Goal: Information Seeking & Learning: Learn about a topic

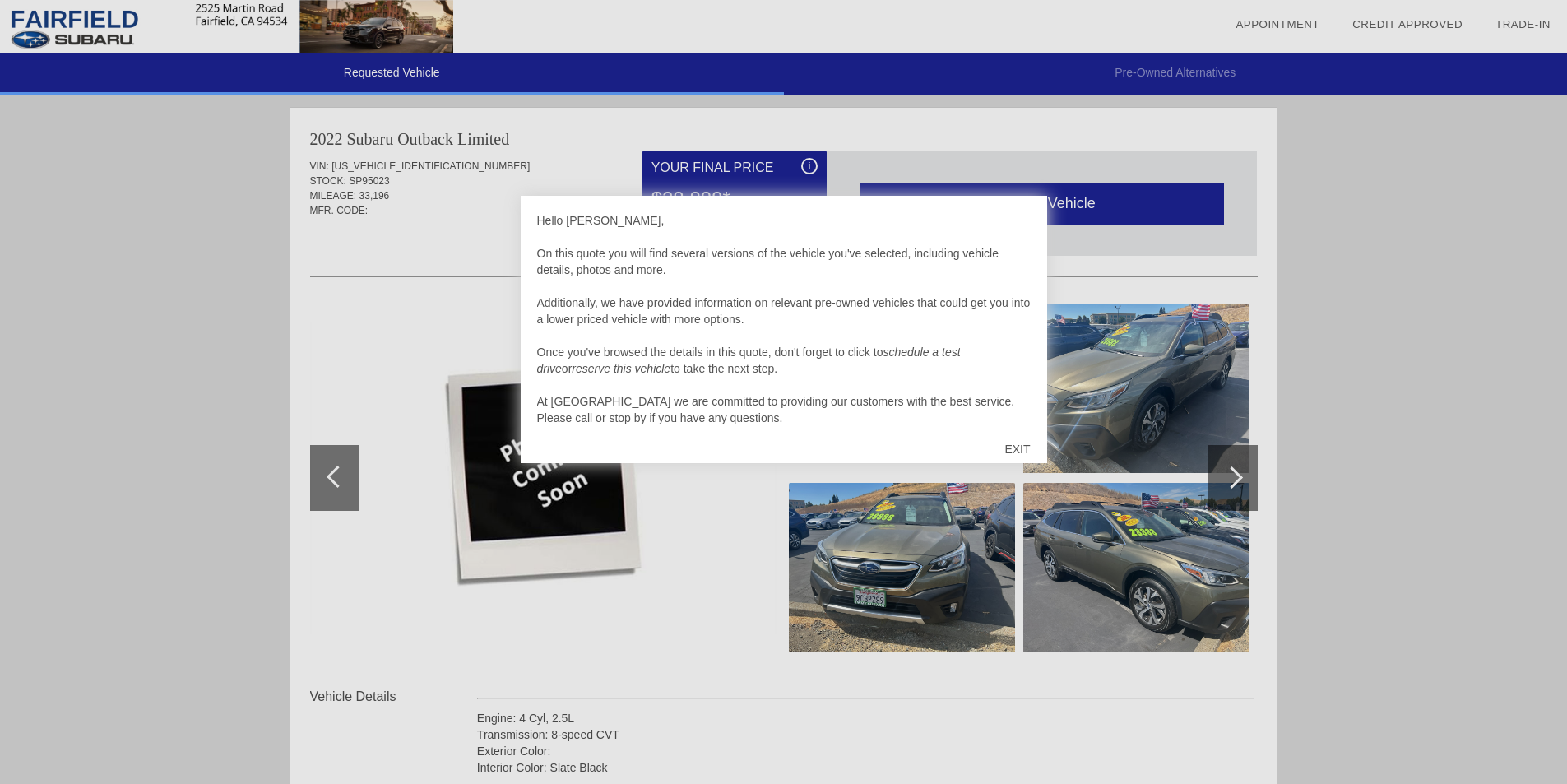
click at [1031, 445] on div "EXIT" at bounding box center [1017, 448] width 58 height 49
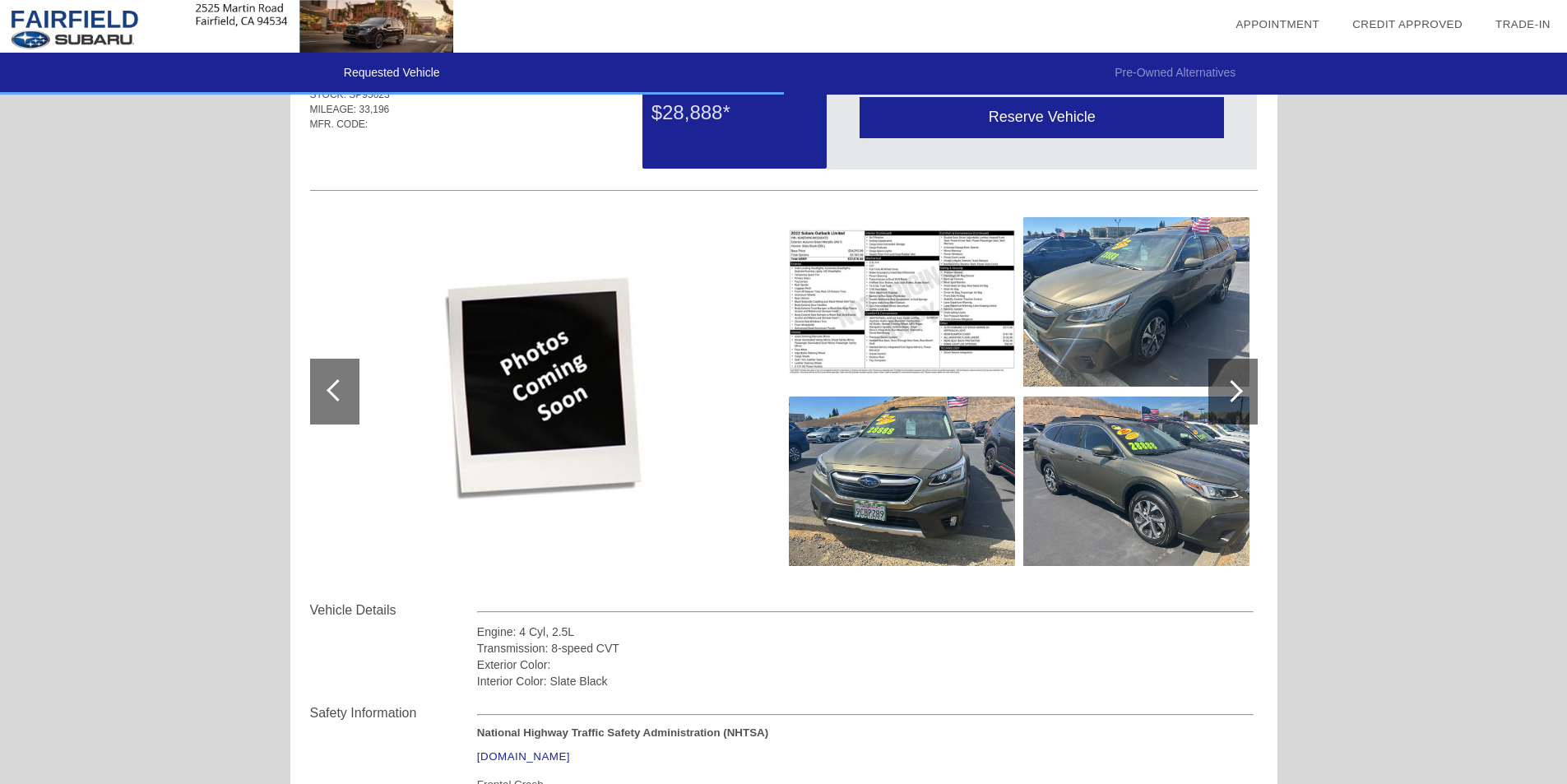
scroll to position [82, 0]
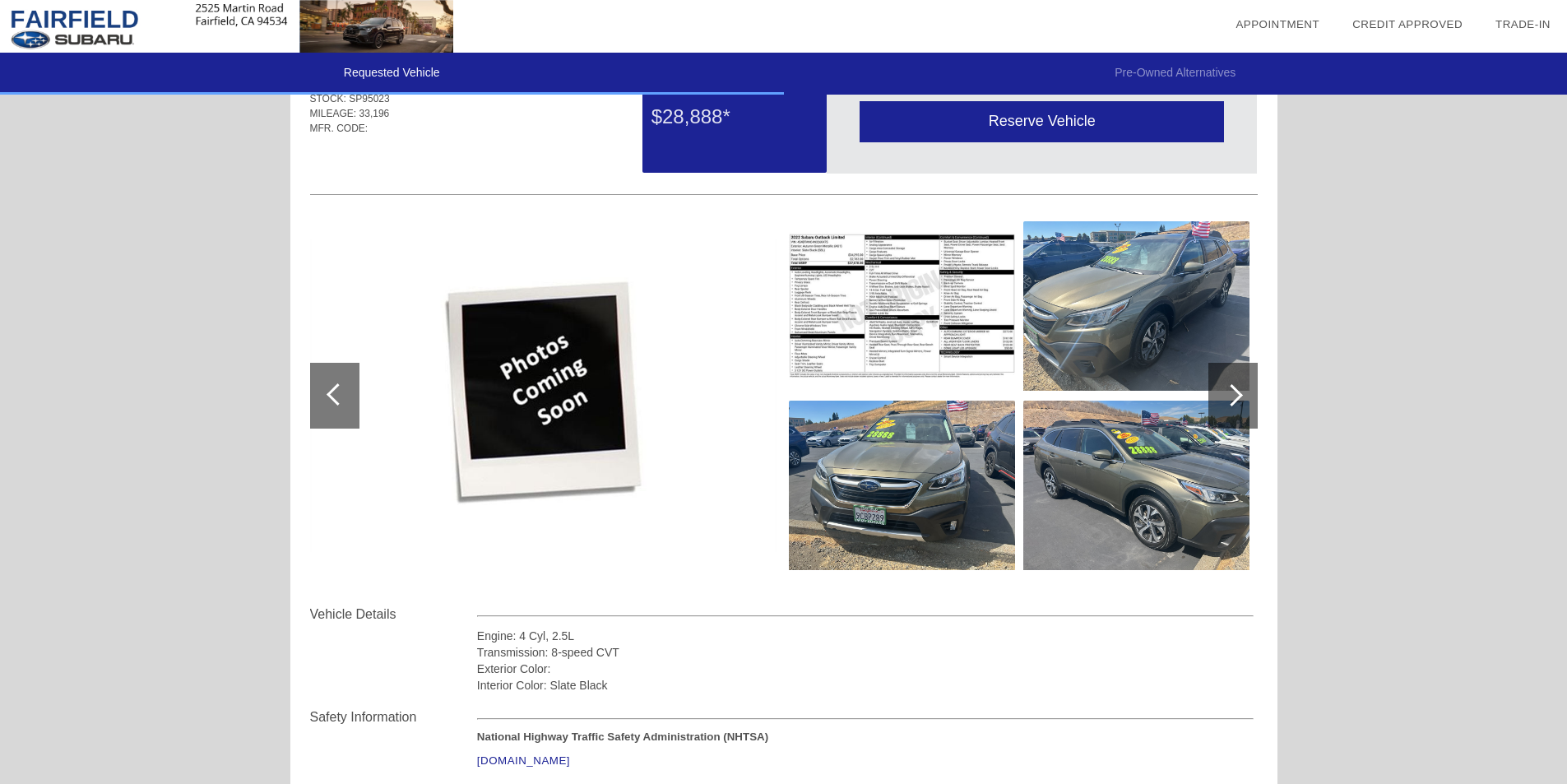
click at [1241, 391] on div at bounding box center [1232, 396] width 49 height 66
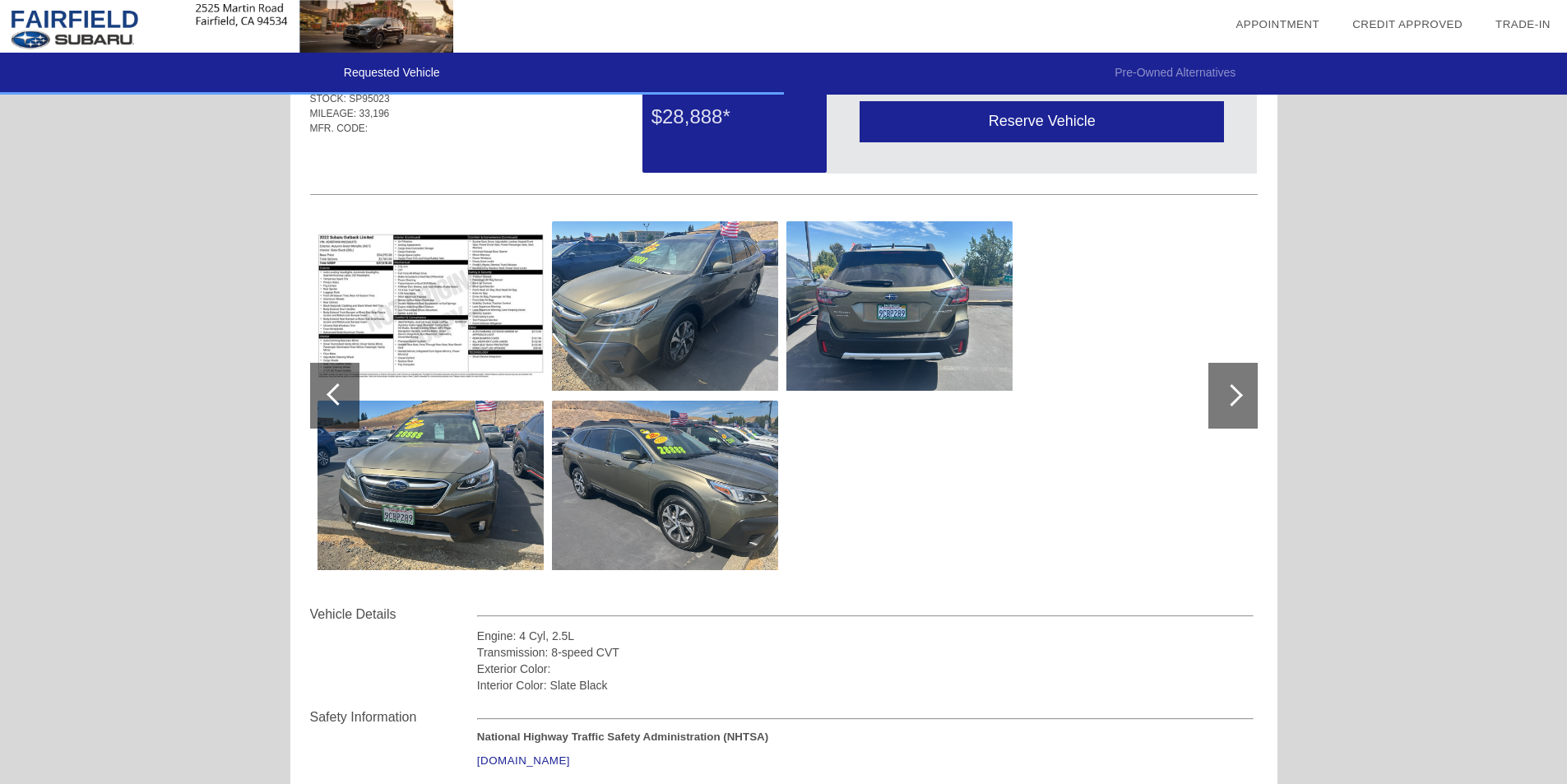
click at [922, 323] on img at bounding box center [899, 305] width 226 height 169
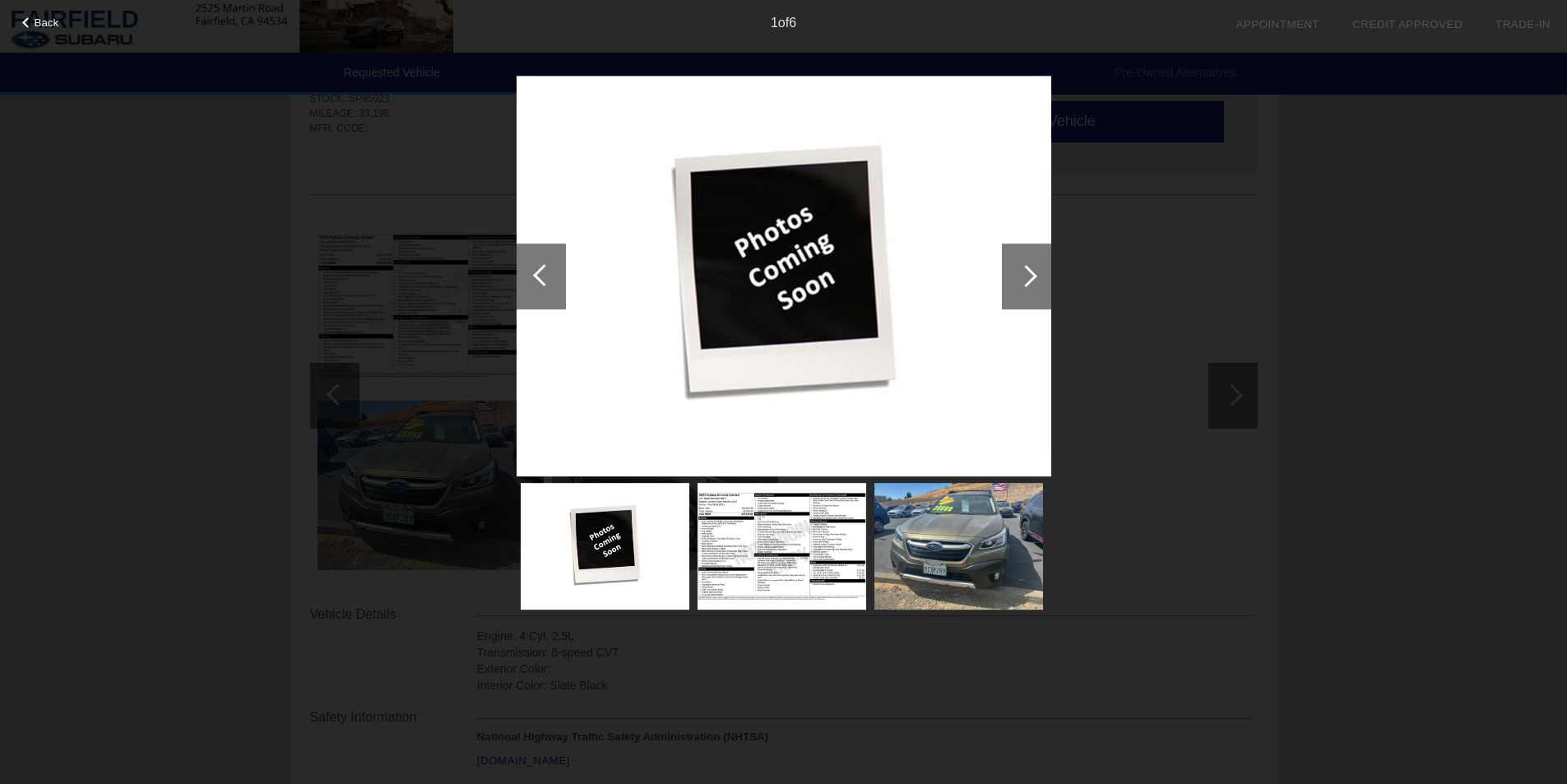
click at [962, 521] on img at bounding box center [958, 546] width 169 height 127
click at [1022, 257] on div at bounding box center [1026, 276] width 49 height 66
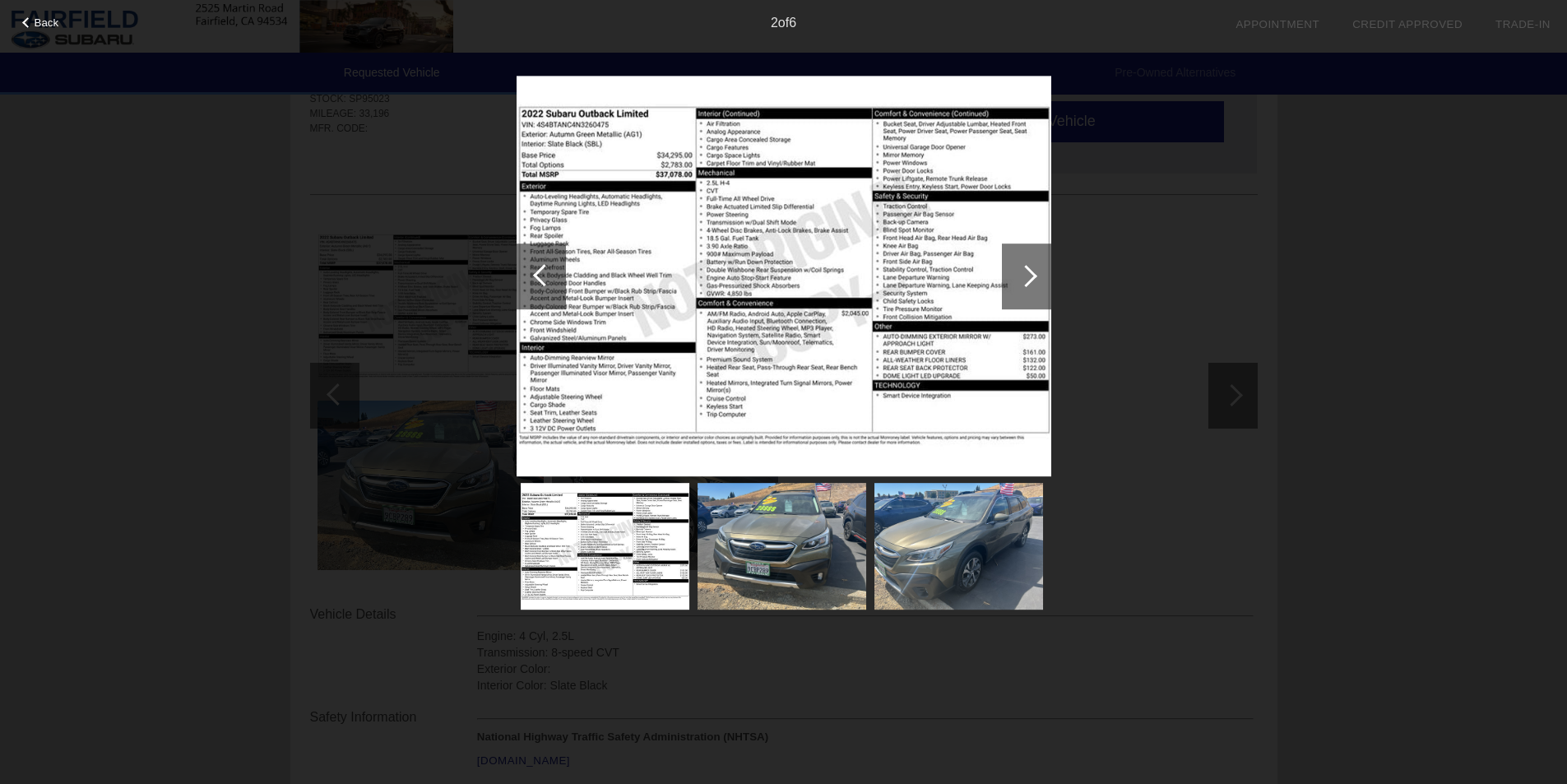
click at [1015, 265] on div at bounding box center [1026, 276] width 49 height 66
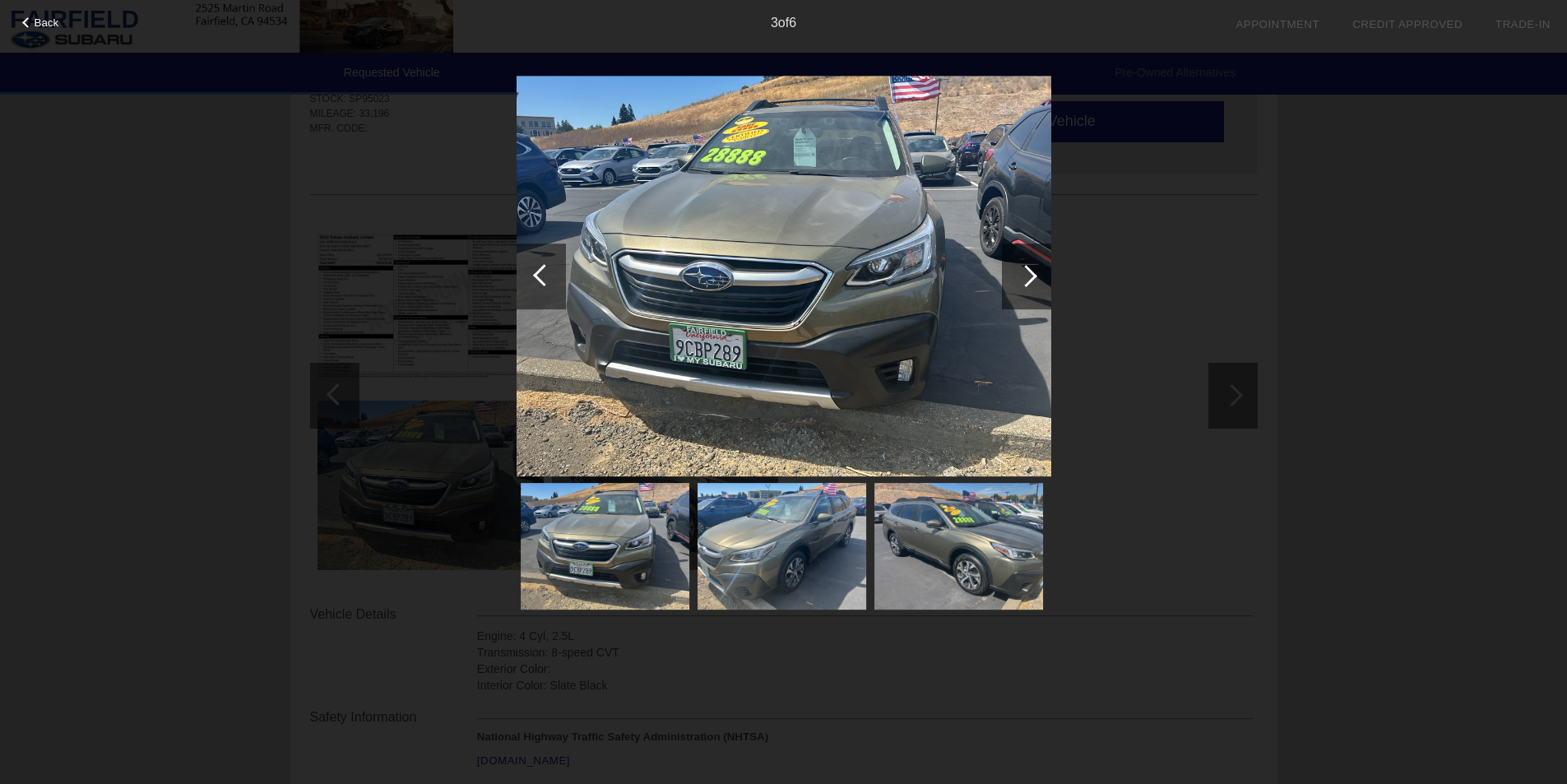
click at [1037, 273] on div at bounding box center [1026, 276] width 49 height 66
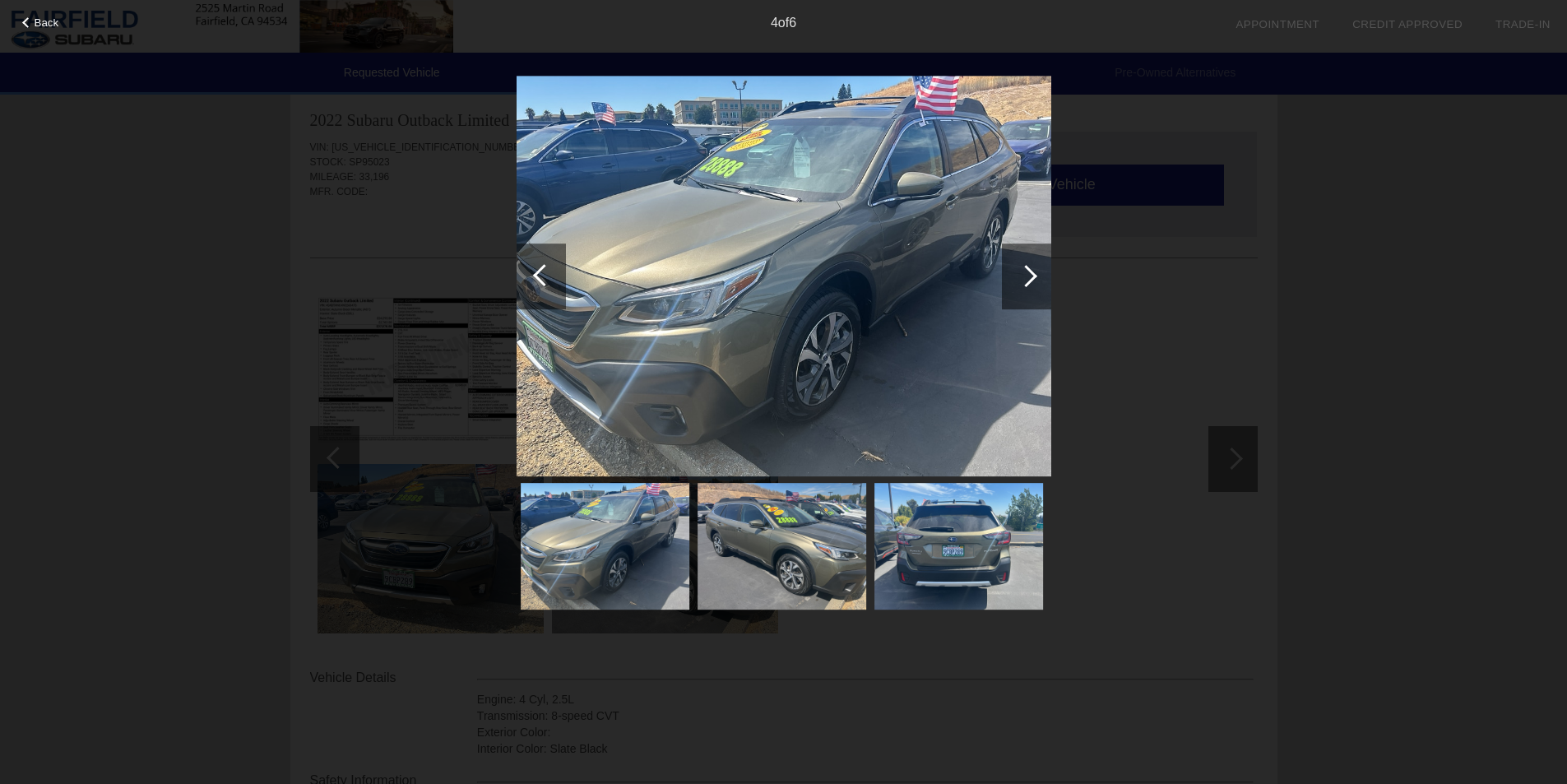
scroll to position [0, 0]
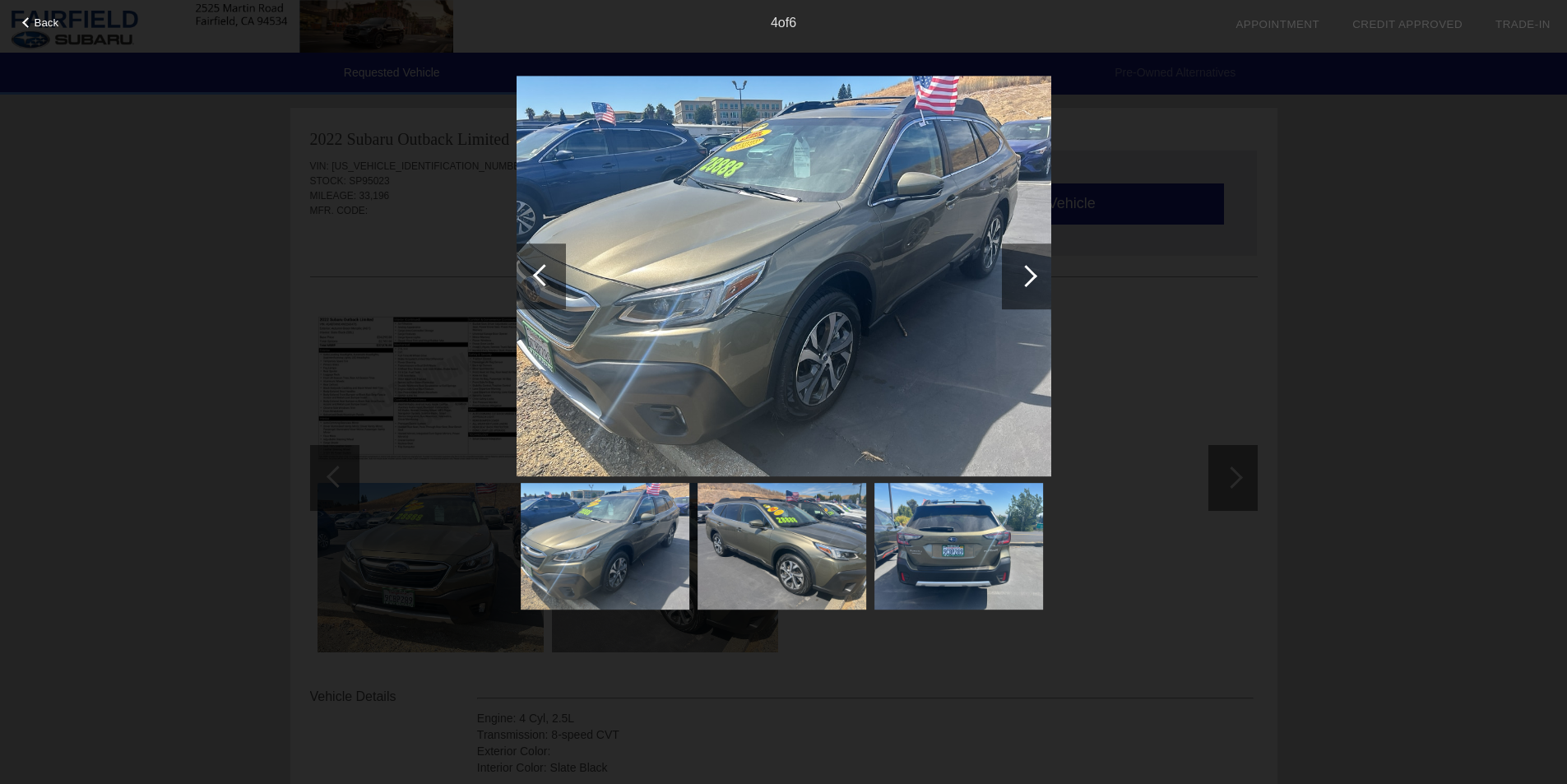
click at [1021, 266] on div at bounding box center [1026, 276] width 49 height 66
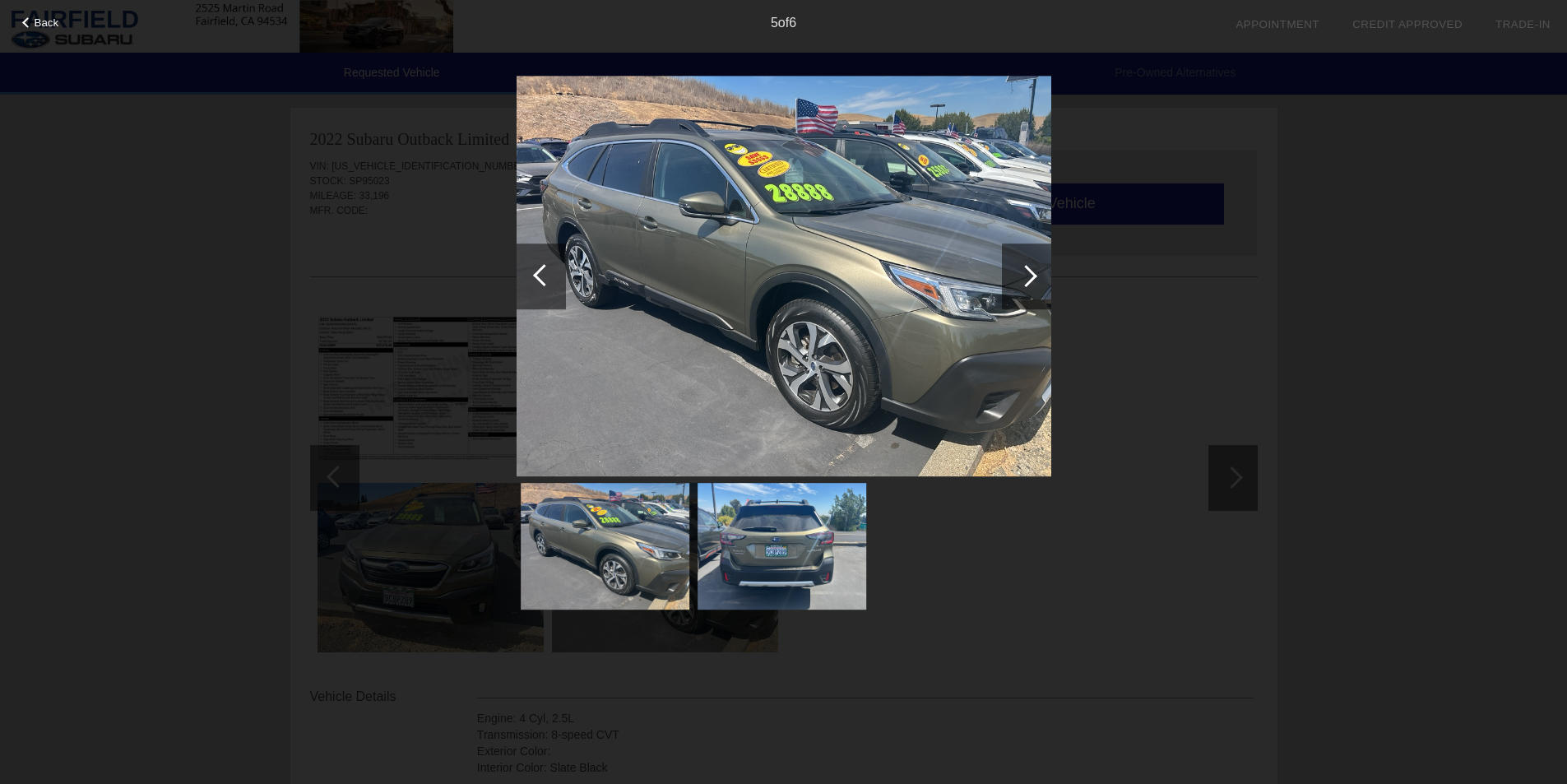
click at [1025, 268] on div at bounding box center [1026, 276] width 22 height 22
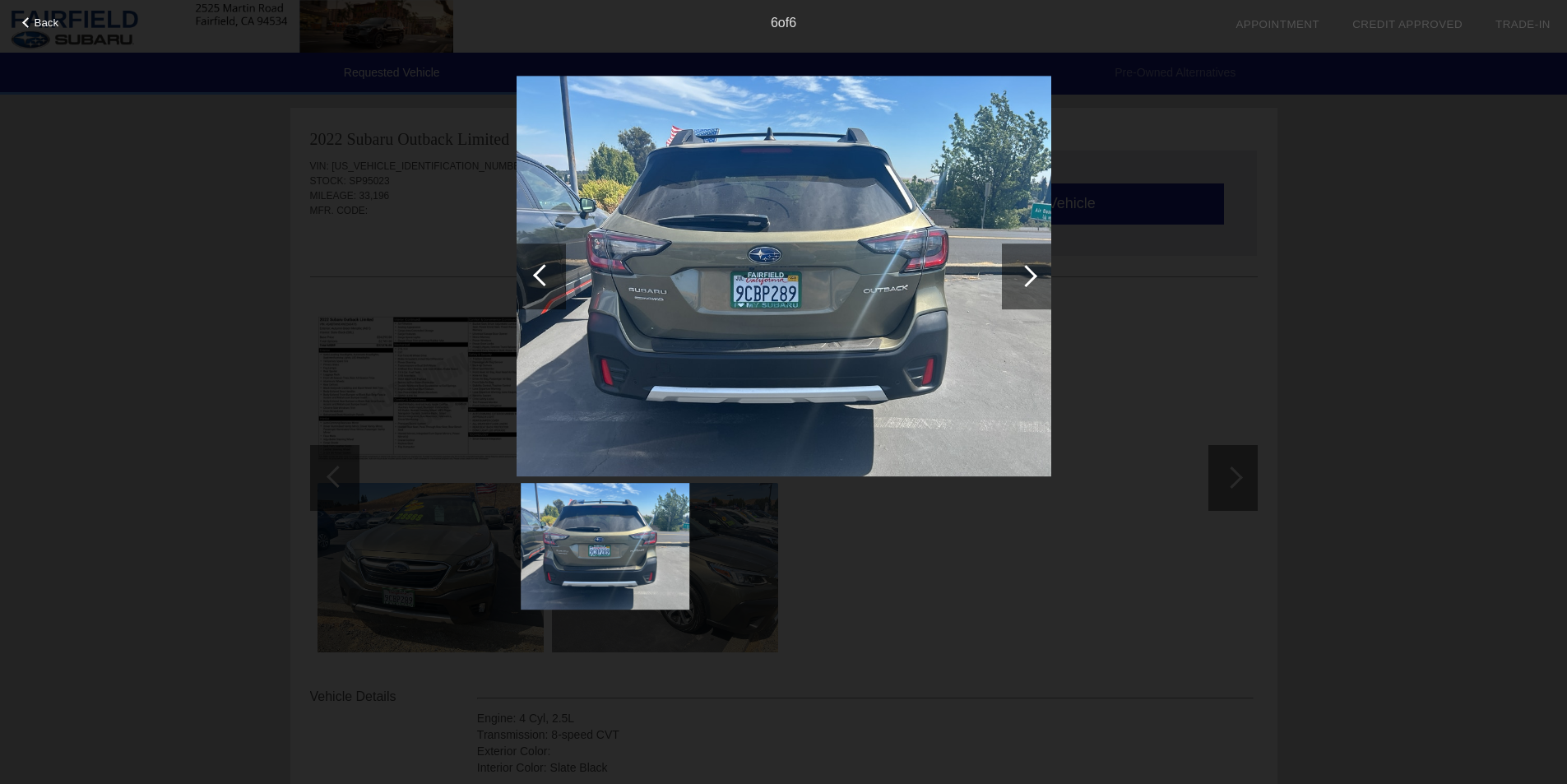
click at [1026, 269] on div at bounding box center [1026, 276] width 22 height 22
click at [30, 21] on div at bounding box center [27, 22] width 11 height 11
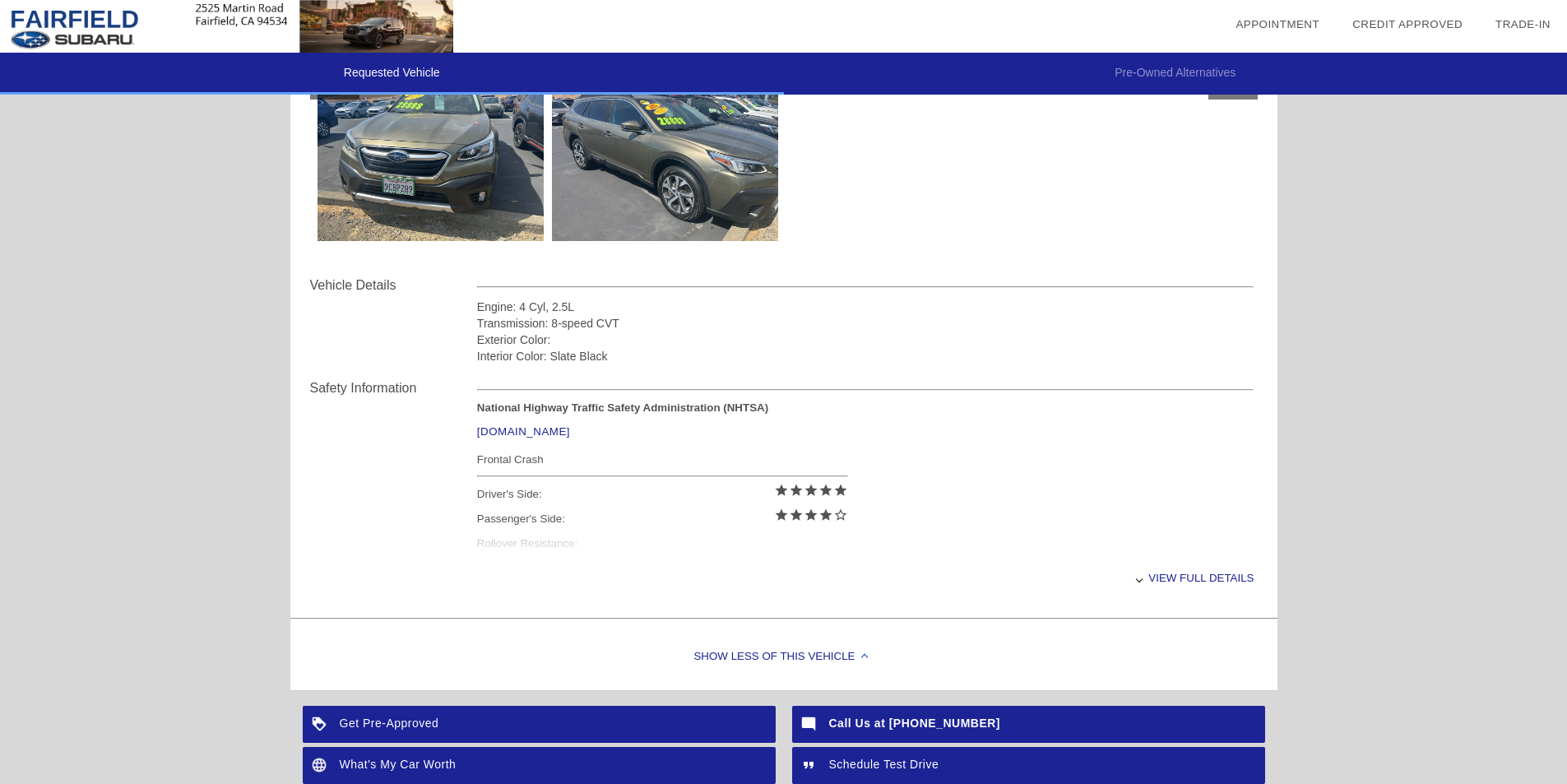
scroll to position [493, 0]
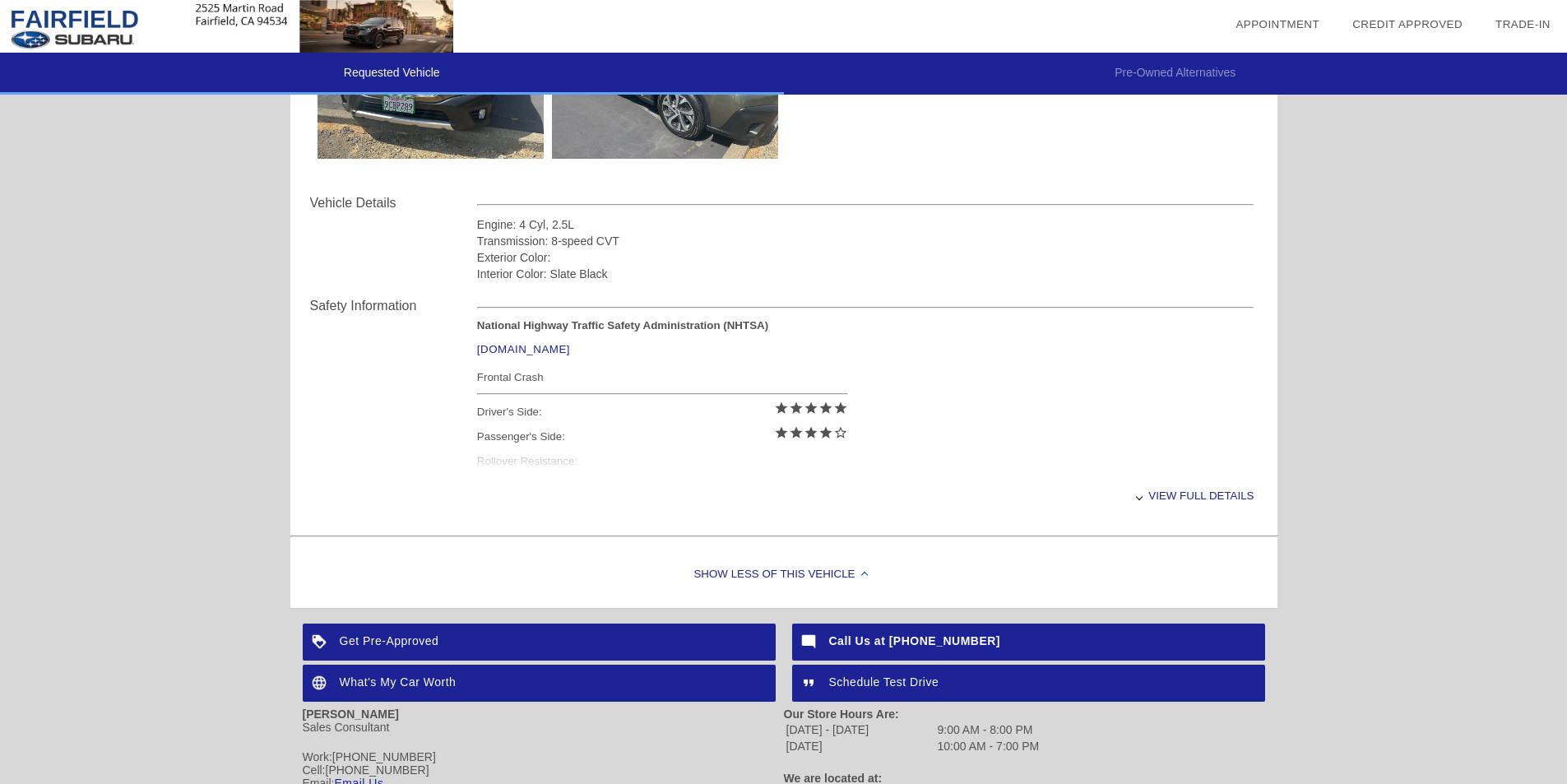
click at [1171, 493] on div "View full details" at bounding box center [865, 495] width 777 height 40
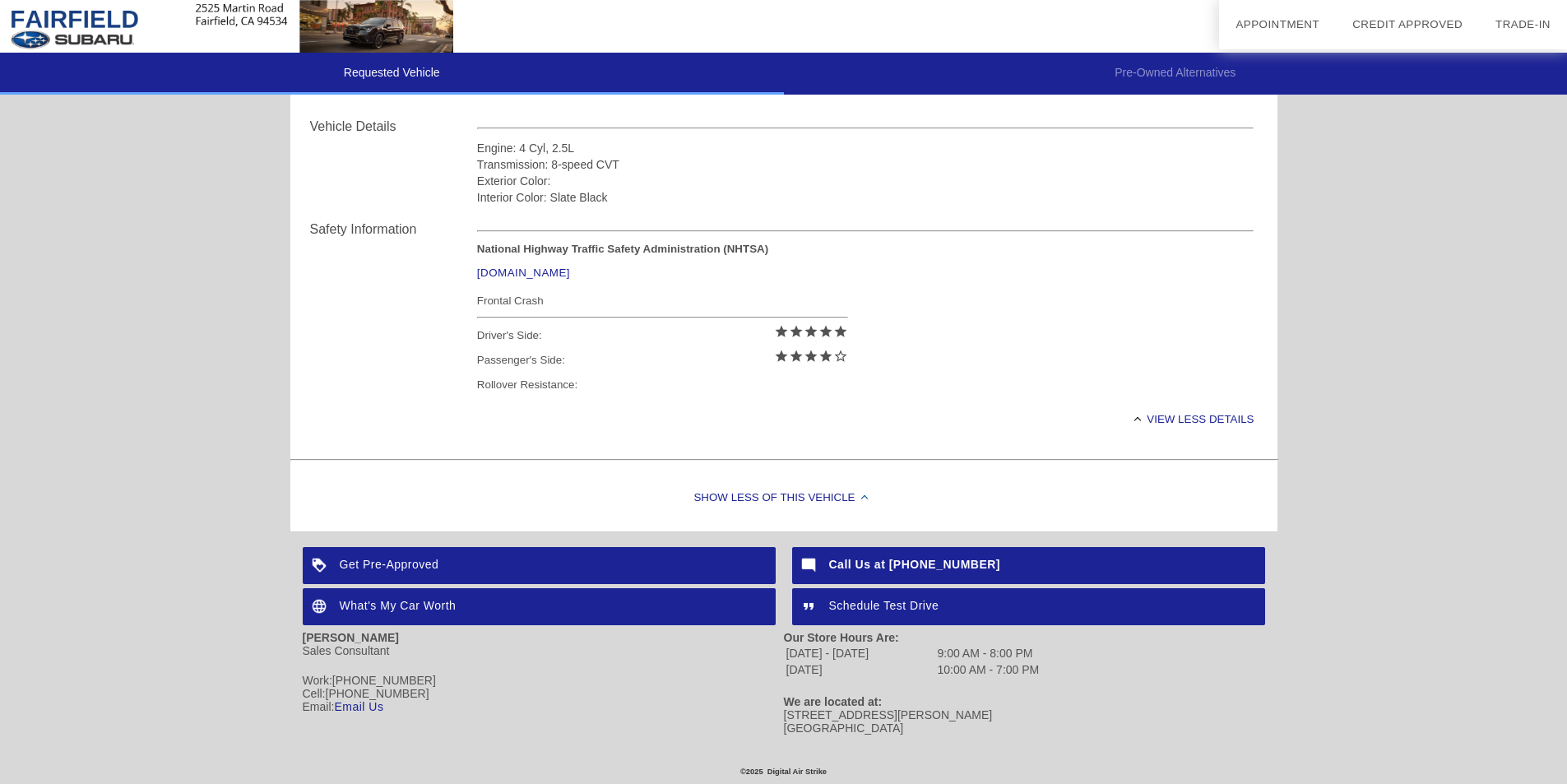
drag, startPoint x: 784, startPoint y: 716, endPoint x: 895, endPoint y: 730, distance: 112.0
click at [895, 730] on div "[STREET_ADDRESS][PERSON_NAME]" at bounding box center [1024, 721] width 481 height 26
copy div "[STREET_ADDRESS][PERSON_NAME]"
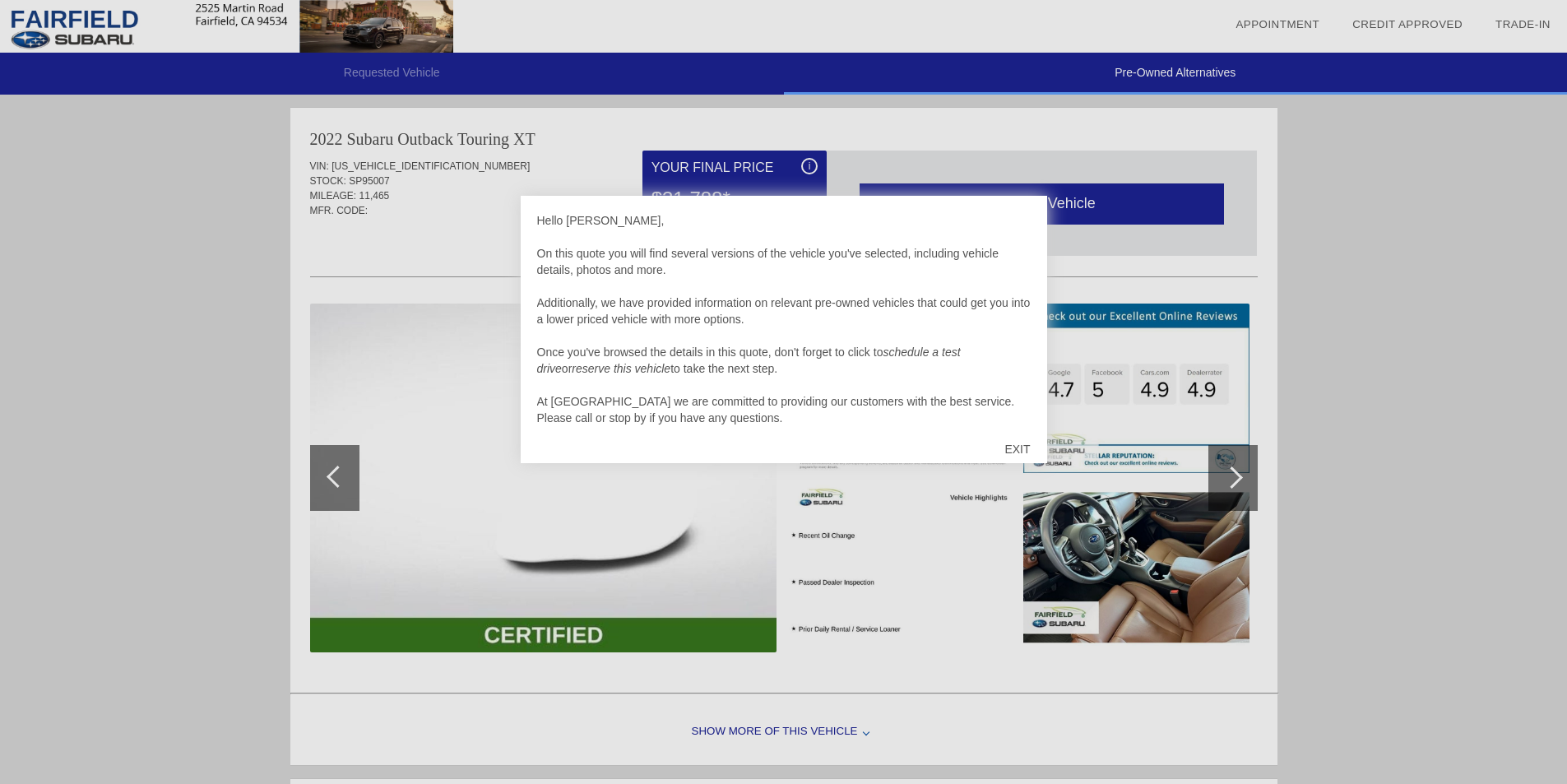
click at [1019, 455] on div "EXIT" at bounding box center [1017, 448] width 58 height 49
click at [1027, 444] on div "EXIT" at bounding box center [1017, 448] width 58 height 49
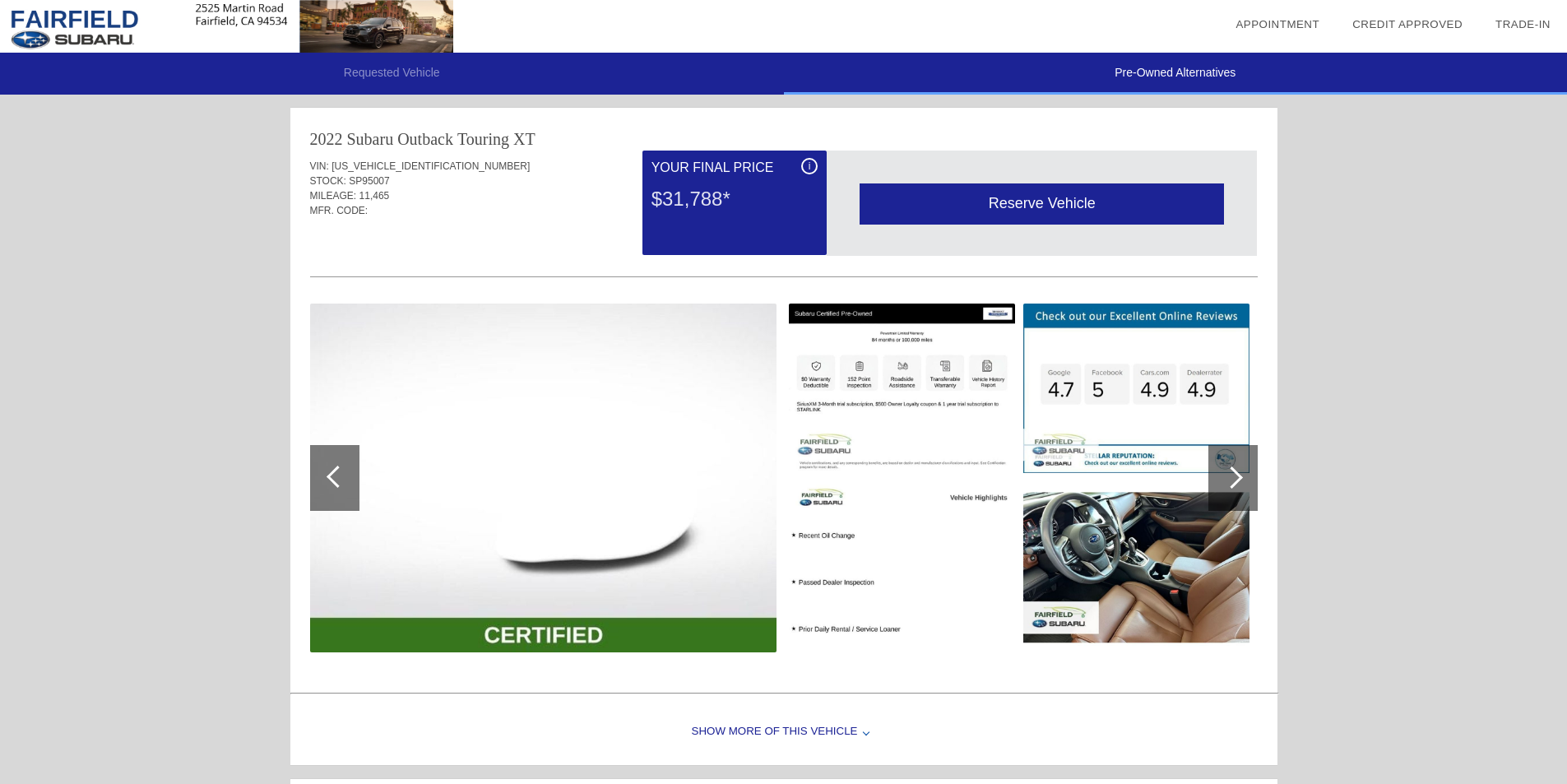
click at [314, 479] on div at bounding box center [334, 478] width 49 height 66
click at [330, 469] on div at bounding box center [334, 478] width 49 height 66
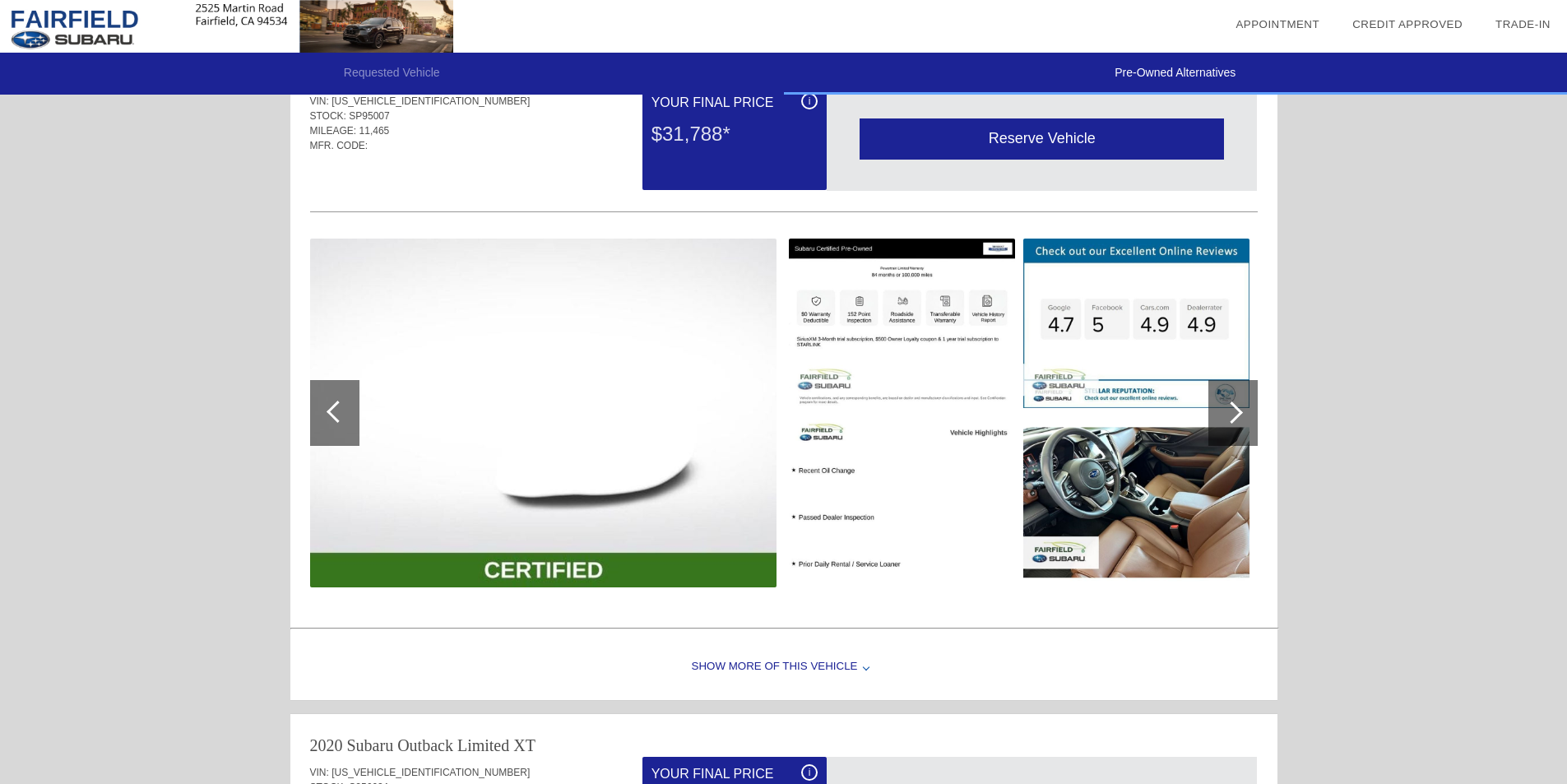
scroll to position [164, 0]
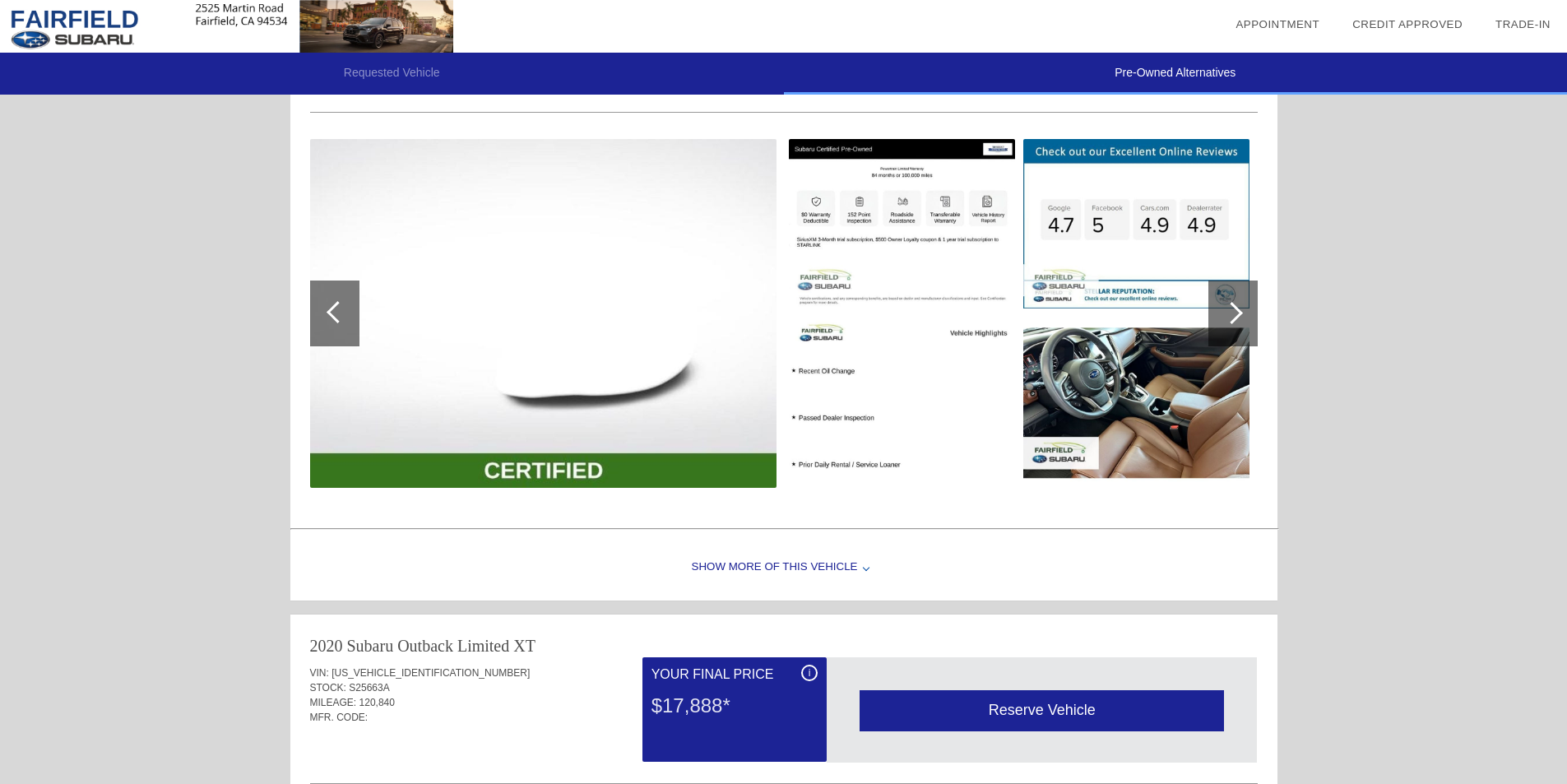
click at [1240, 307] on div at bounding box center [1232, 313] width 49 height 66
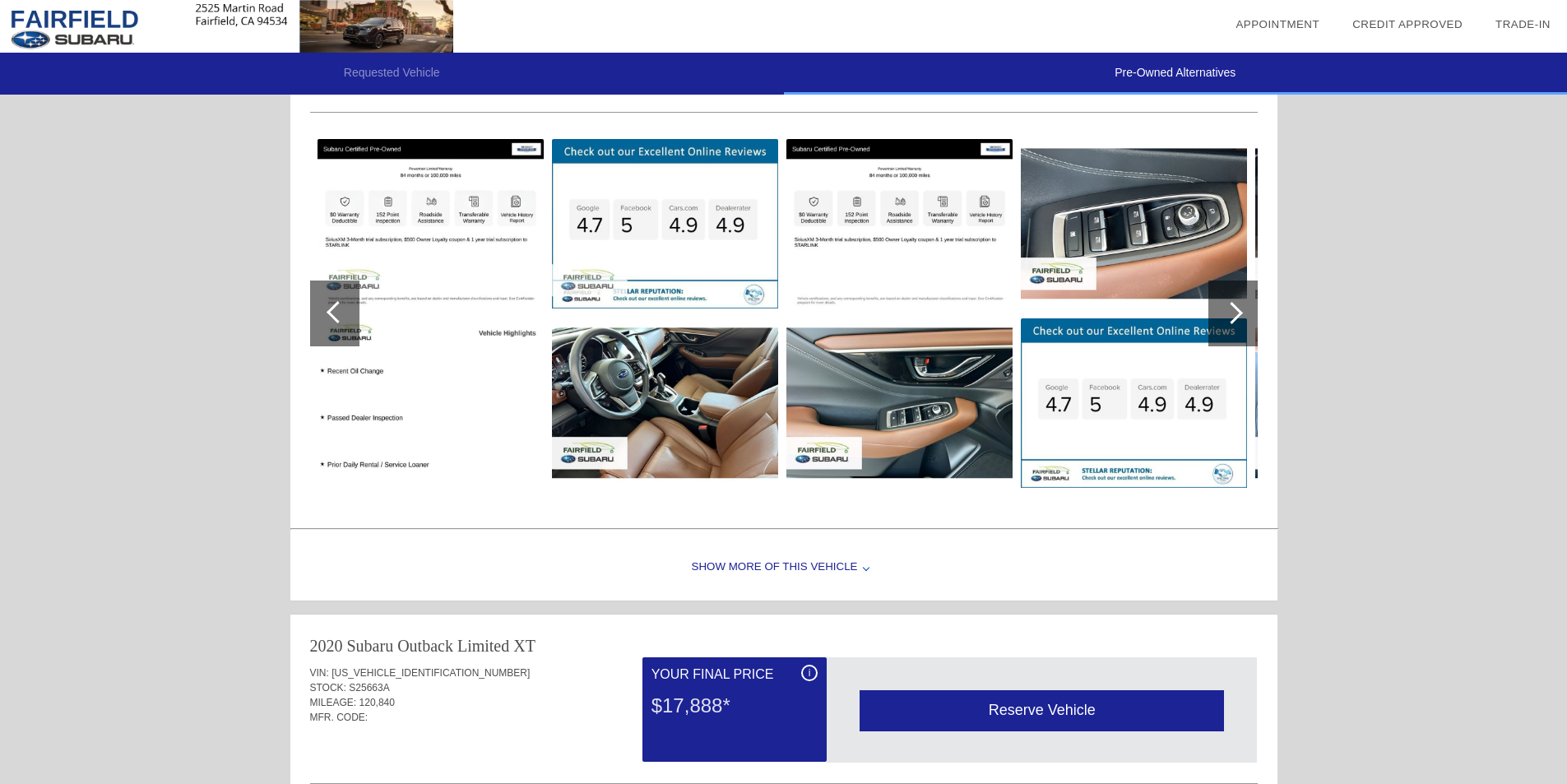
click at [1239, 307] on div at bounding box center [1232, 313] width 49 height 66
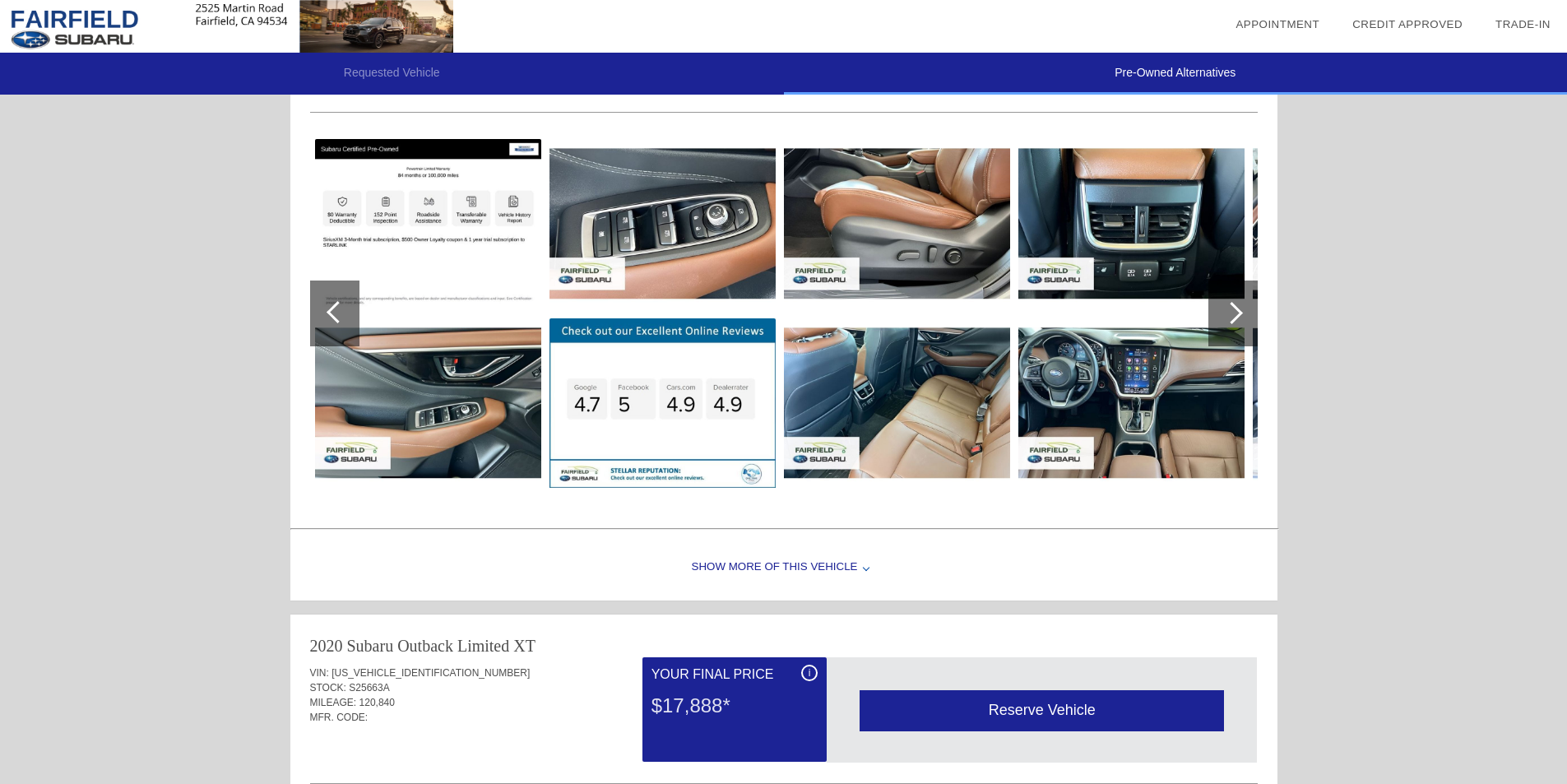
click at [1241, 311] on div at bounding box center [1232, 313] width 49 height 66
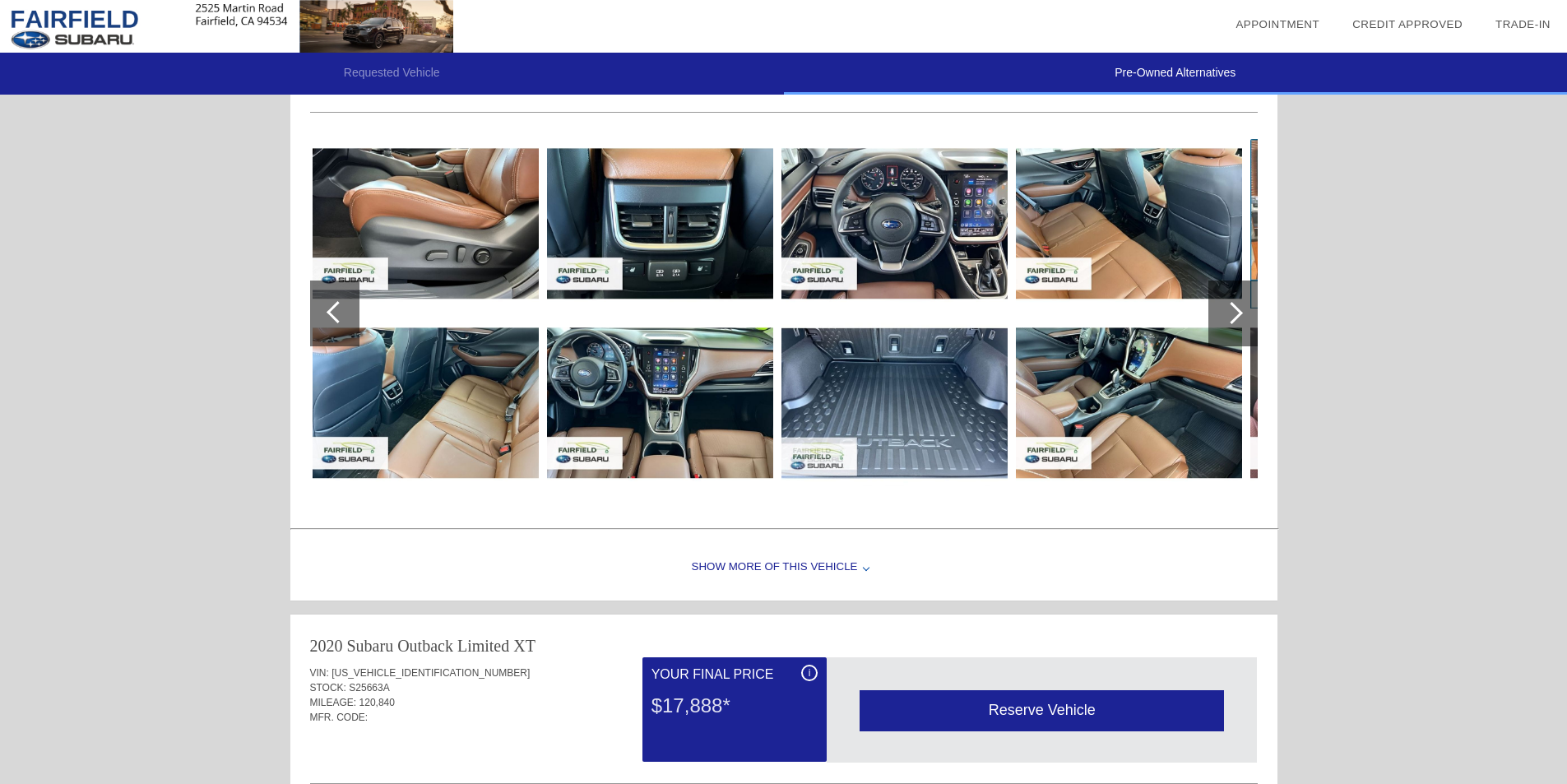
click at [1240, 314] on div at bounding box center [1232, 313] width 22 height 22
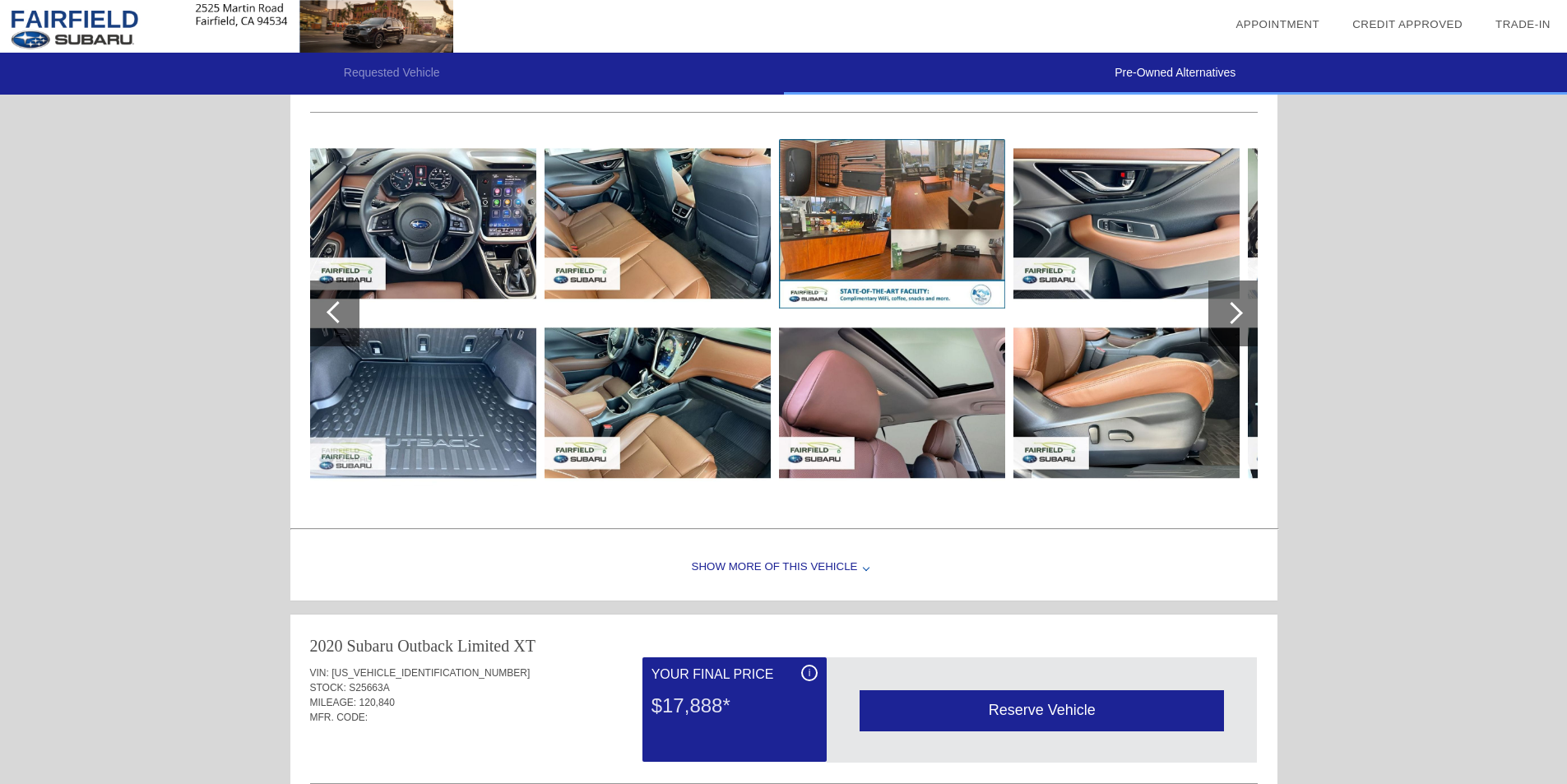
click at [1240, 314] on div at bounding box center [1232, 313] width 22 height 22
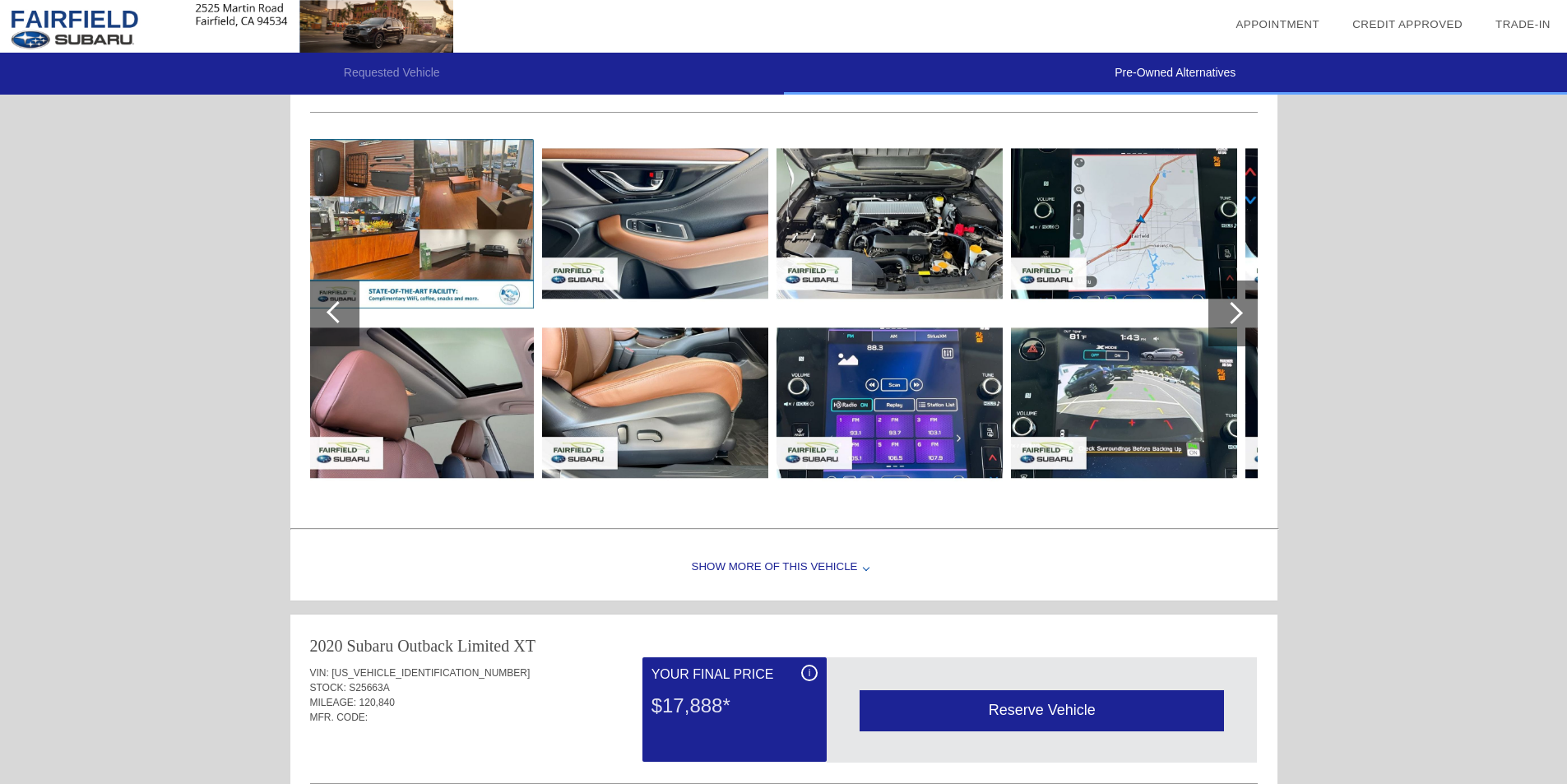
click at [1240, 314] on div at bounding box center [1232, 313] width 22 height 22
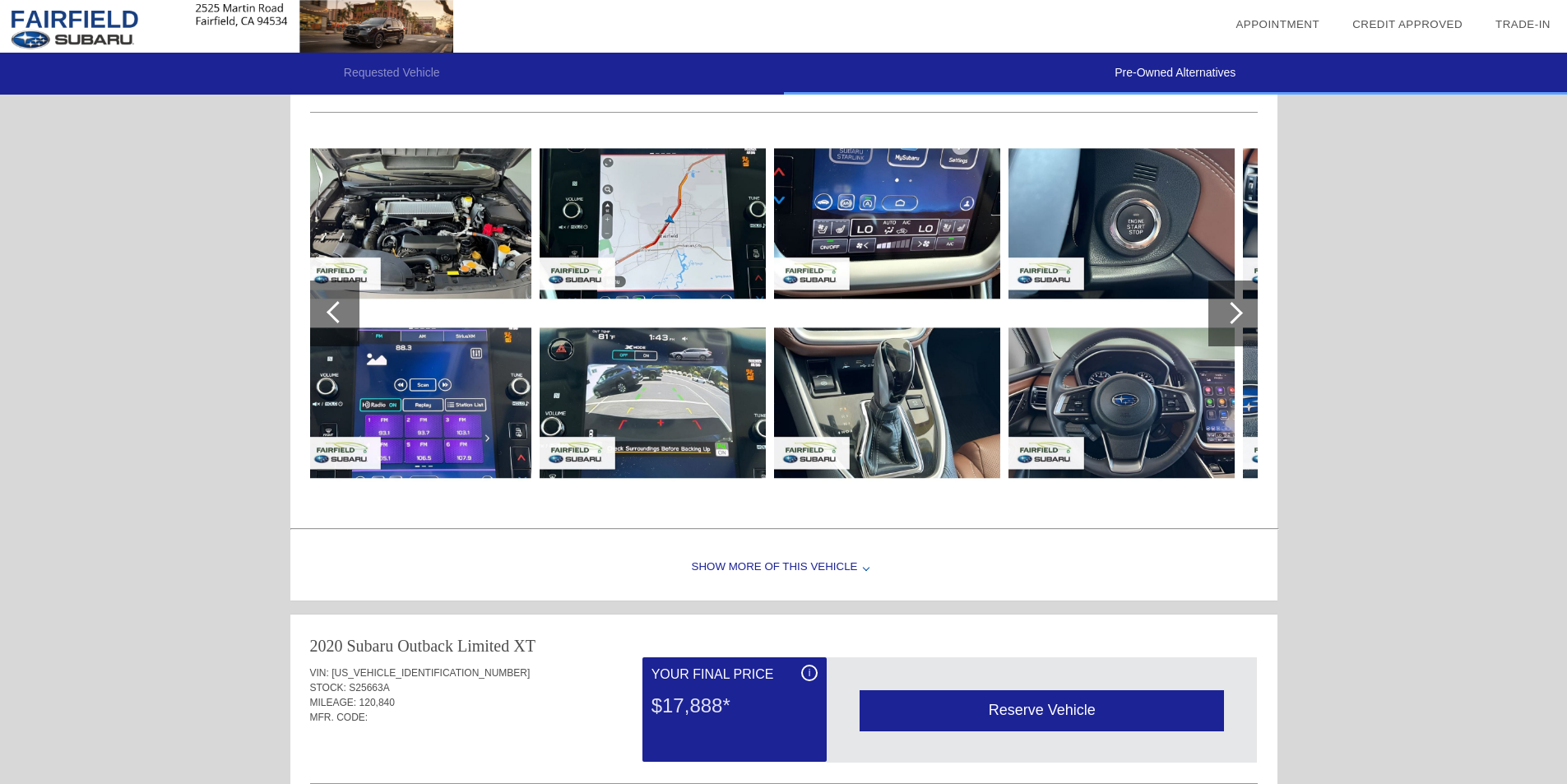
click at [1240, 314] on div at bounding box center [1232, 313] width 22 height 22
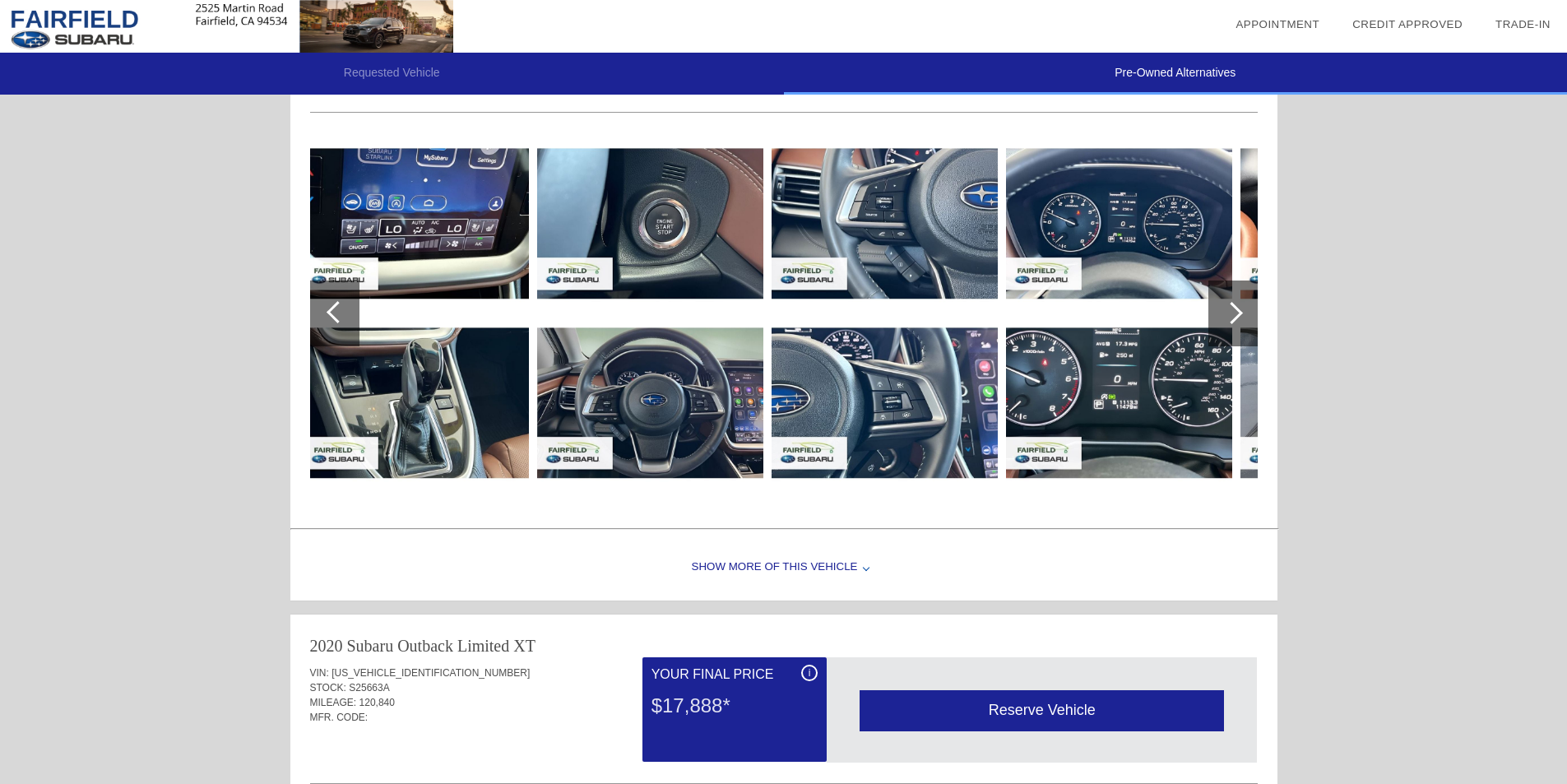
click at [1240, 314] on div at bounding box center [1232, 313] width 22 height 22
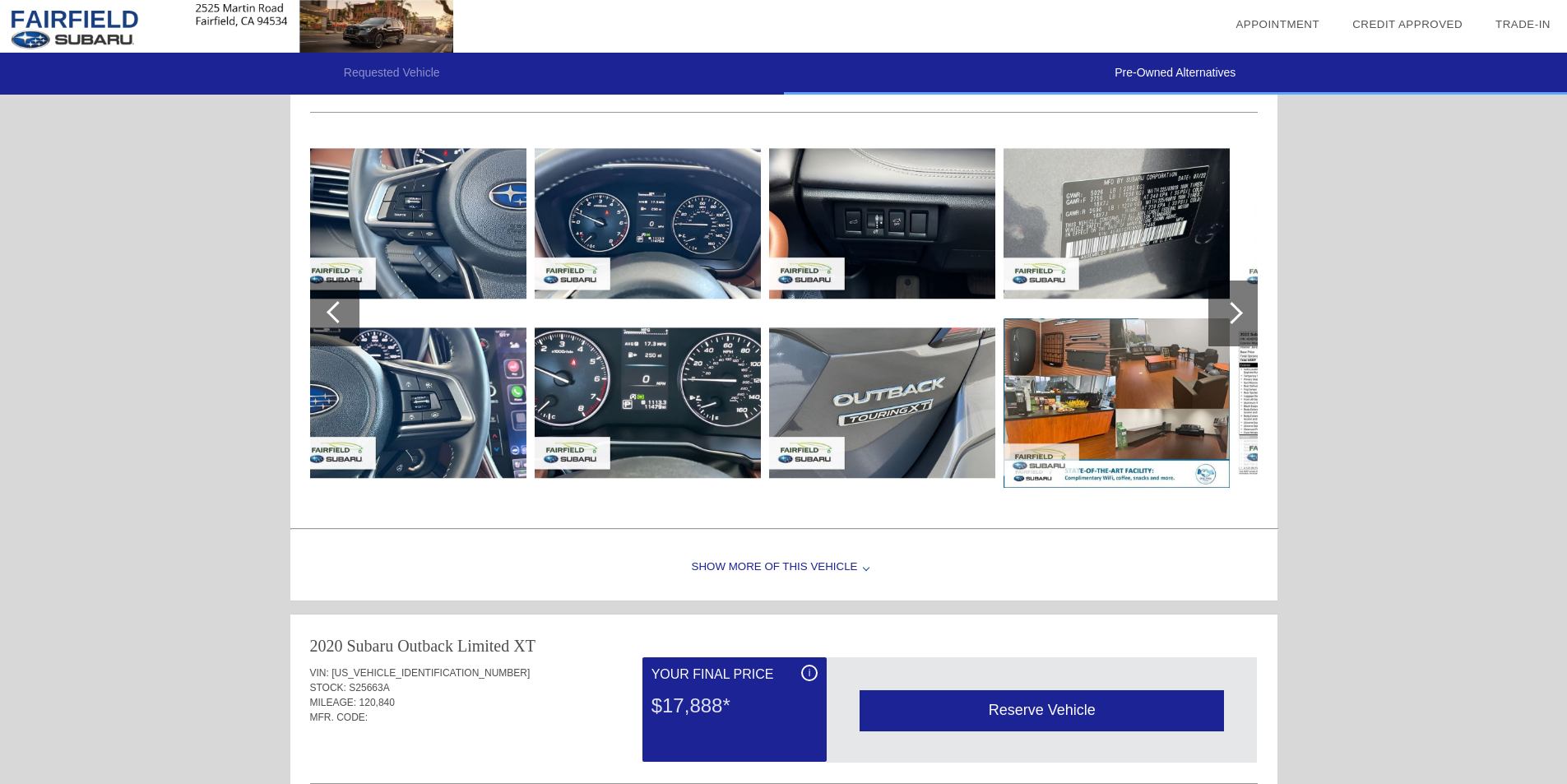
click at [1240, 314] on div at bounding box center [1232, 313] width 22 height 22
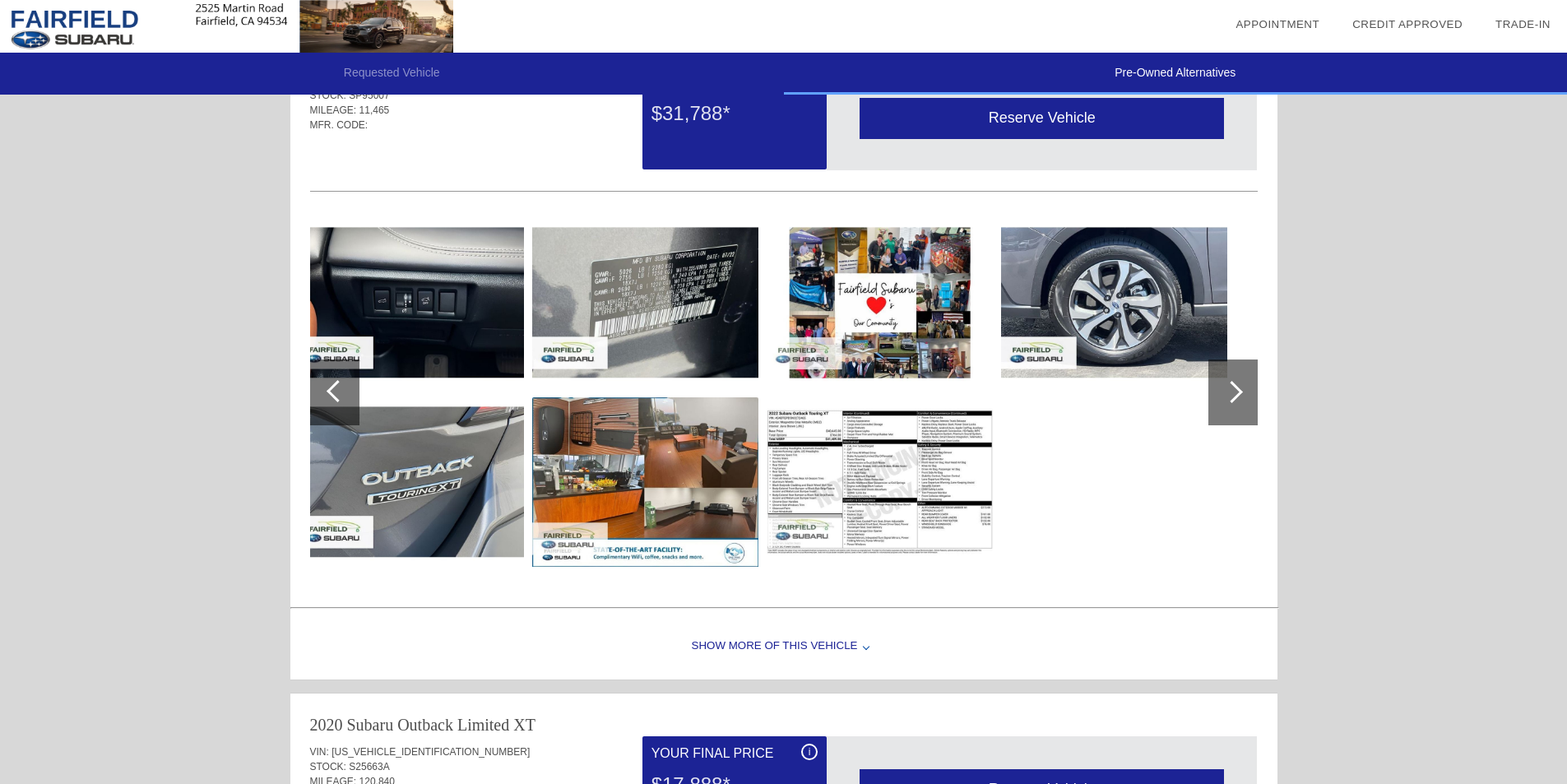
scroll to position [0, 0]
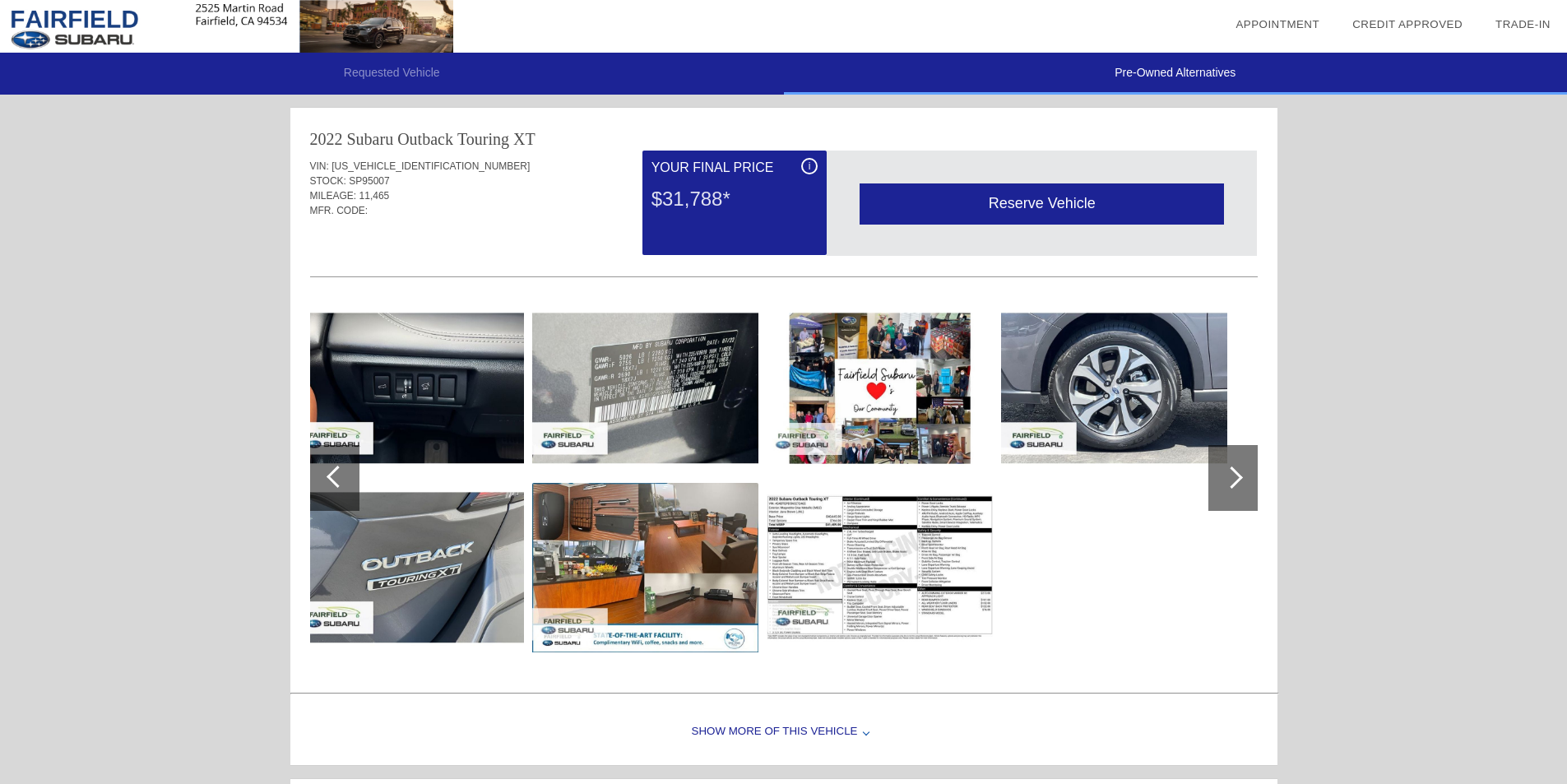
click at [836, 723] on div "Show More of this Vehicle" at bounding box center [783, 732] width 987 height 66
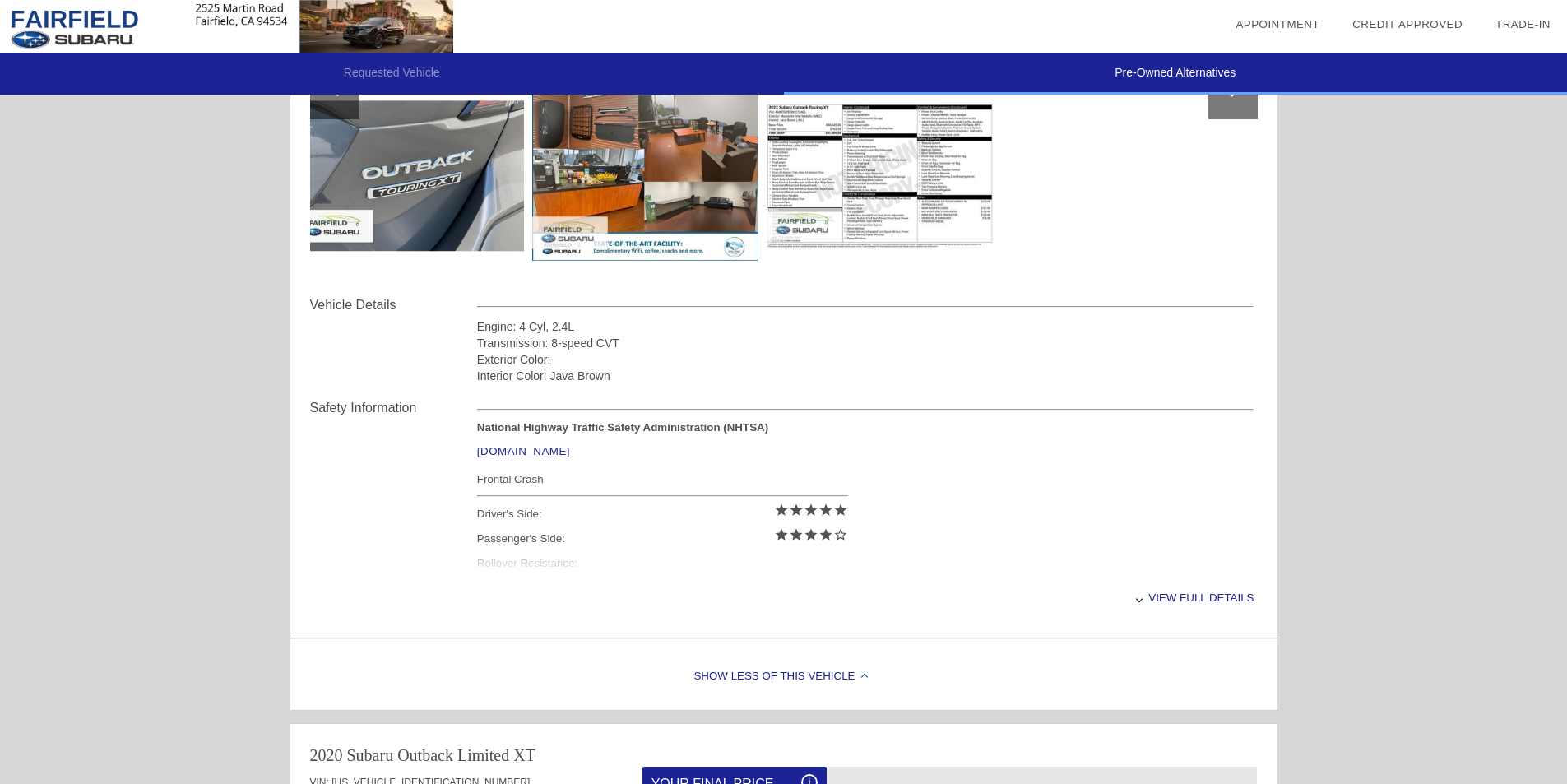
scroll to position [411, 0]
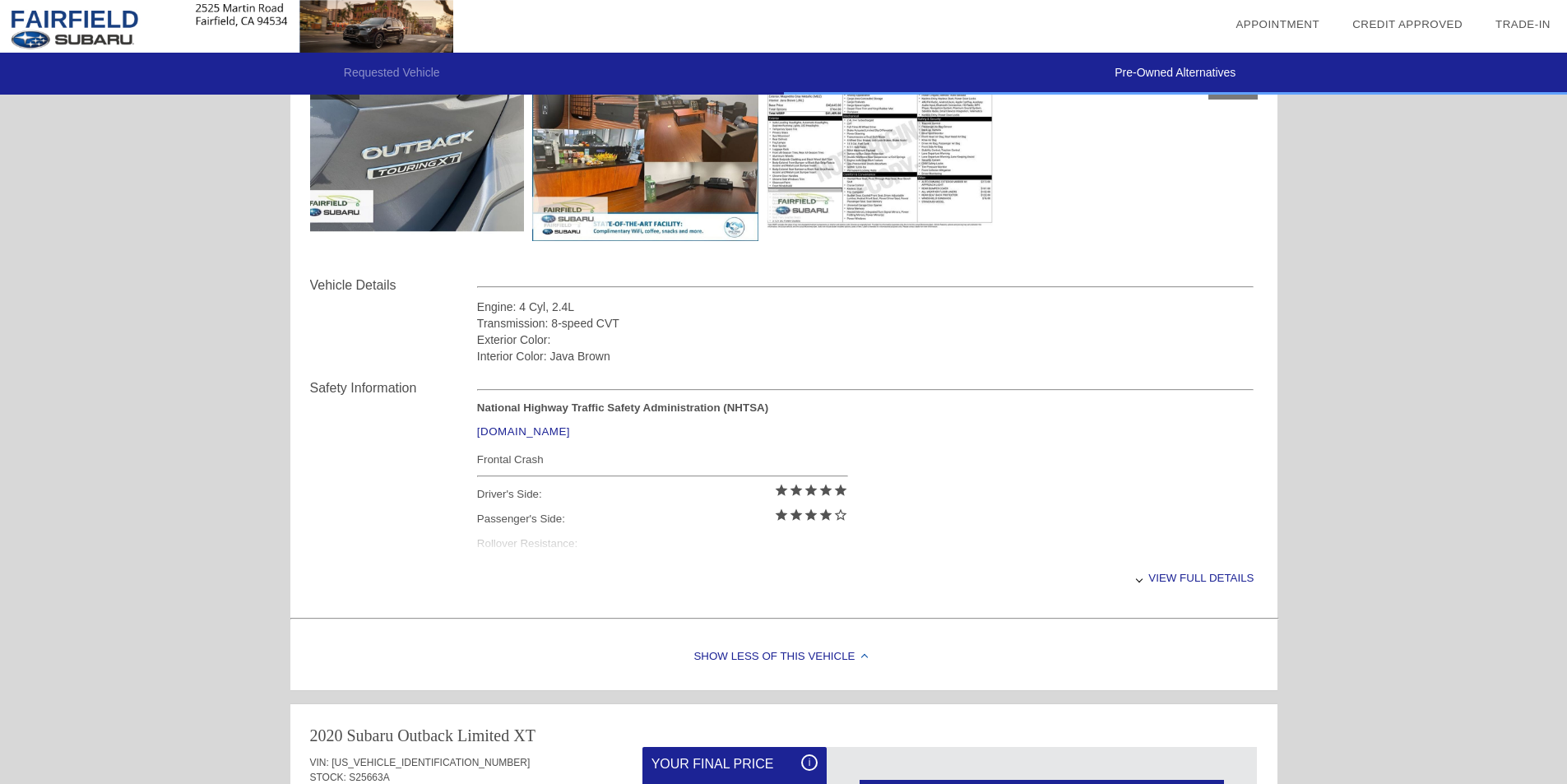
click at [1172, 581] on div "View full details" at bounding box center [865, 578] width 777 height 40
click at [1164, 581] on div "View less details" at bounding box center [865, 578] width 777 height 40
click at [1168, 581] on div "View full details" at bounding box center [865, 578] width 777 height 40
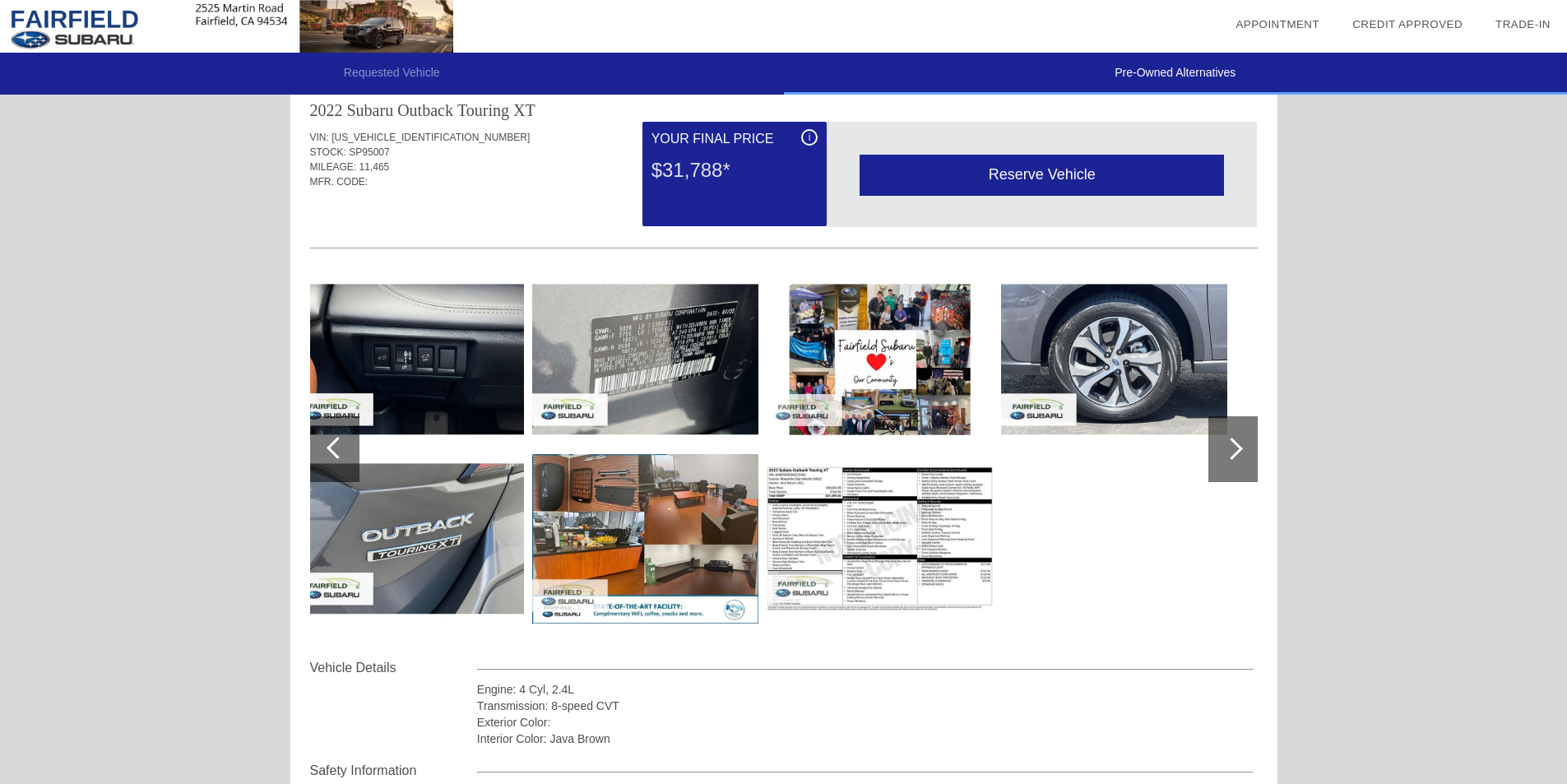
scroll to position [0, 0]
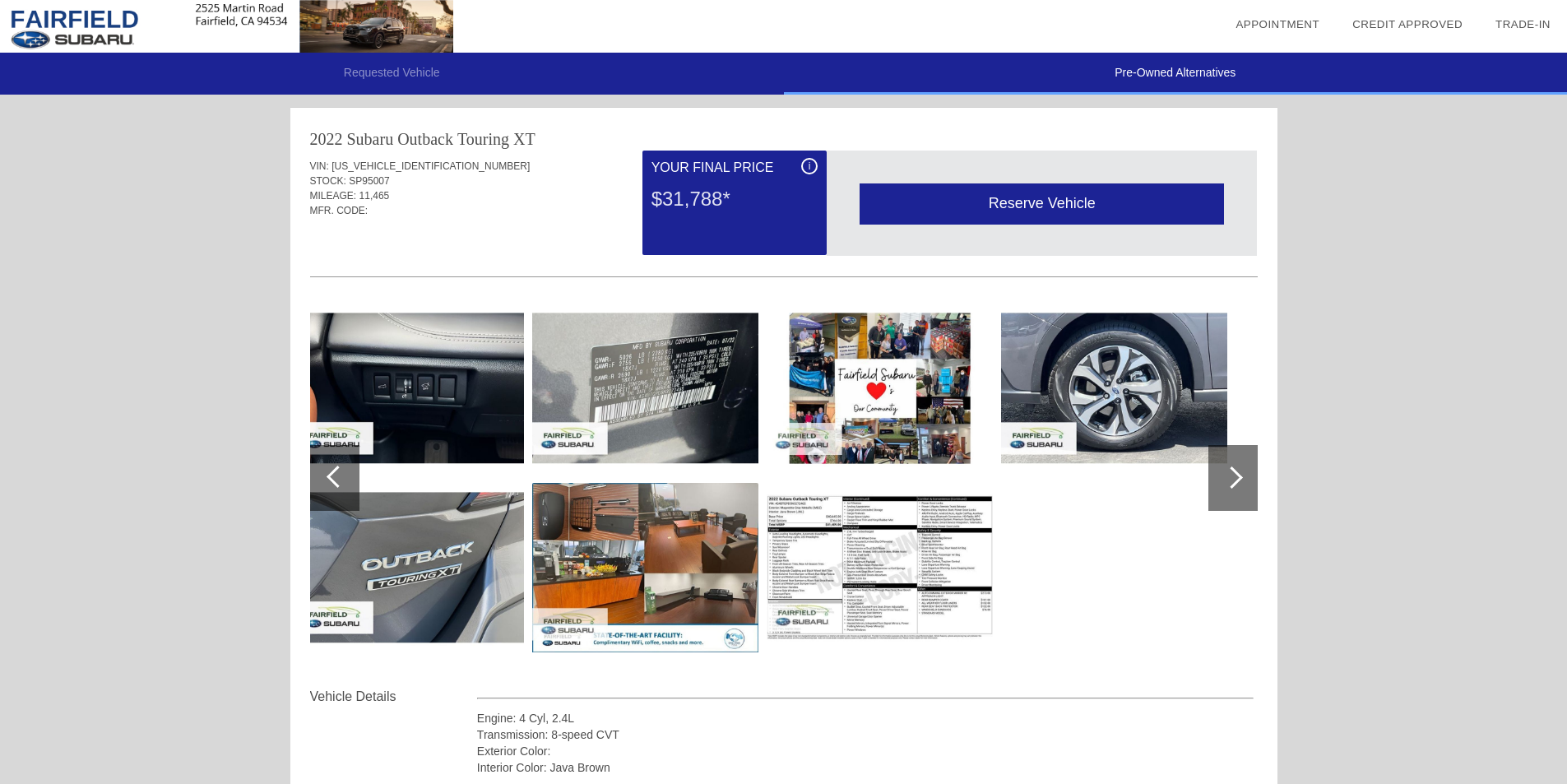
click at [1186, 348] on img at bounding box center [1114, 387] width 226 height 169
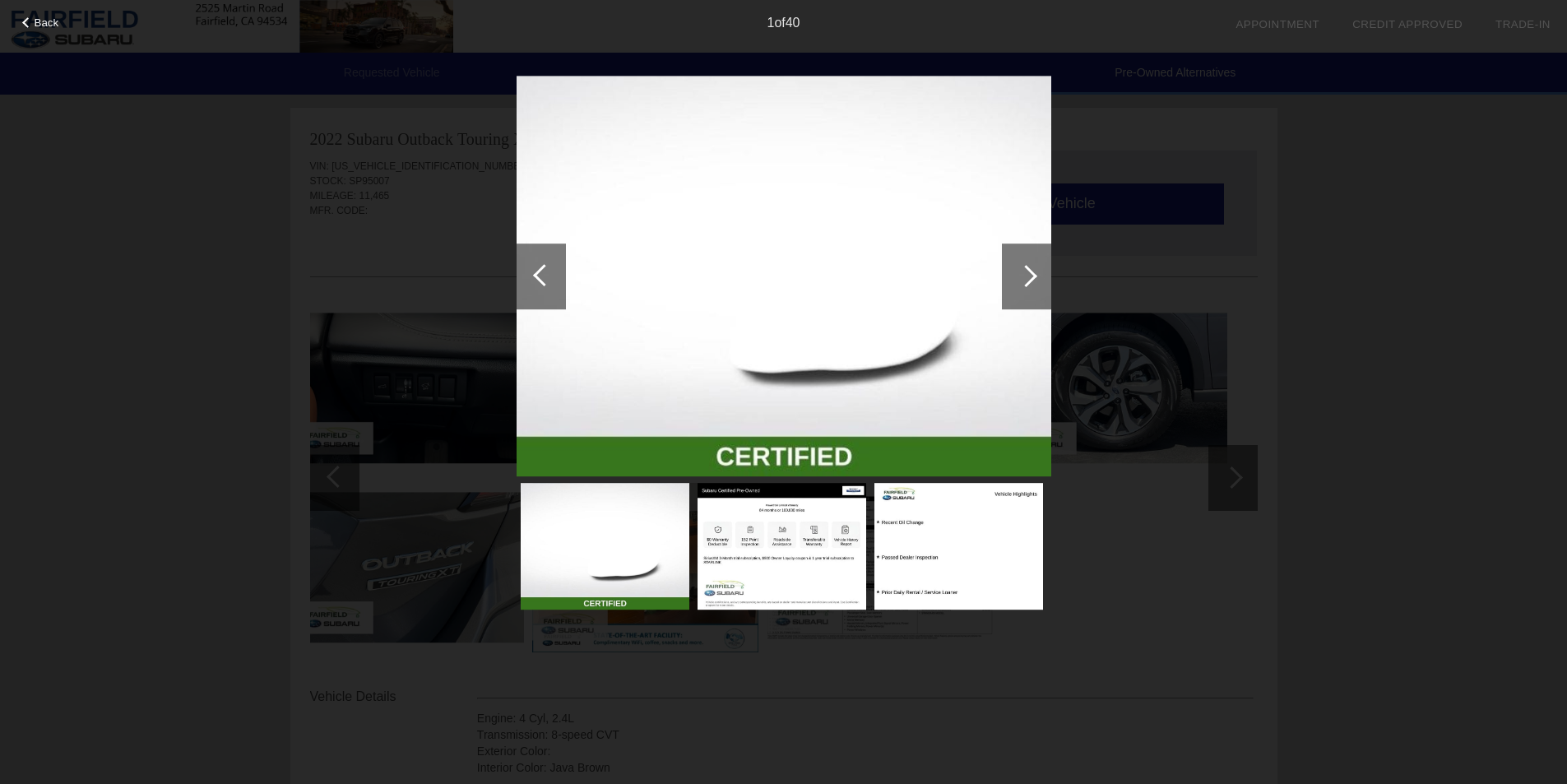
click at [535, 280] on div at bounding box center [541, 276] width 49 height 66
click at [1039, 268] on div at bounding box center [1026, 276] width 49 height 66
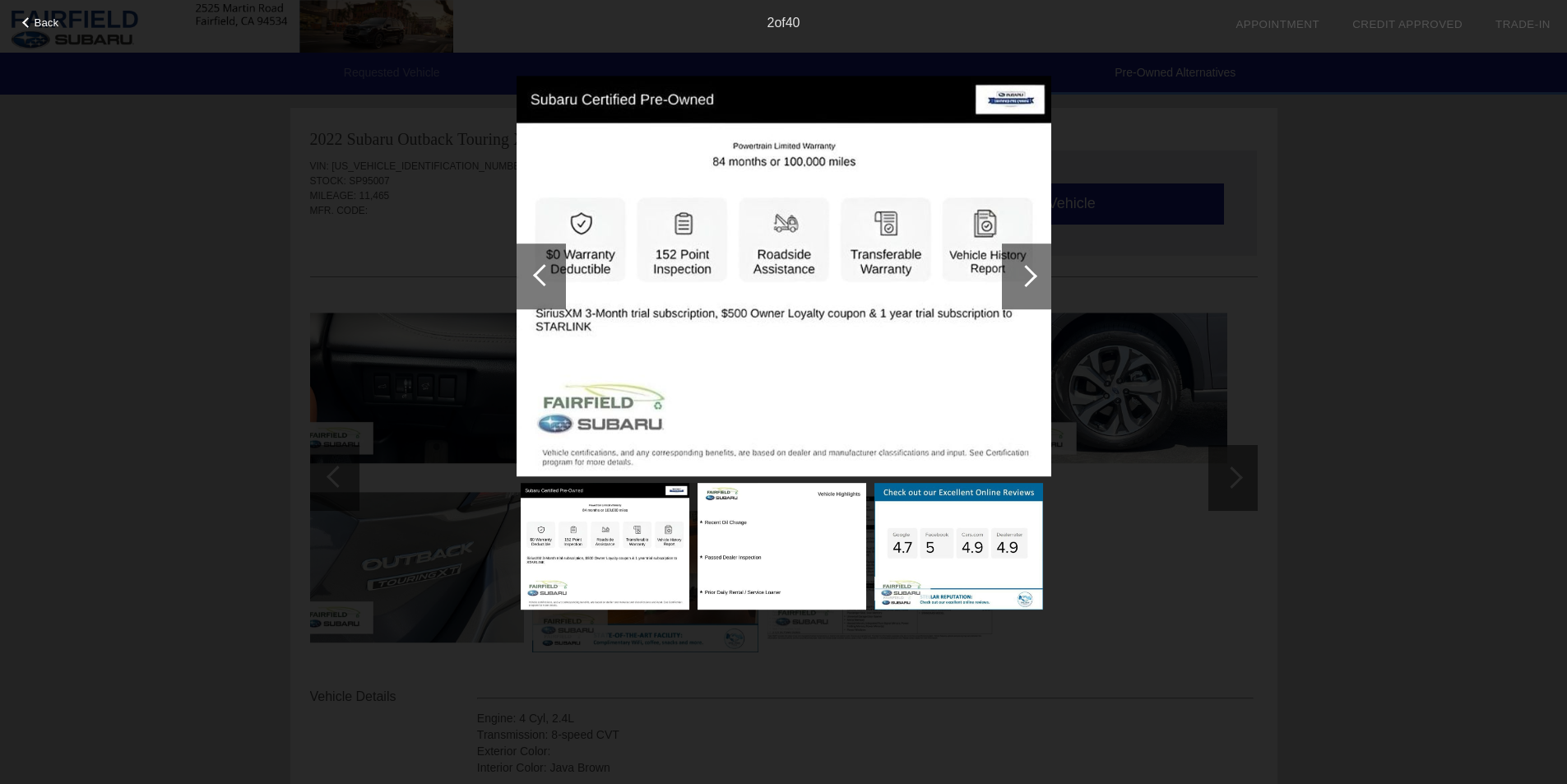
click at [1031, 268] on div at bounding box center [1026, 276] width 49 height 66
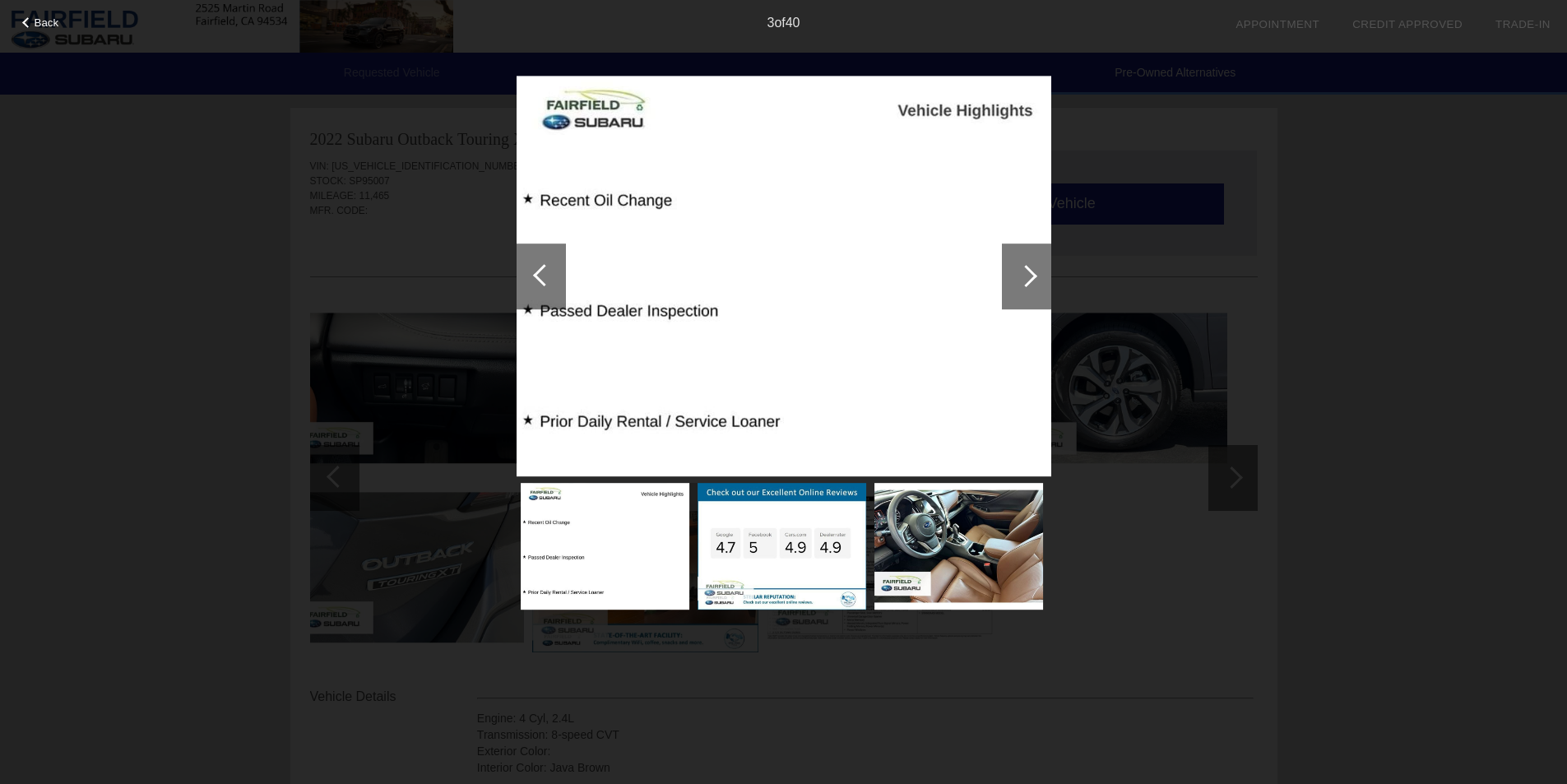
click at [1031, 268] on div at bounding box center [1026, 276] width 49 height 66
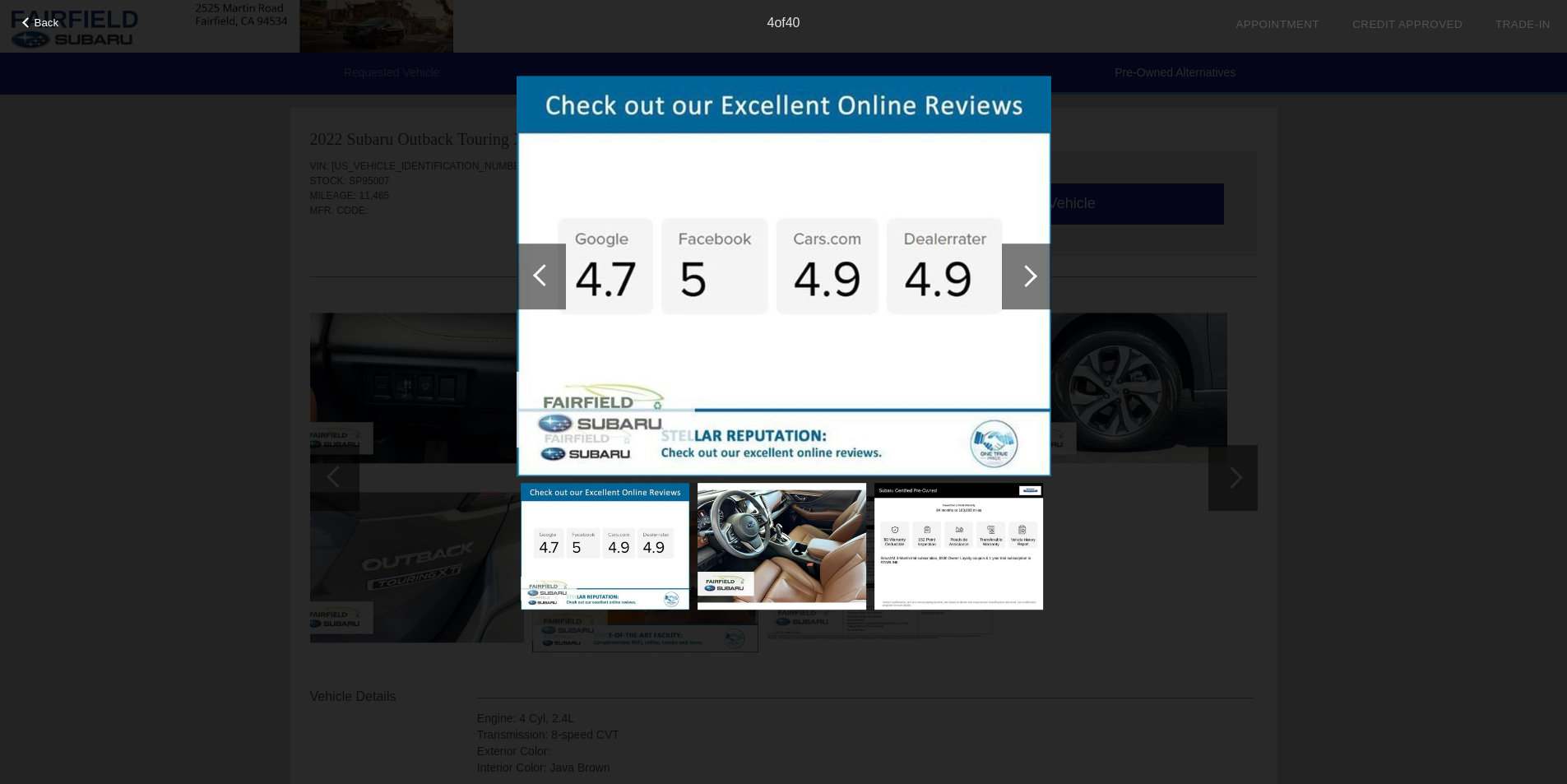
click at [1031, 268] on div at bounding box center [1026, 276] width 49 height 66
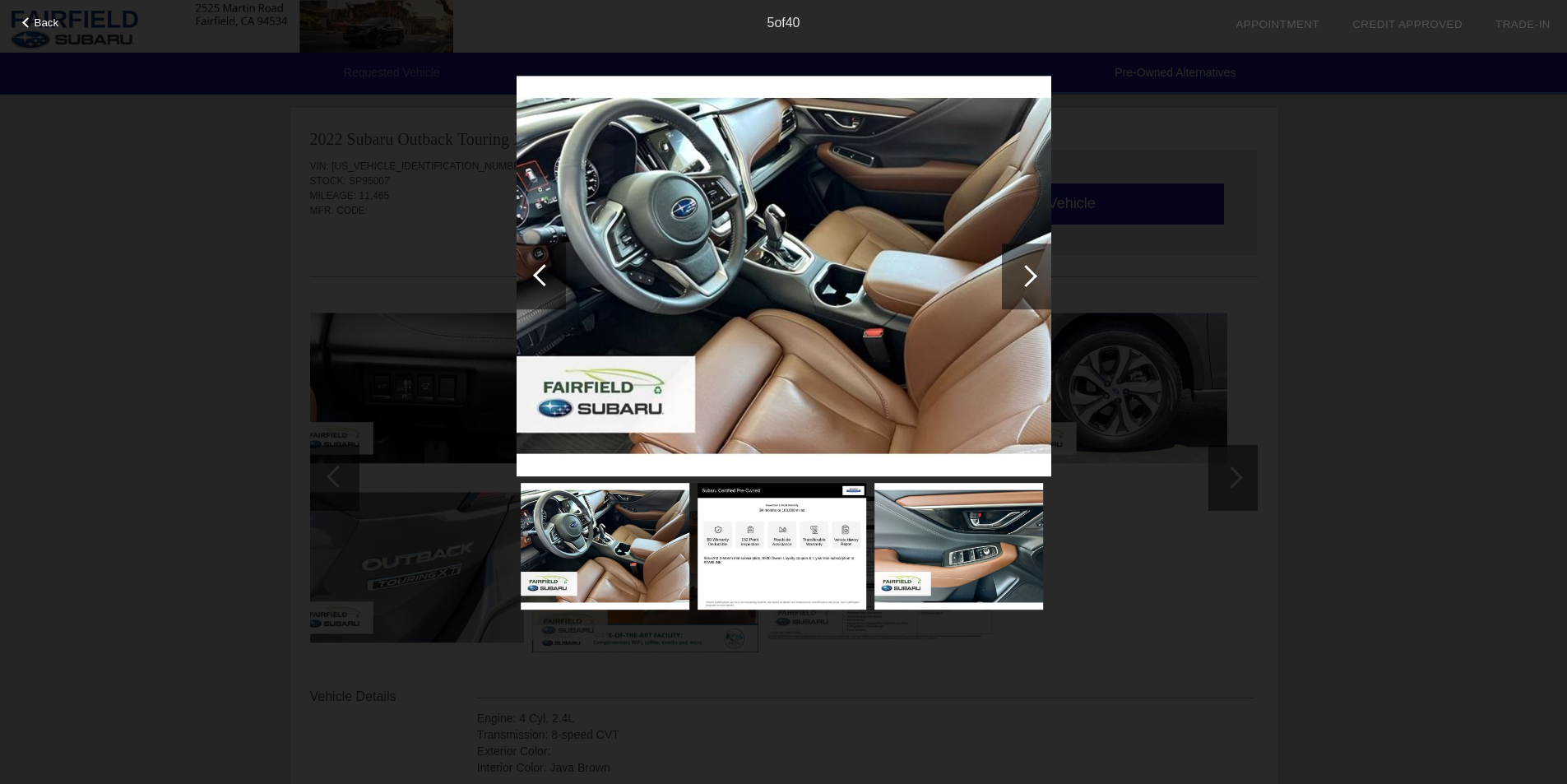
click at [1031, 268] on div at bounding box center [1026, 276] width 49 height 66
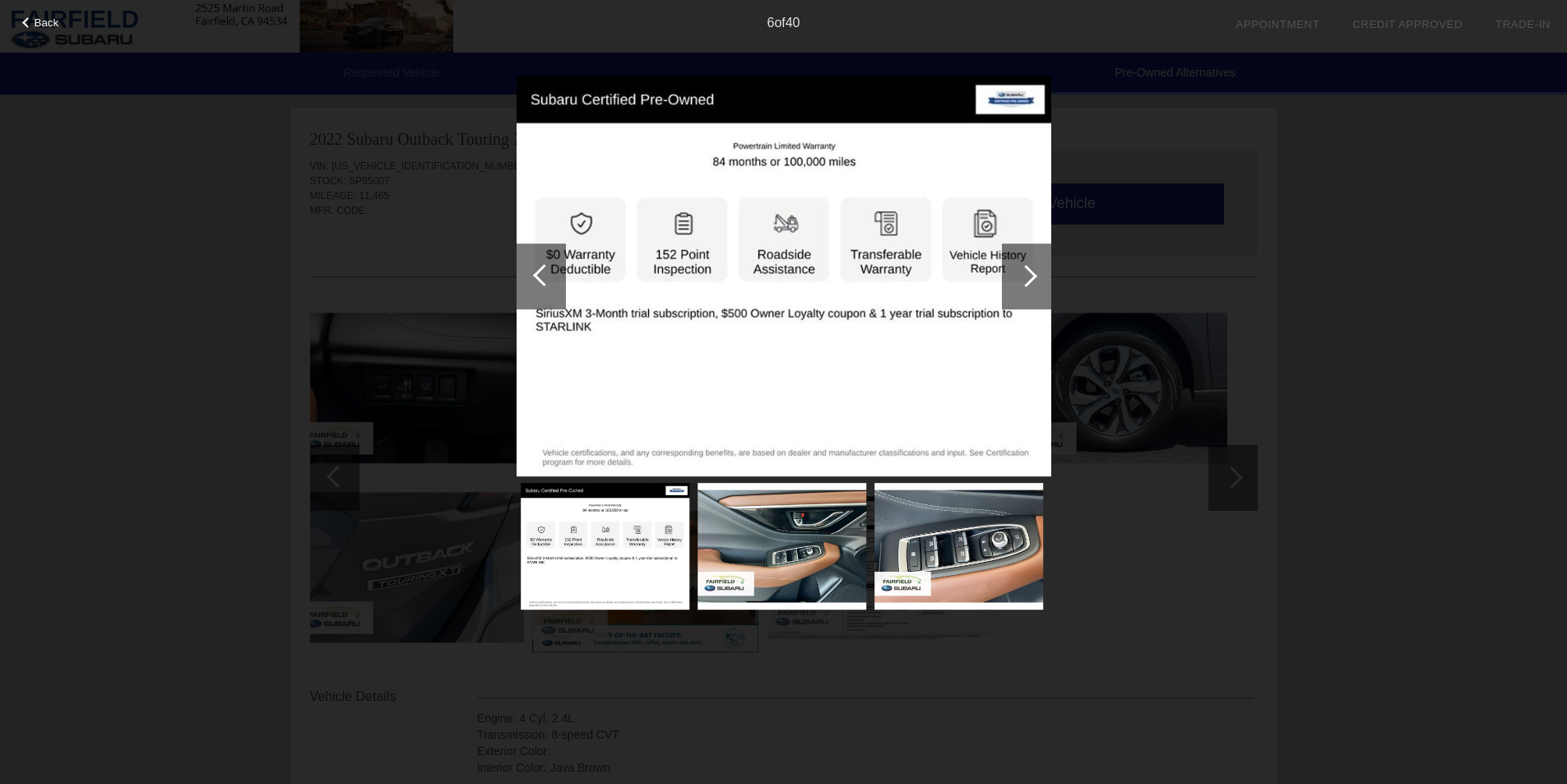
click at [1031, 268] on div at bounding box center [1026, 276] width 49 height 66
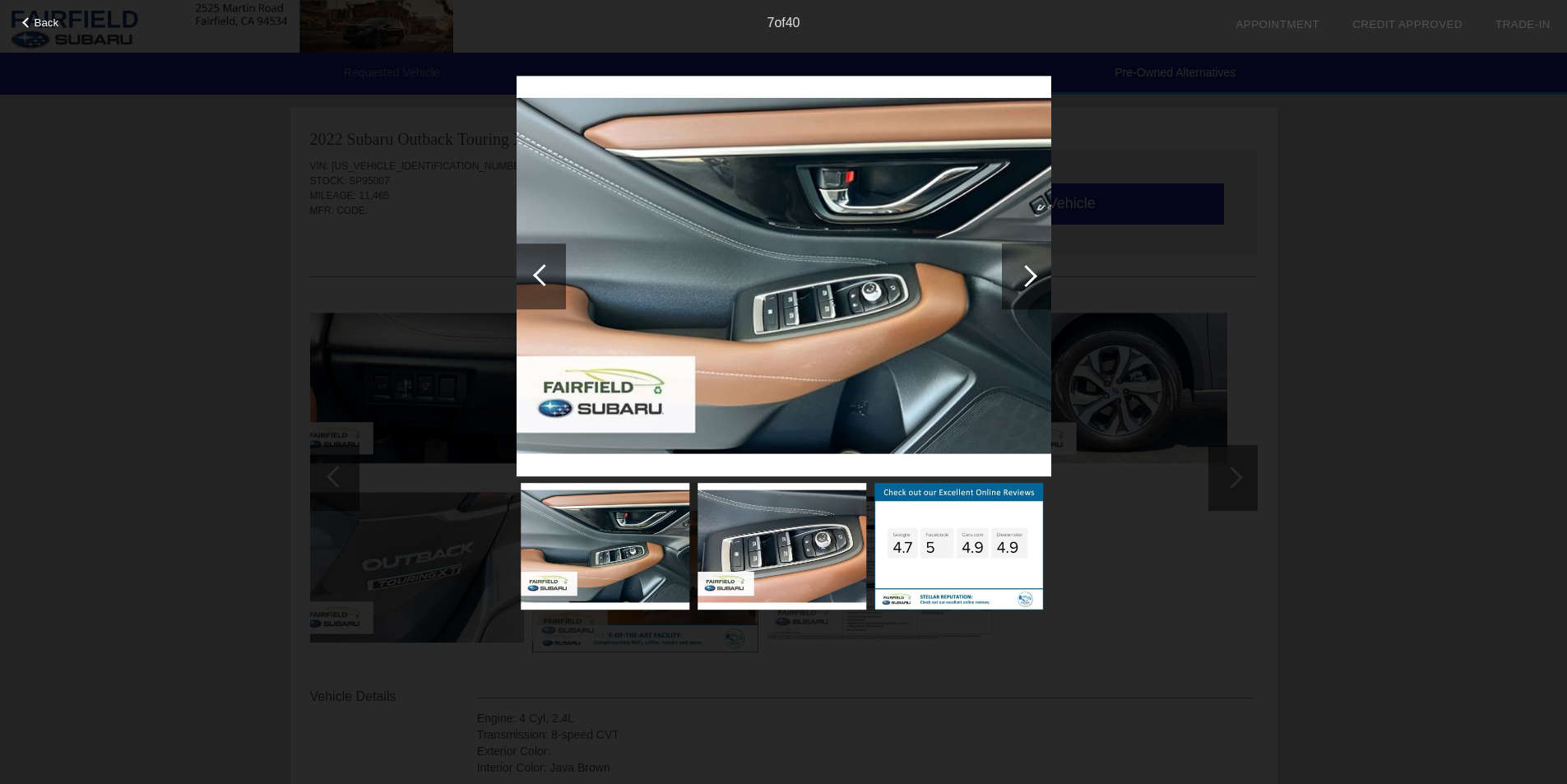
click at [1031, 268] on div at bounding box center [1026, 276] width 49 height 66
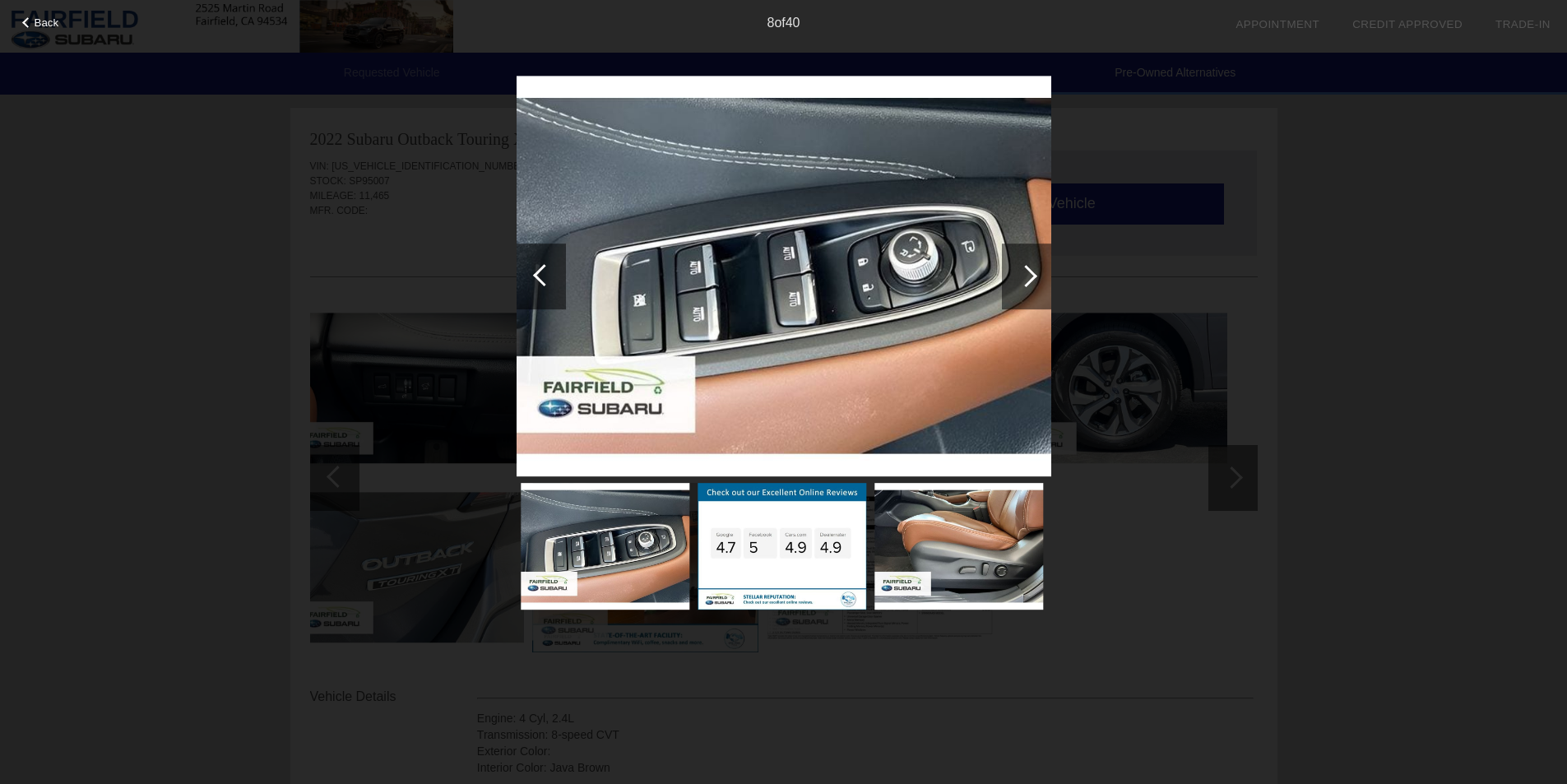
click at [1031, 268] on div at bounding box center [1026, 276] width 49 height 66
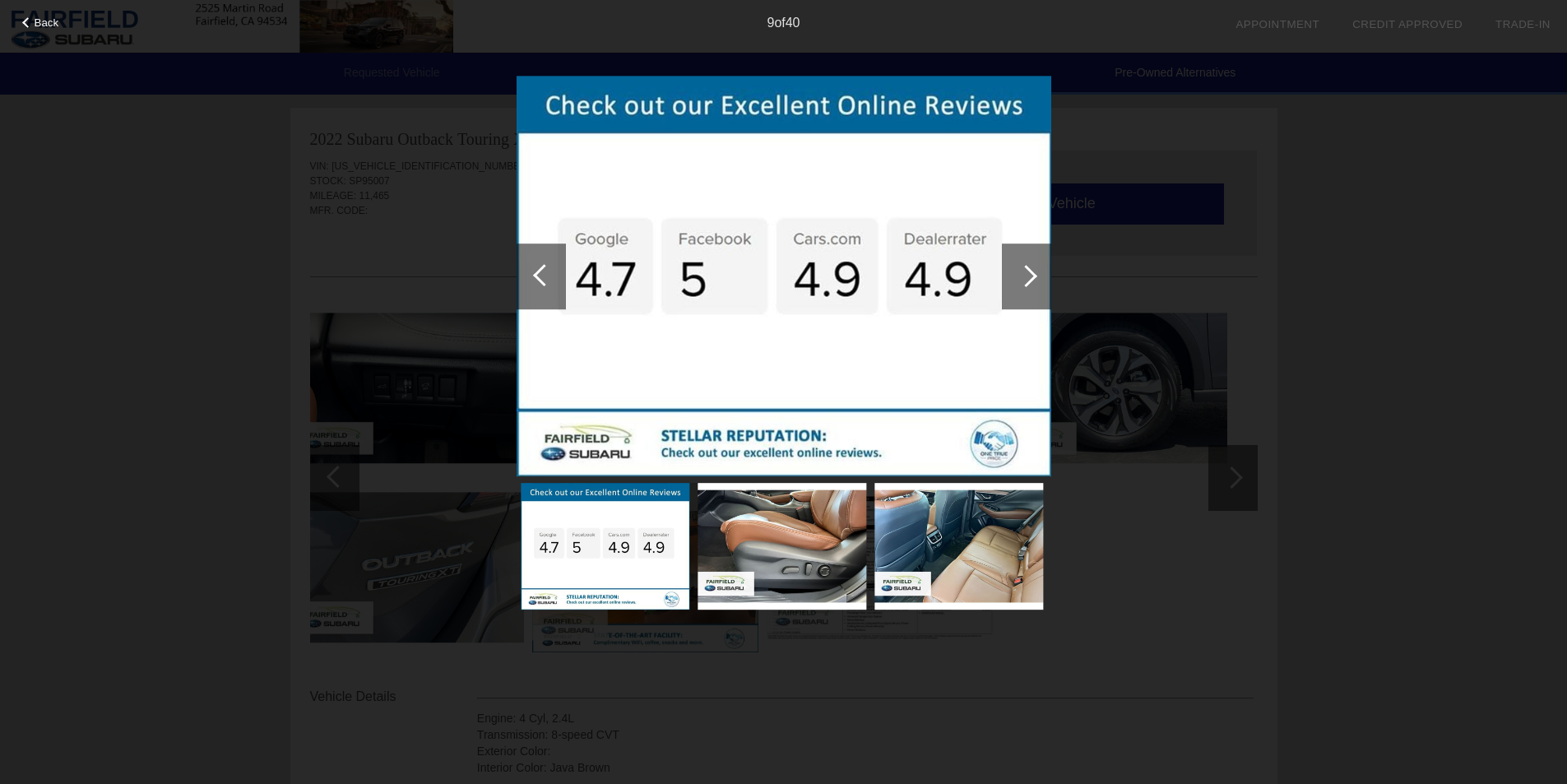
click at [1031, 268] on div at bounding box center [1026, 276] width 49 height 66
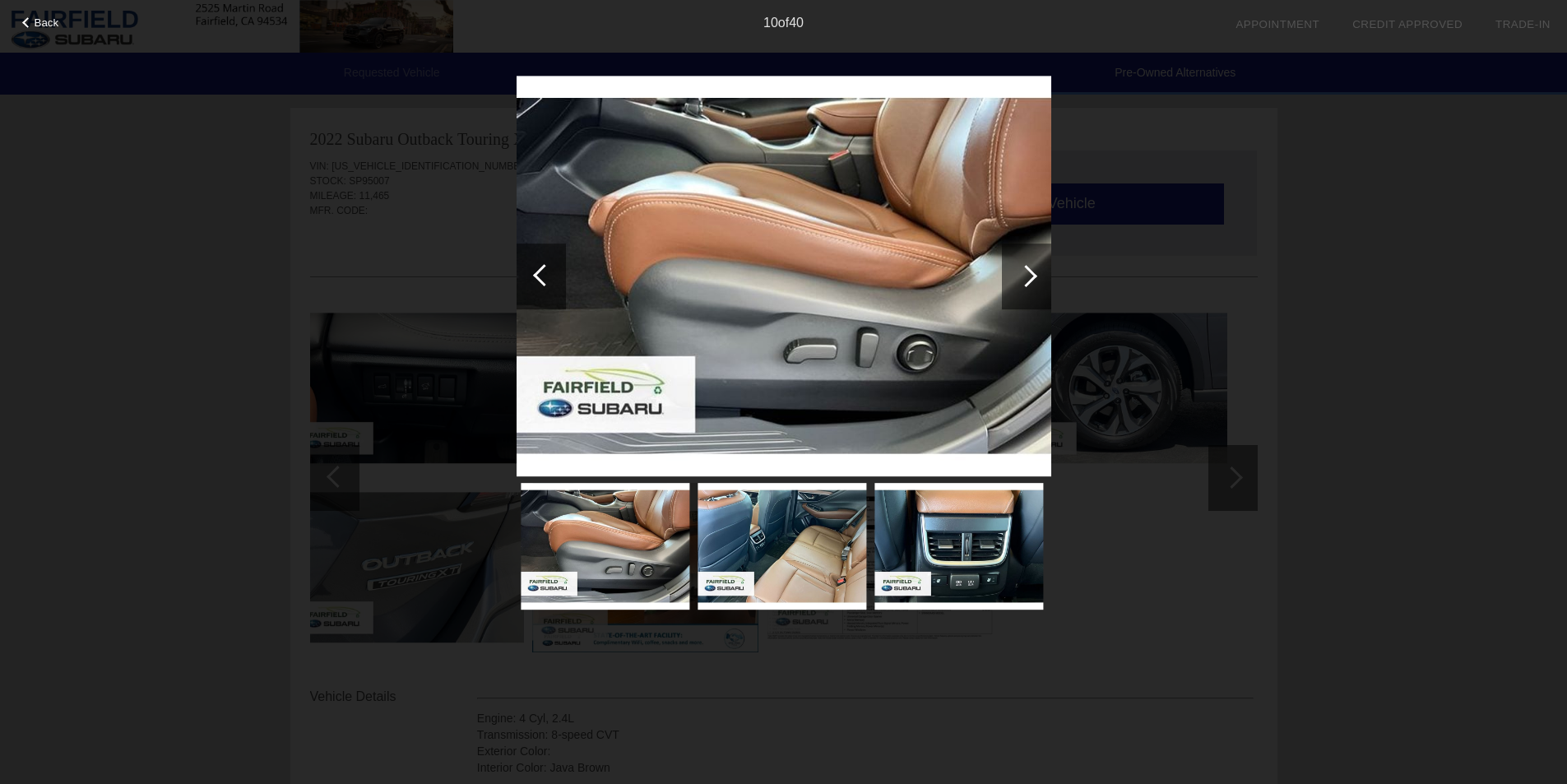
click at [1031, 268] on div at bounding box center [1026, 276] width 49 height 66
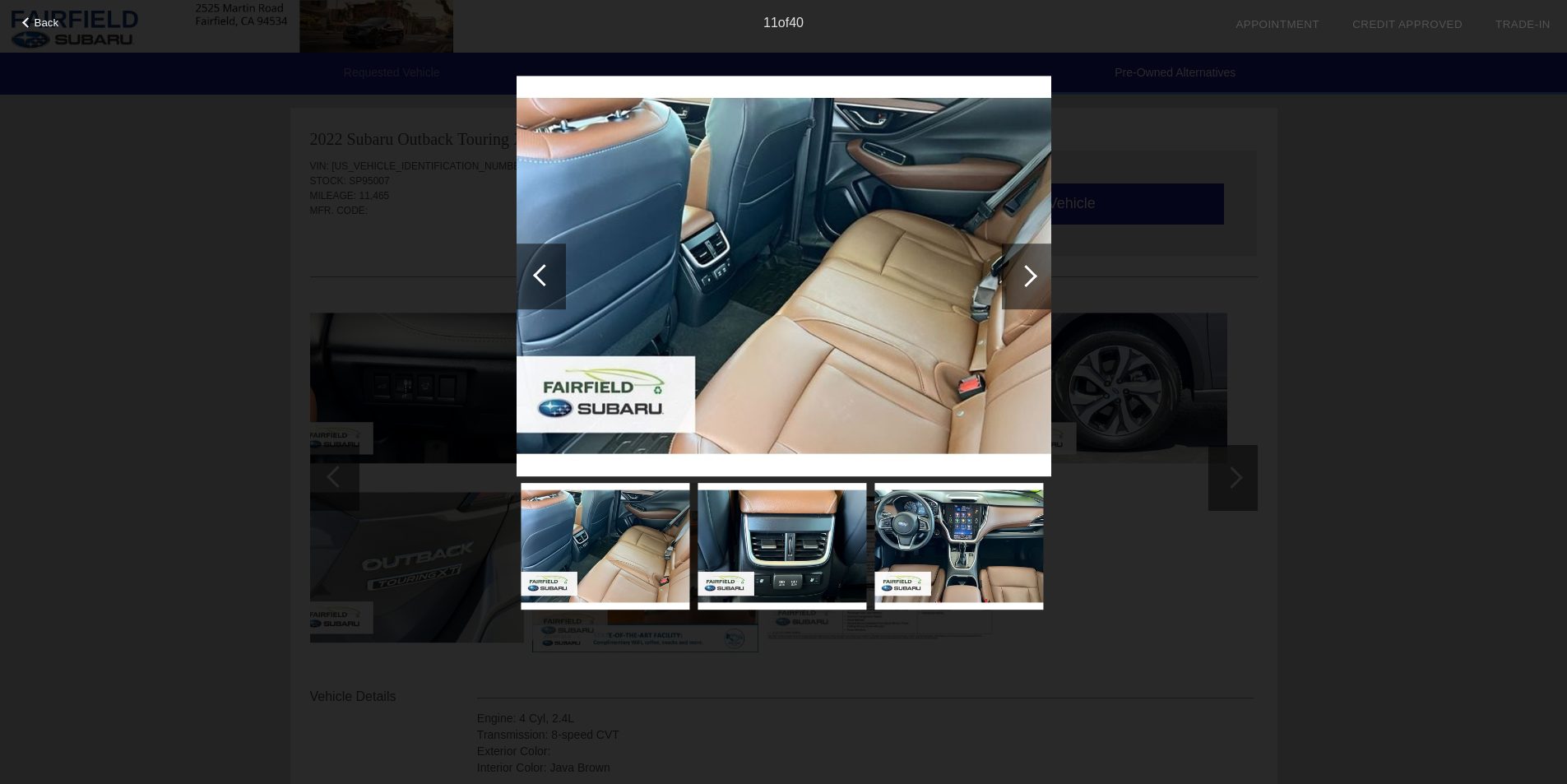
click at [1031, 268] on div at bounding box center [1026, 276] width 49 height 66
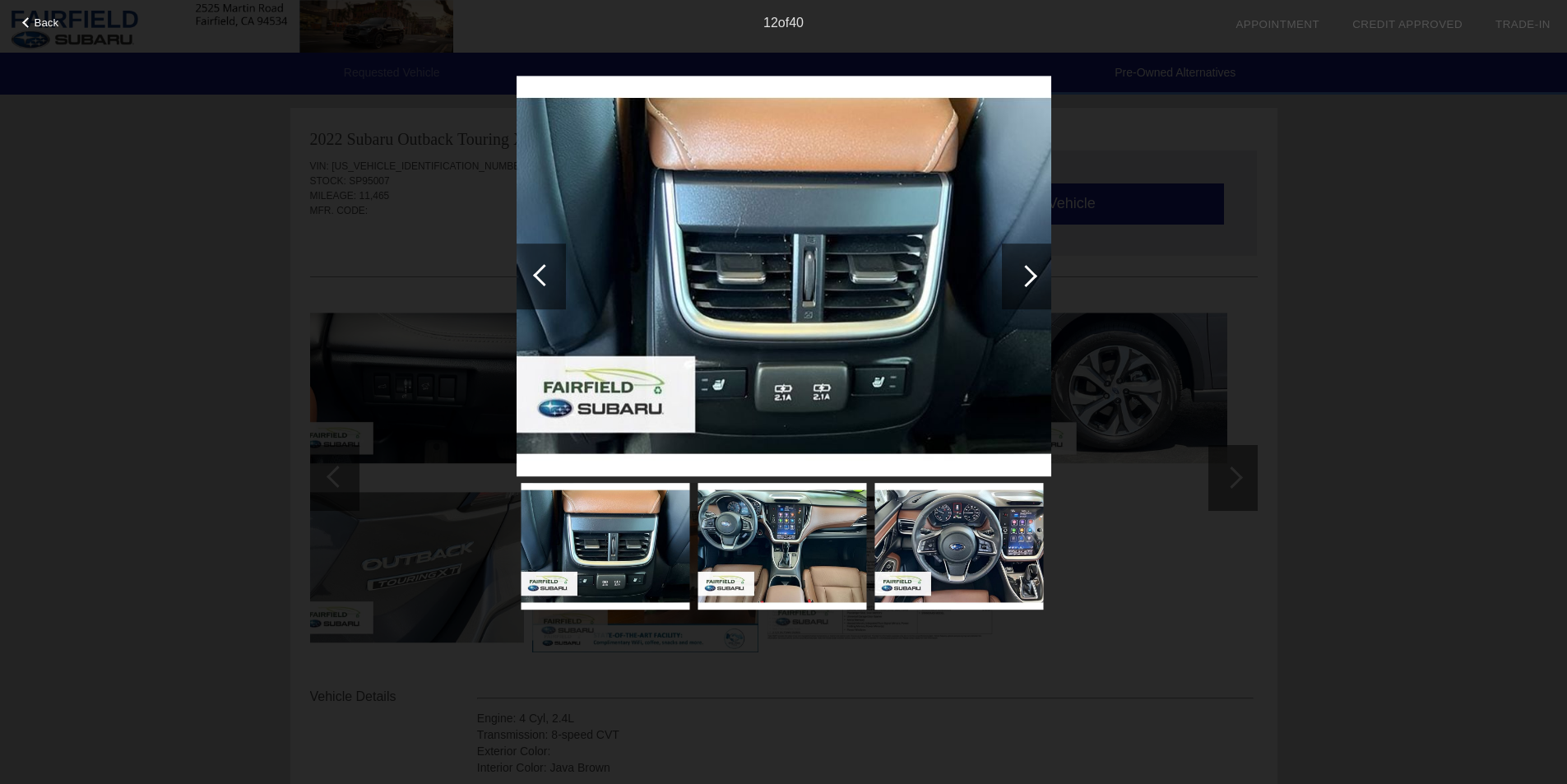
click at [1031, 268] on div at bounding box center [1026, 276] width 49 height 66
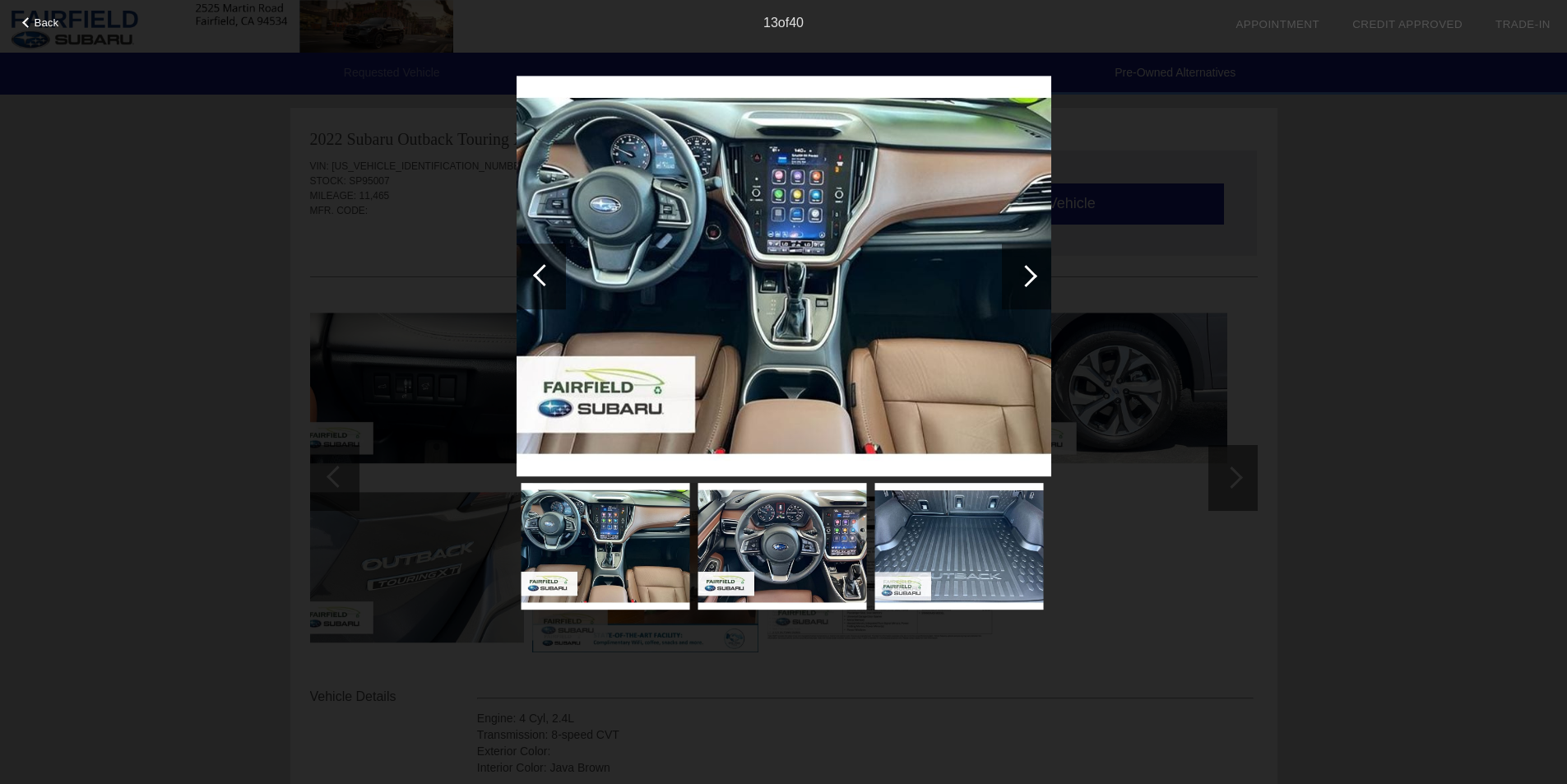
click at [1031, 268] on div at bounding box center [1026, 276] width 49 height 66
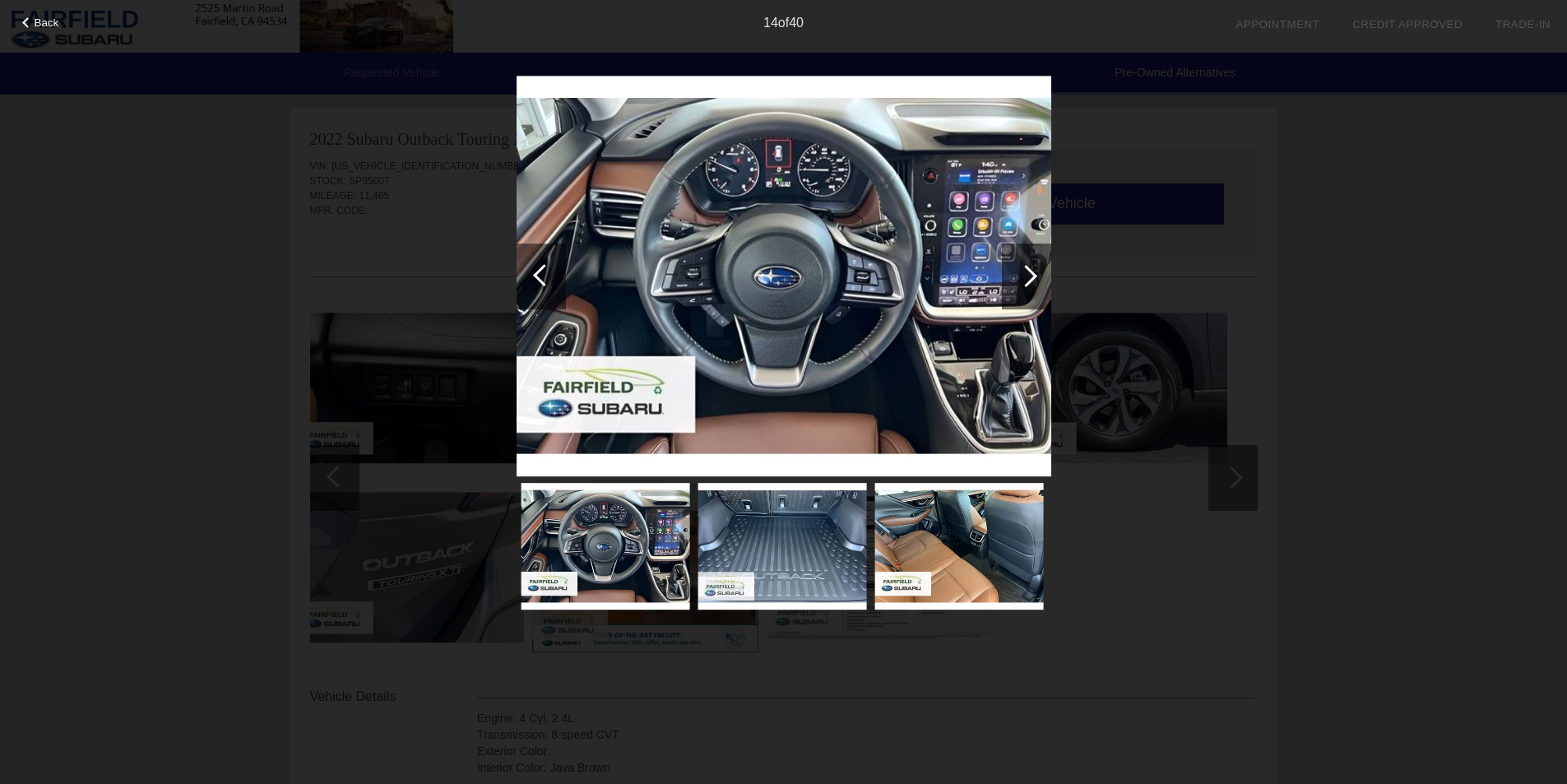
click at [541, 271] on div at bounding box center [544, 275] width 22 height 22
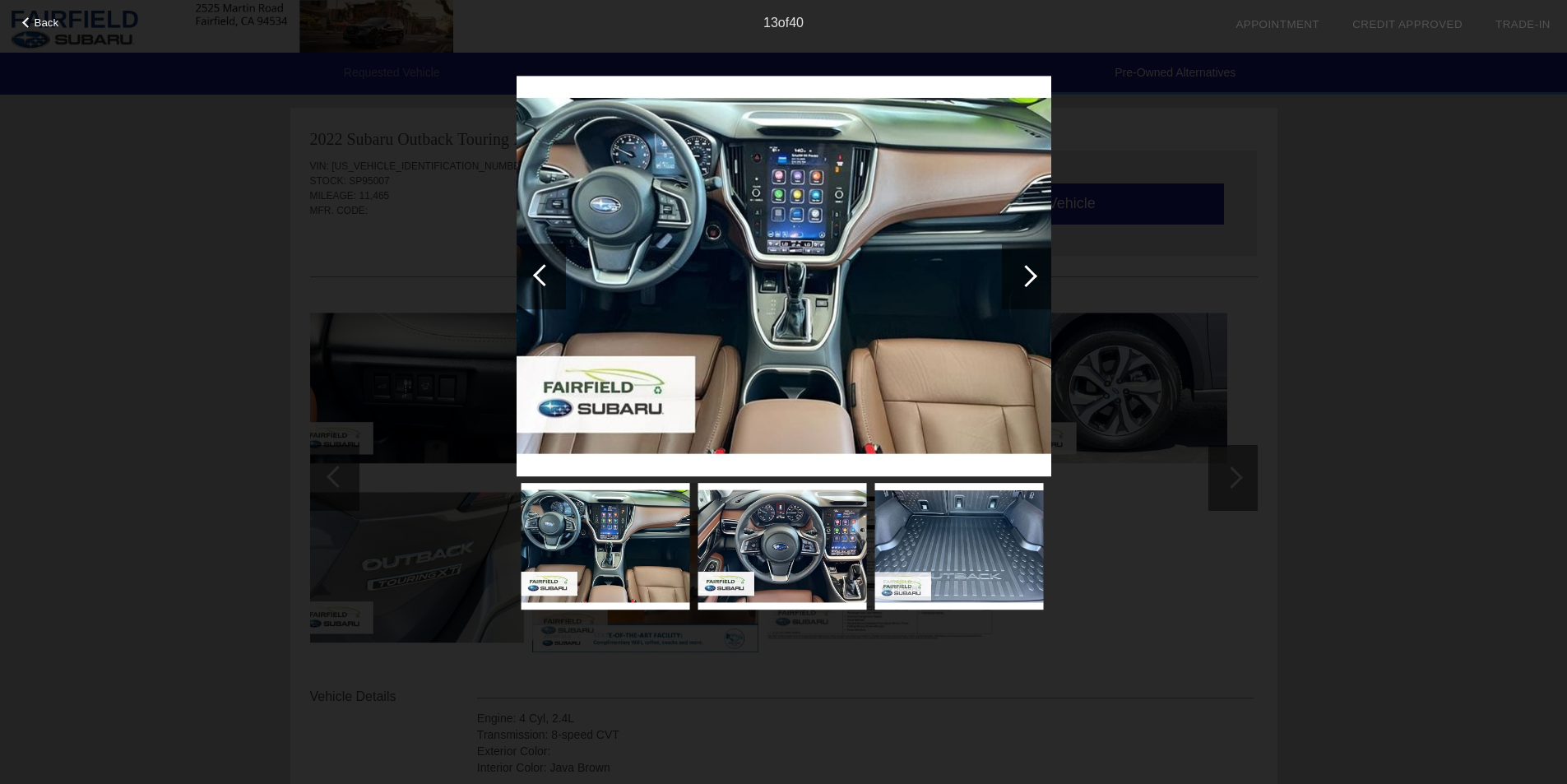
click at [1018, 277] on div at bounding box center [1026, 276] width 22 height 22
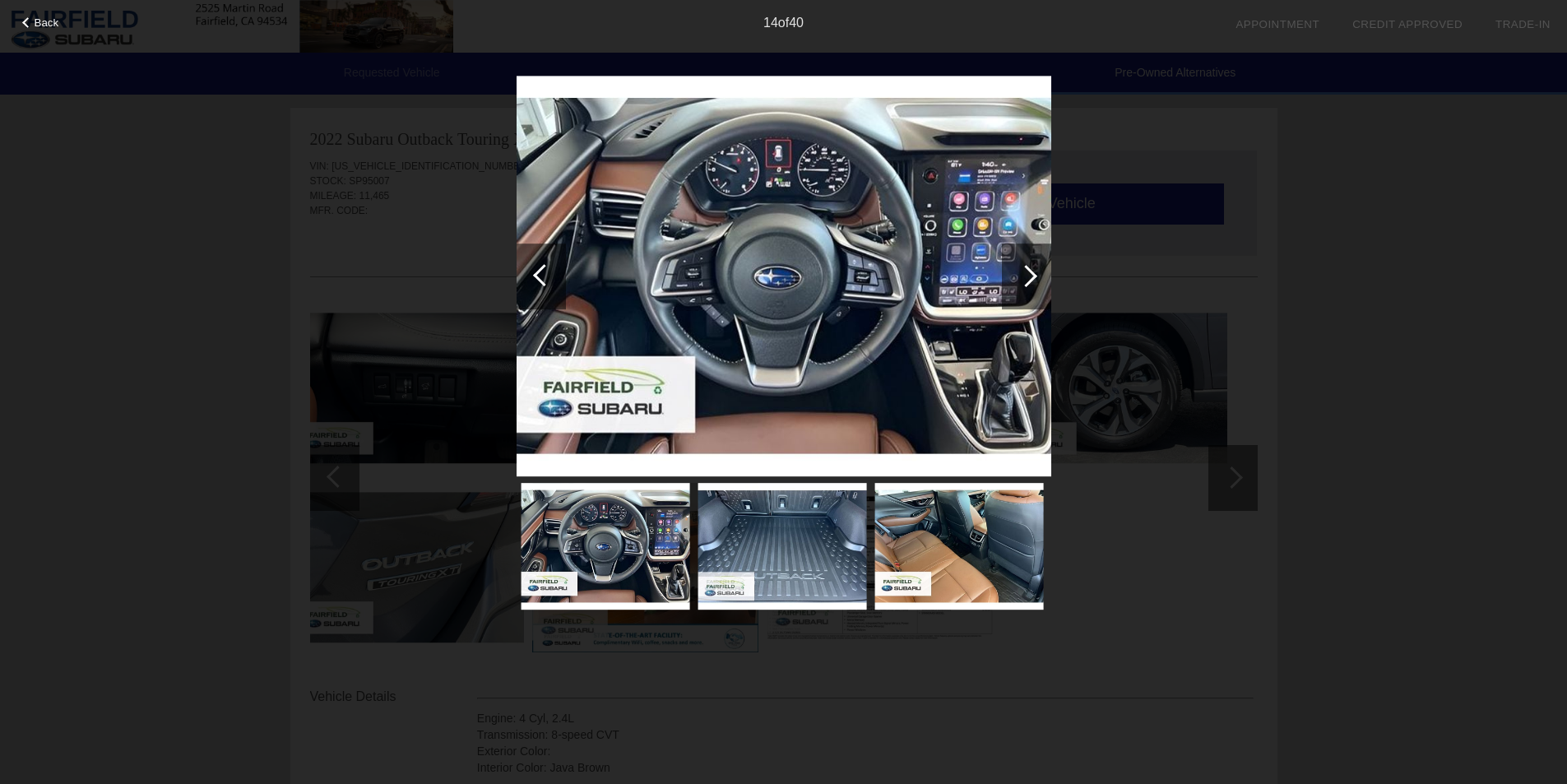
click at [1019, 276] on div at bounding box center [1026, 276] width 22 height 22
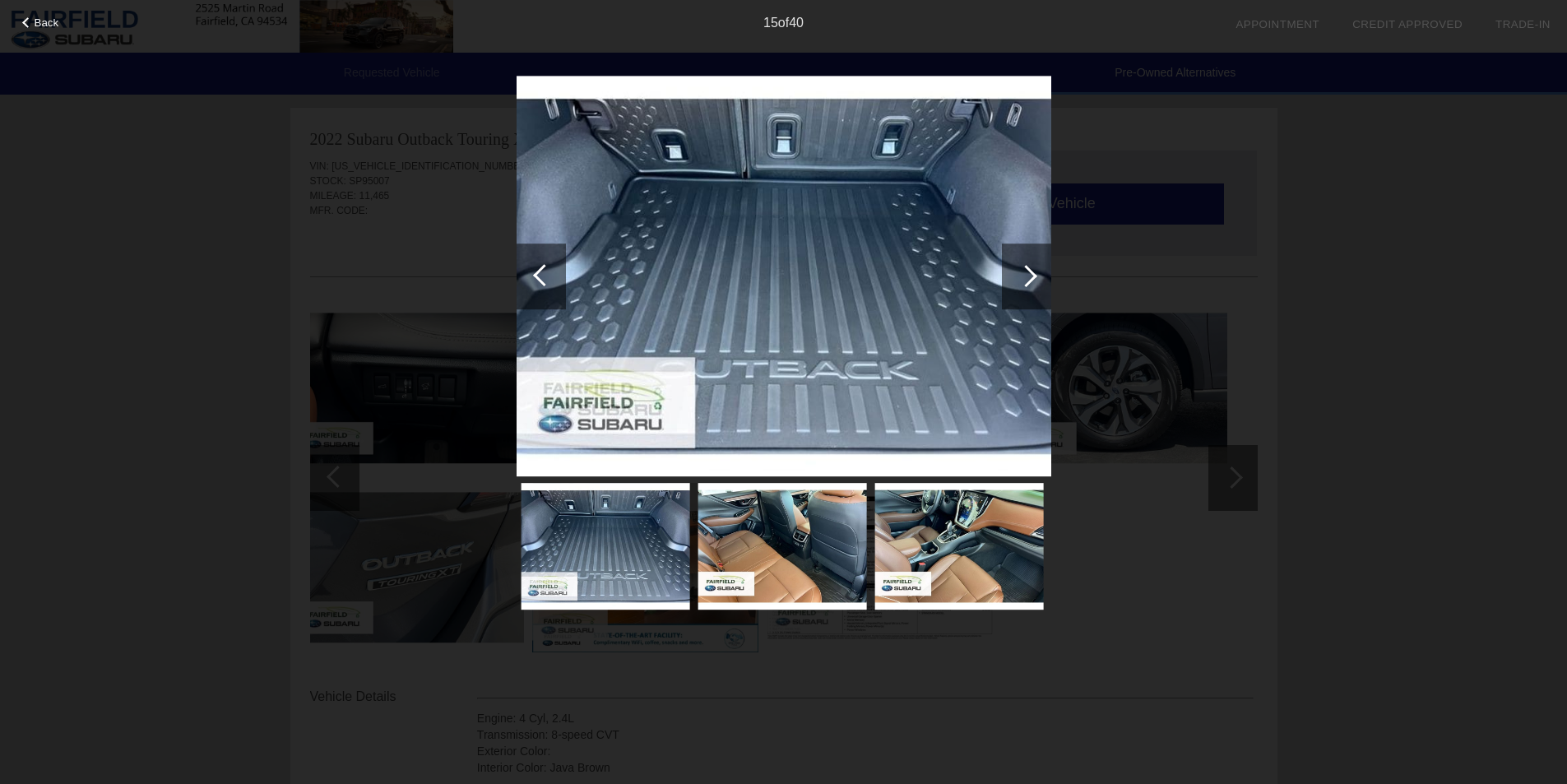
click at [1019, 276] on div at bounding box center [1026, 276] width 22 height 22
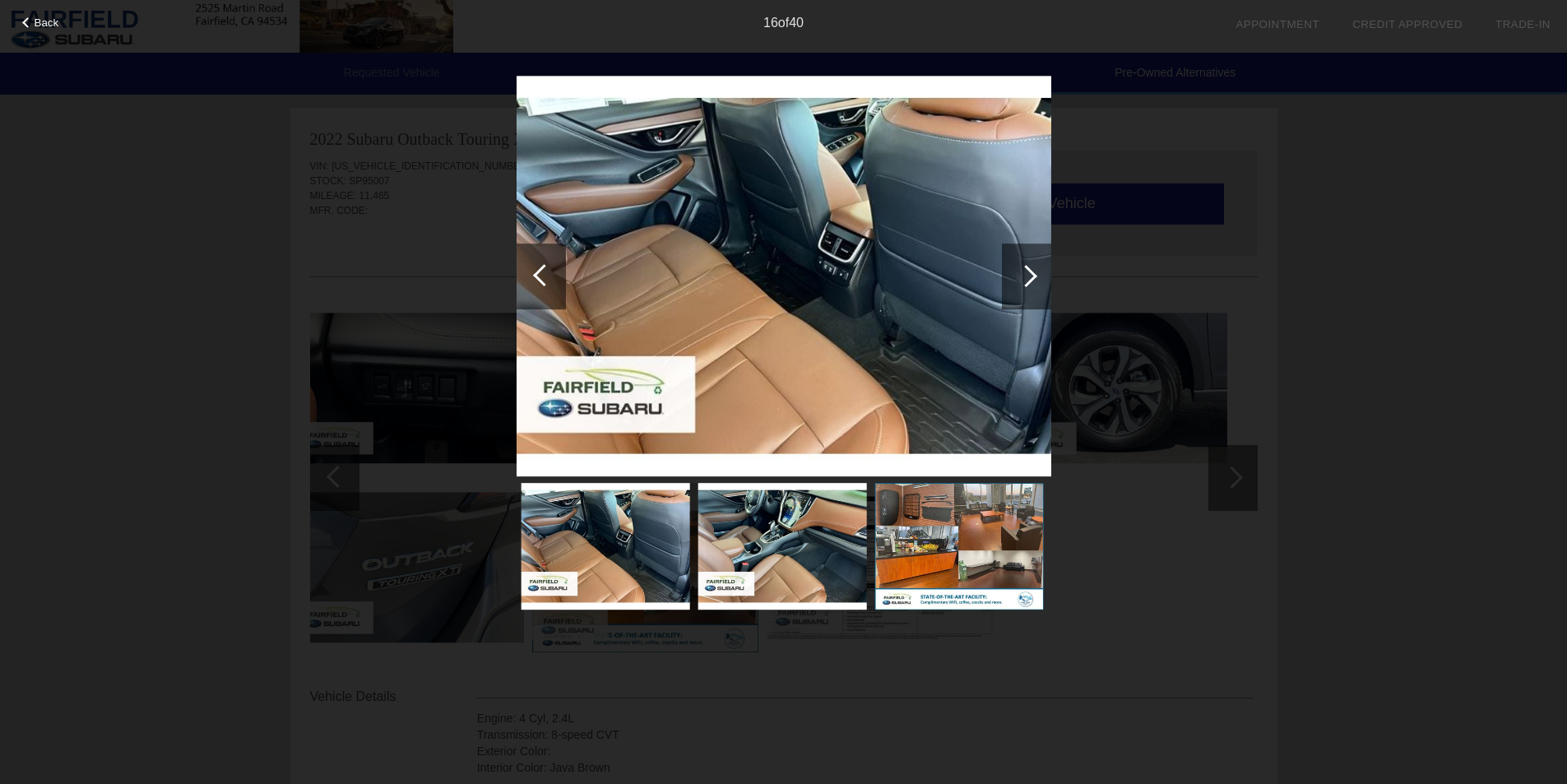
click at [1019, 276] on div at bounding box center [1026, 276] width 22 height 22
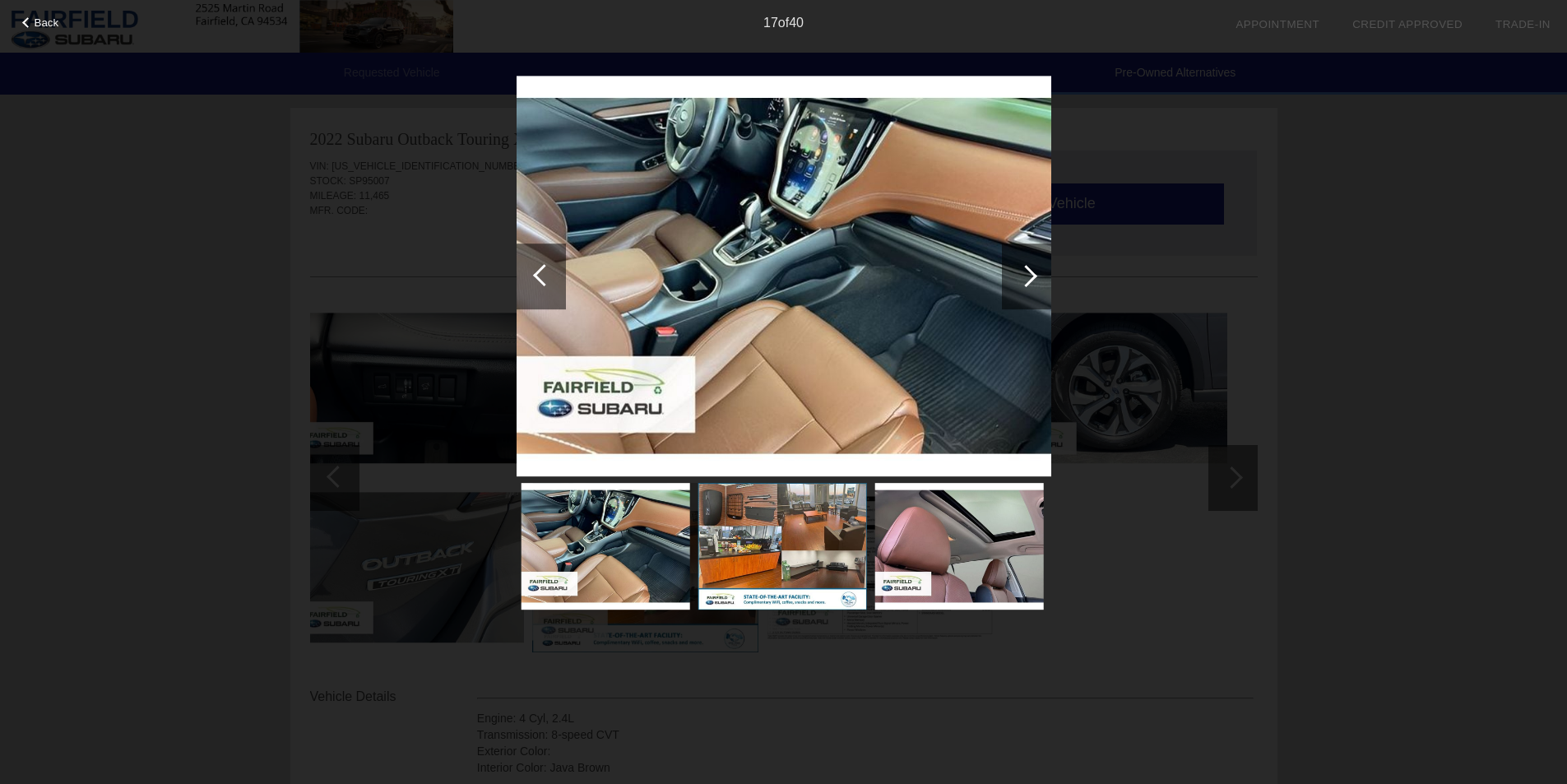
click at [1019, 276] on div at bounding box center [1026, 276] width 22 height 22
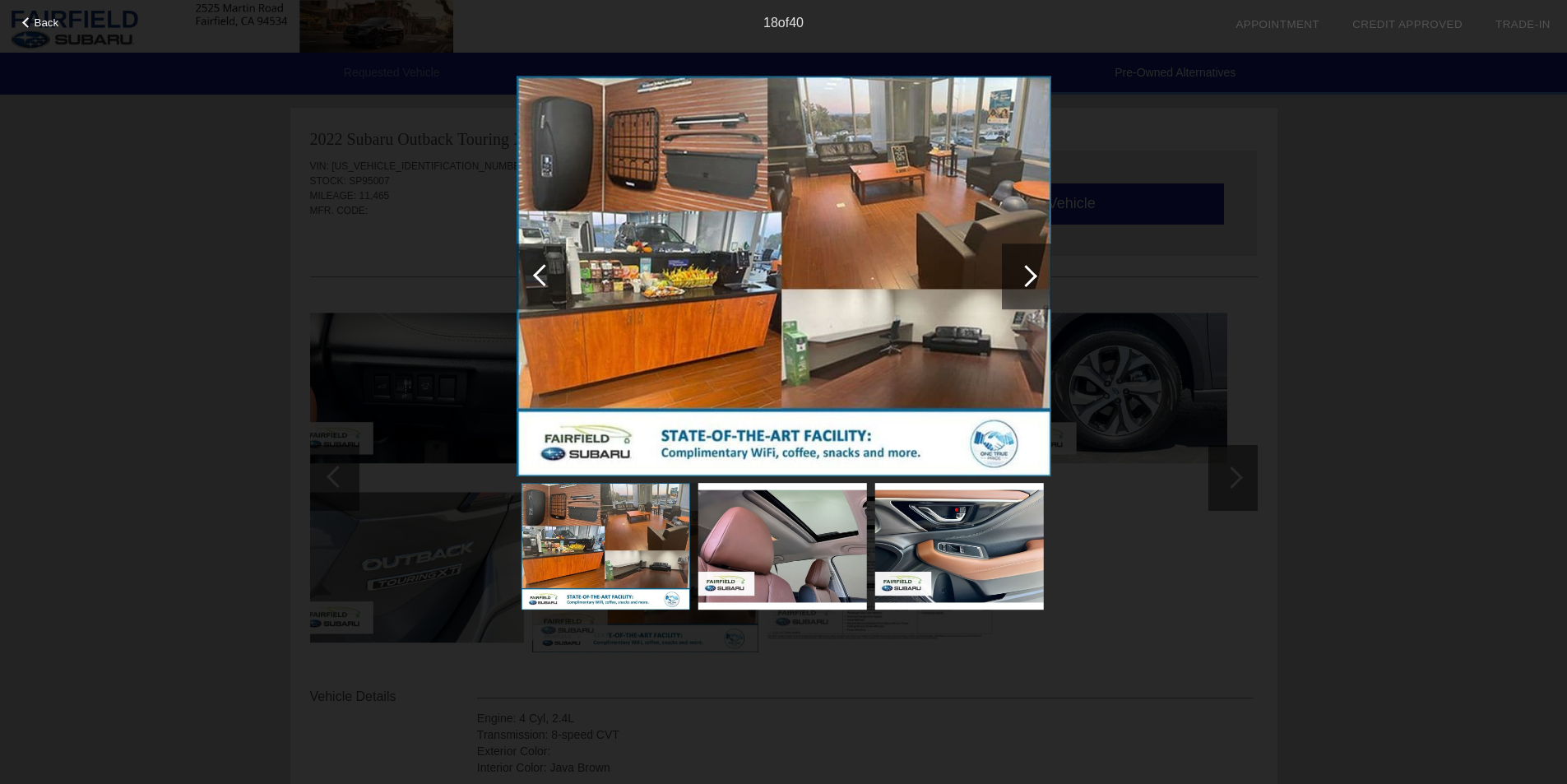
click at [1019, 276] on div at bounding box center [1026, 276] width 22 height 22
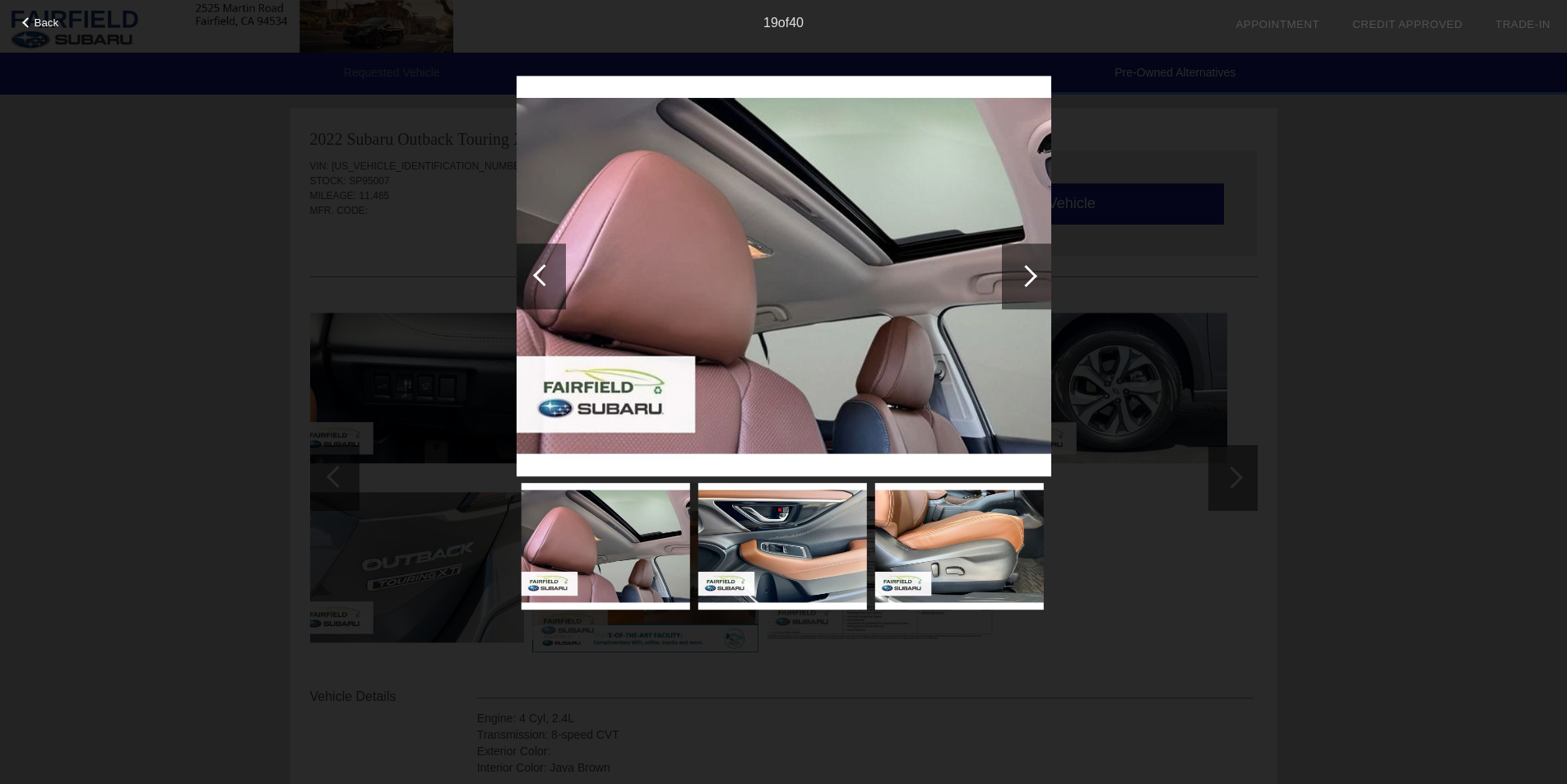
click at [1019, 276] on div at bounding box center [1026, 276] width 22 height 22
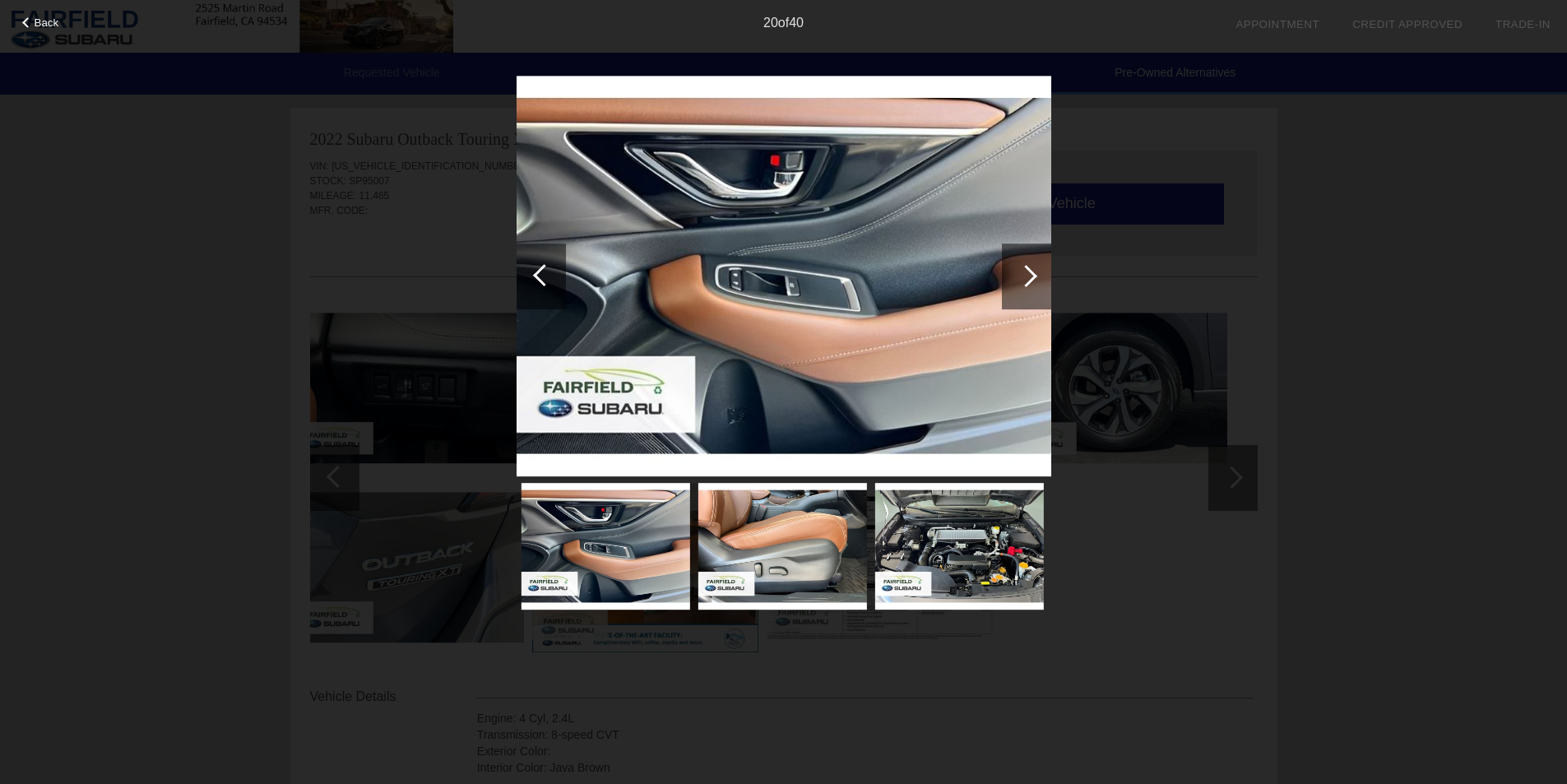
click at [1019, 276] on div at bounding box center [1026, 276] width 22 height 22
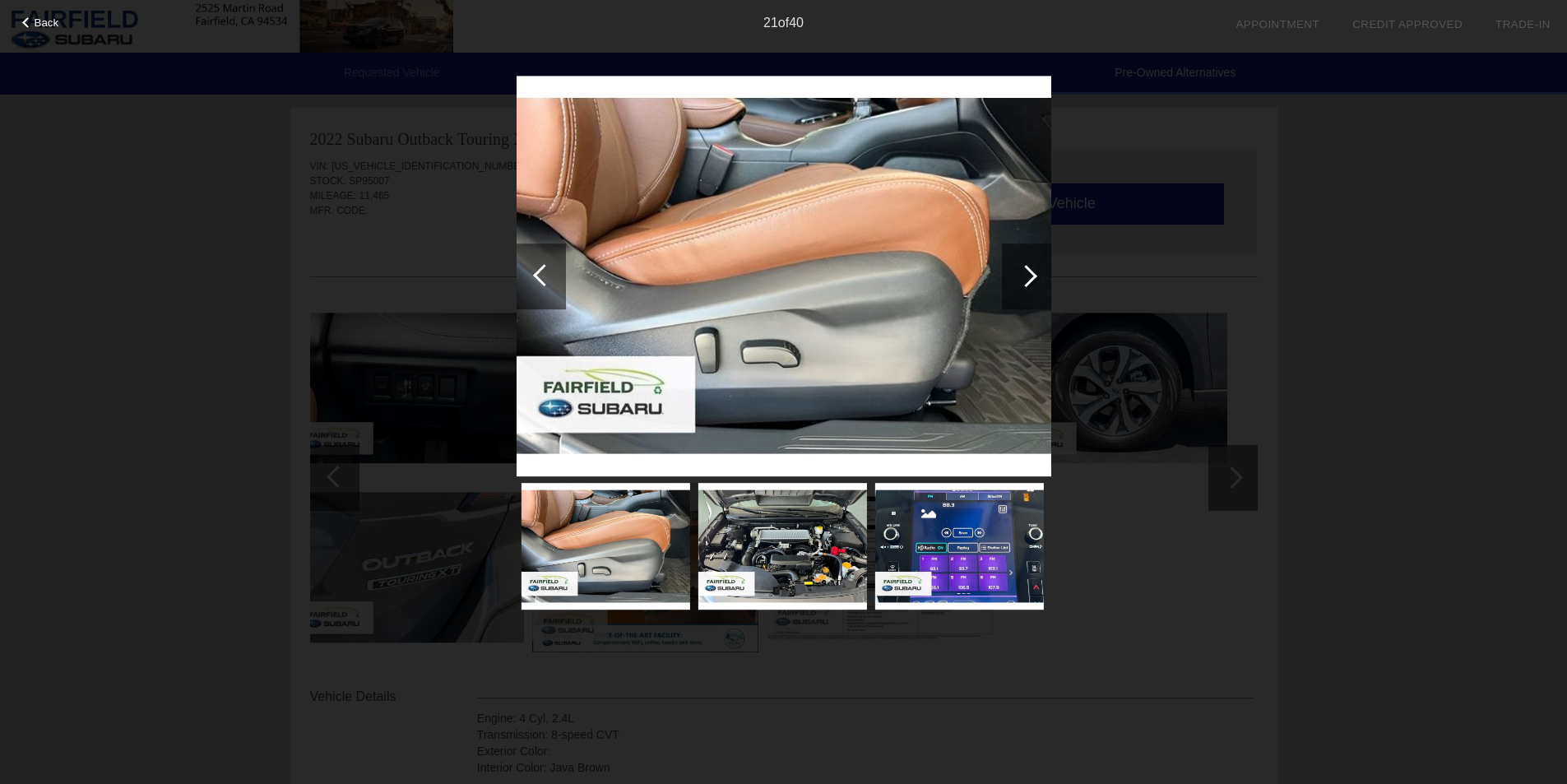
click at [1019, 276] on div at bounding box center [1026, 276] width 22 height 22
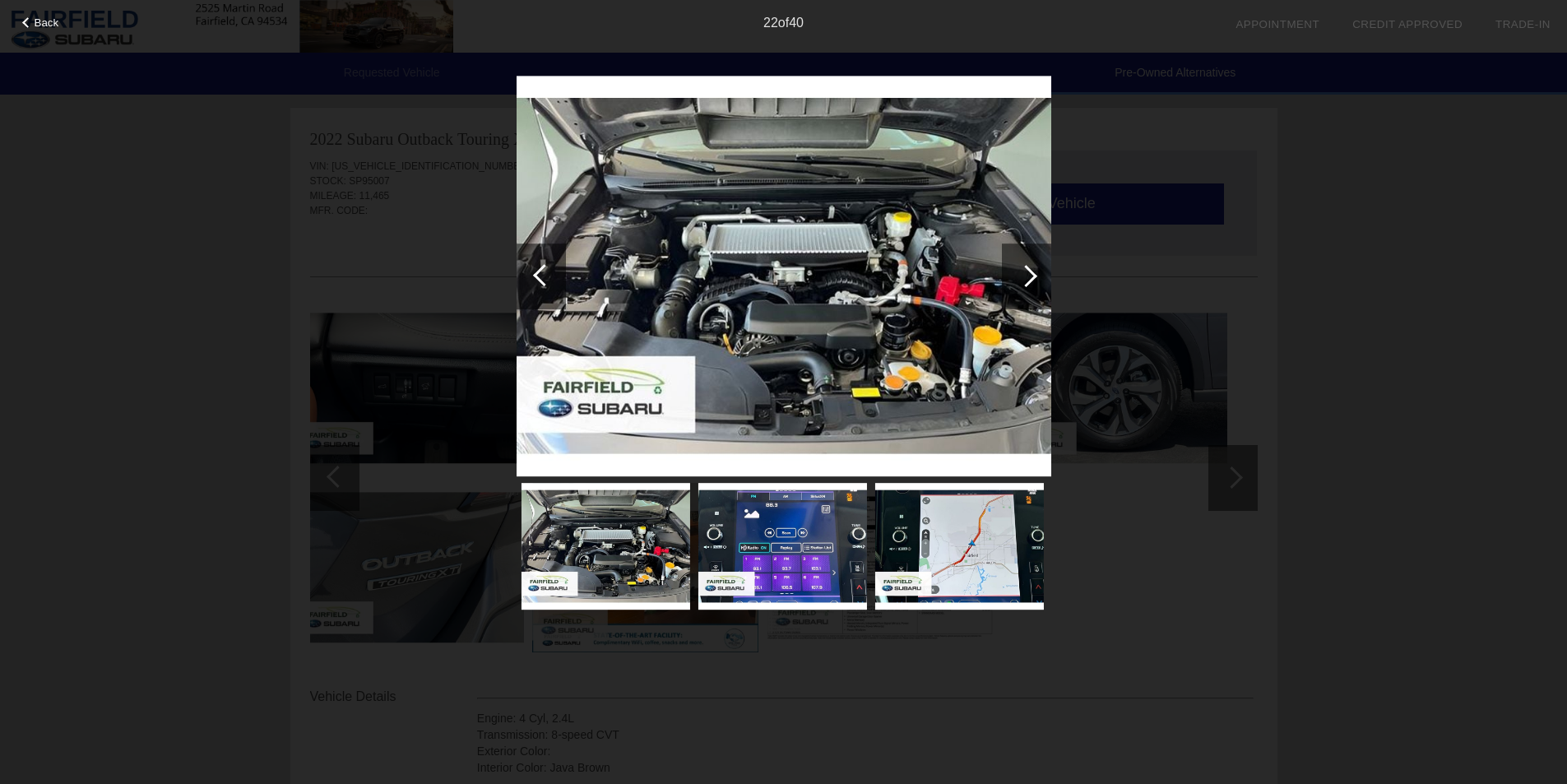
click at [1019, 276] on div at bounding box center [1026, 276] width 22 height 22
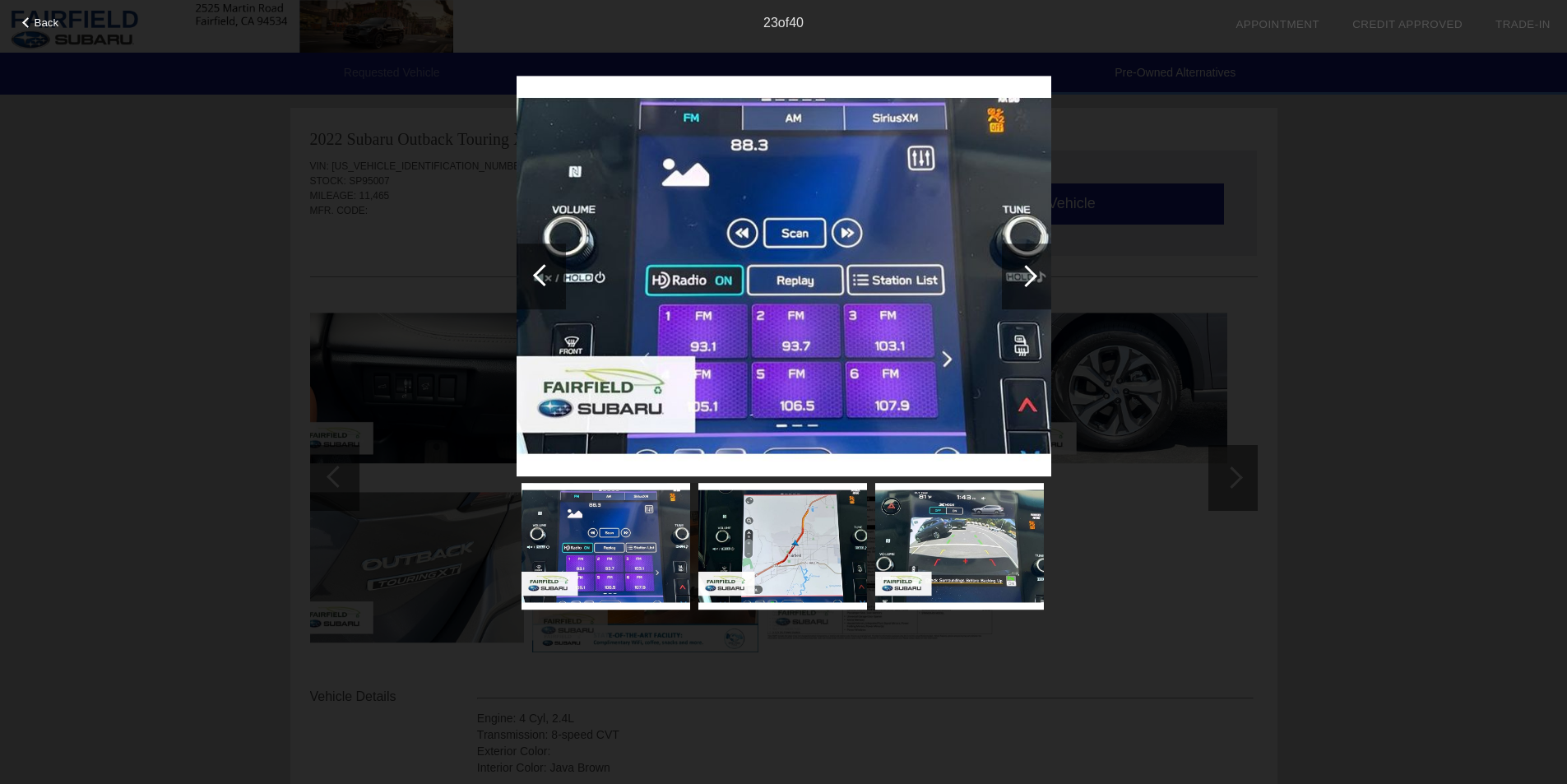
click at [1019, 276] on div at bounding box center [1026, 276] width 22 height 22
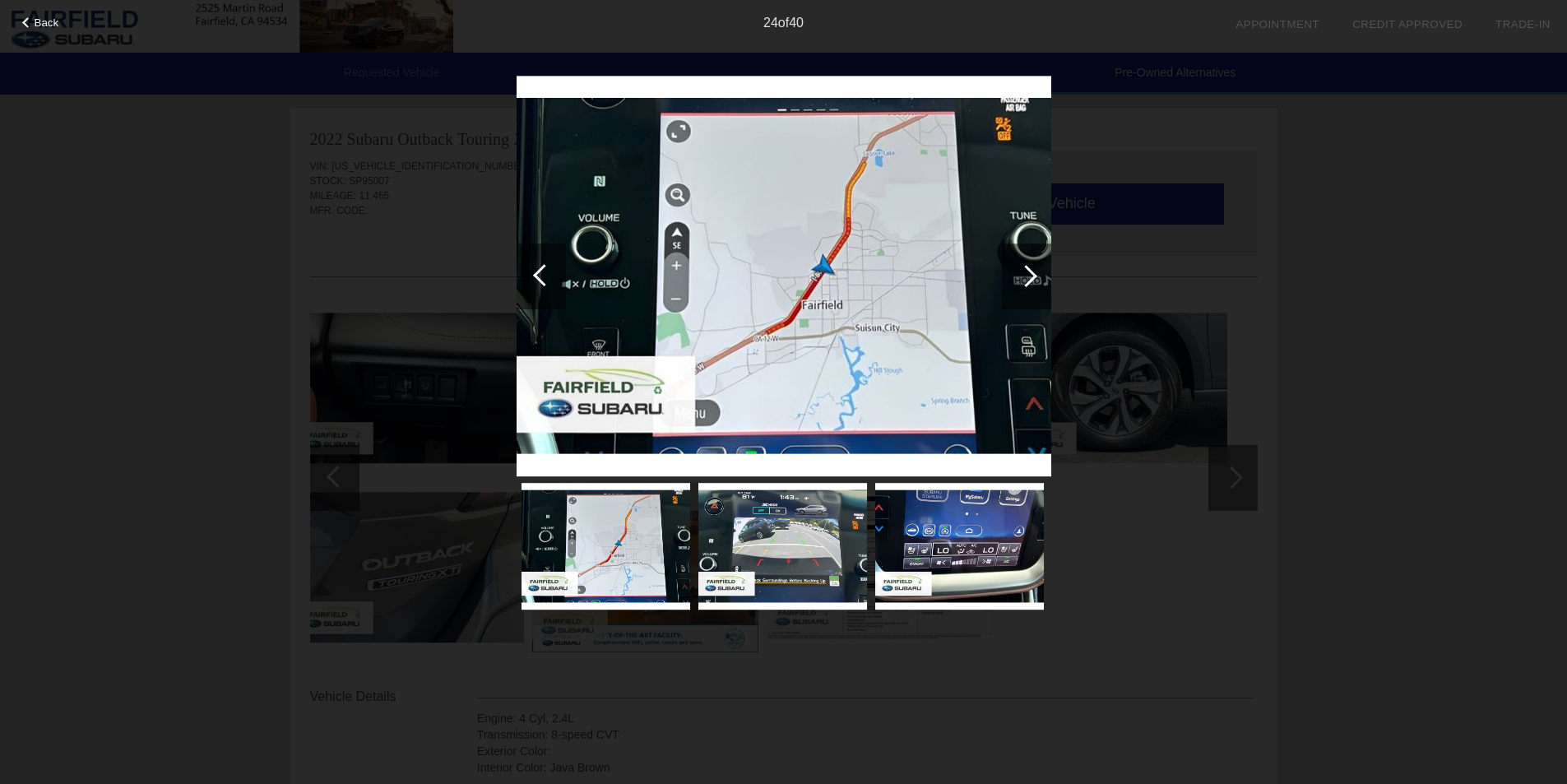
click at [1019, 276] on div at bounding box center [1026, 276] width 22 height 22
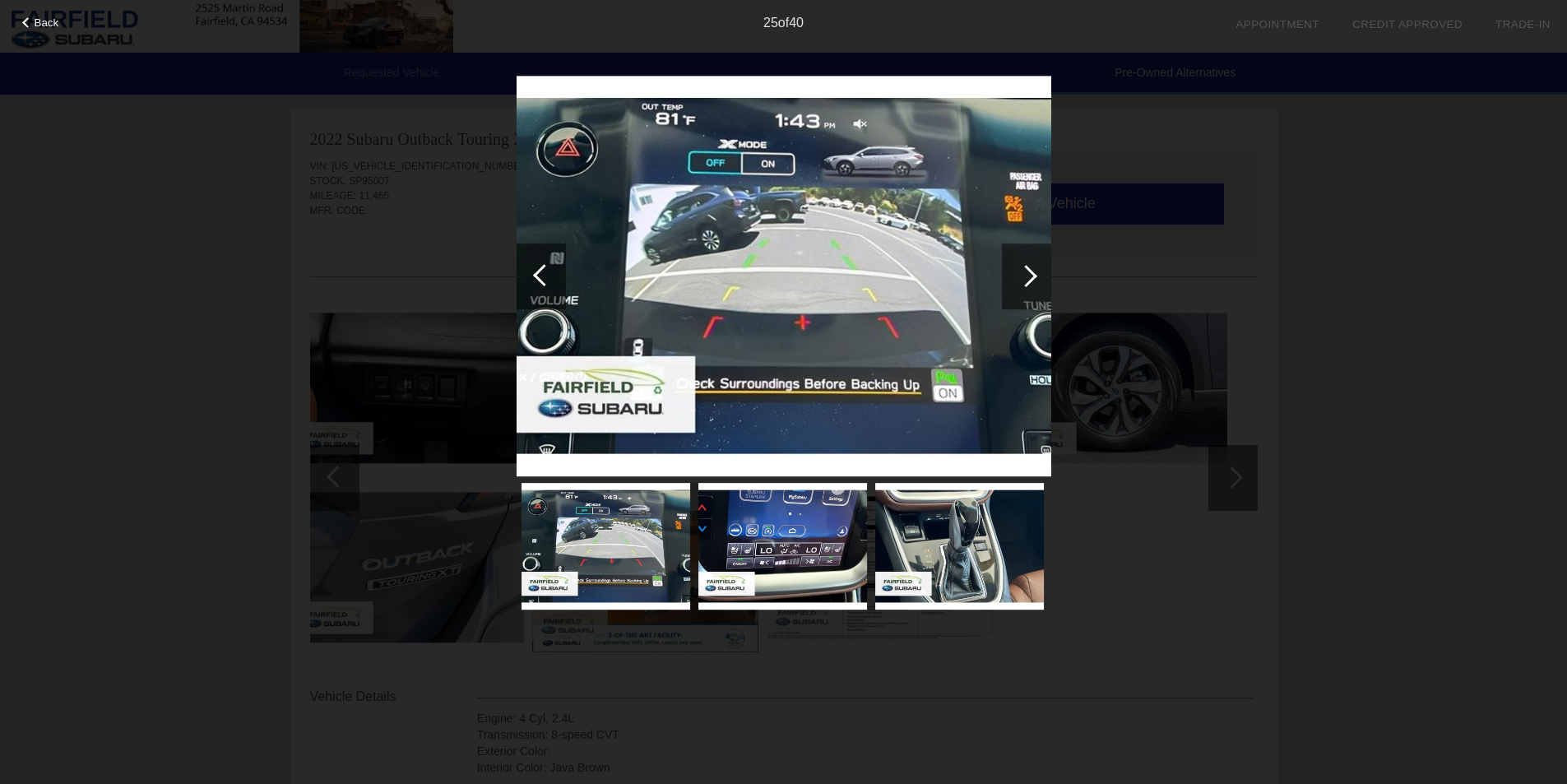
click at [1019, 276] on div at bounding box center [1026, 276] width 22 height 22
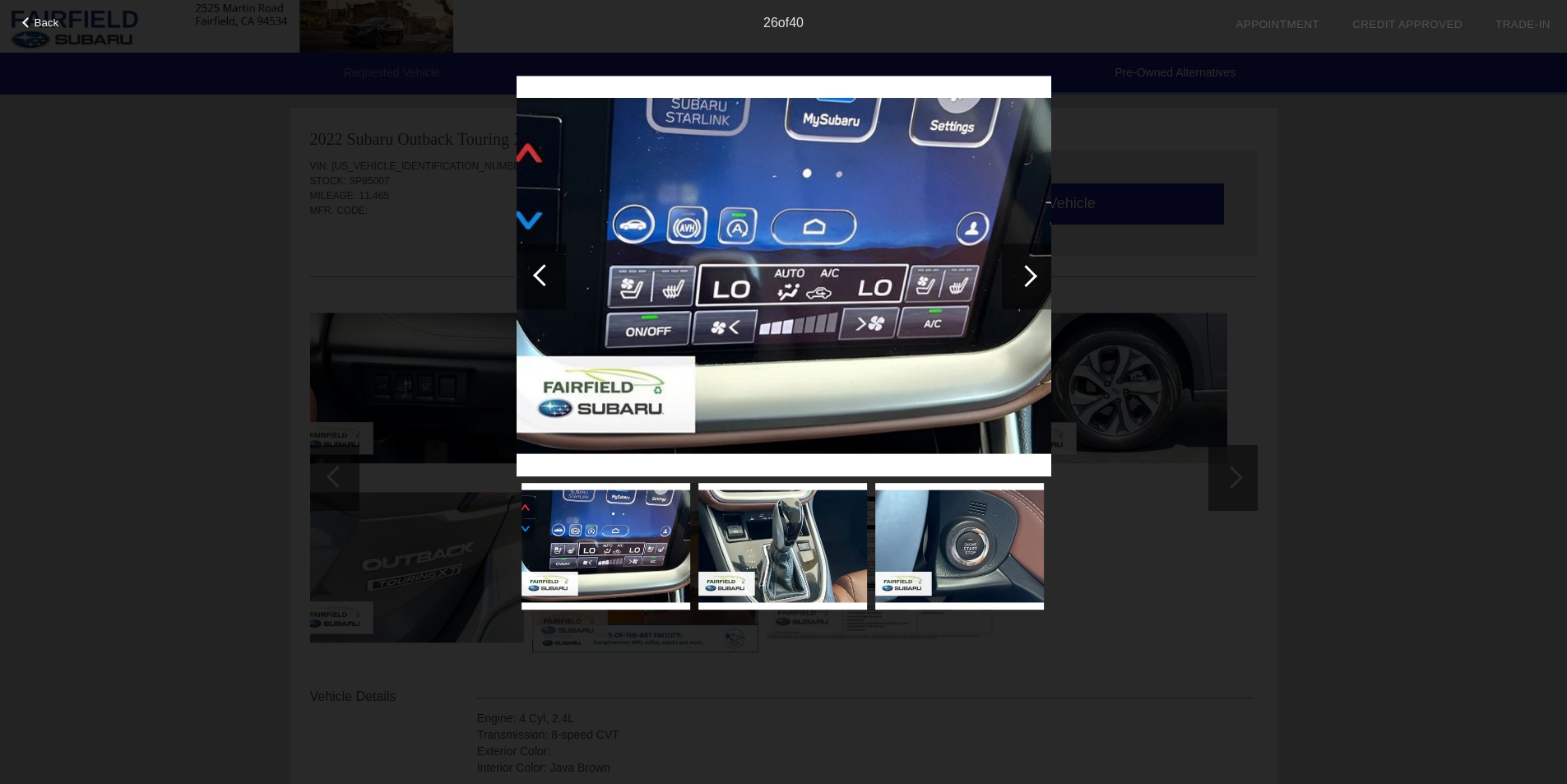
click at [1019, 276] on div at bounding box center [1026, 276] width 22 height 22
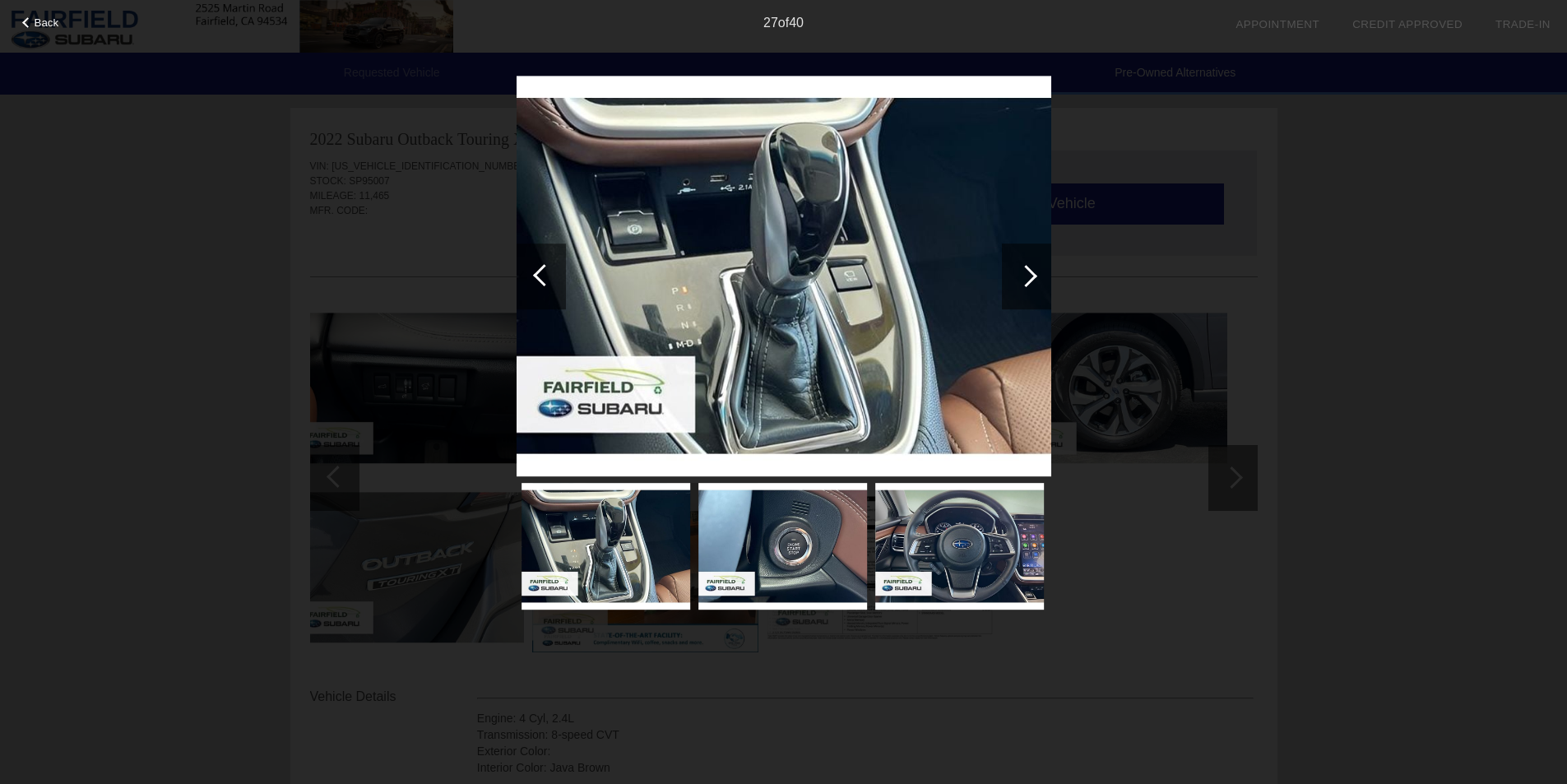
click at [1019, 276] on div at bounding box center [1026, 276] width 22 height 22
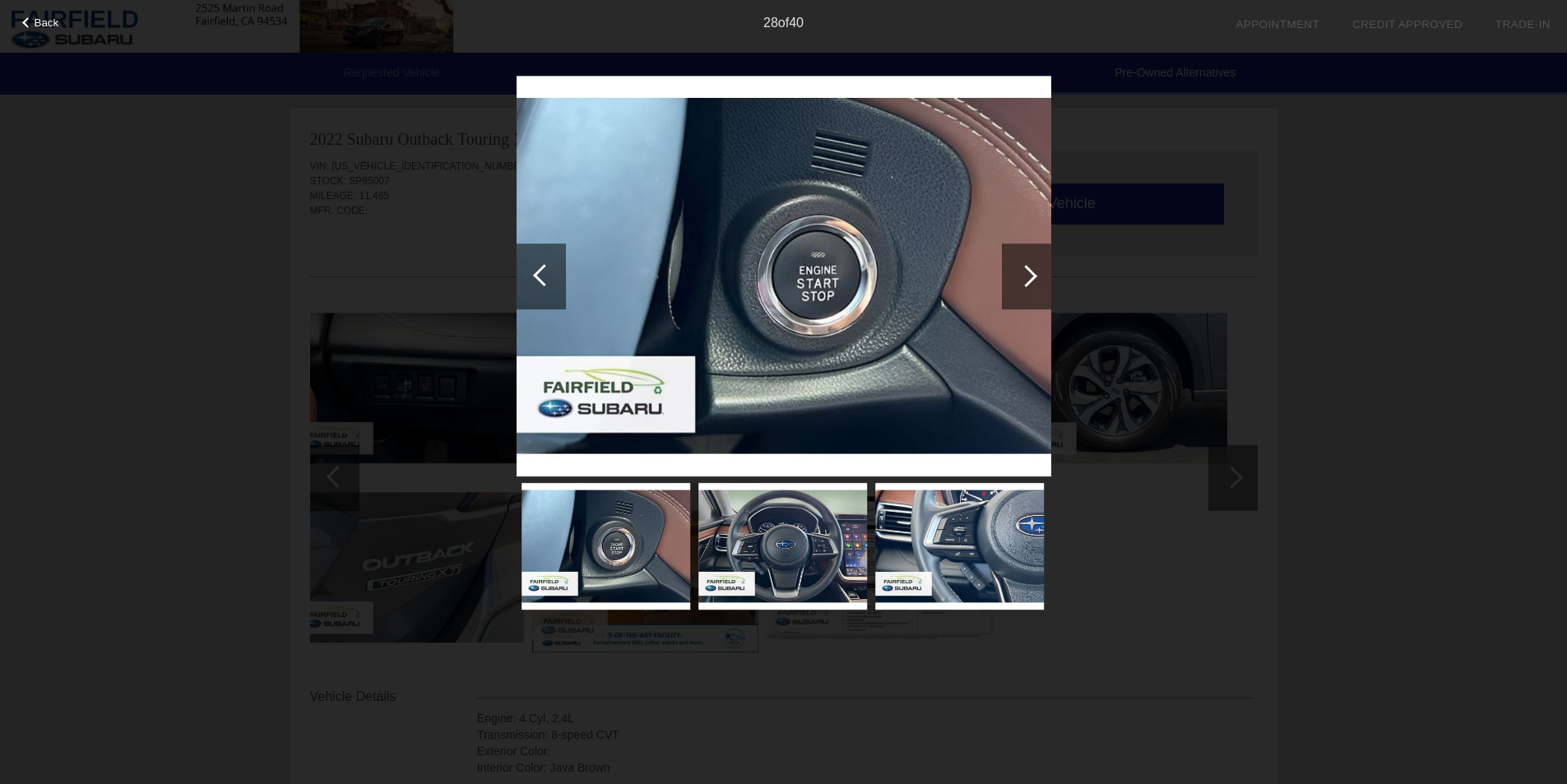
click at [534, 275] on div at bounding box center [544, 275] width 22 height 22
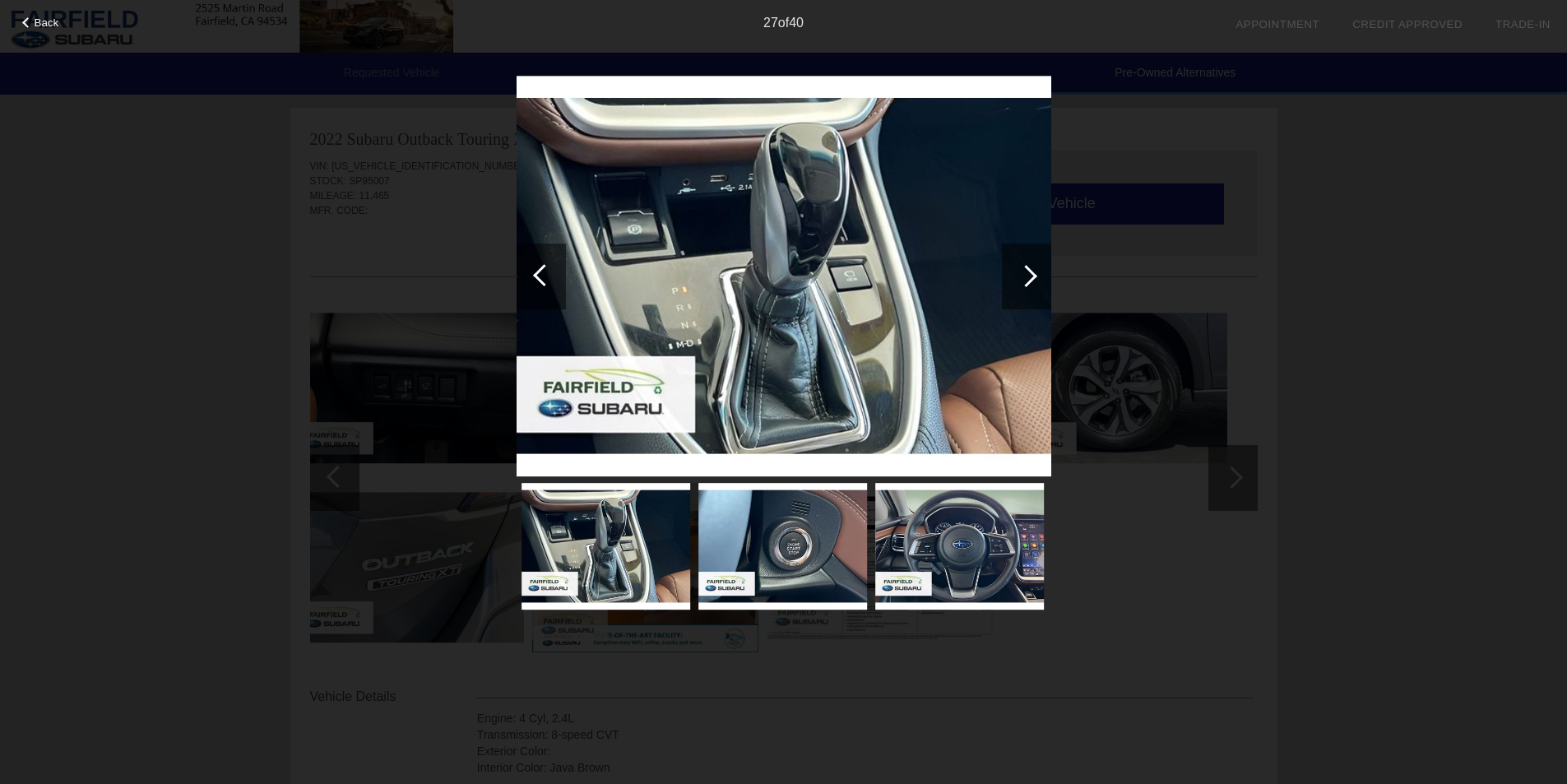
click at [535, 273] on div at bounding box center [544, 275] width 22 height 22
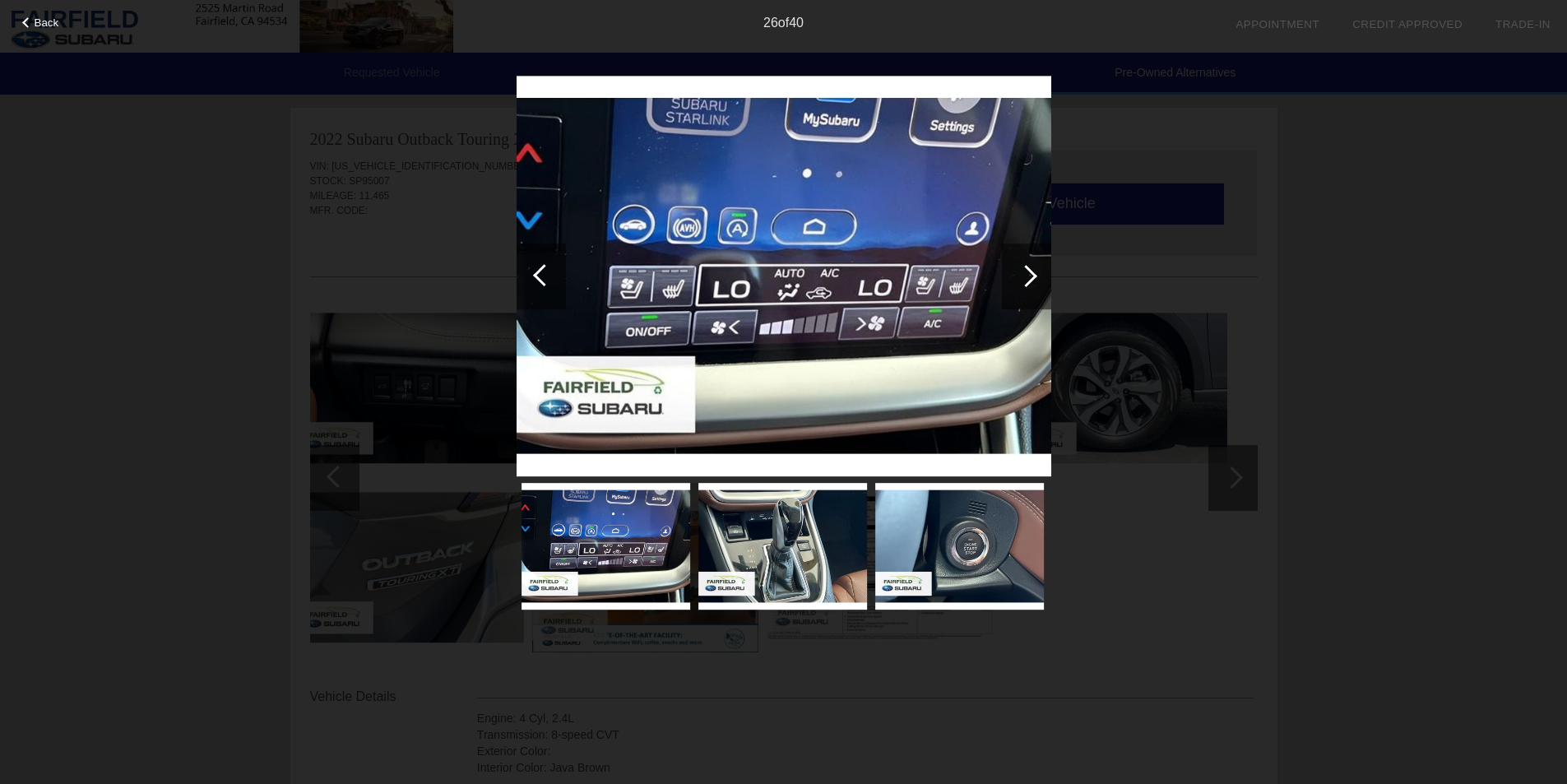
click at [535, 273] on div at bounding box center [544, 275] width 22 height 22
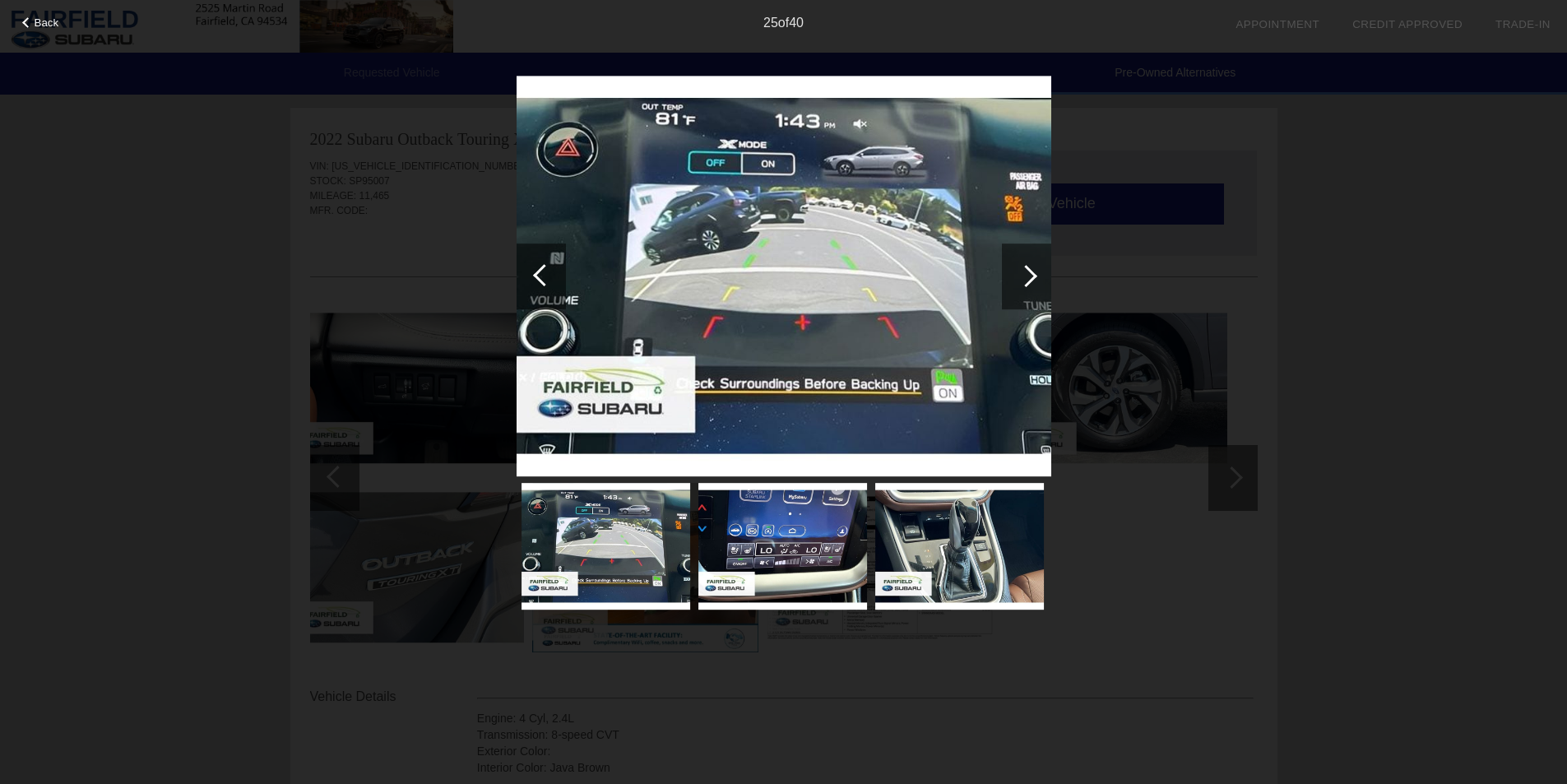
click at [1041, 265] on div at bounding box center [1026, 276] width 49 height 66
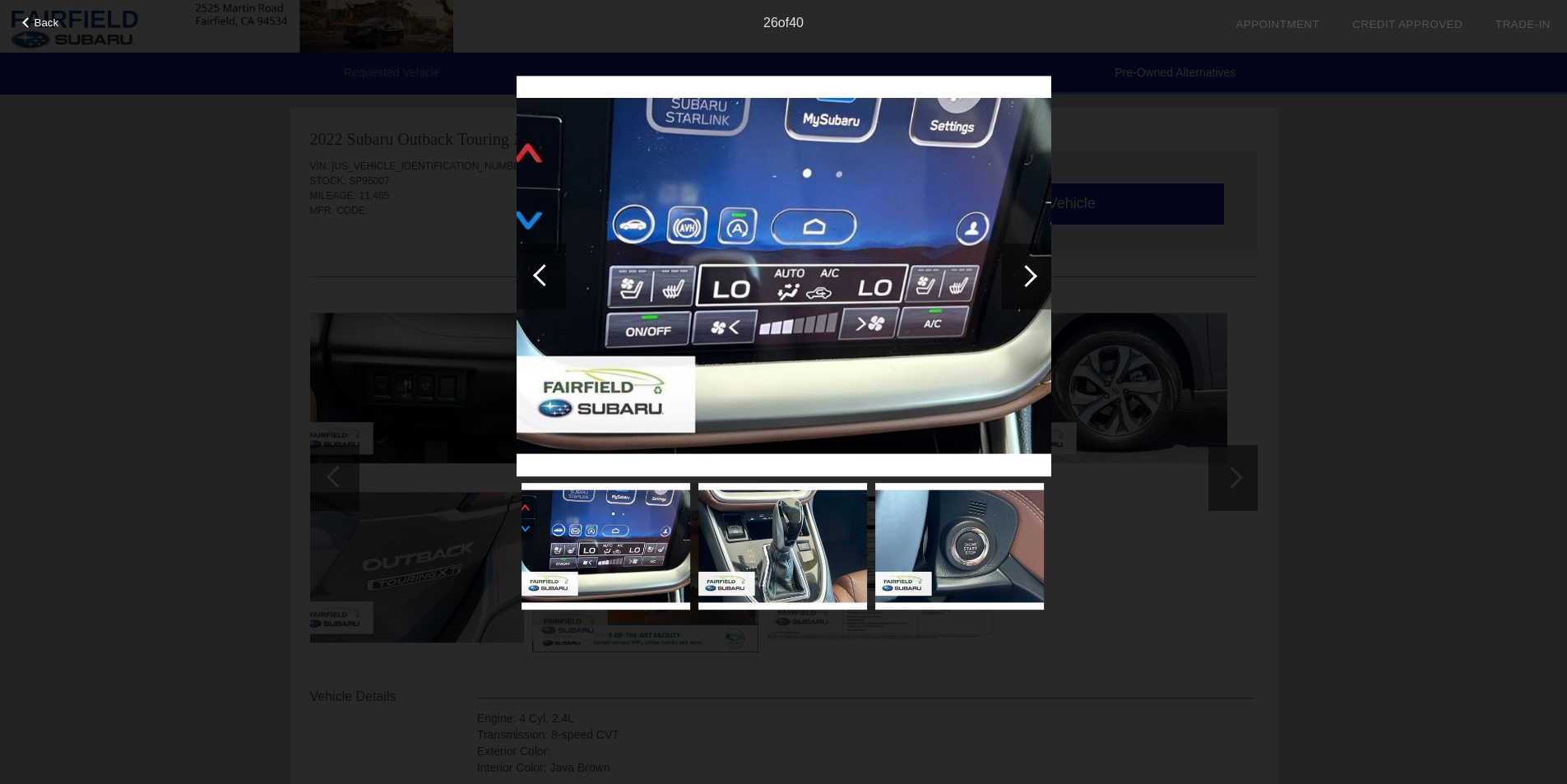
click at [1040, 266] on div at bounding box center [1026, 276] width 49 height 66
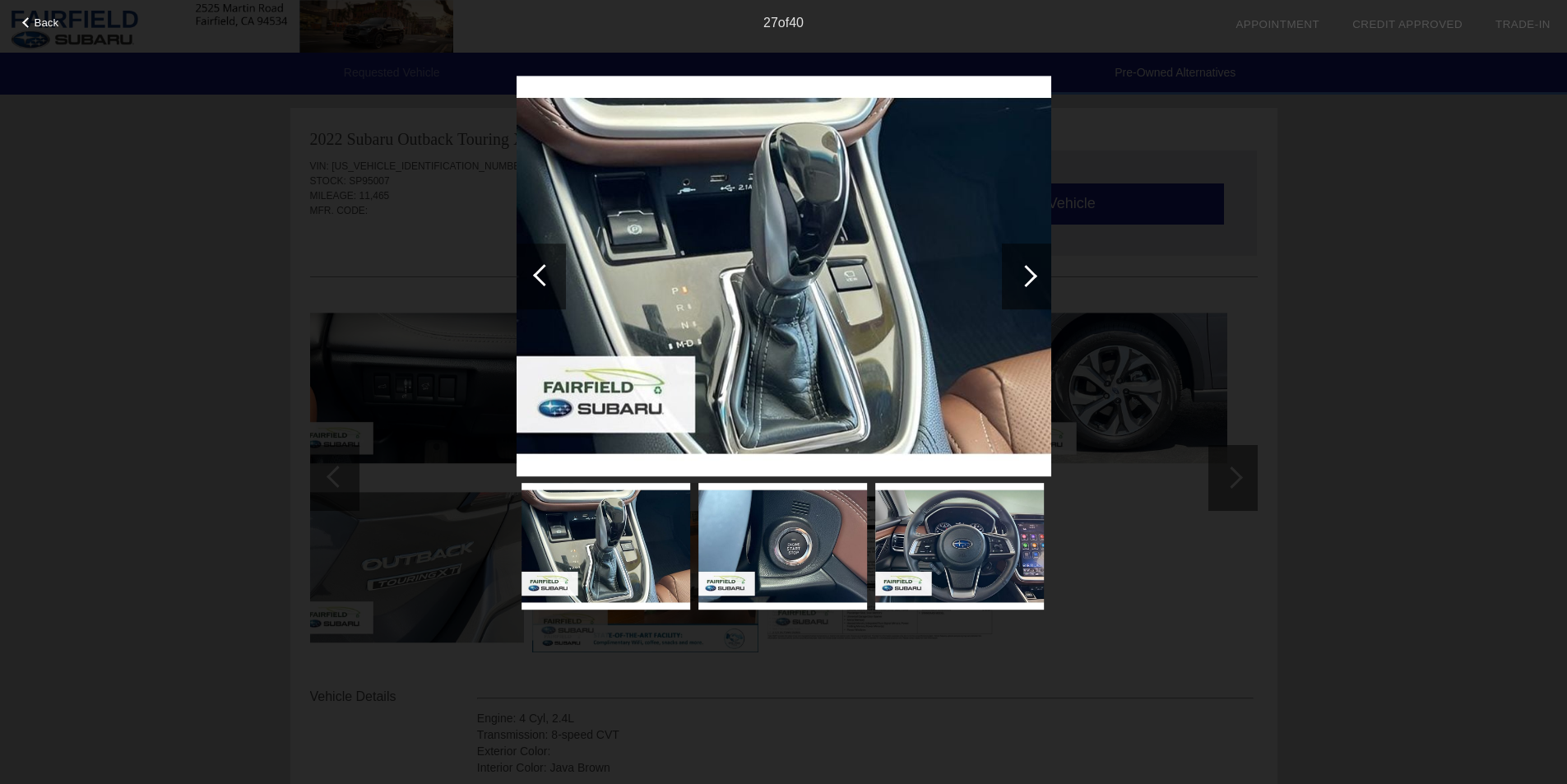
click at [1040, 266] on div at bounding box center [1026, 276] width 49 height 66
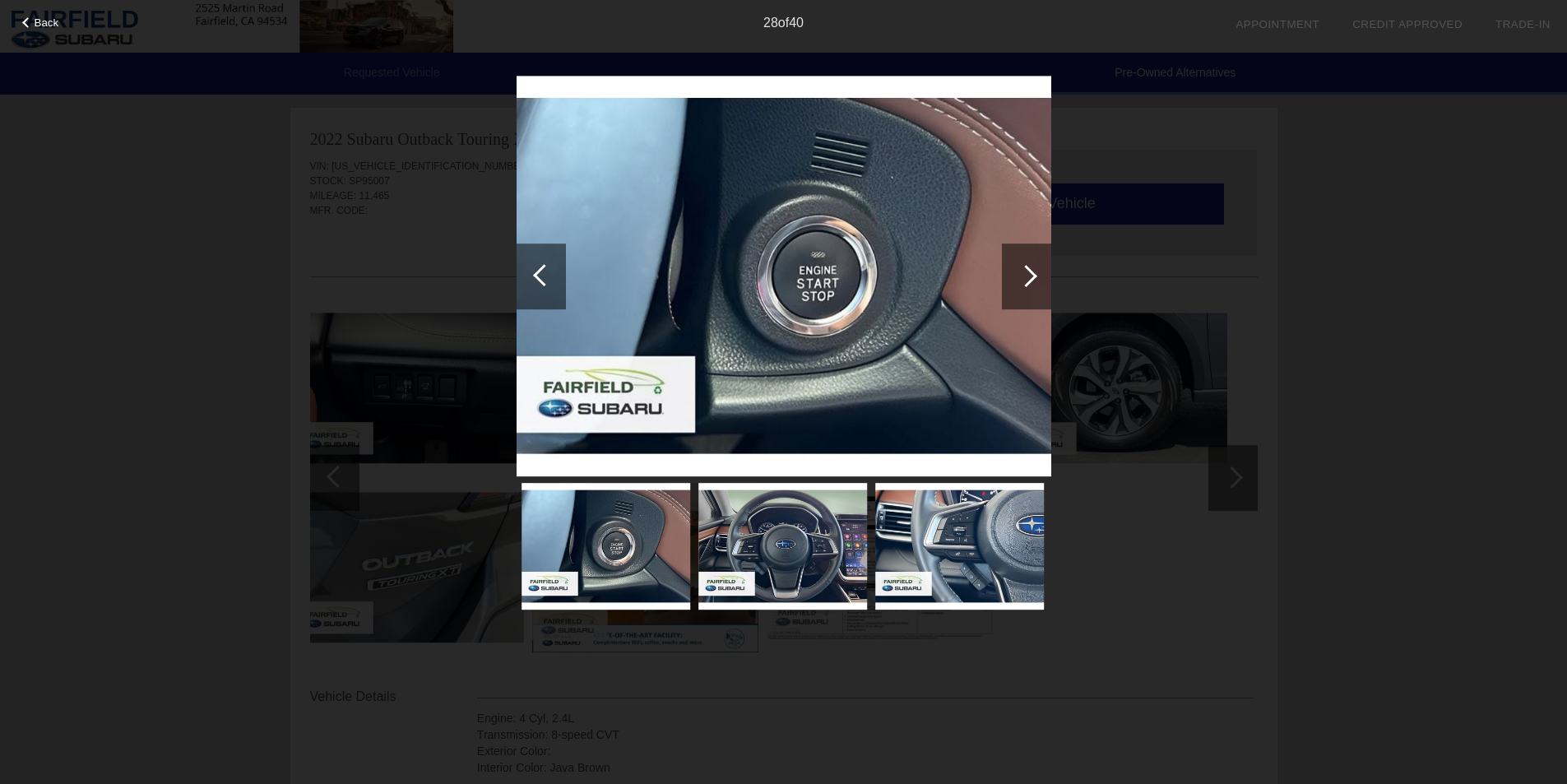
click at [1040, 266] on div at bounding box center [1026, 276] width 49 height 66
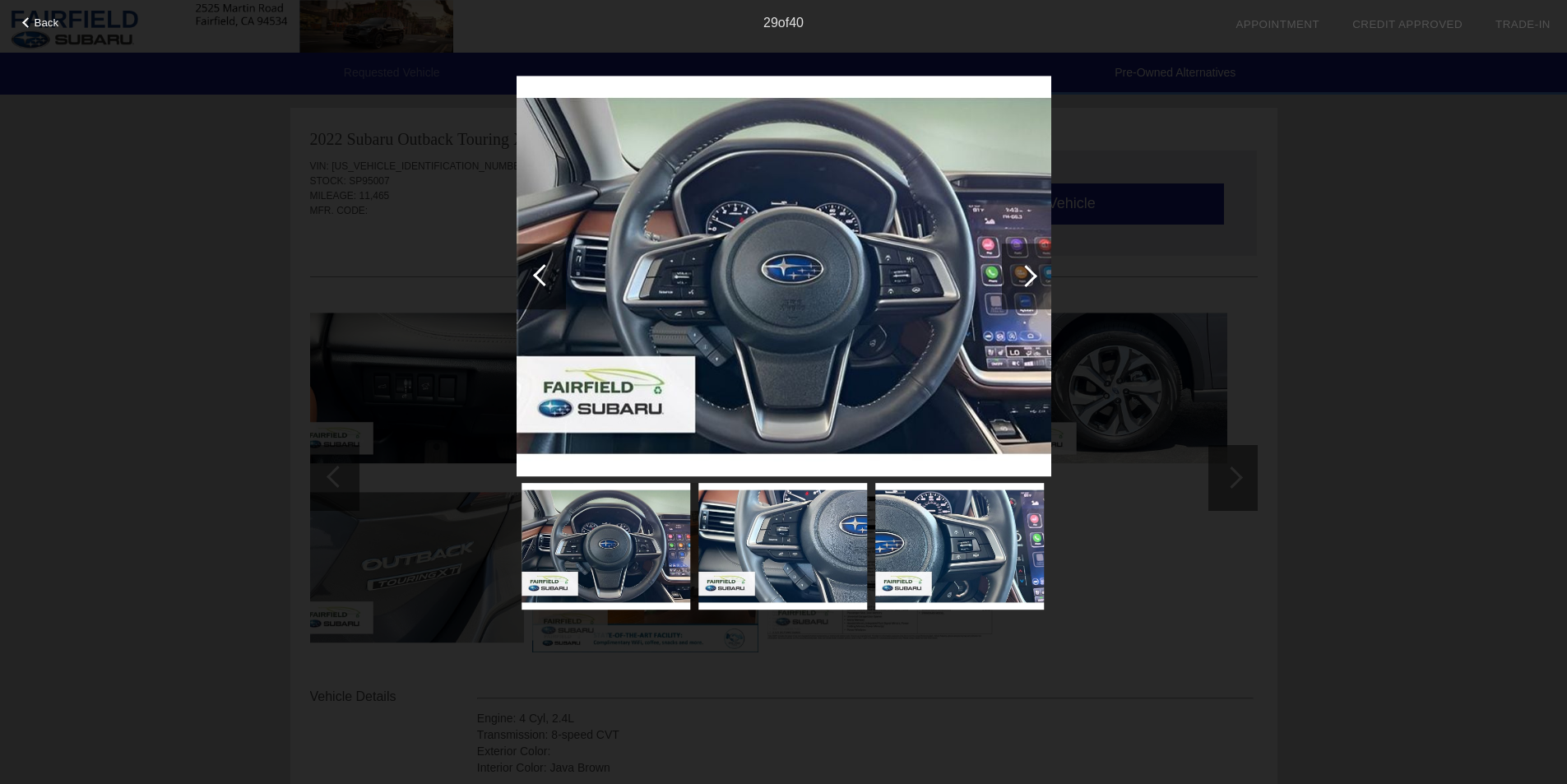
click at [1040, 266] on div at bounding box center [1026, 276] width 49 height 66
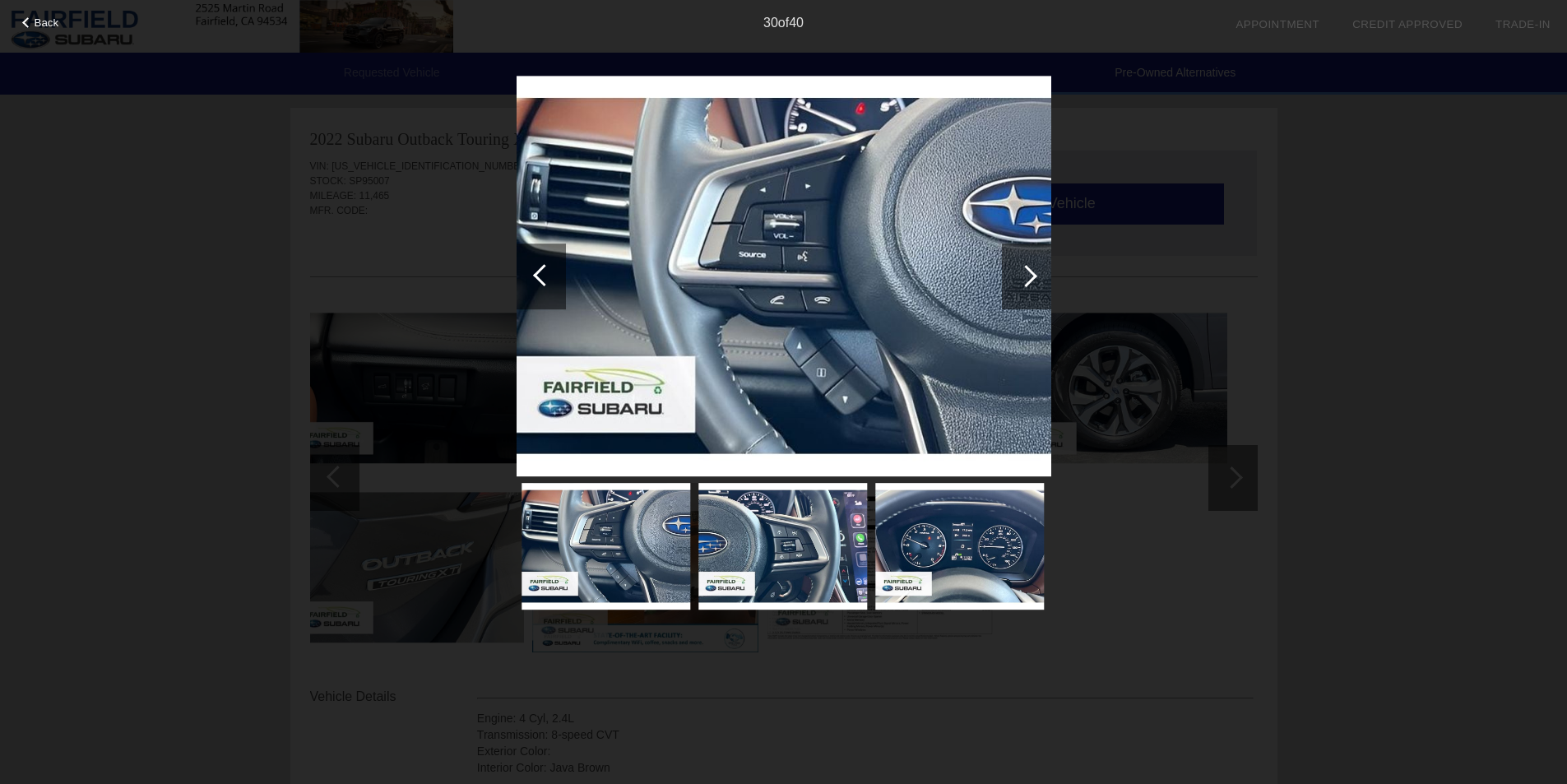
click at [541, 284] on div at bounding box center [544, 275] width 22 height 22
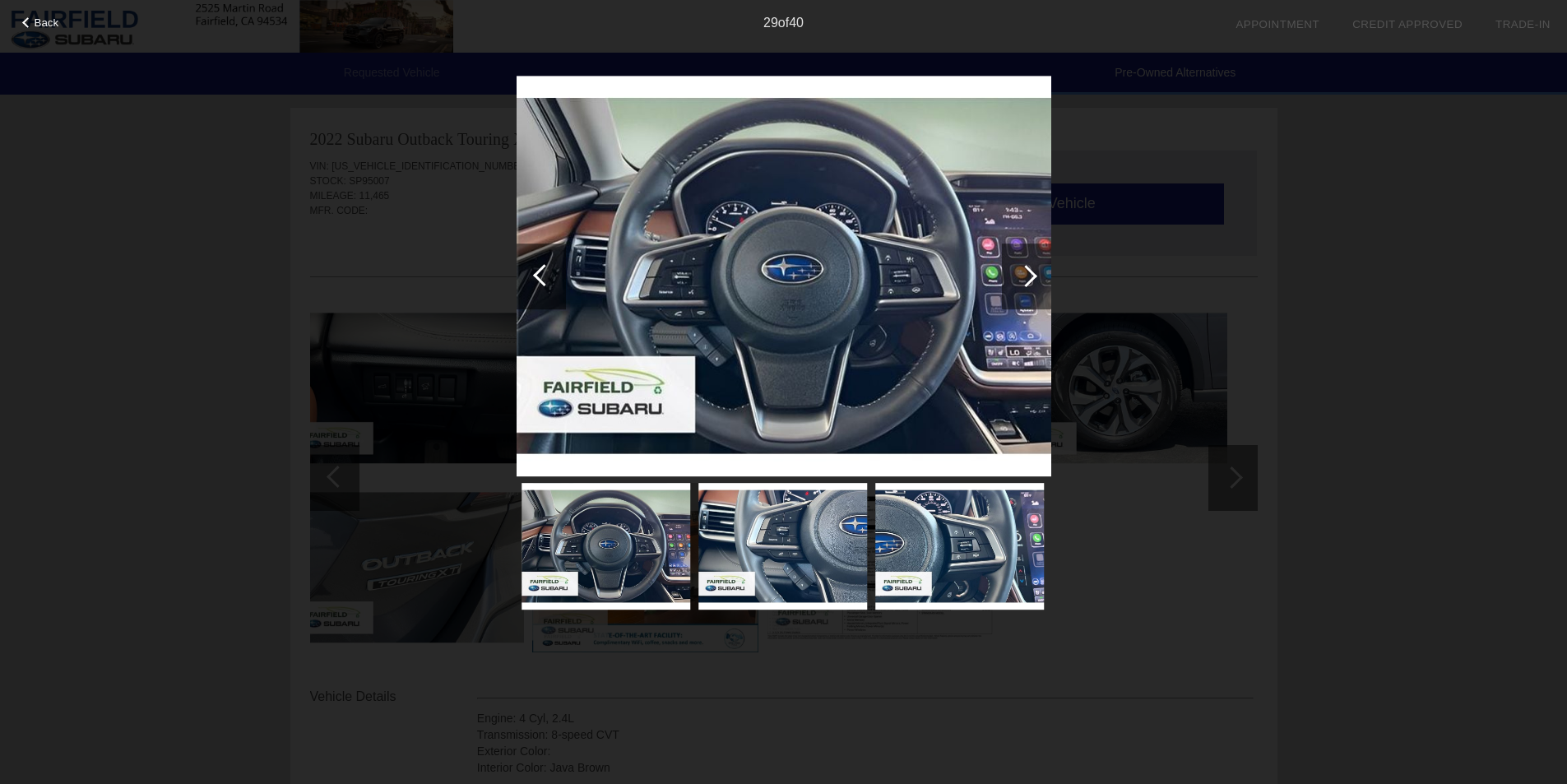
click at [1020, 272] on div at bounding box center [1026, 276] width 22 height 22
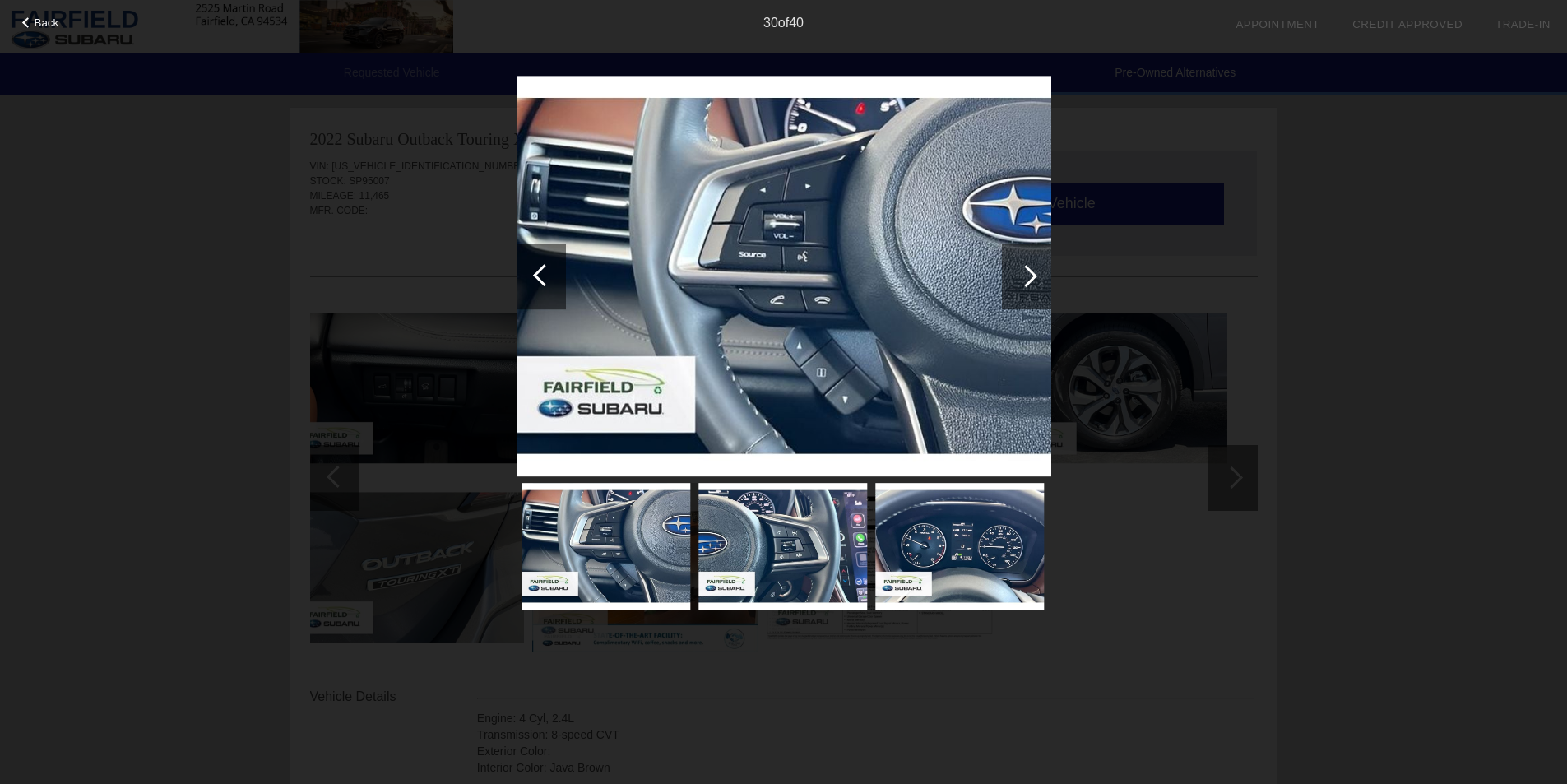
click at [1020, 273] on div at bounding box center [1026, 276] width 22 height 22
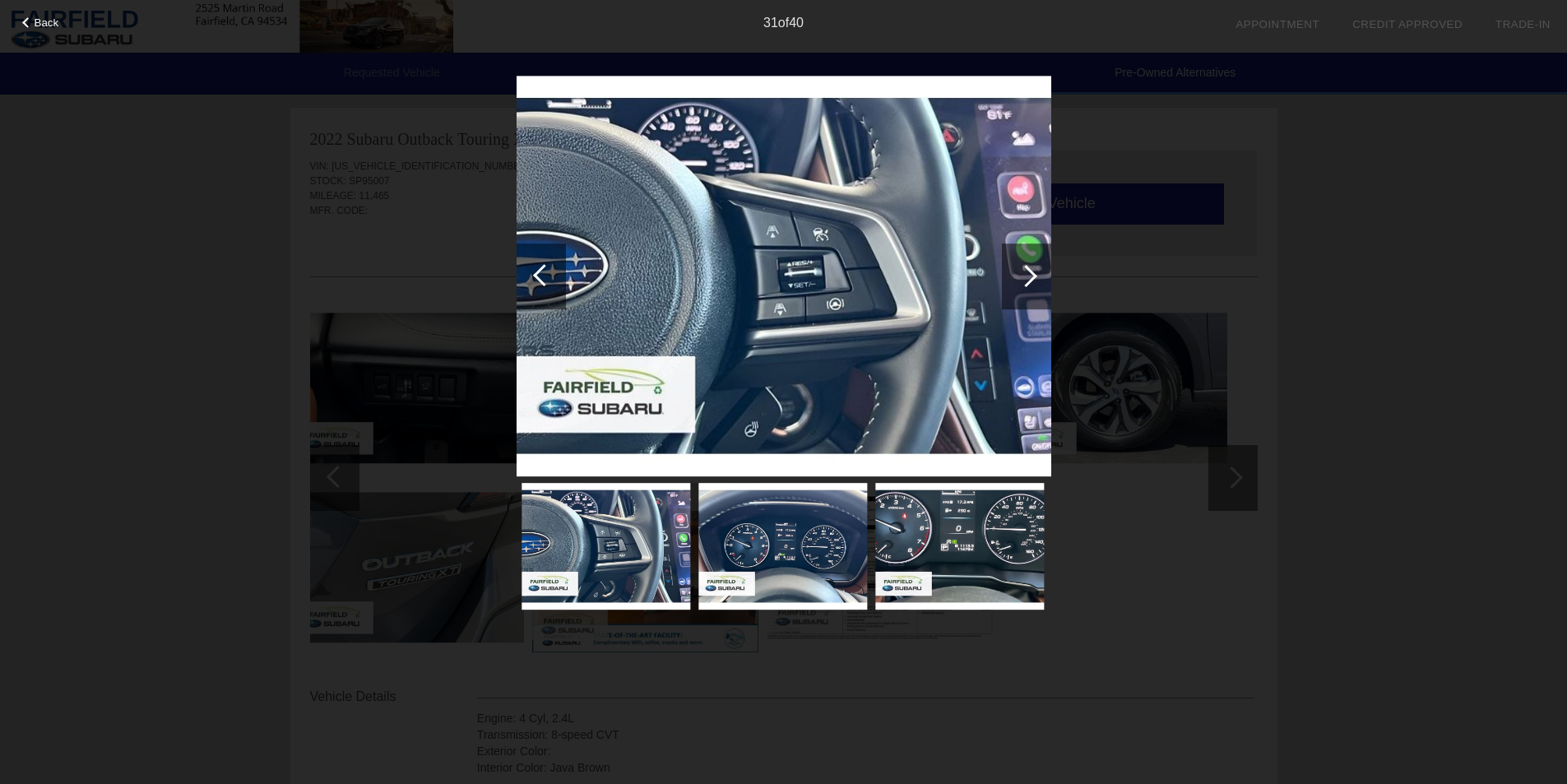
click at [1020, 273] on div at bounding box center [1026, 276] width 22 height 22
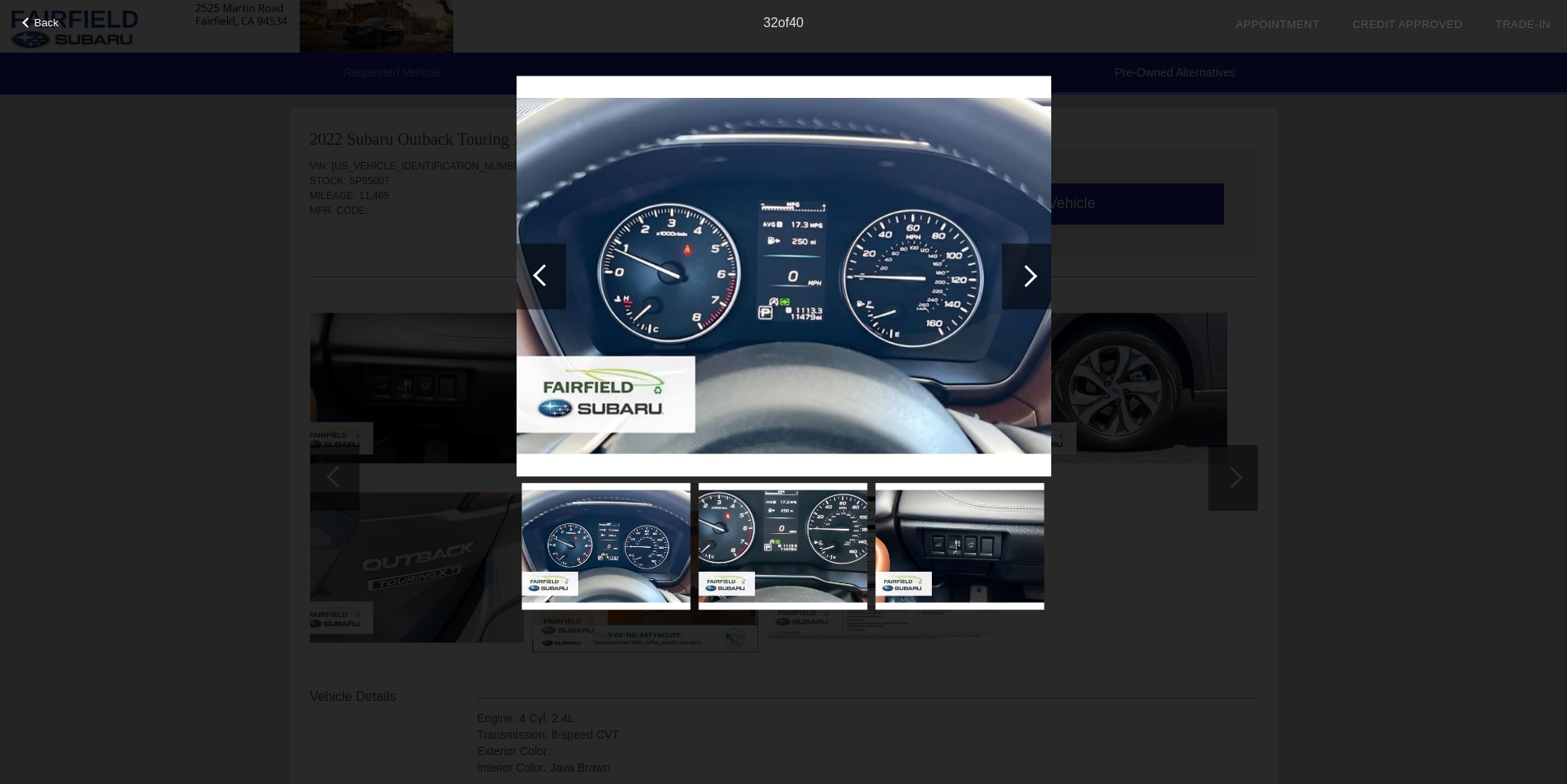
click at [1020, 273] on div at bounding box center [1026, 276] width 22 height 22
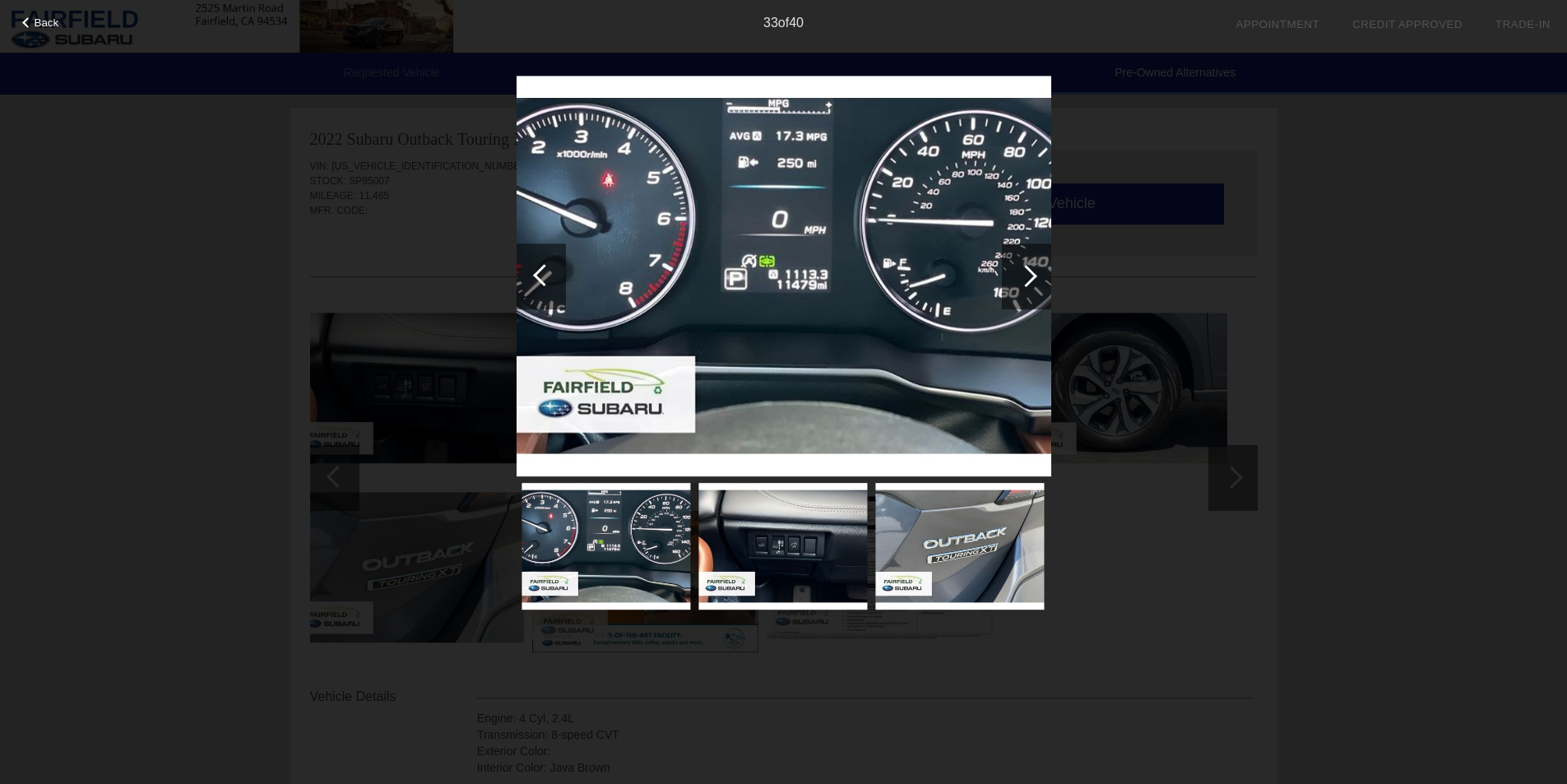
click at [1020, 275] on div at bounding box center [1026, 276] width 22 height 22
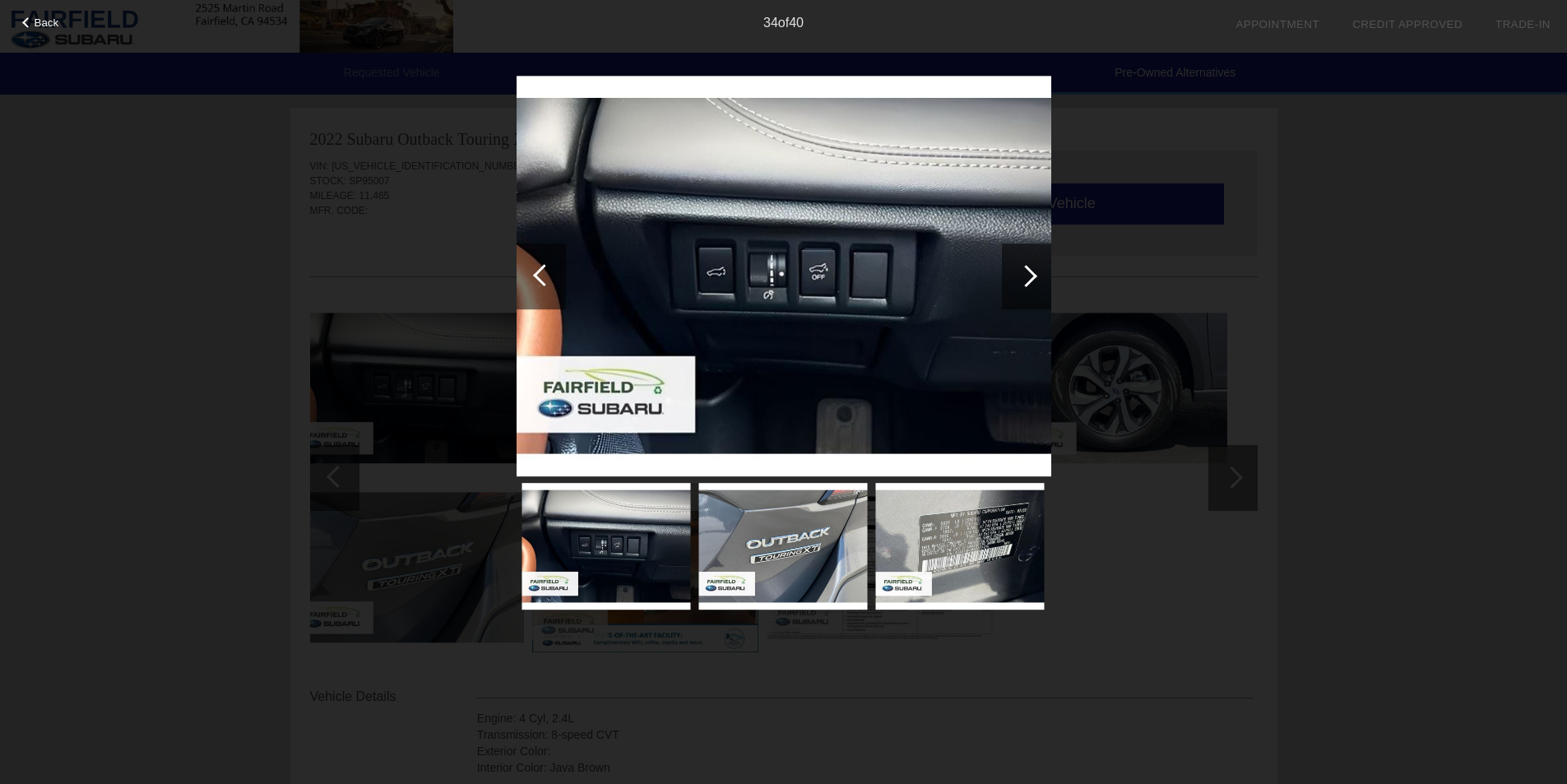
click at [1020, 274] on div at bounding box center [1026, 276] width 22 height 22
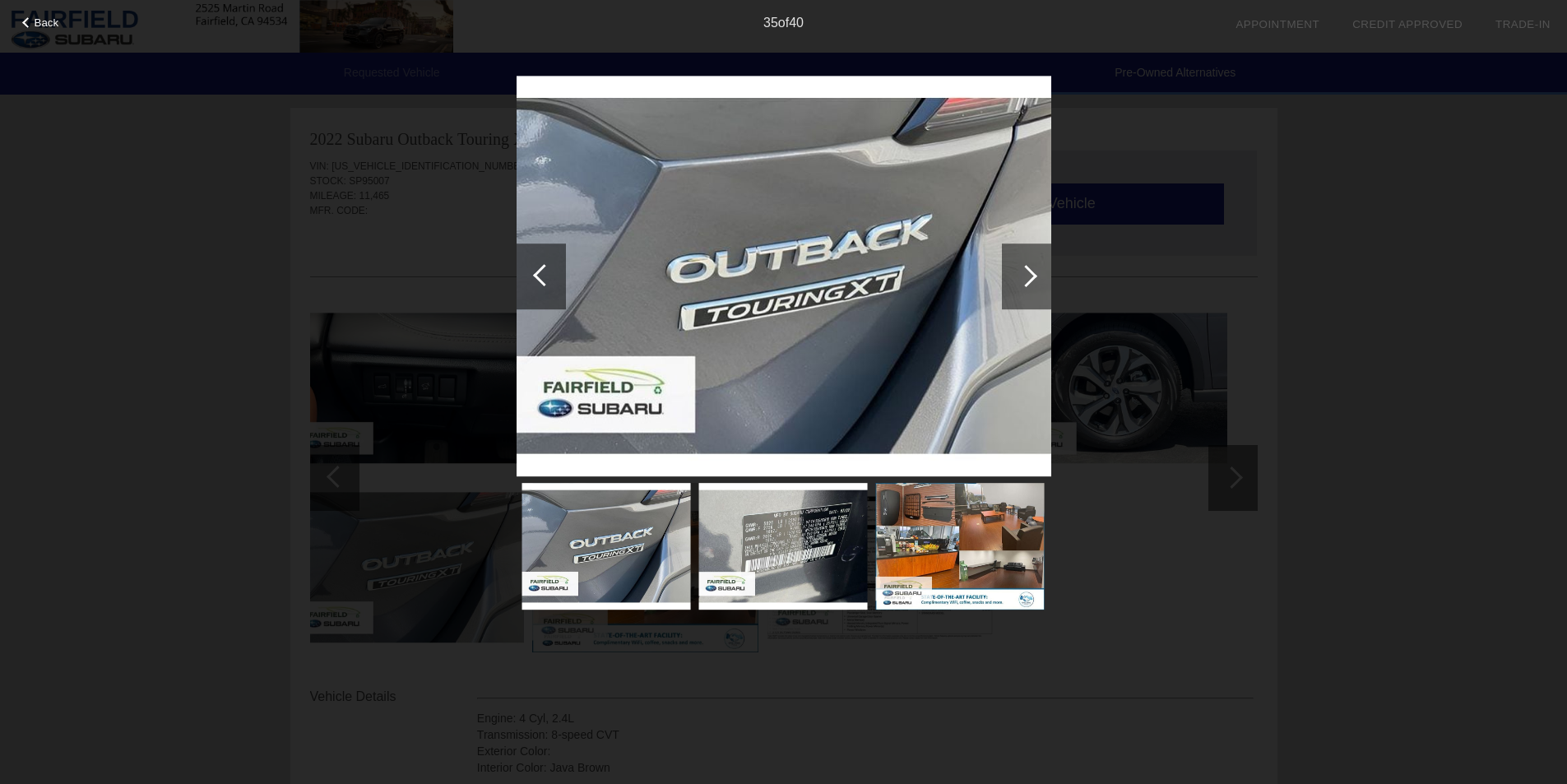
click at [1020, 274] on div at bounding box center [1026, 276] width 22 height 22
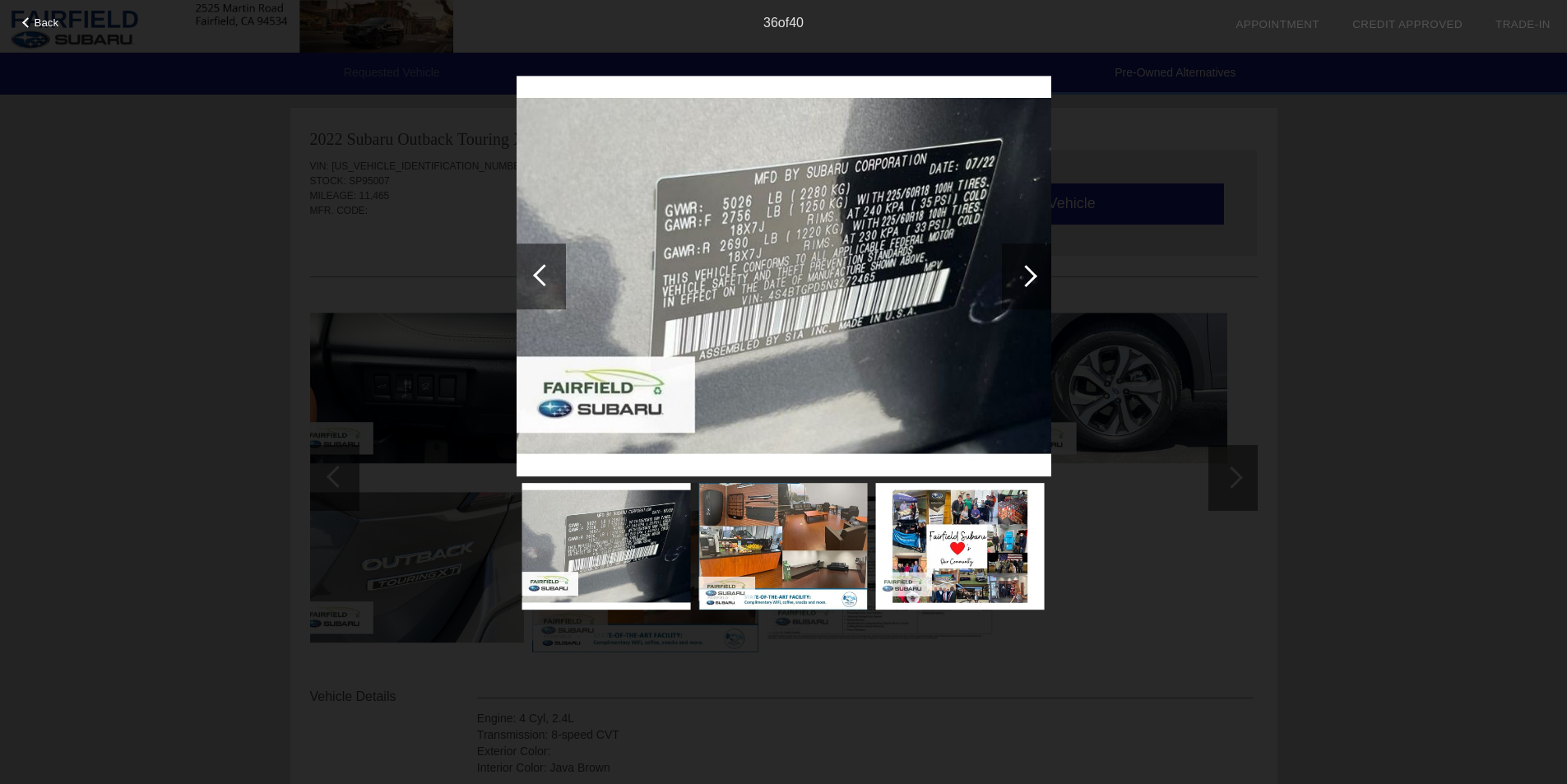
click at [1020, 274] on div at bounding box center [1026, 276] width 22 height 22
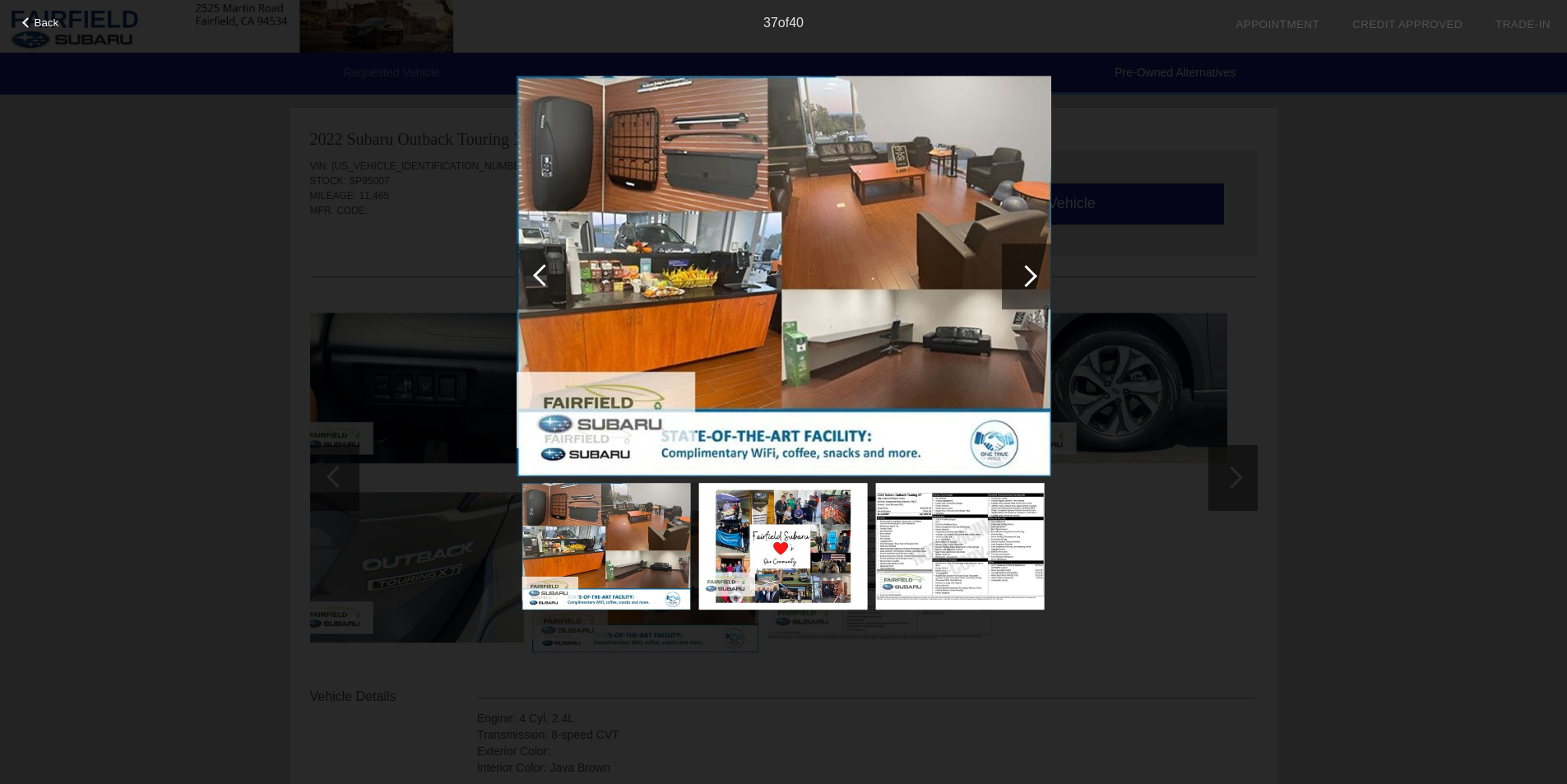
click at [1020, 274] on div at bounding box center [1026, 276] width 22 height 22
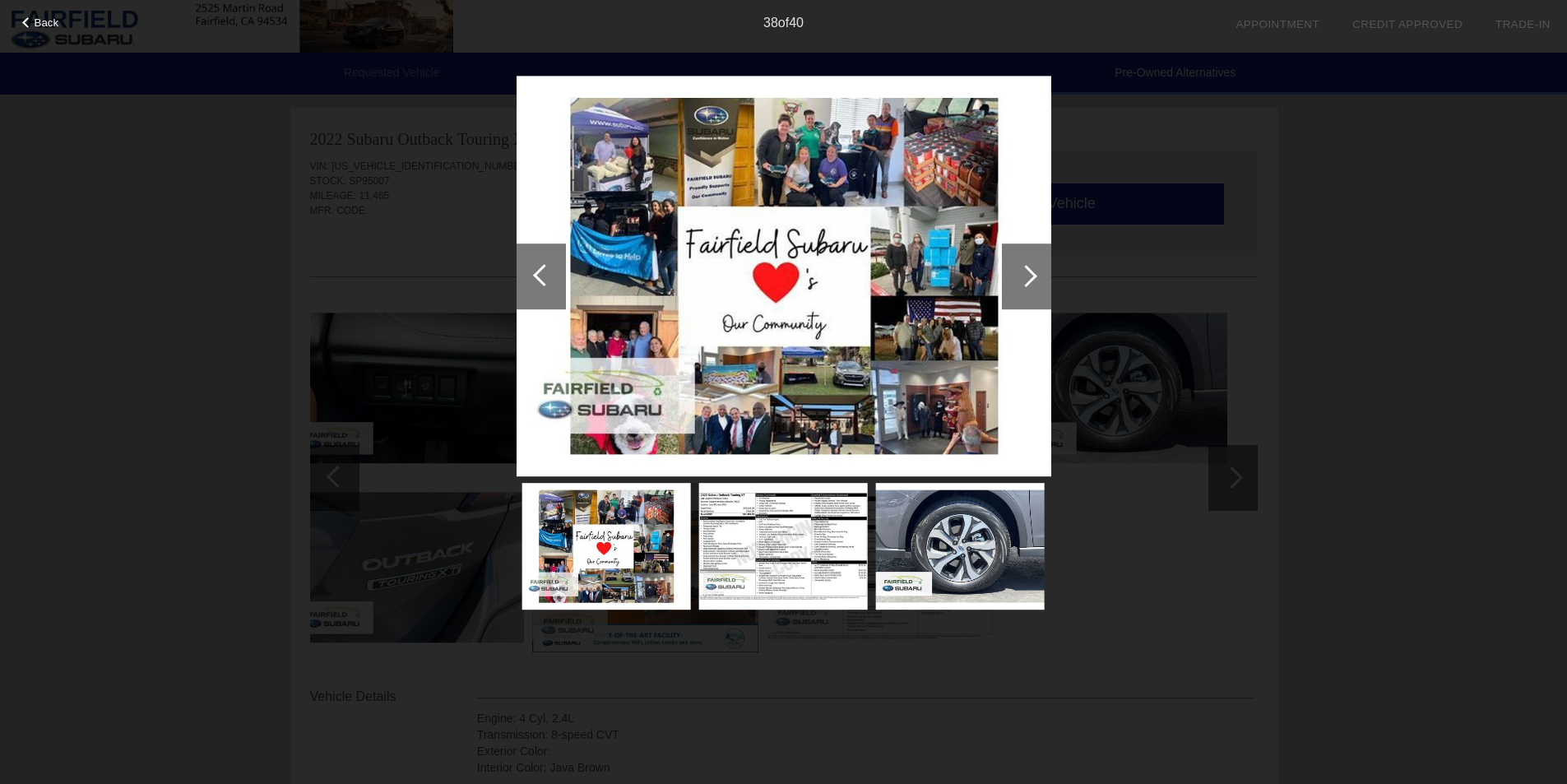
click at [1020, 274] on div at bounding box center [1026, 276] width 22 height 22
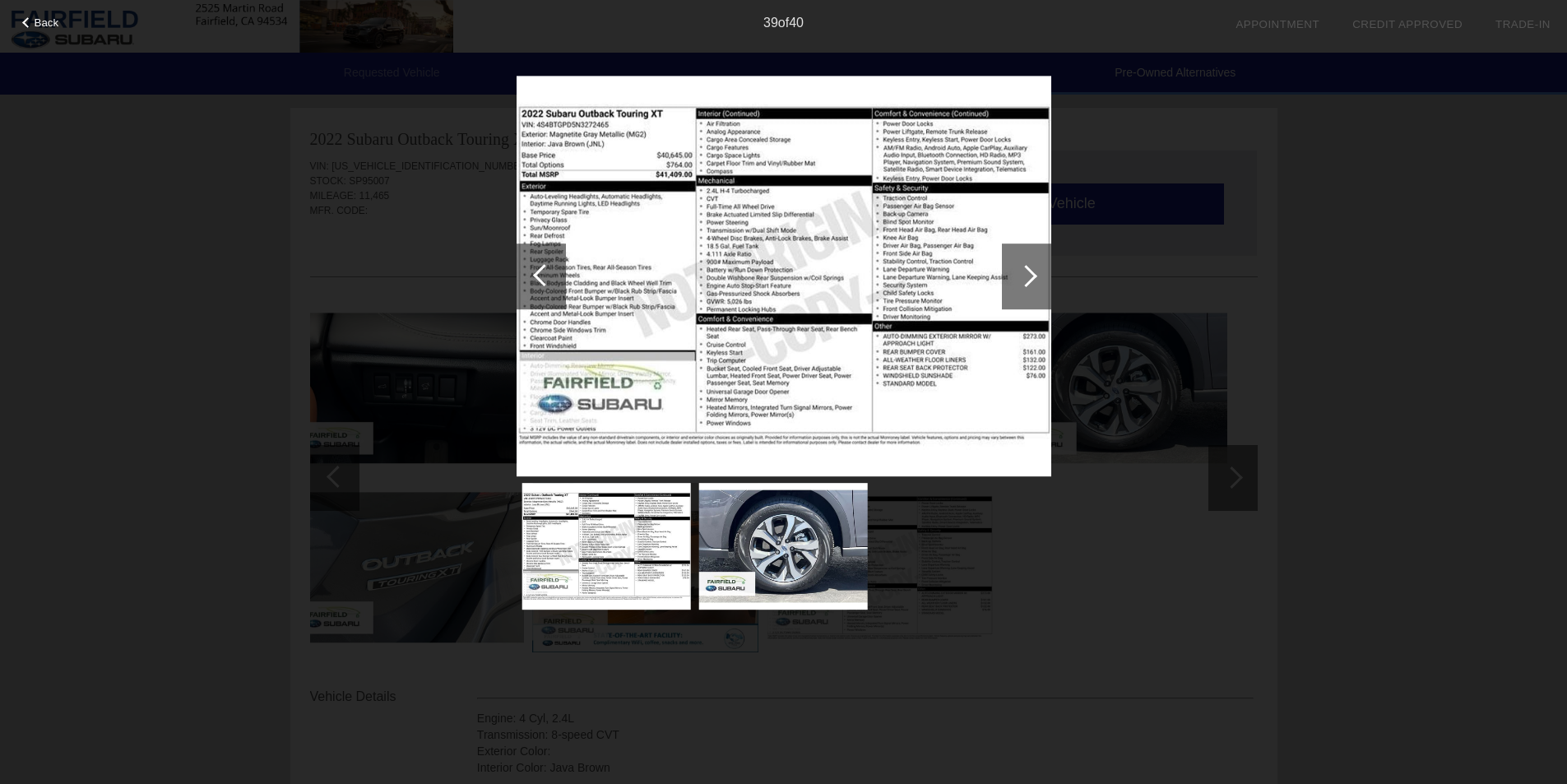
click at [1020, 274] on div at bounding box center [1026, 276] width 22 height 22
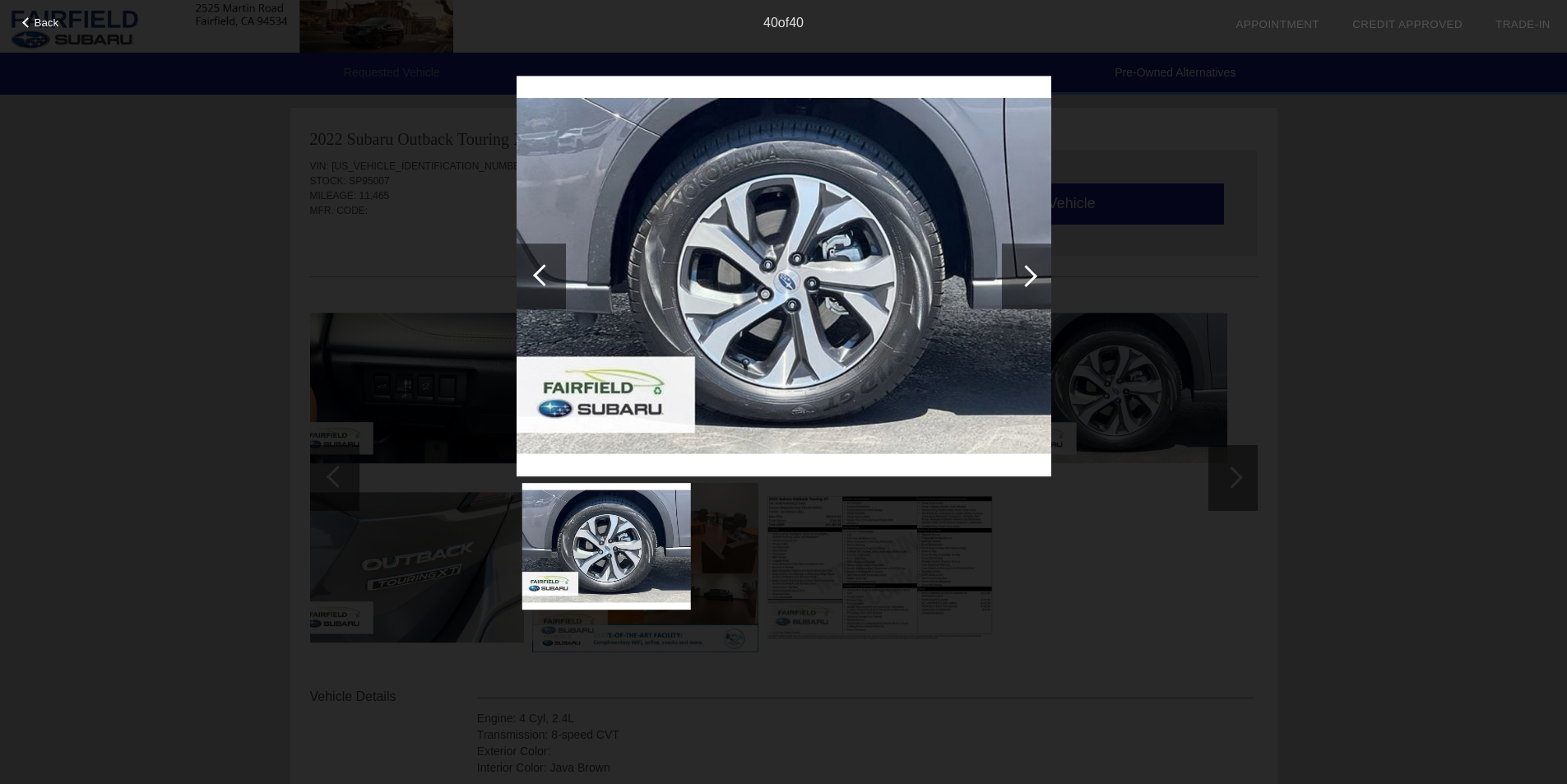
click at [1020, 274] on div at bounding box center [1026, 276] width 22 height 22
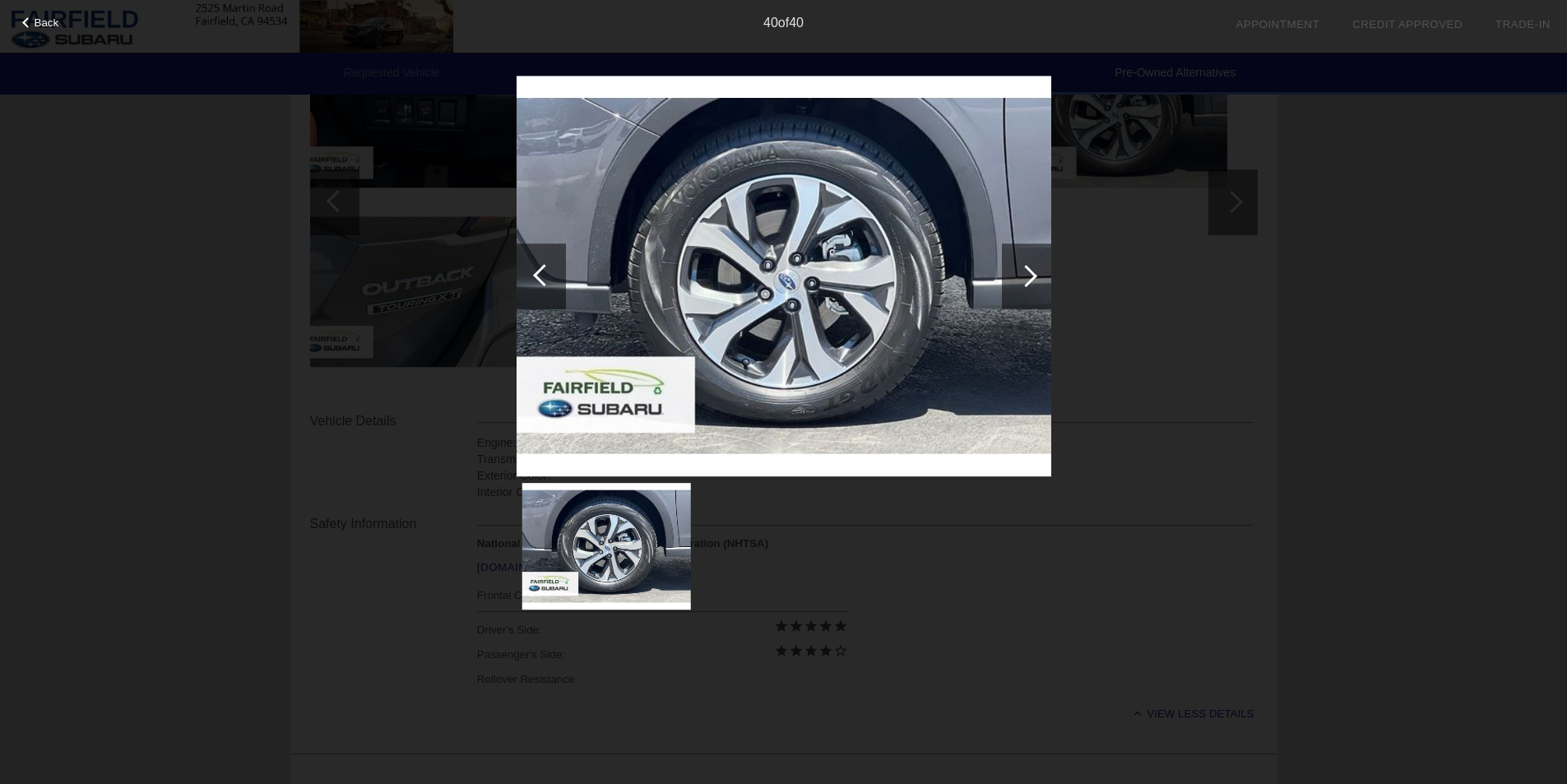
scroll to position [247, 0]
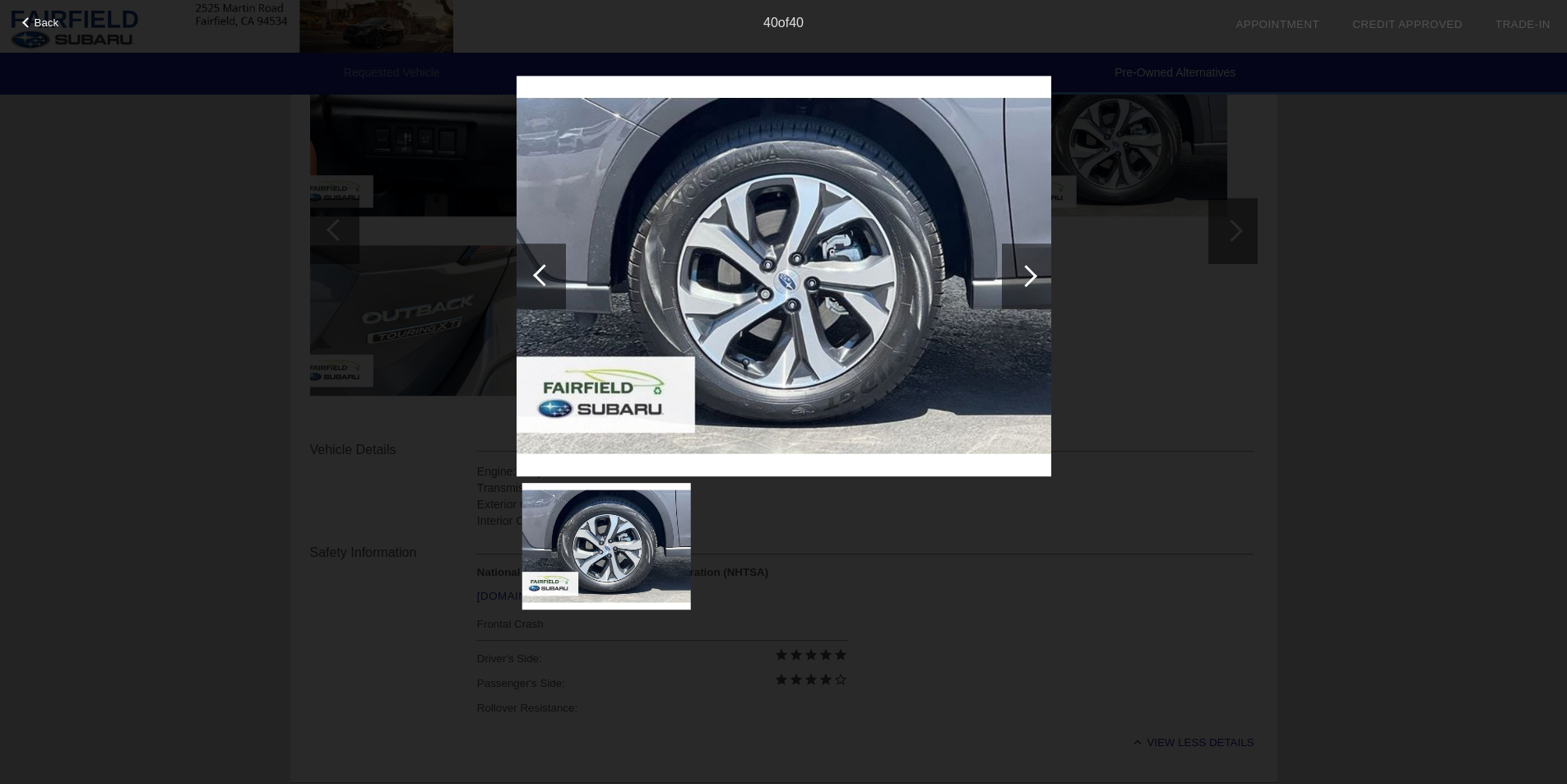
click at [526, 282] on div at bounding box center [541, 276] width 49 height 66
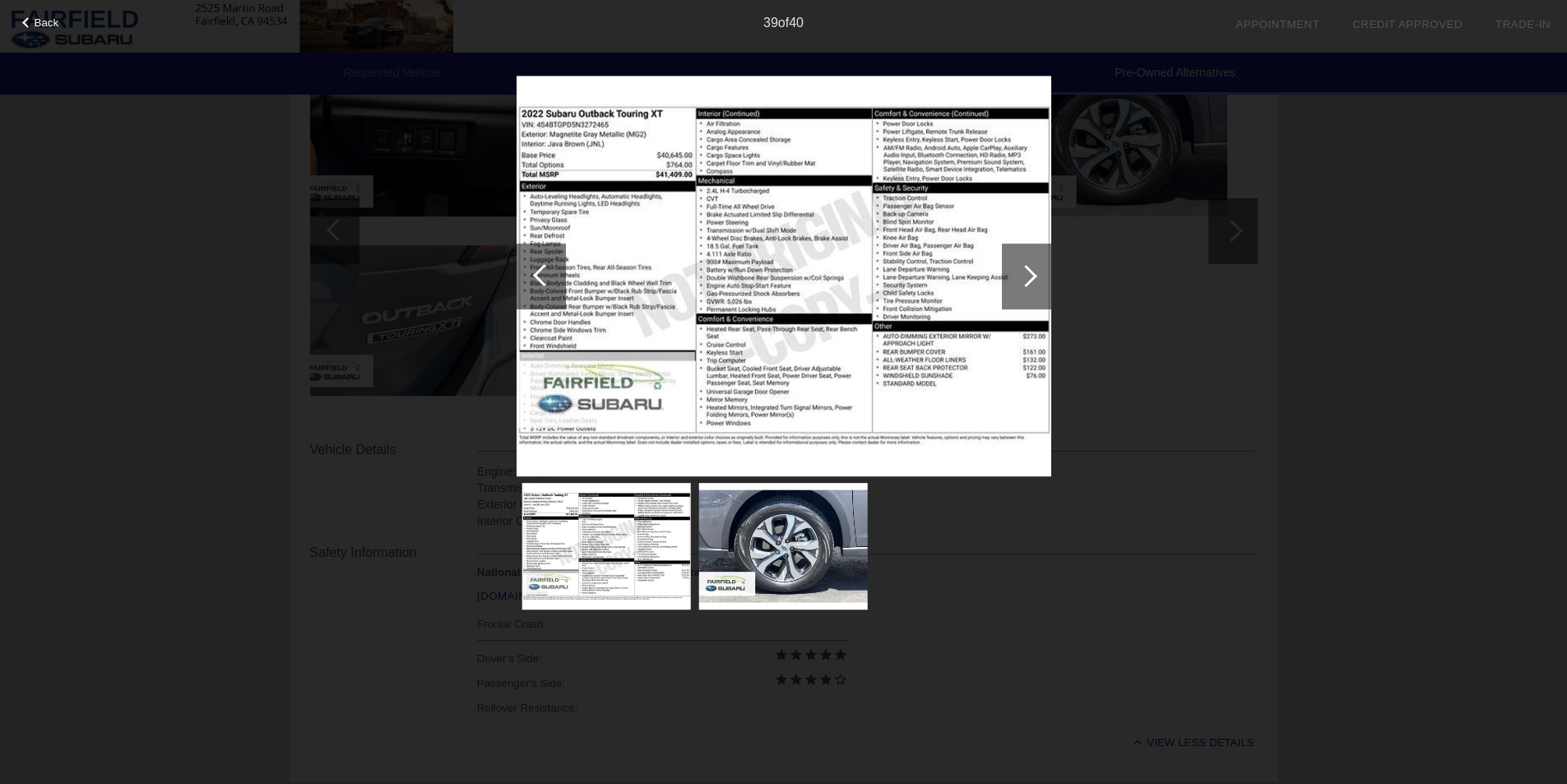
click at [531, 272] on div at bounding box center [541, 276] width 49 height 66
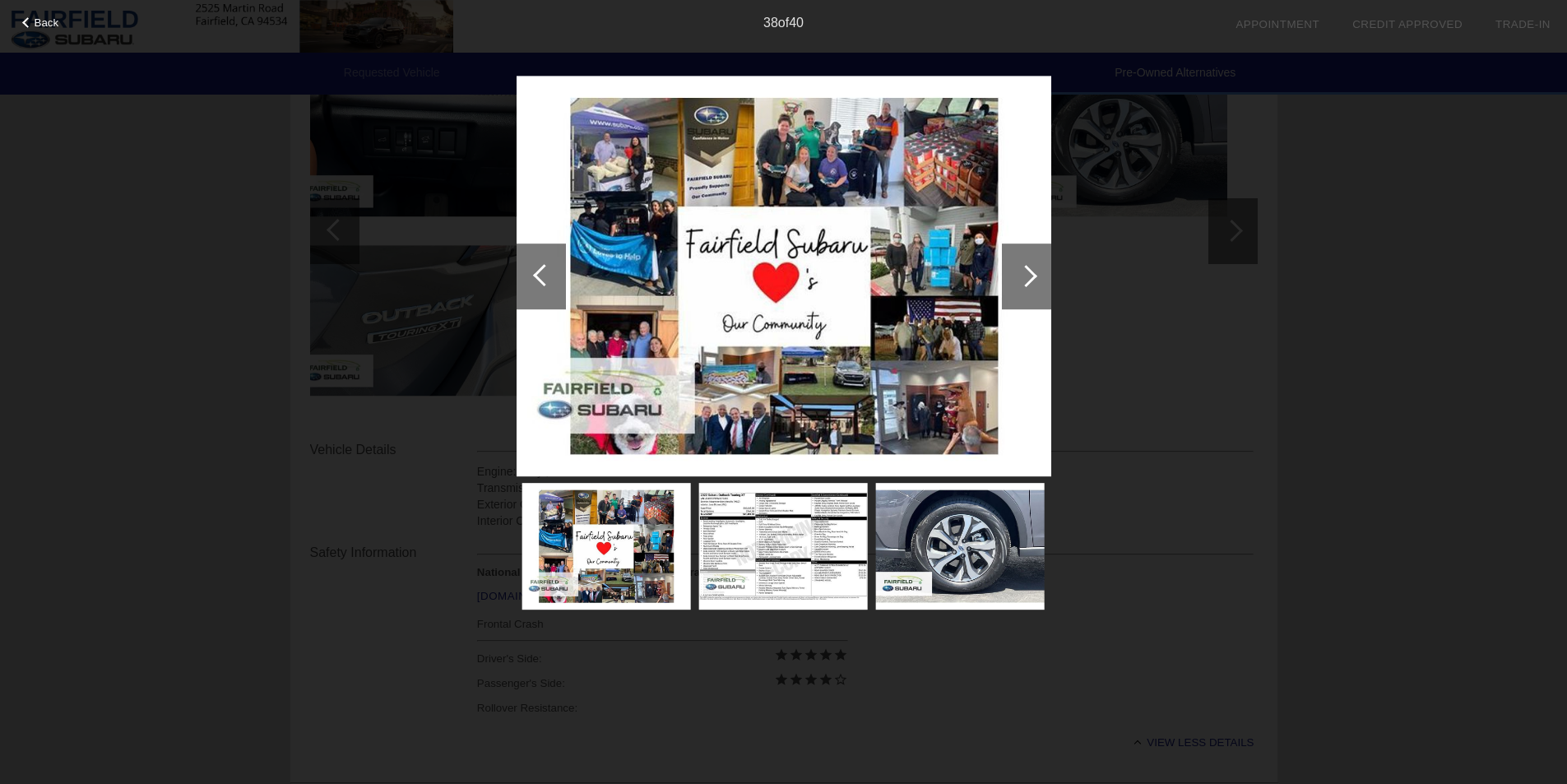
click at [531, 272] on div at bounding box center [541, 276] width 49 height 66
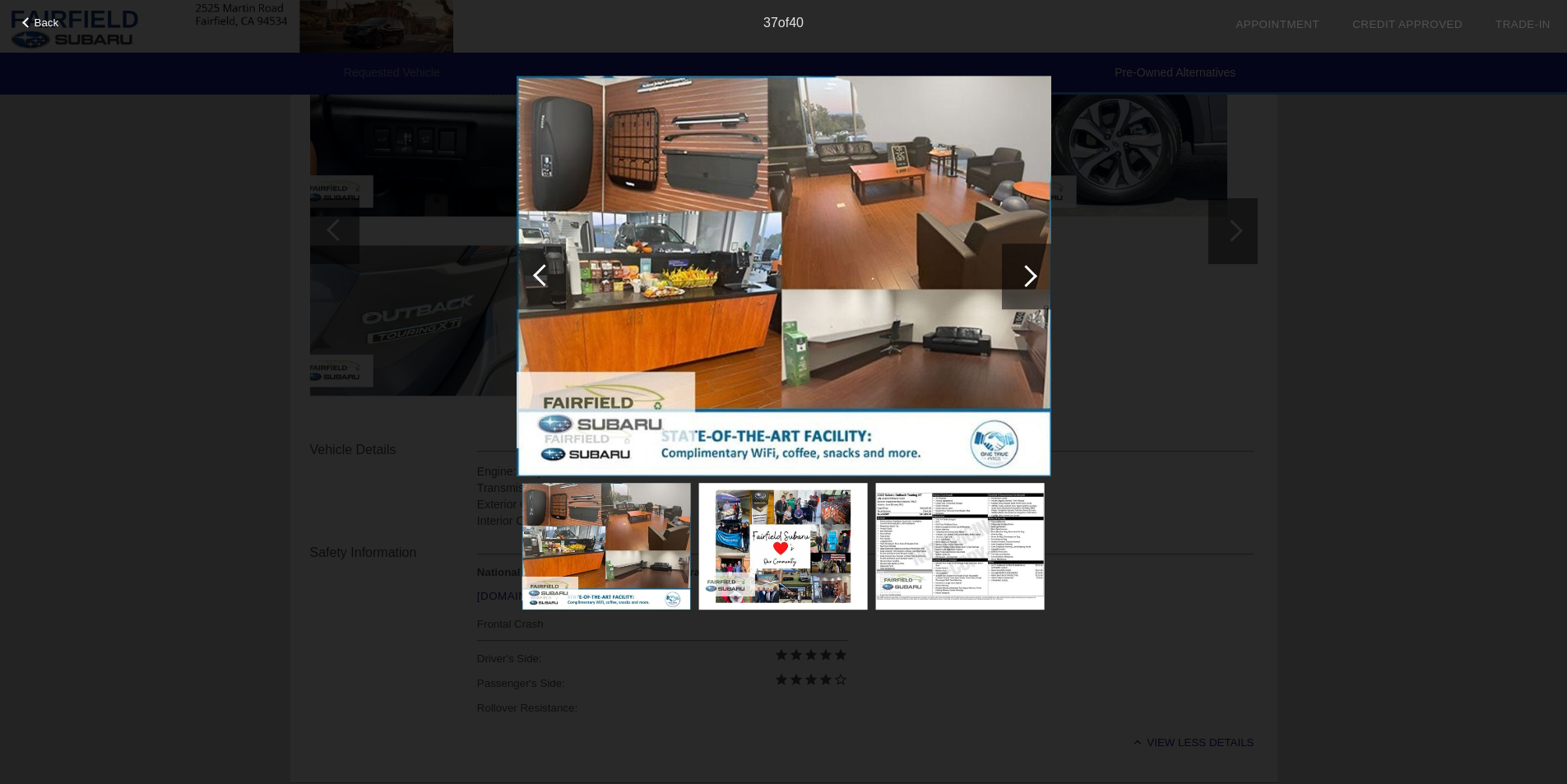
click at [531, 272] on div at bounding box center [541, 276] width 49 height 66
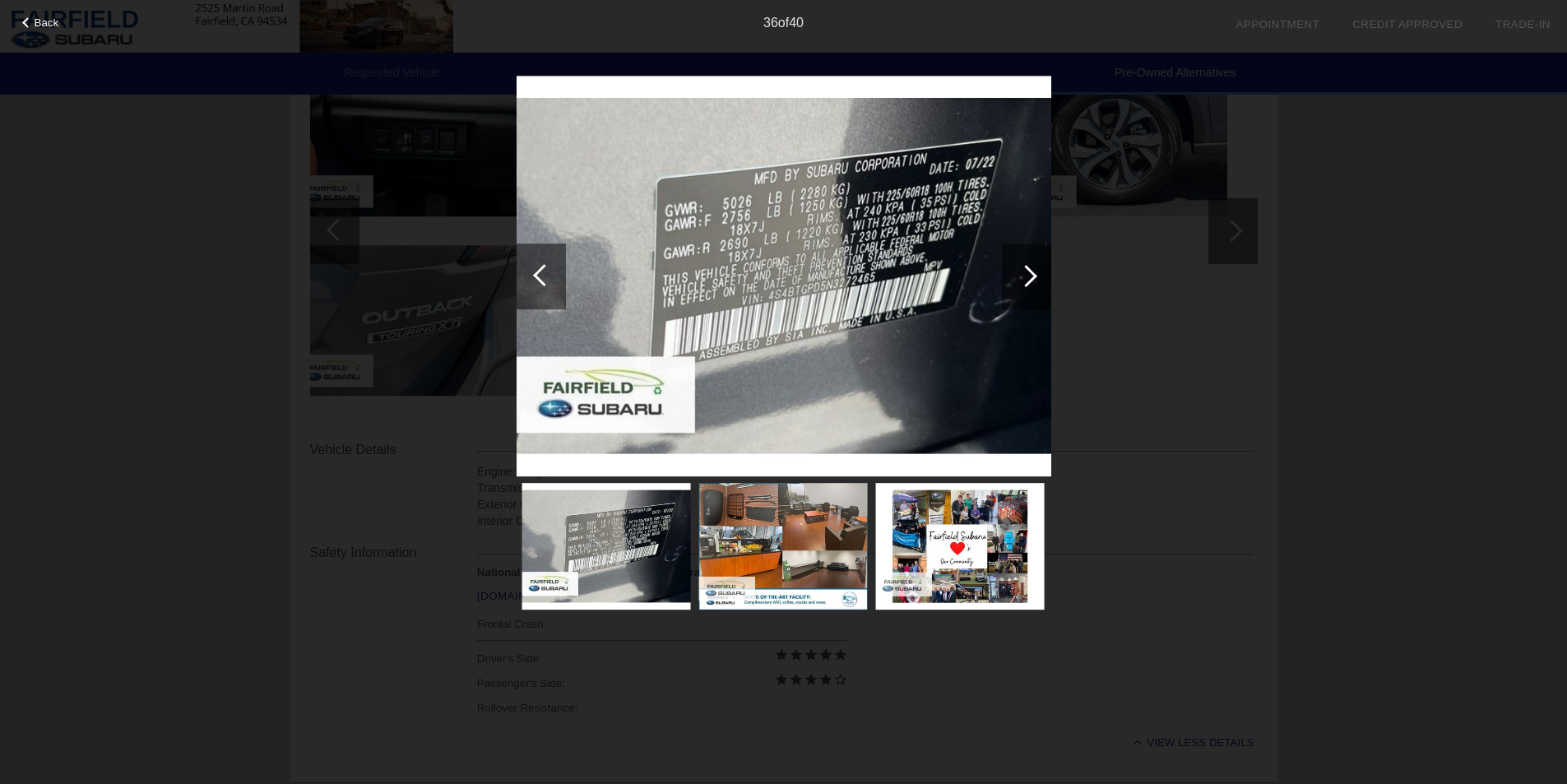
click at [531, 272] on div at bounding box center [541, 276] width 49 height 66
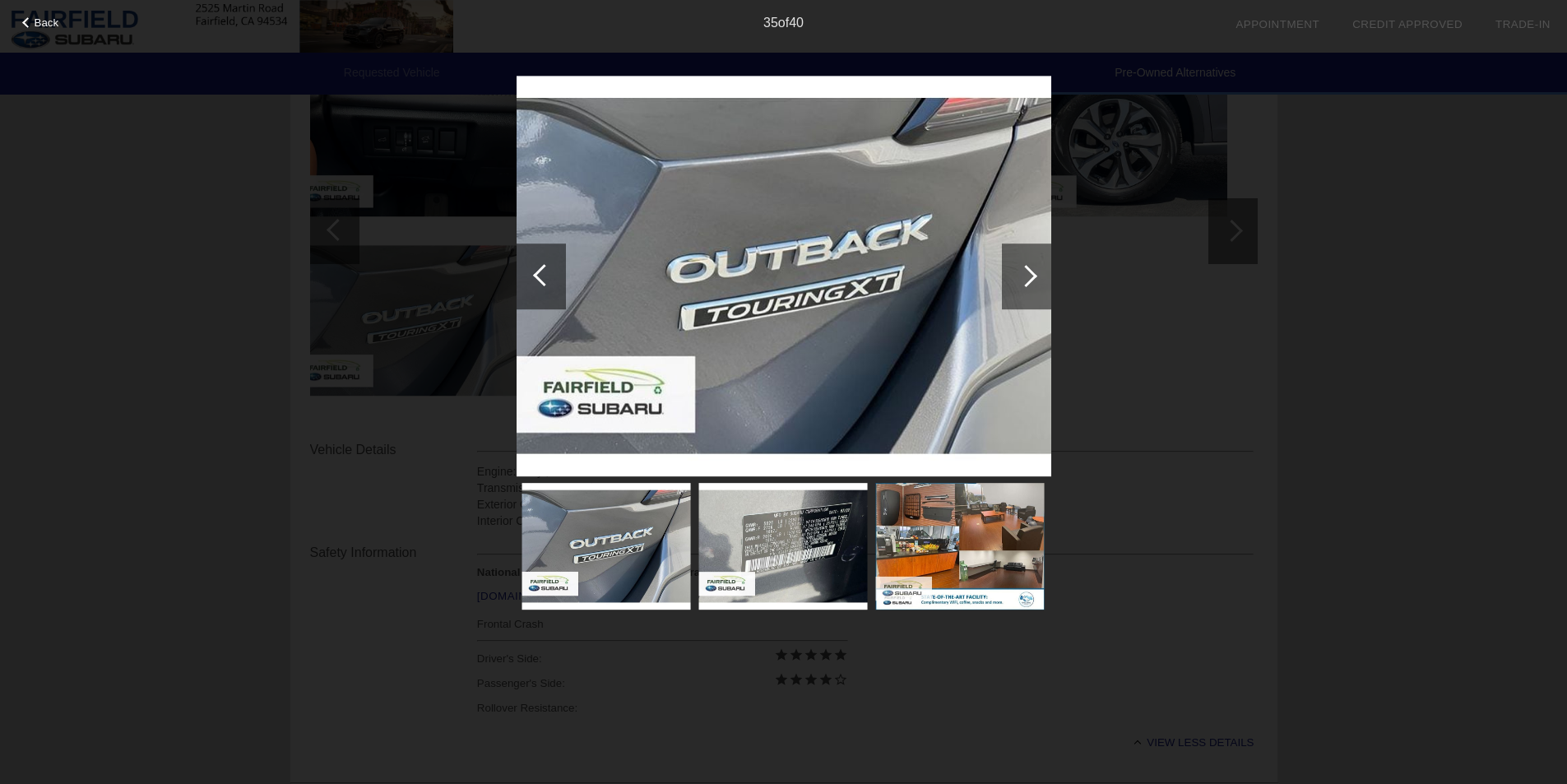
click at [531, 272] on div at bounding box center [541, 276] width 49 height 66
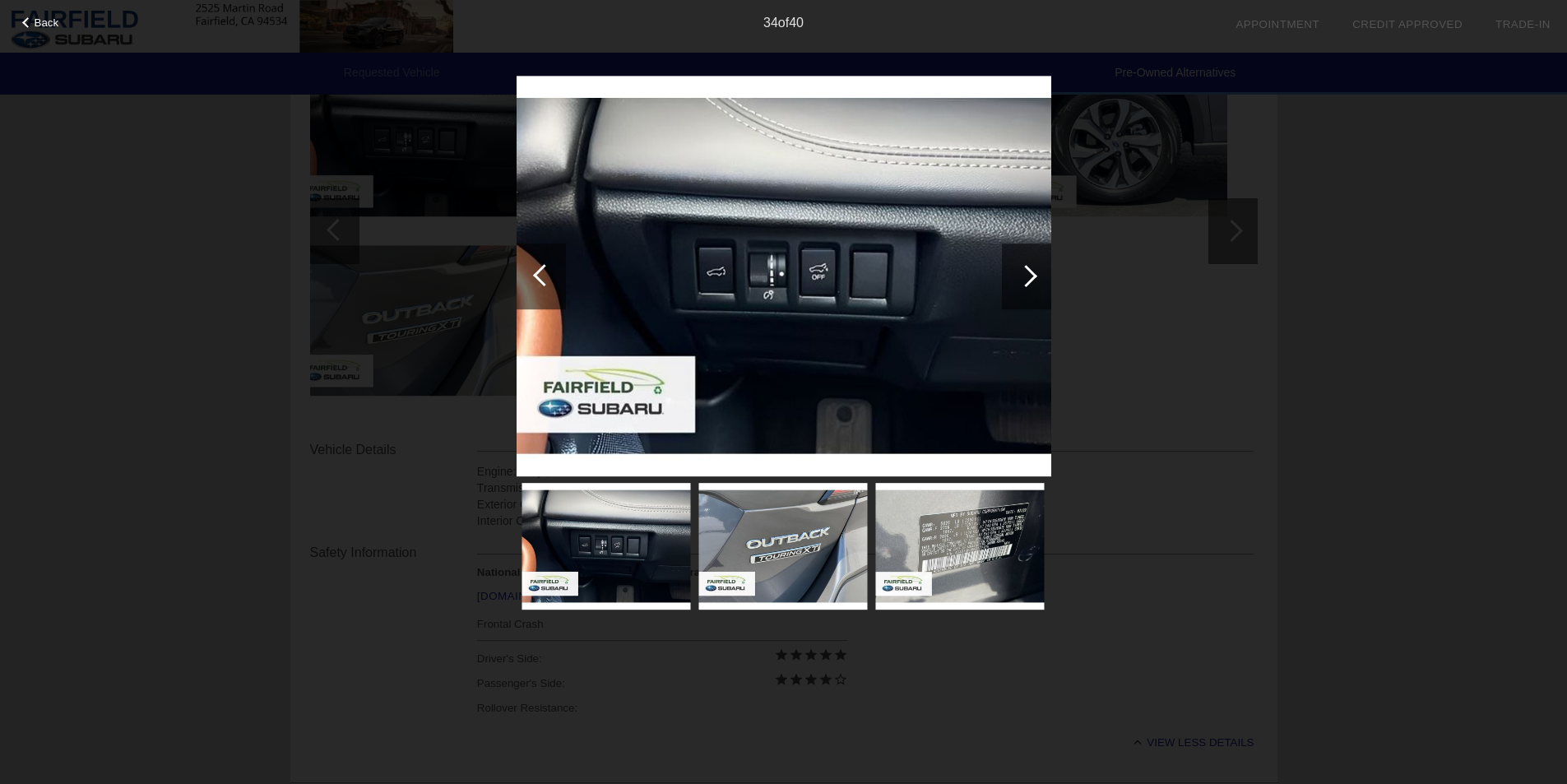
click at [531, 272] on div at bounding box center [541, 276] width 49 height 66
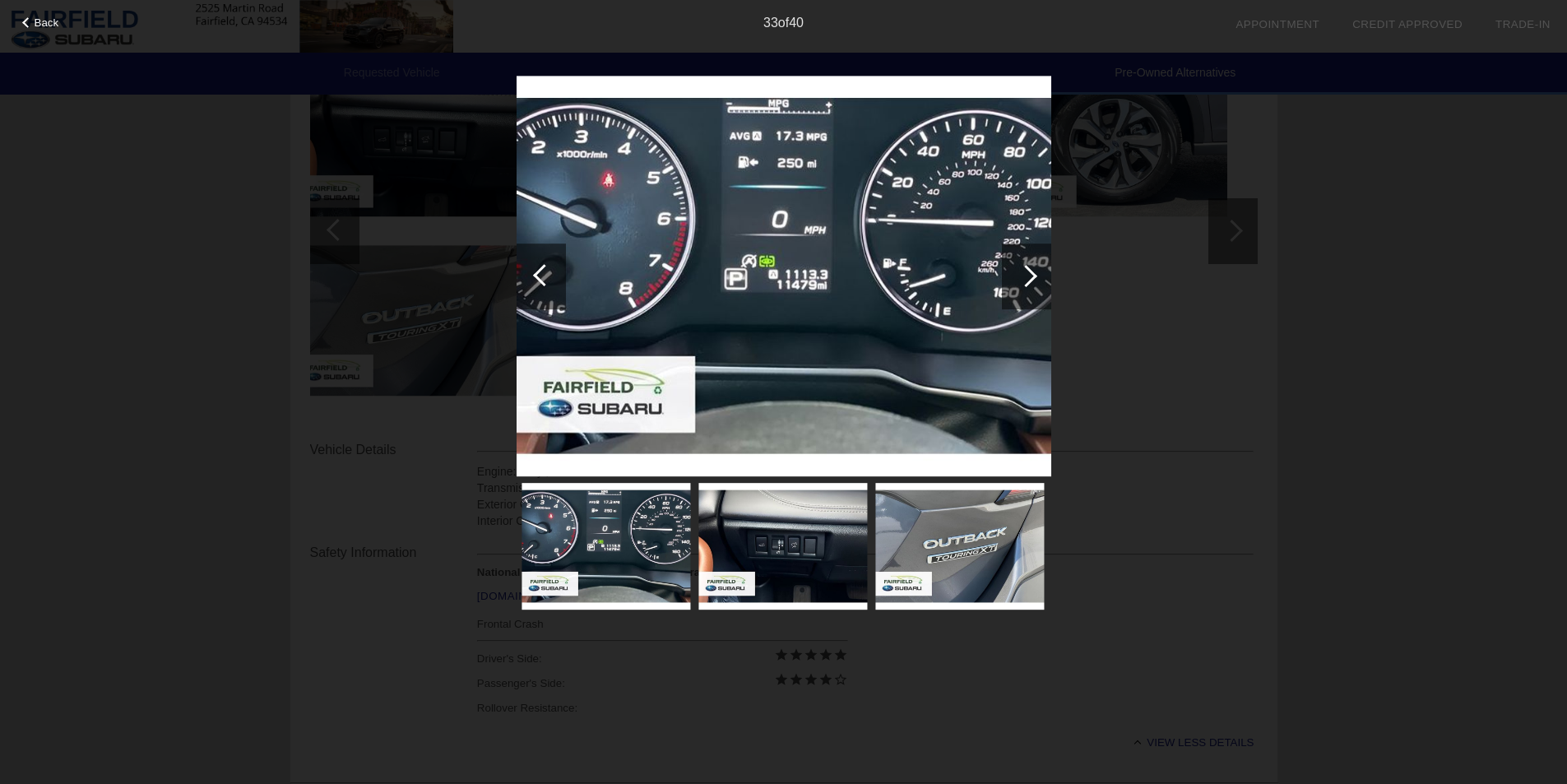
click at [531, 272] on div at bounding box center [541, 276] width 49 height 66
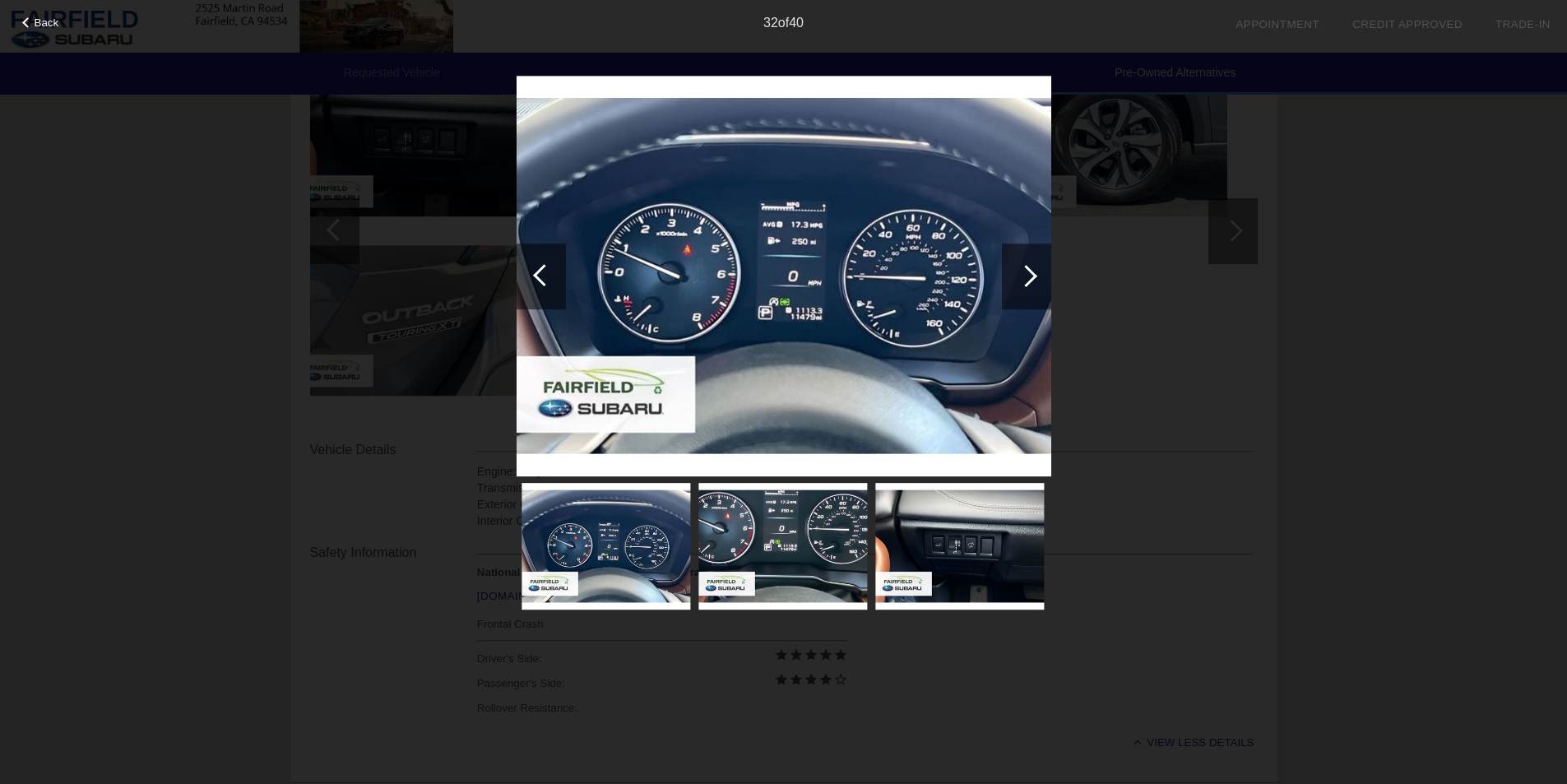
click at [531, 272] on div at bounding box center [541, 276] width 49 height 66
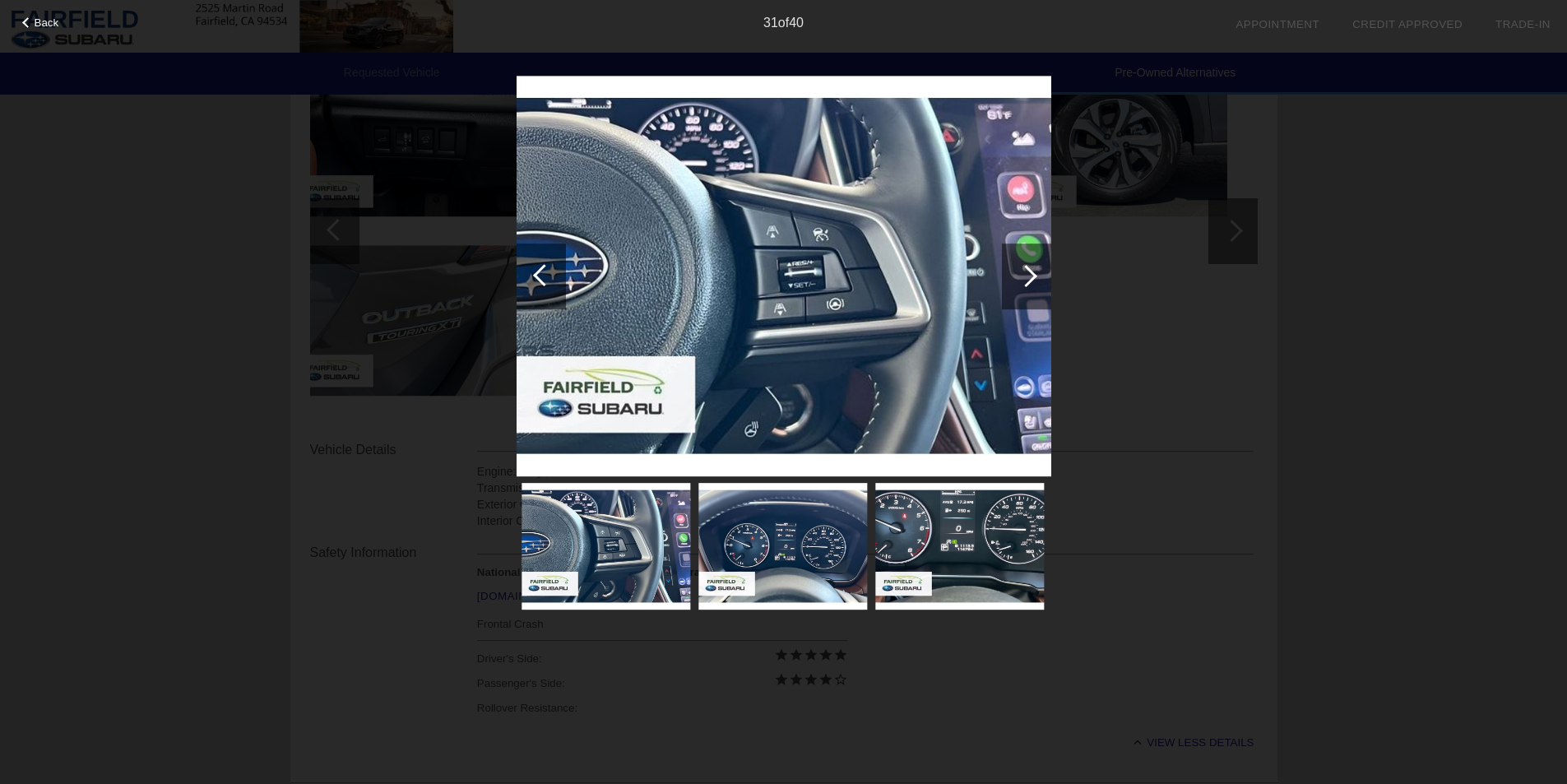
click at [531, 272] on div at bounding box center [541, 276] width 49 height 66
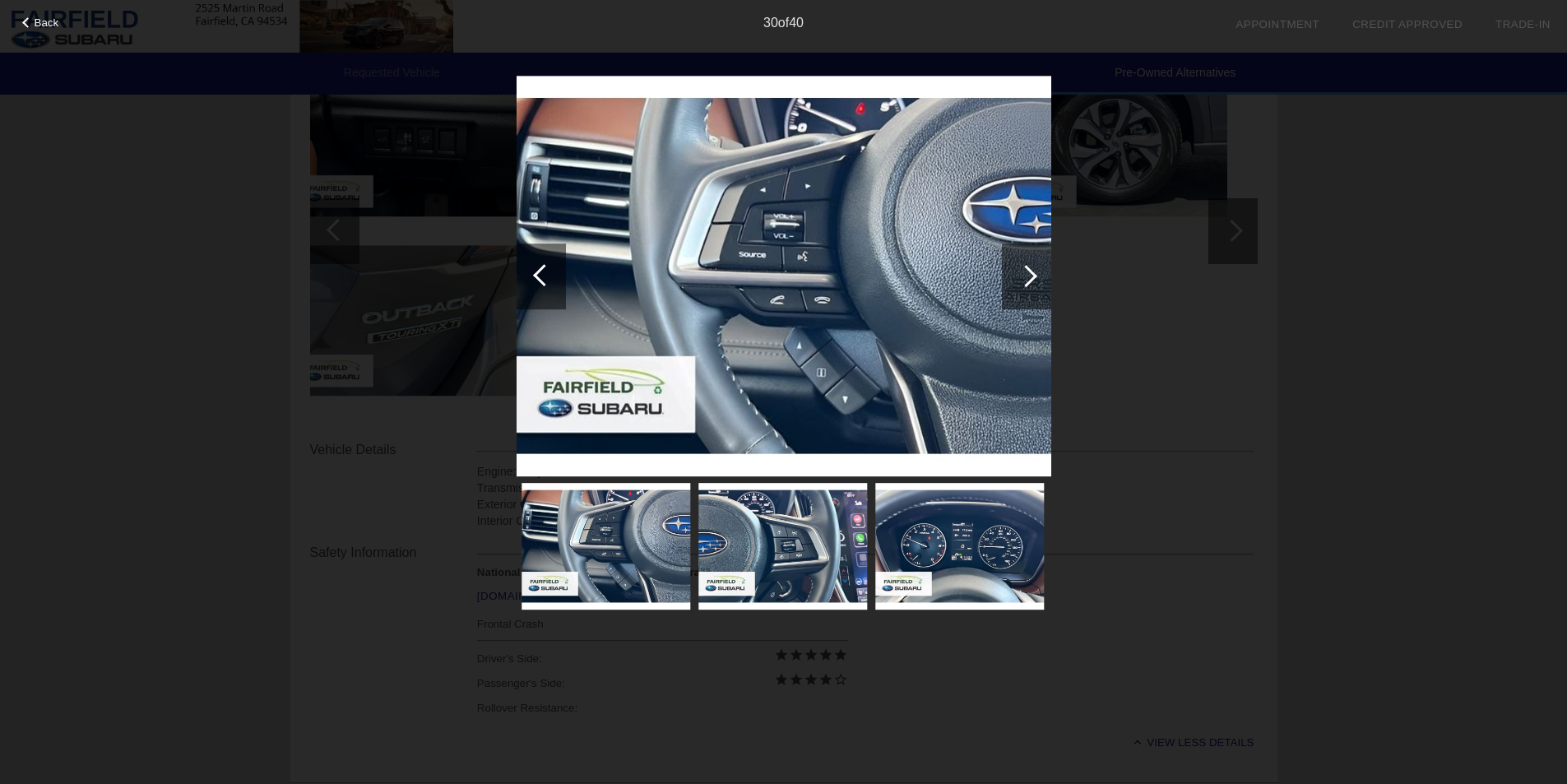
click at [531, 272] on div at bounding box center [541, 276] width 49 height 66
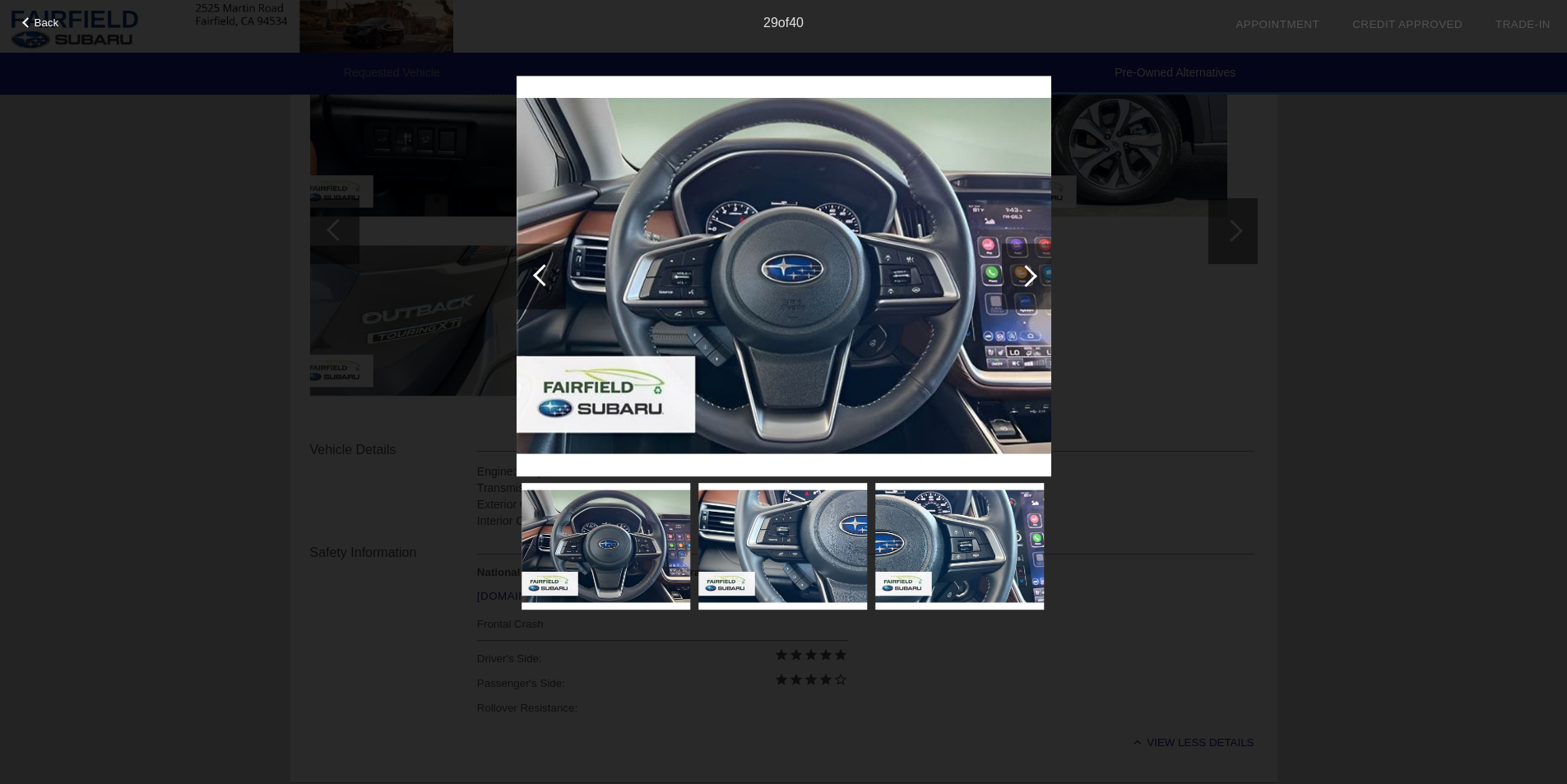
click at [531, 272] on div at bounding box center [541, 276] width 49 height 66
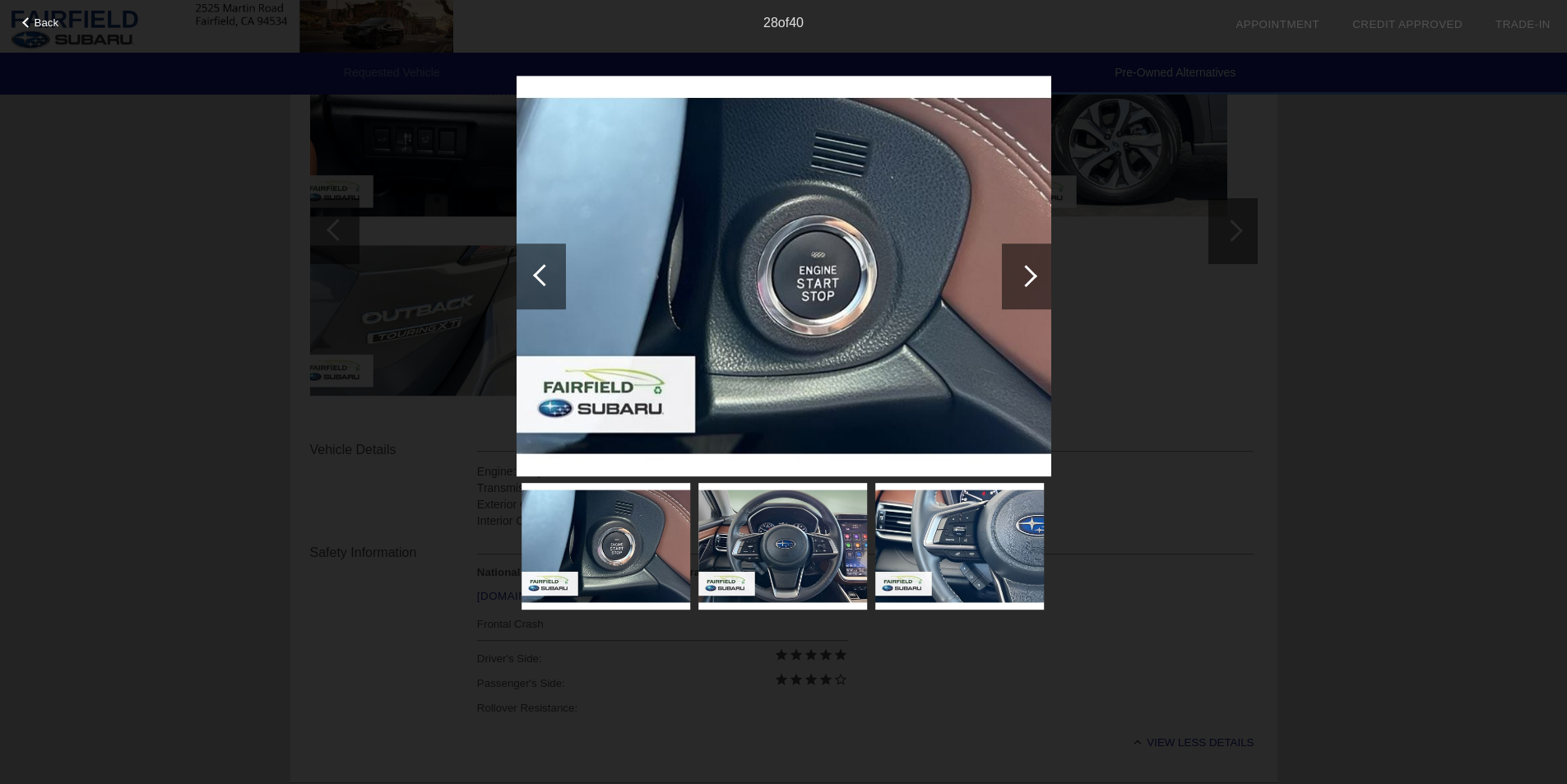
click at [531, 272] on div at bounding box center [541, 276] width 49 height 66
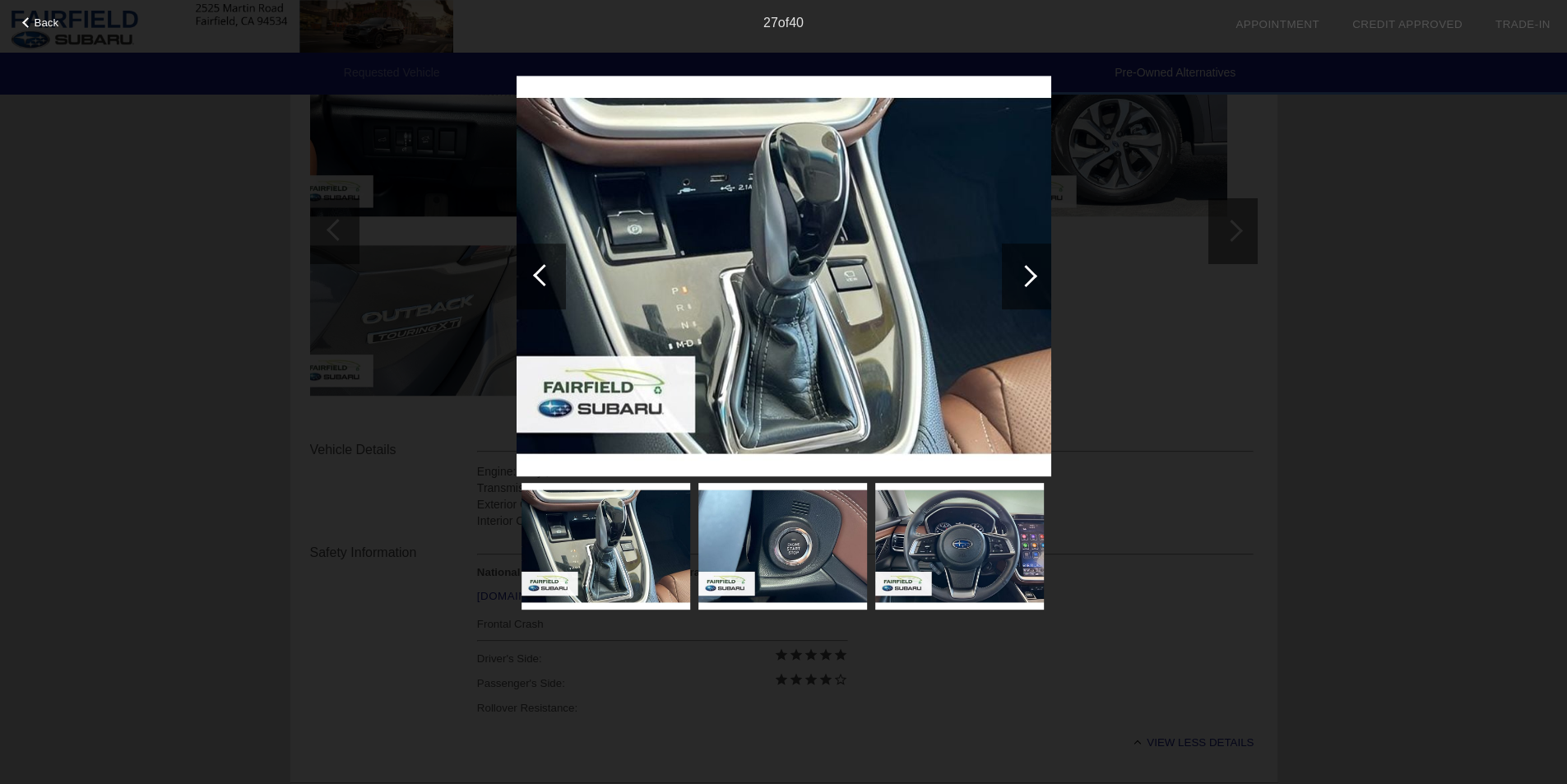
click at [531, 272] on div at bounding box center [541, 276] width 49 height 66
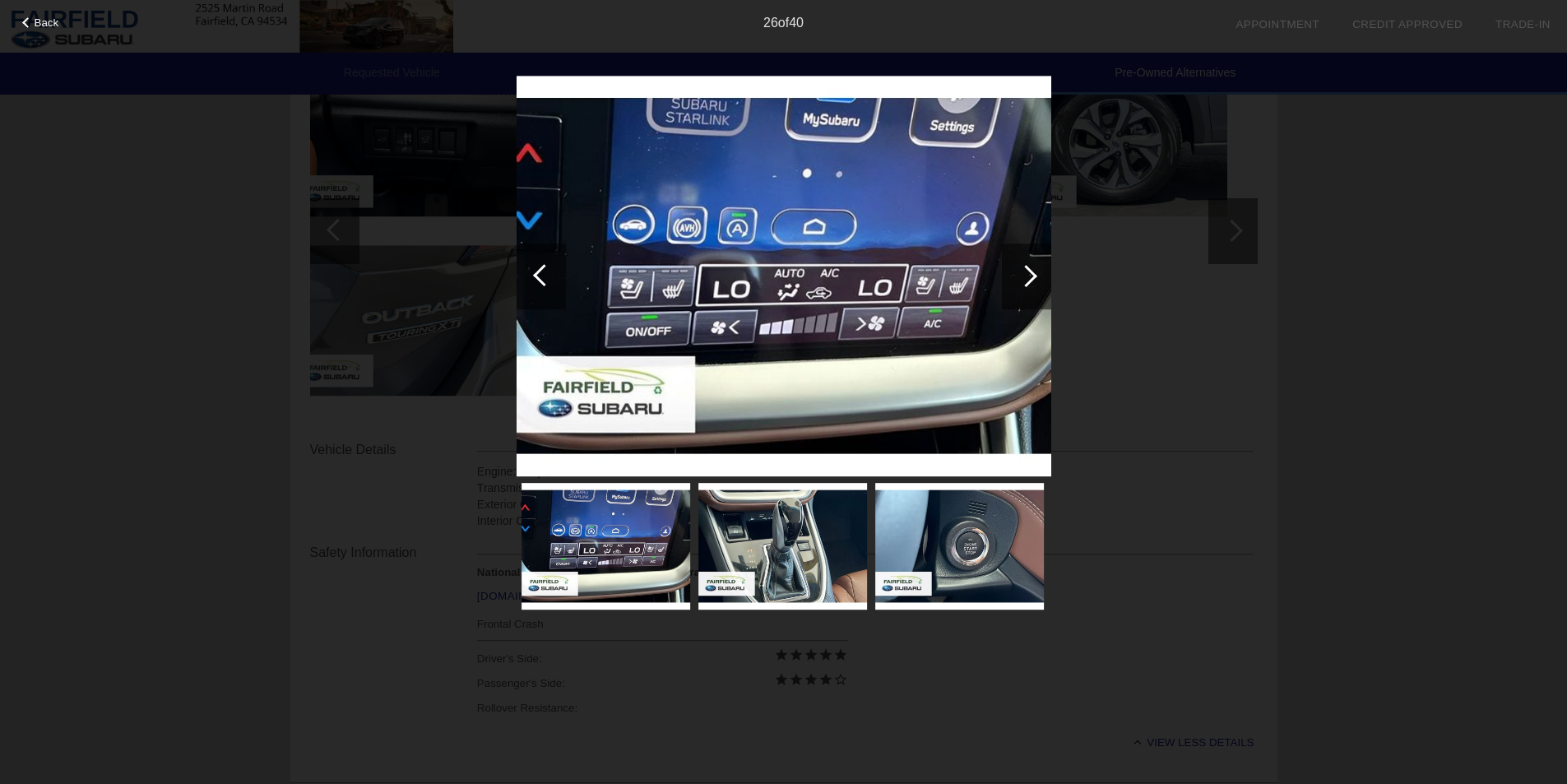
click at [531, 272] on div at bounding box center [541, 276] width 49 height 66
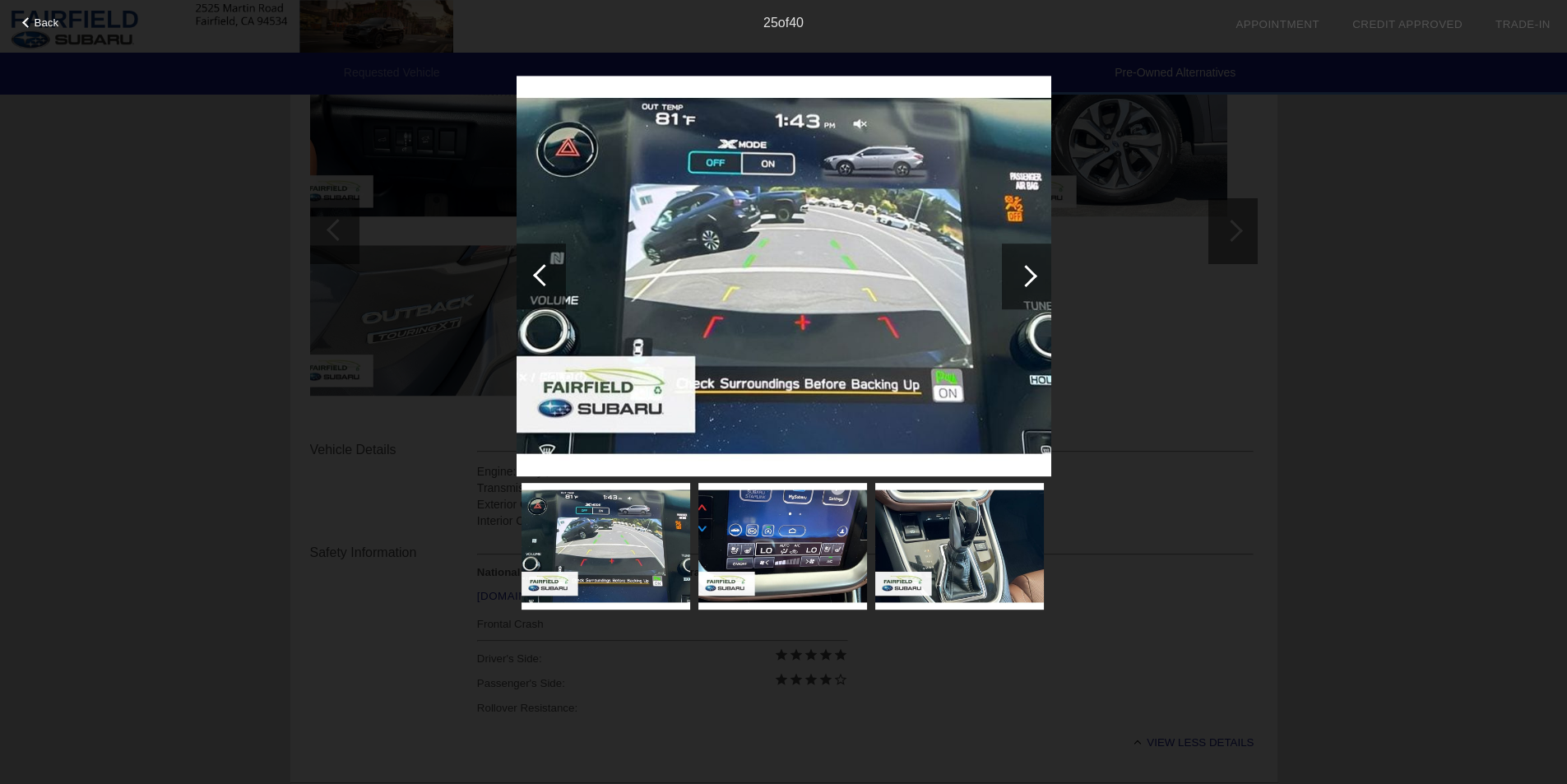
click at [531, 272] on div at bounding box center [541, 276] width 49 height 66
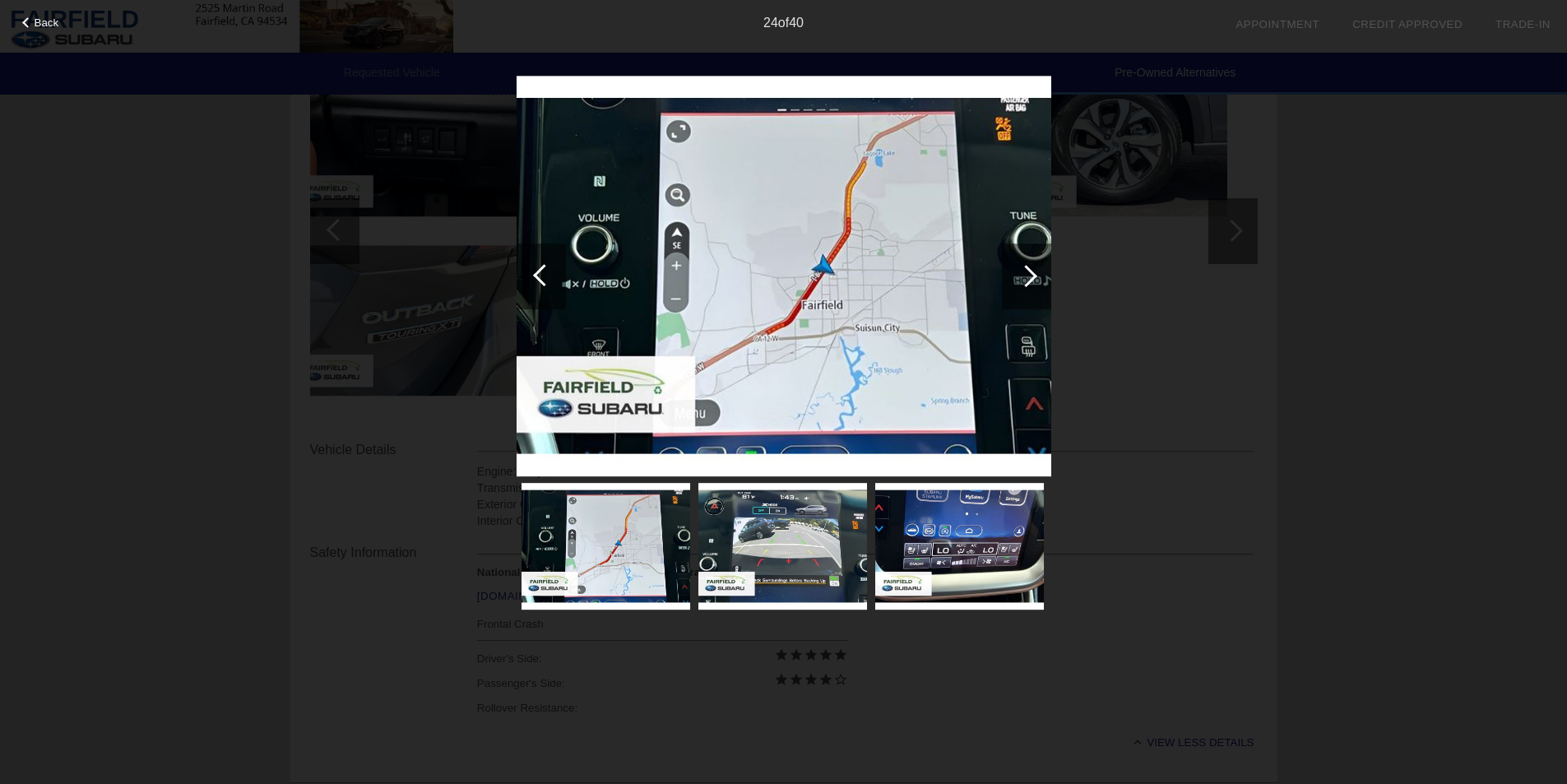
click at [1035, 270] on div at bounding box center [1026, 276] width 49 height 66
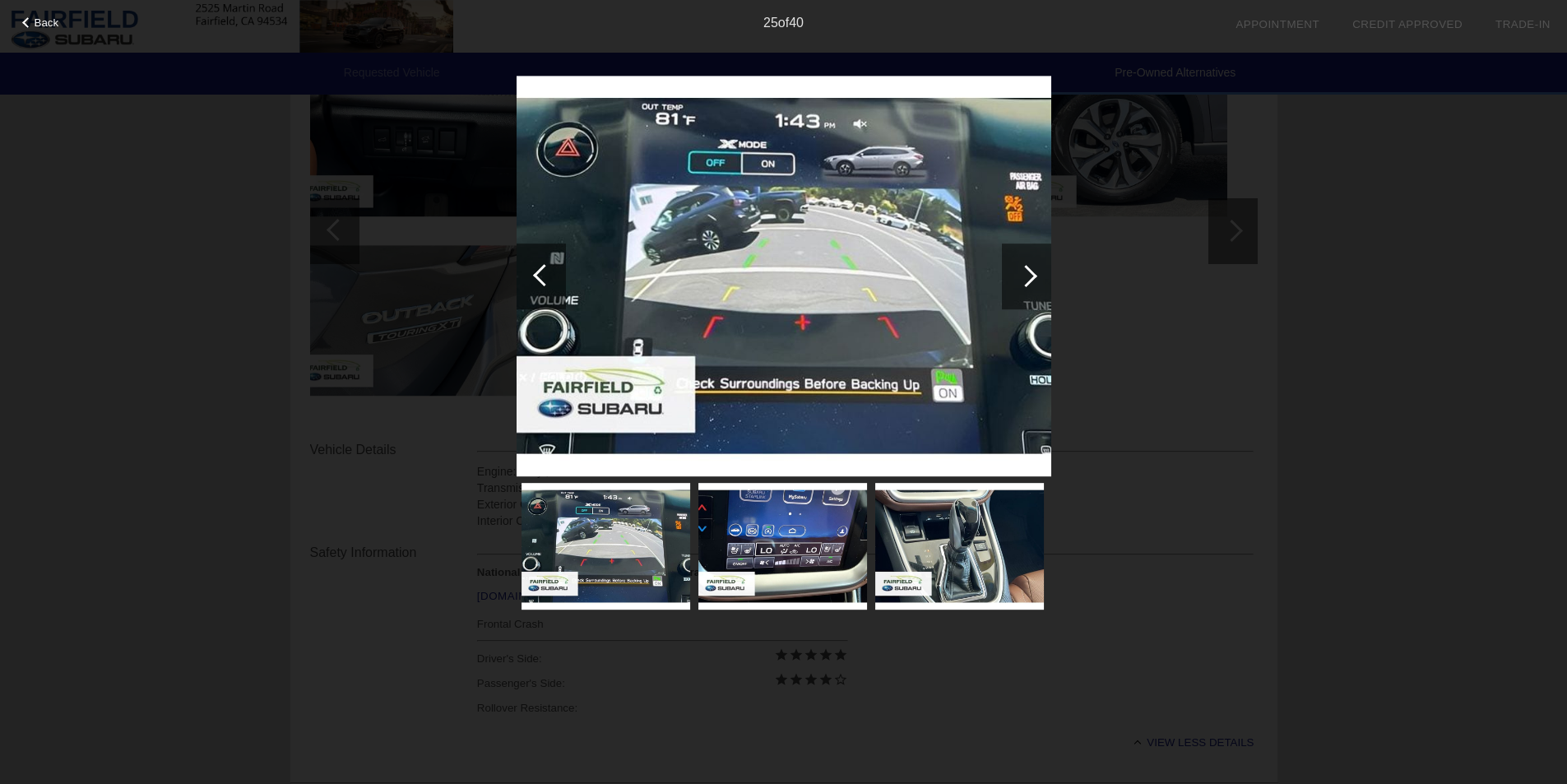
click at [543, 287] on div at bounding box center [541, 276] width 49 height 66
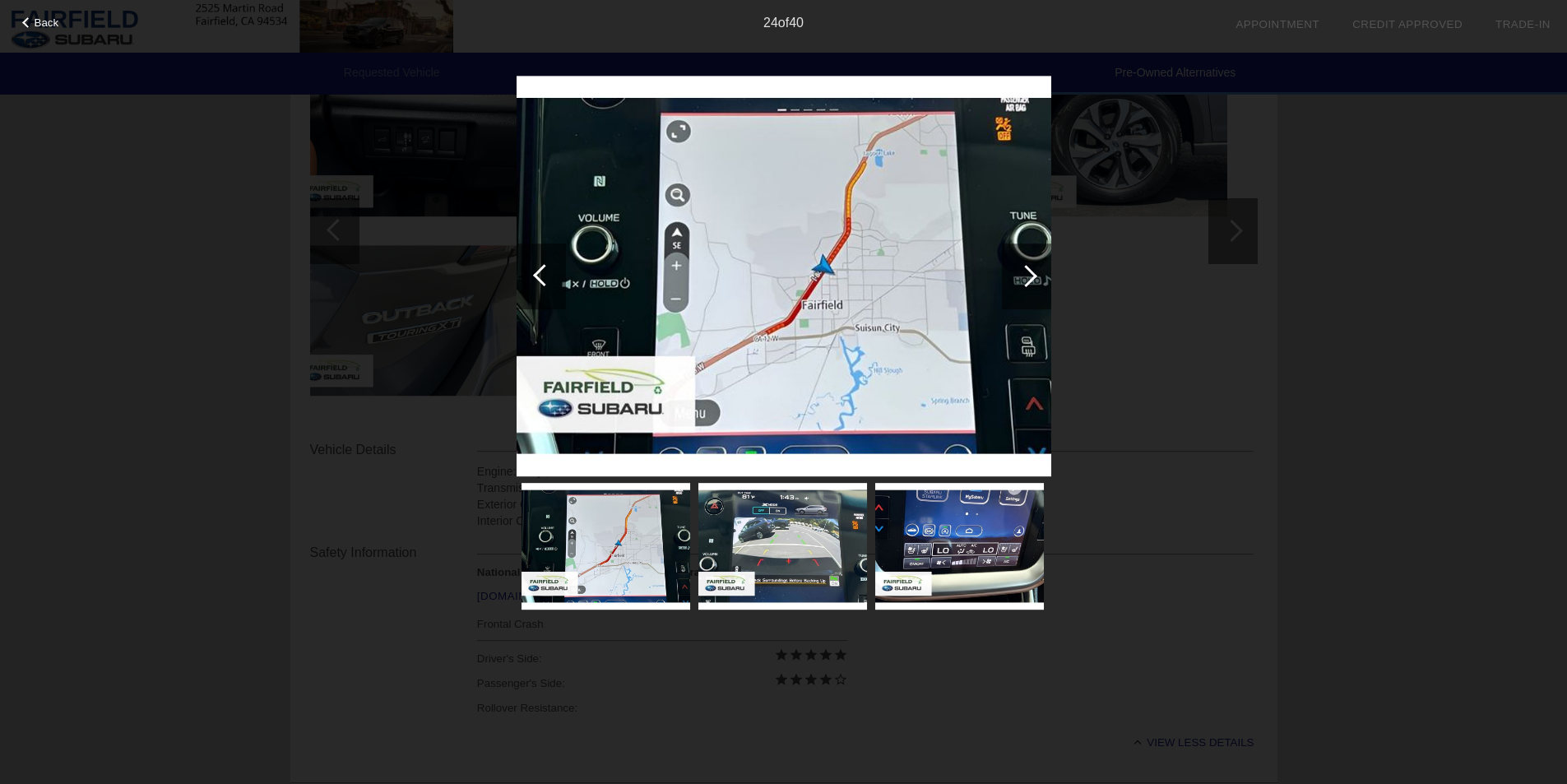
click at [543, 287] on div at bounding box center [541, 276] width 49 height 66
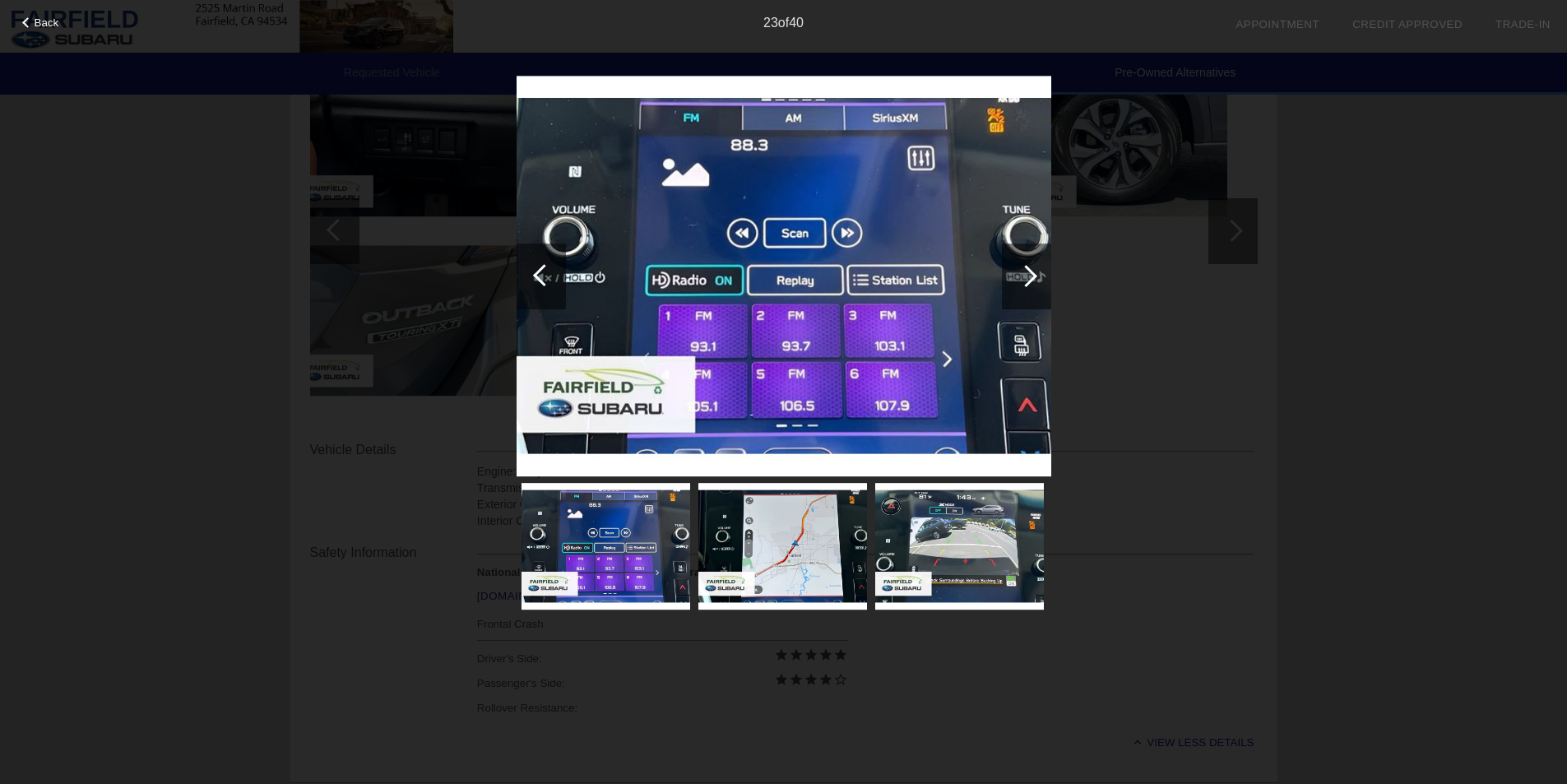
click at [543, 287] on div at bounding box center [541, 276] width 49 height 66
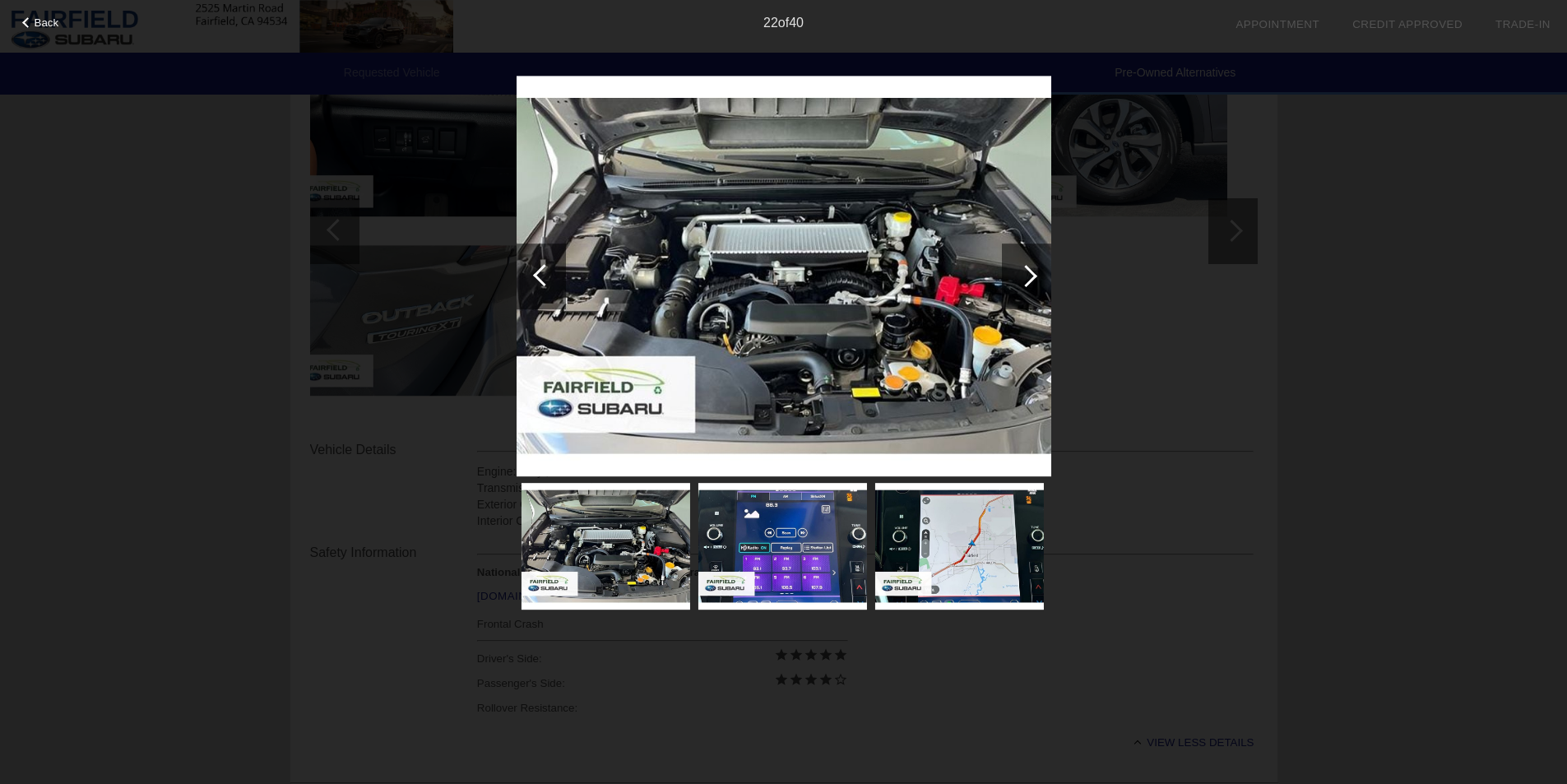
click at [543, 287] on div at bounding box center [541, 276] width 49 height 66
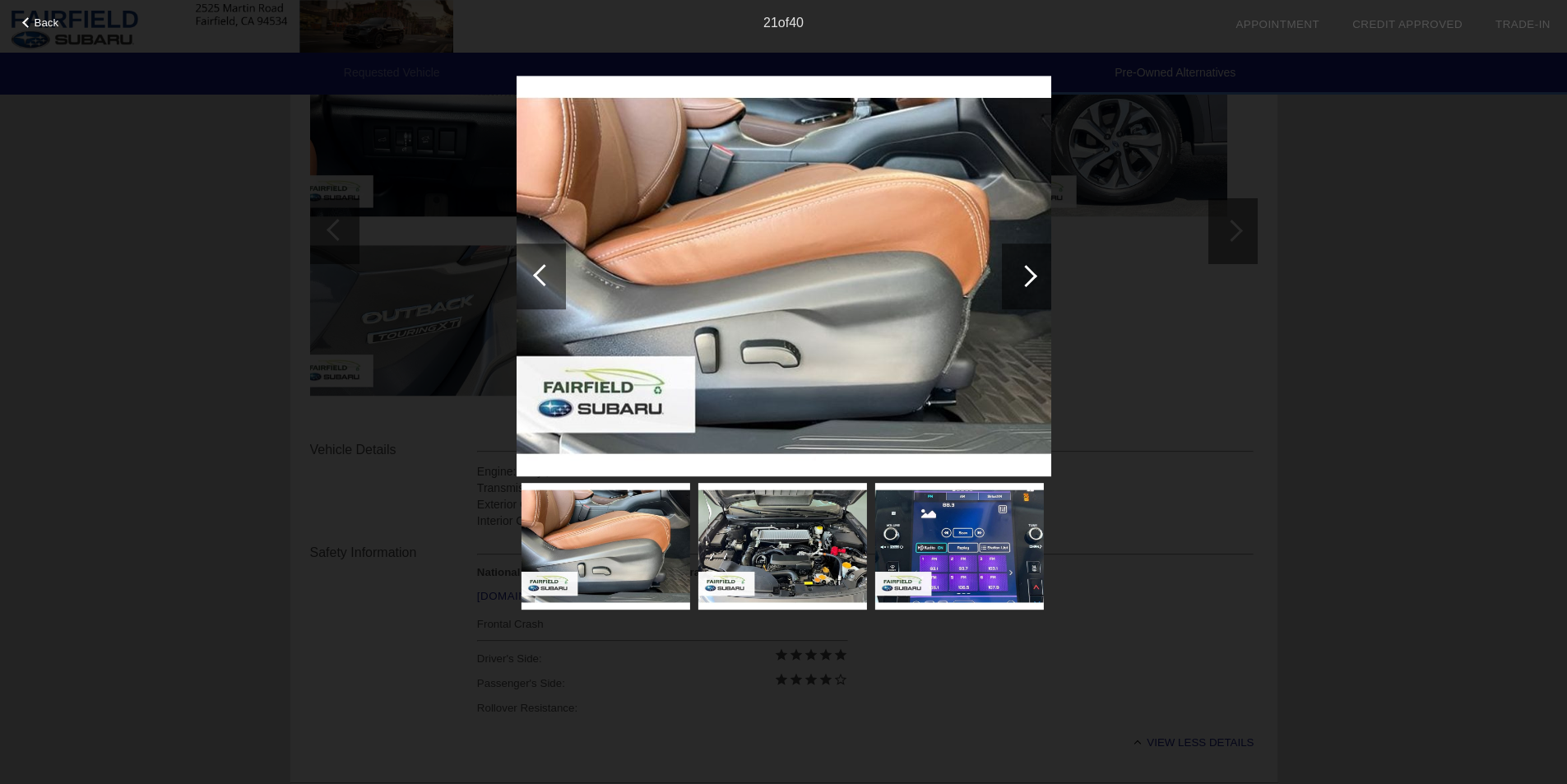
click at [543, 287] on div at bounding box center [541, 276] width 49 height 66
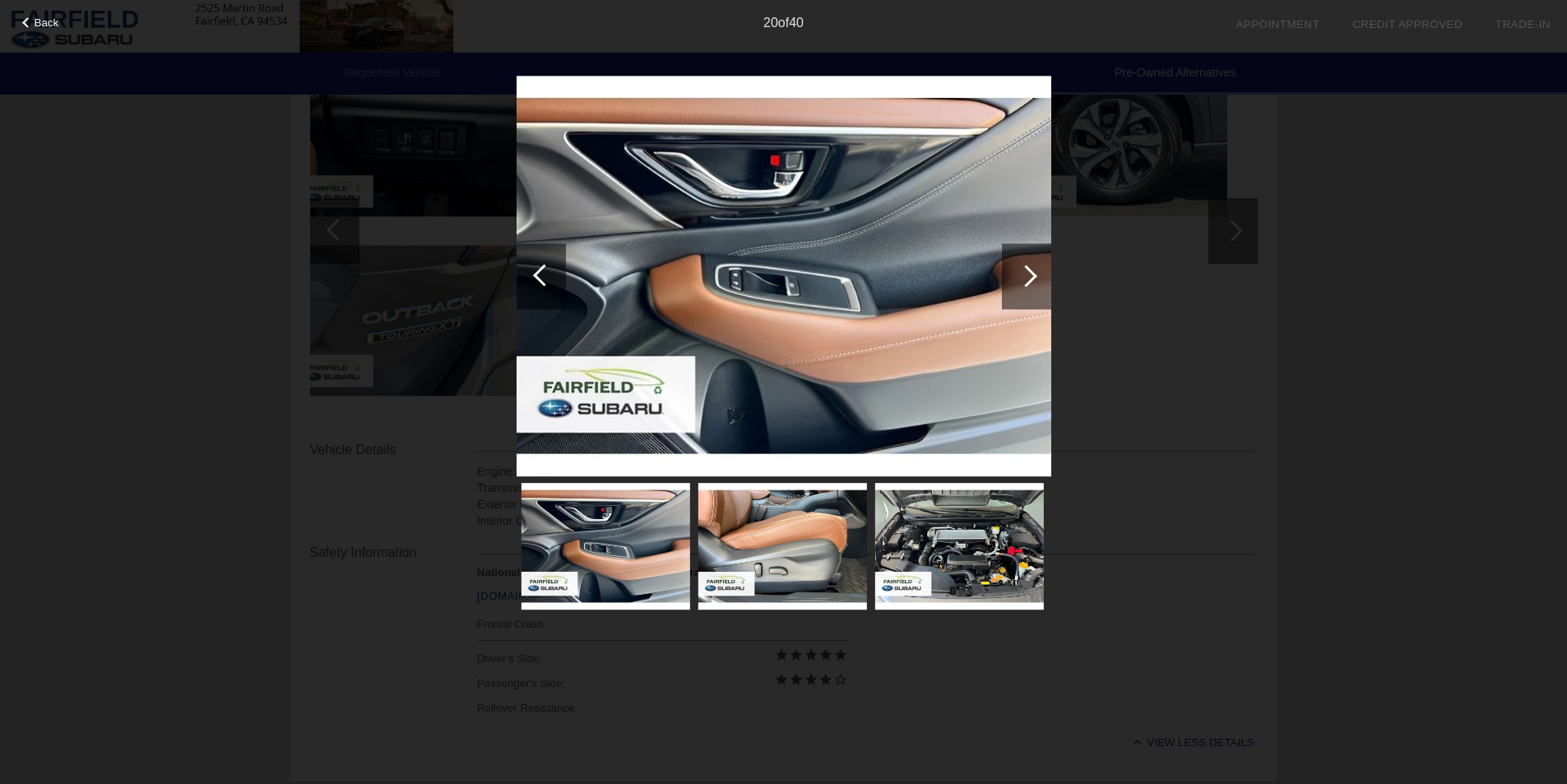
click at [543, 287] on div at bounding box center [541, 276] width 49 height 66
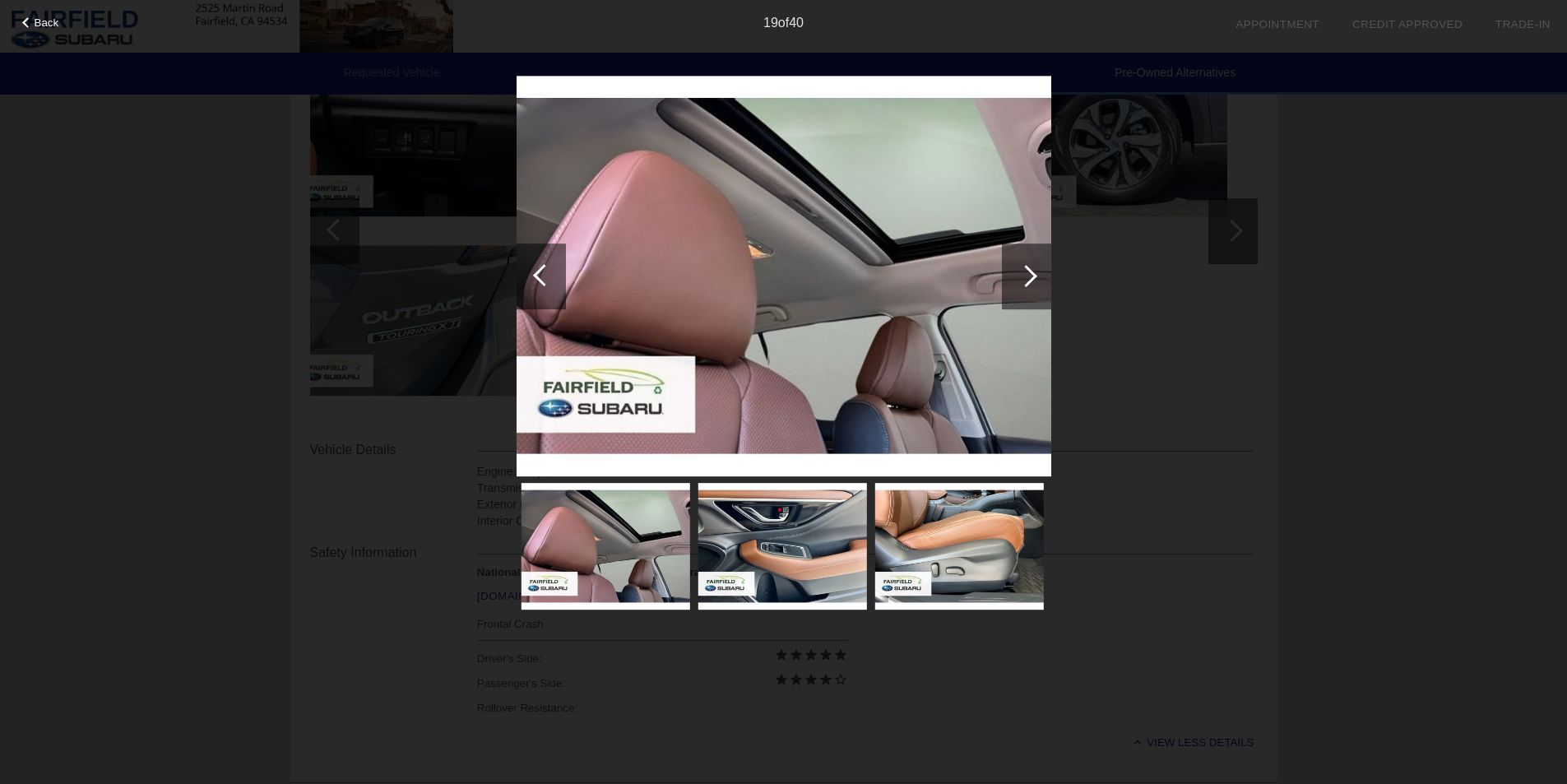
click at [543, 287] on div at bounding box center [541, 276] width 49 height 66
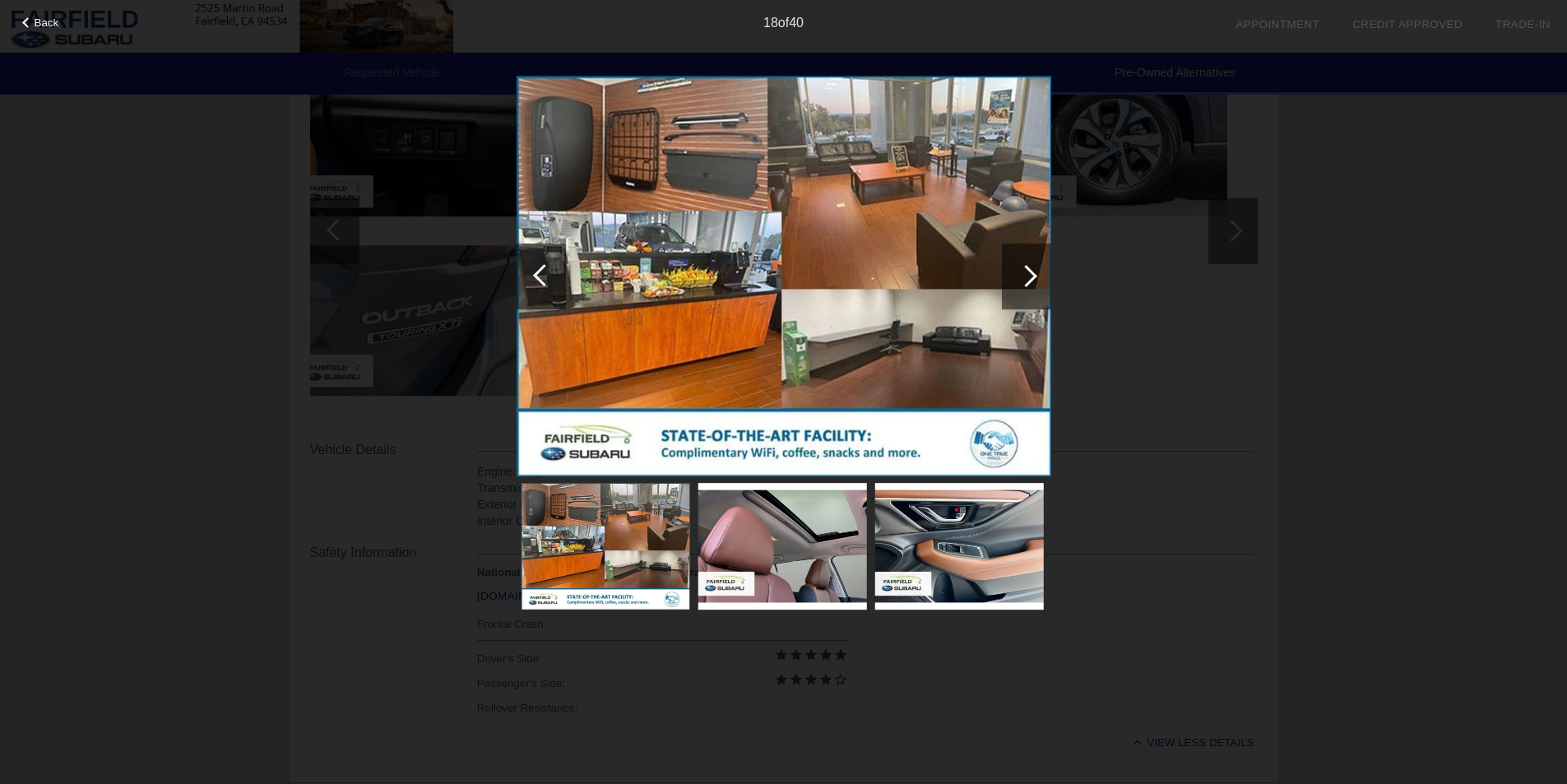
click at [543, 287] on div at bounding box center [541, 276] width 49 height 66
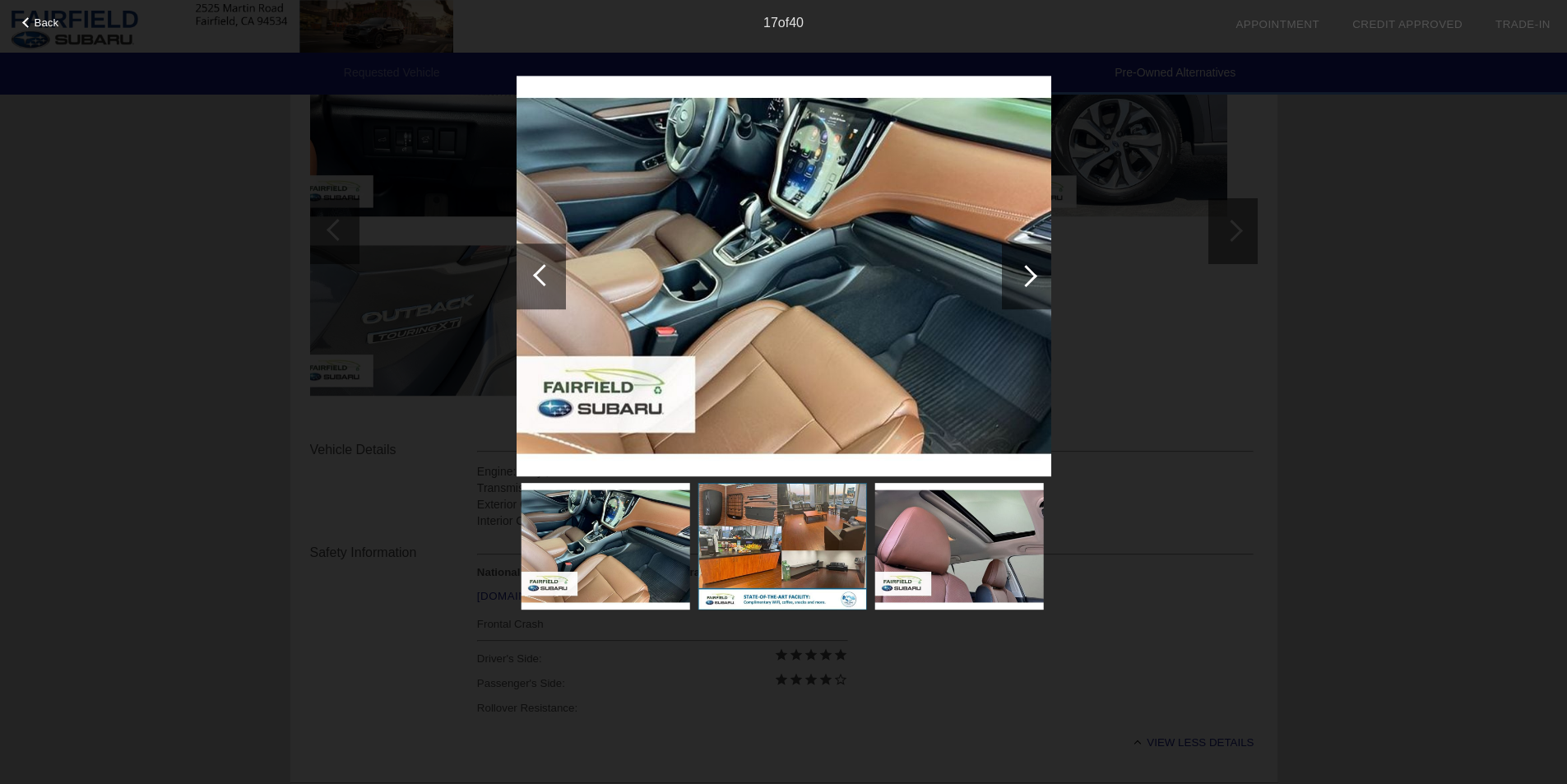
click at [543, 287] on div at bounding box center [541, 276] width 49 height 66
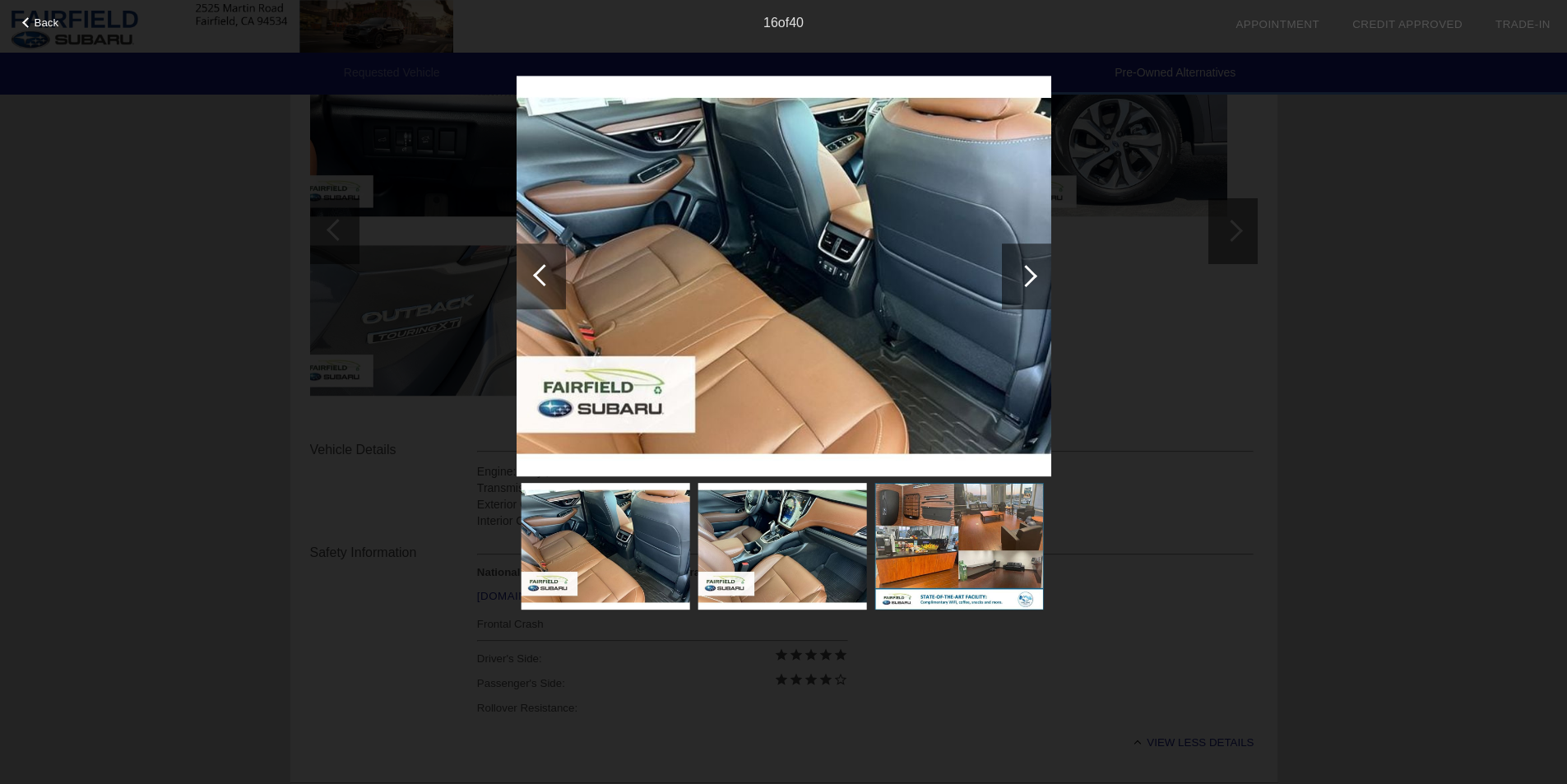
click at [543, 287] on div at bounding box center [541, 276] width 49 height 66
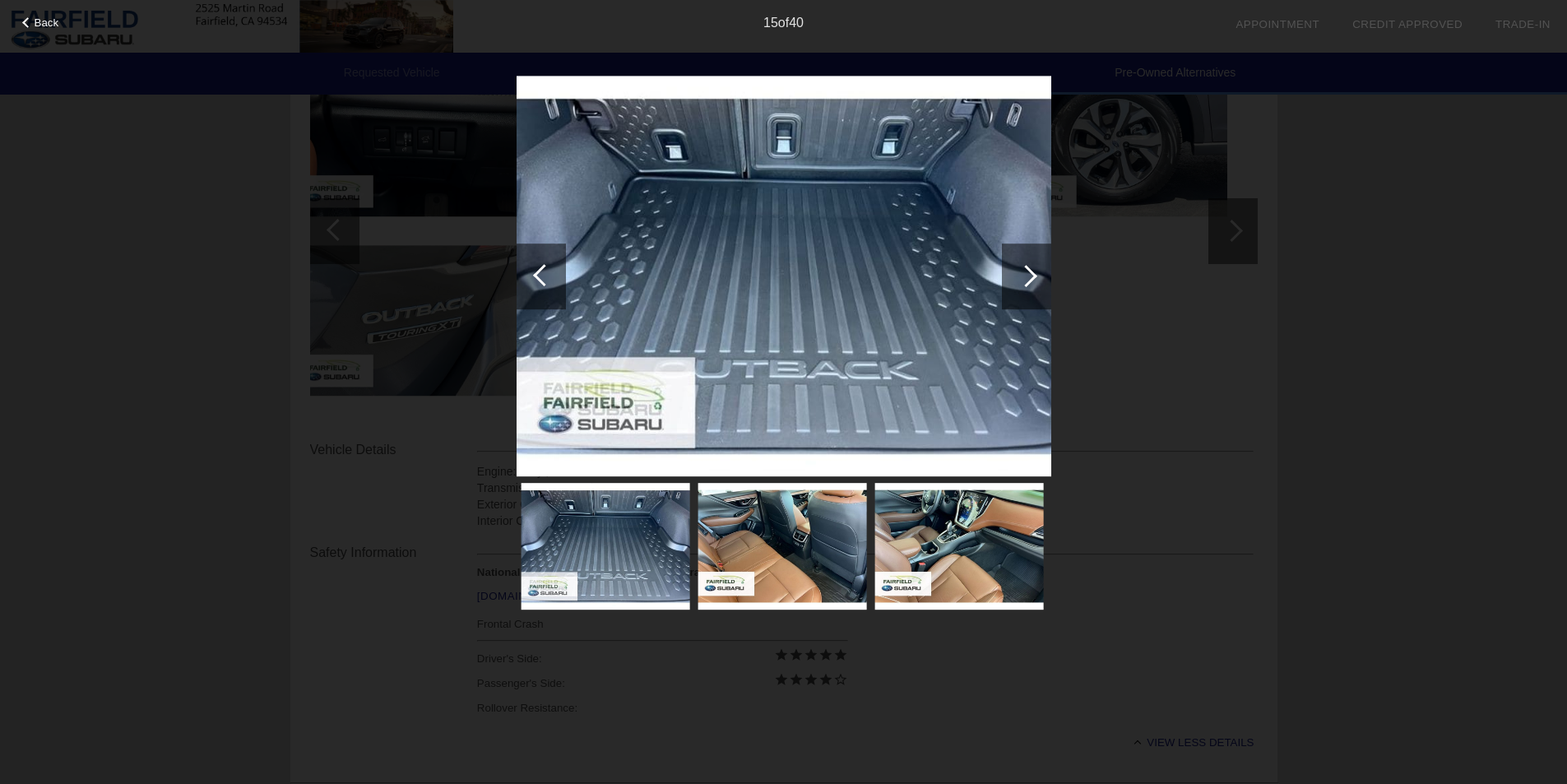
click at [543, 287] on div at bounding box center [541, 276] width 49 height 66
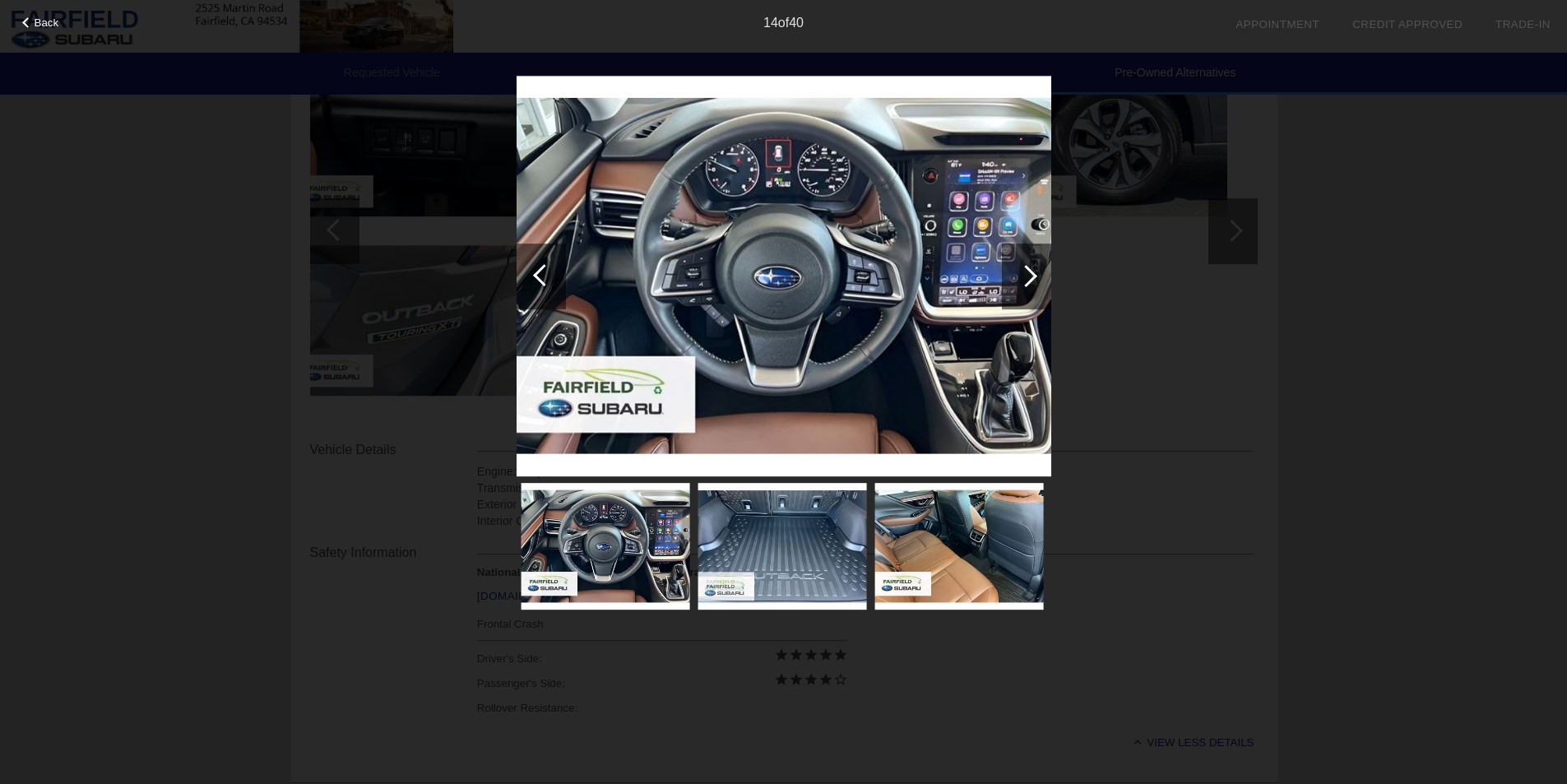
click at [543, 287] on div at bounding box center [541, 276] width 49 height 66
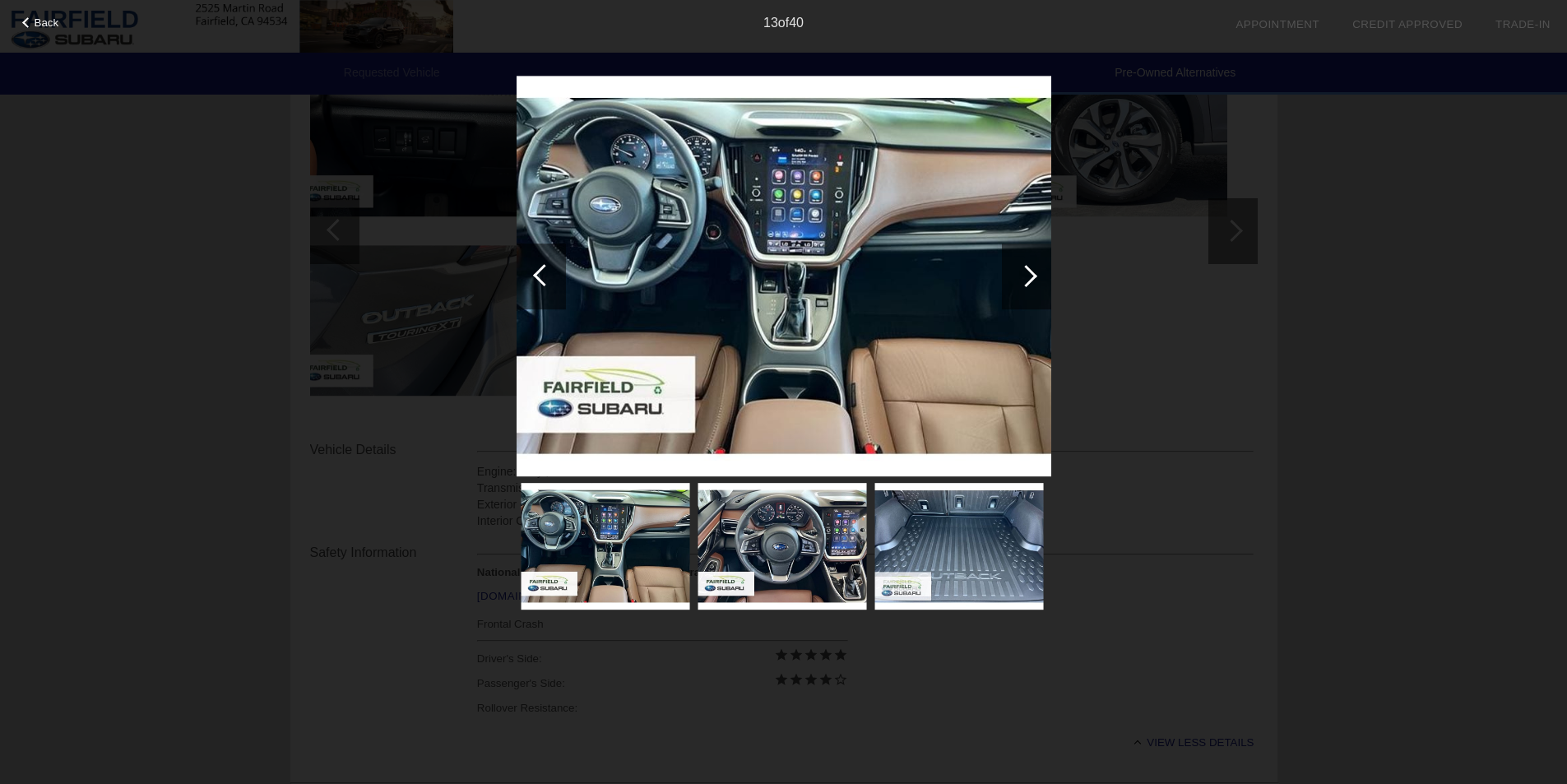
click at [543, 287] on div at bounding box center [541, 276] width 49 height 66
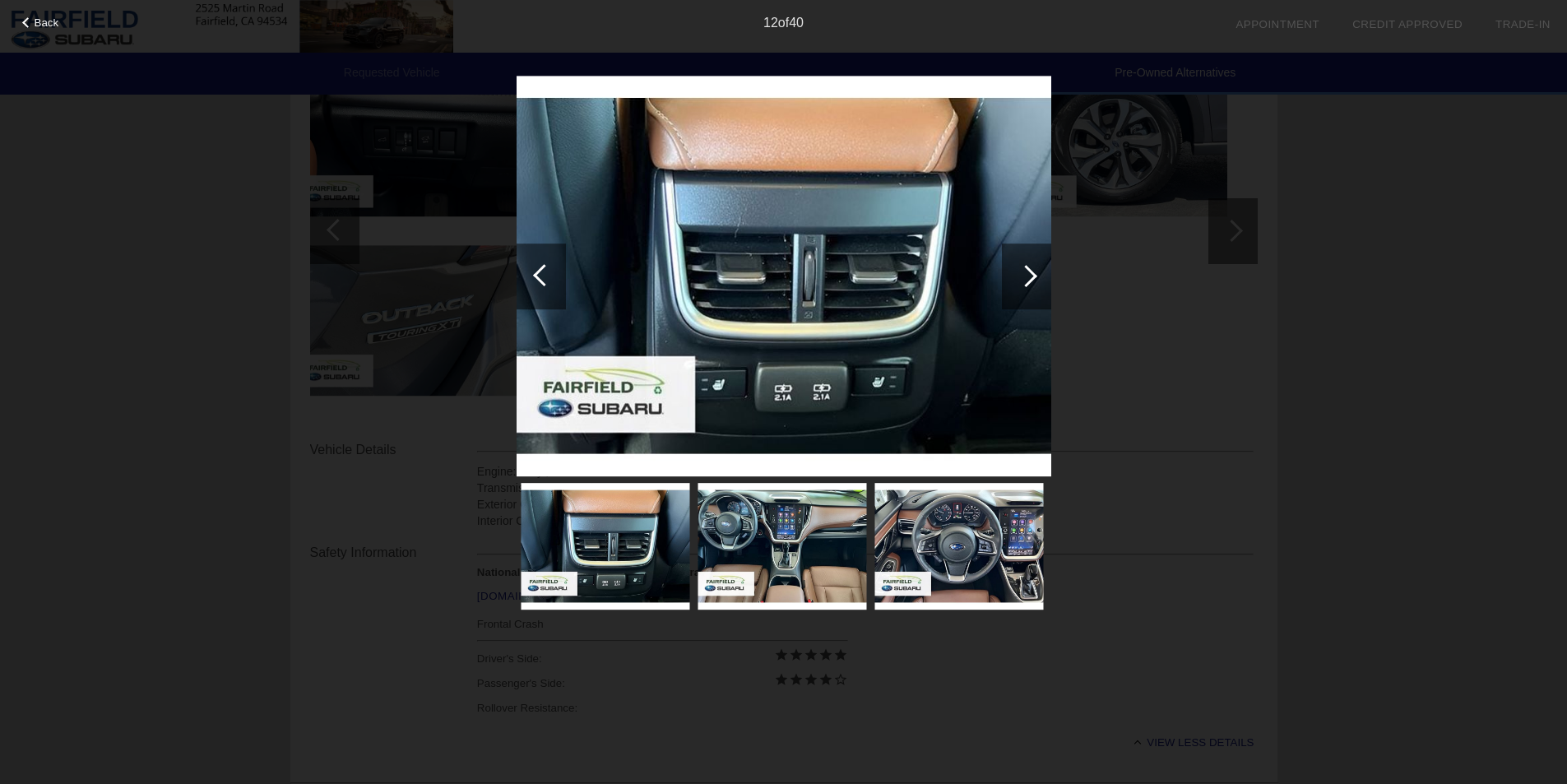
click at [543, 287] on div at bounding box center [541, 276] width 49 height 66
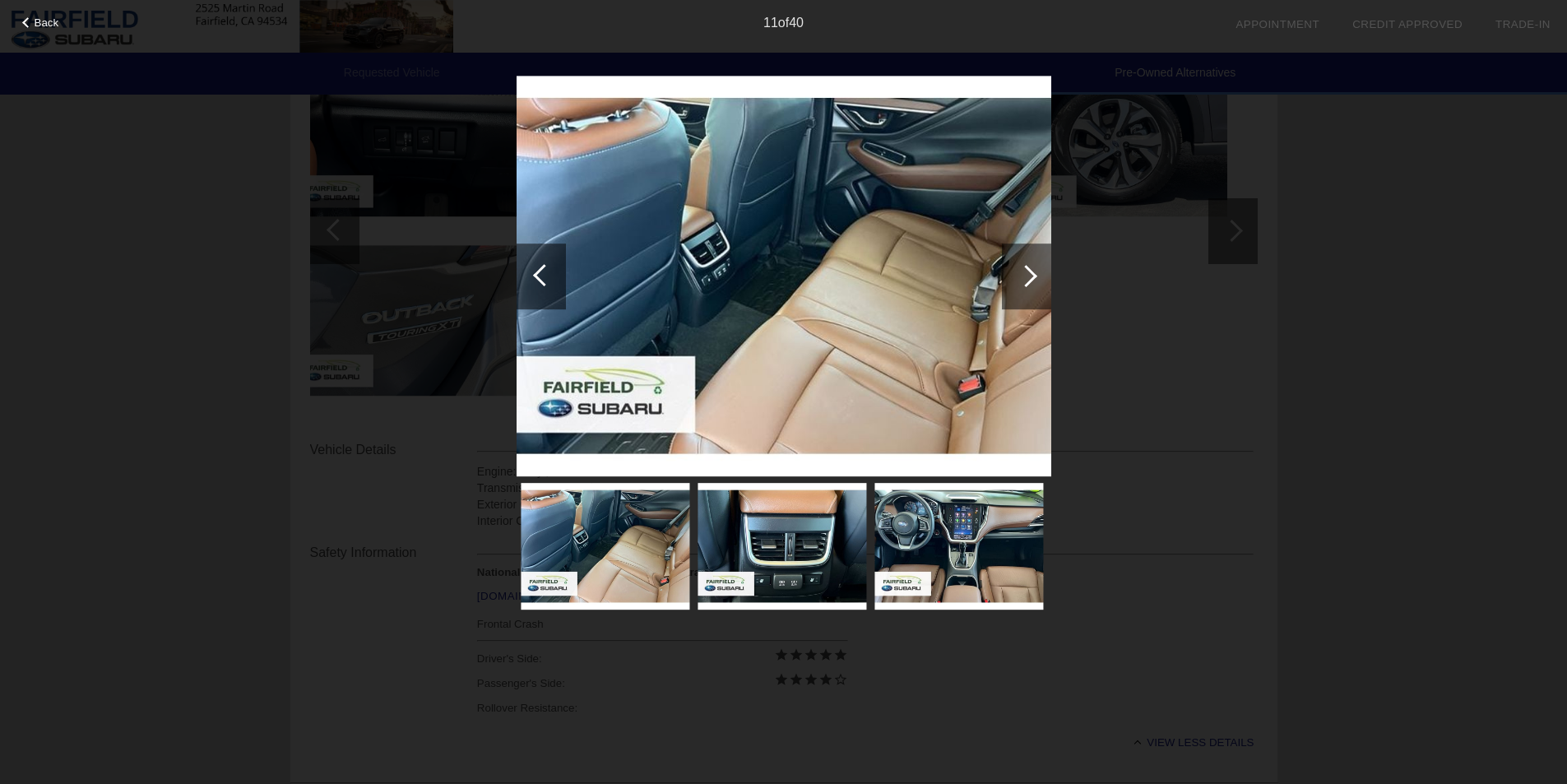
click at [543, 287] on div at bounding box center [541, 276] width 49 height 66
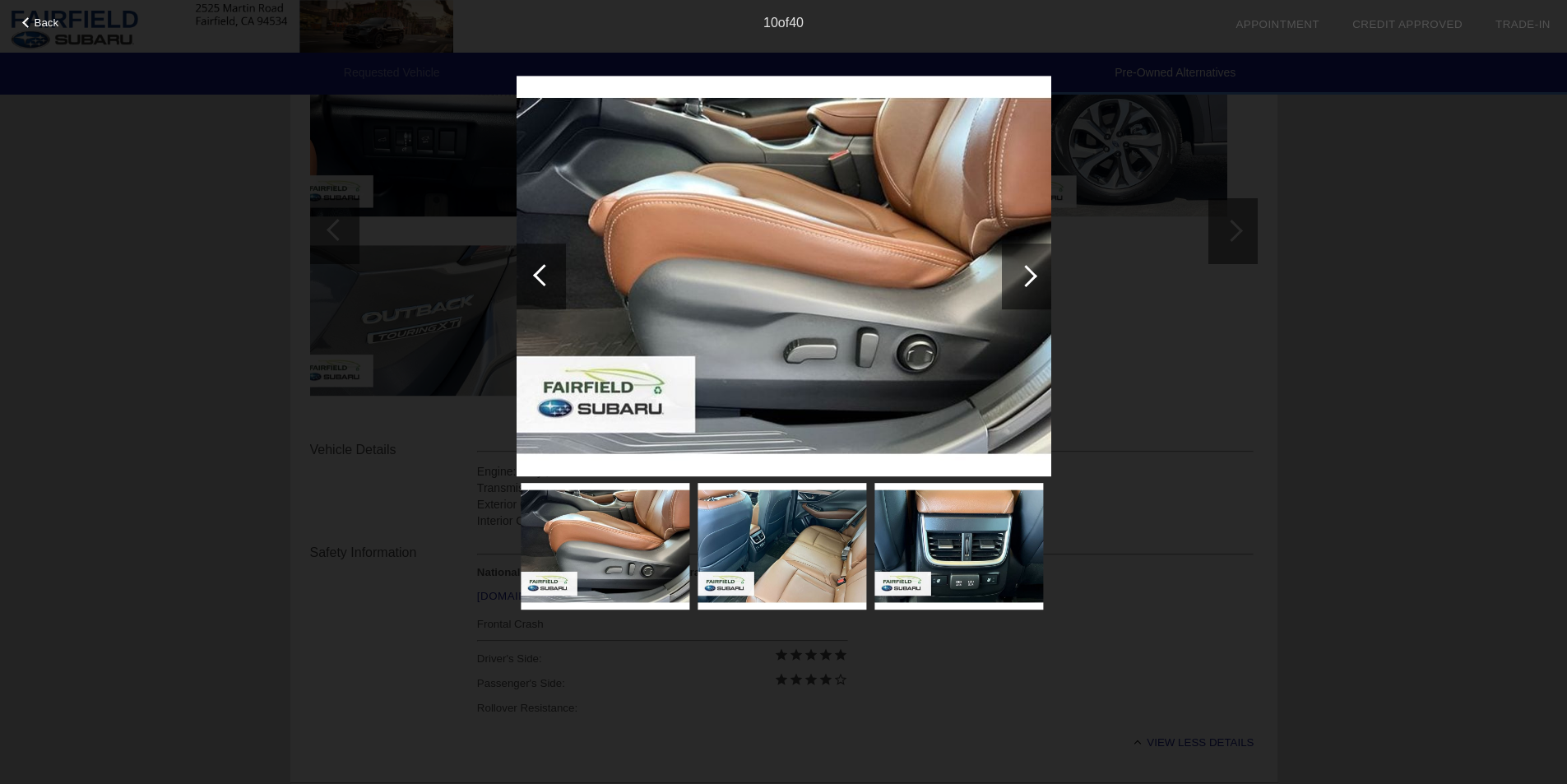
click at [543, 287] on div at bounding box center [541, 276] width 49 height 66
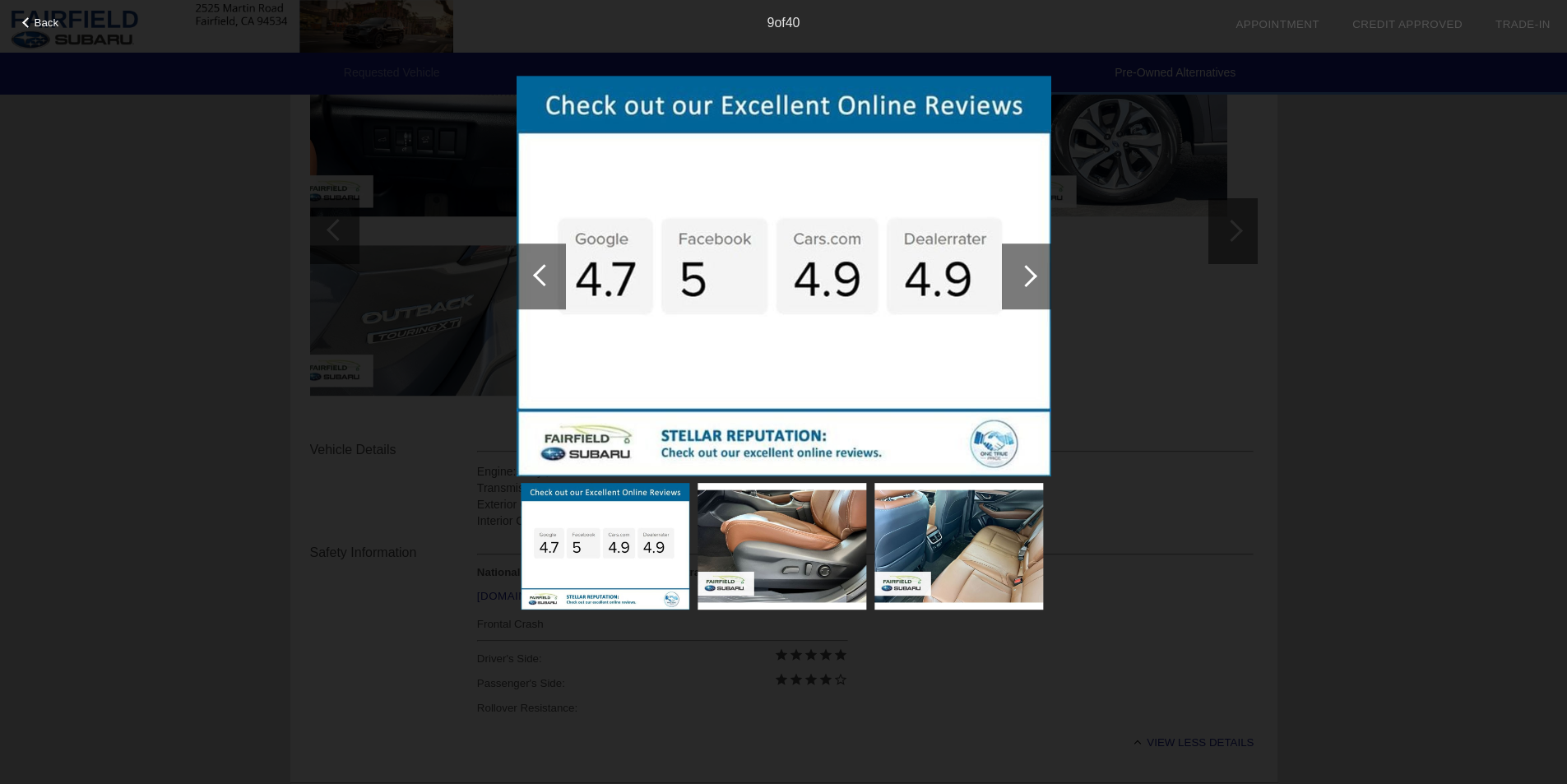
click at [533, 290] on div at bounding box center [541, 276] width 49 height 66
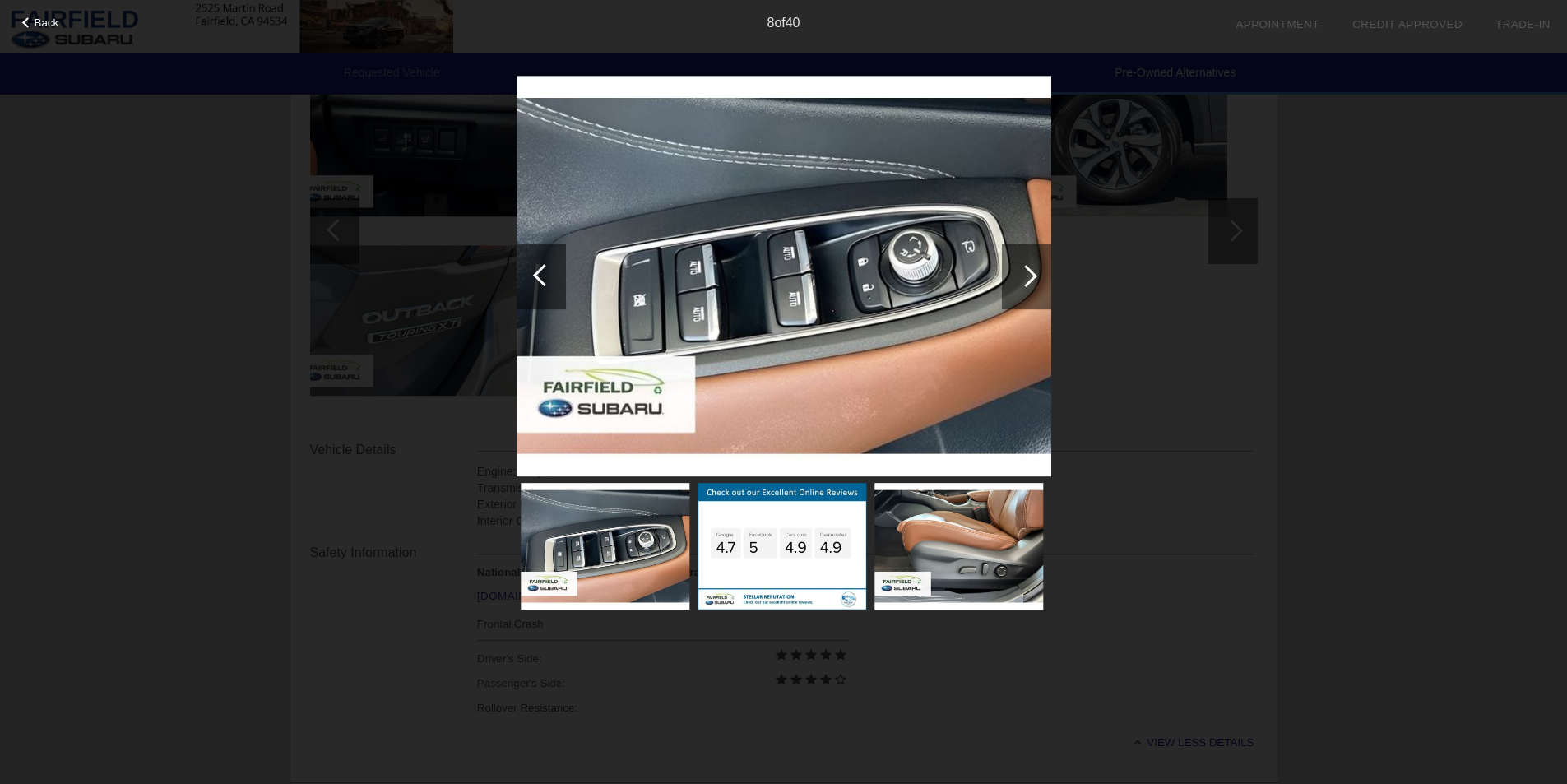
click at [533, 290] on div at bounding box center [541, 276] width 49 height 66
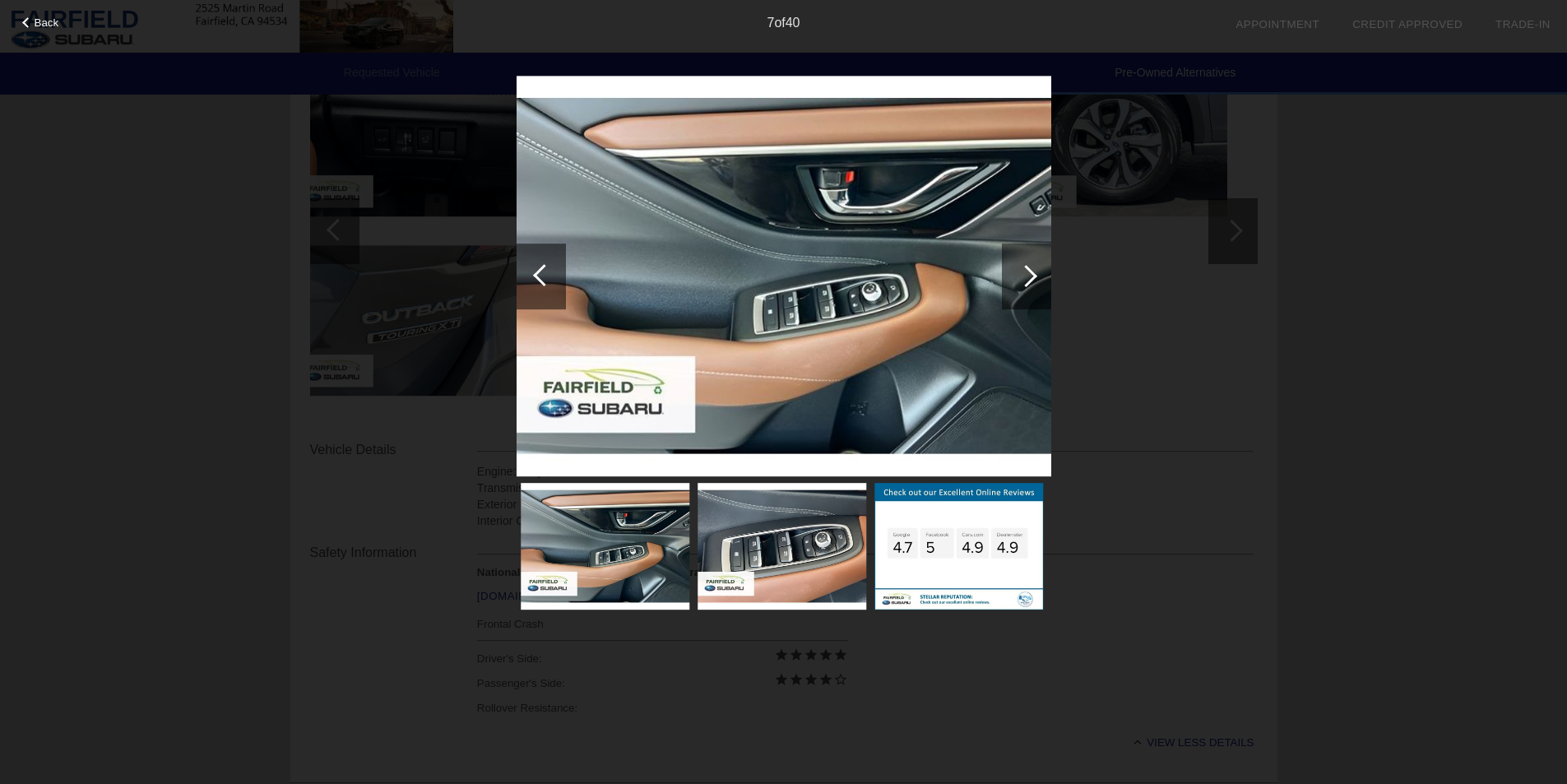
click at [533, 290] on div at bounding box center [541, 276] width 49 height 66
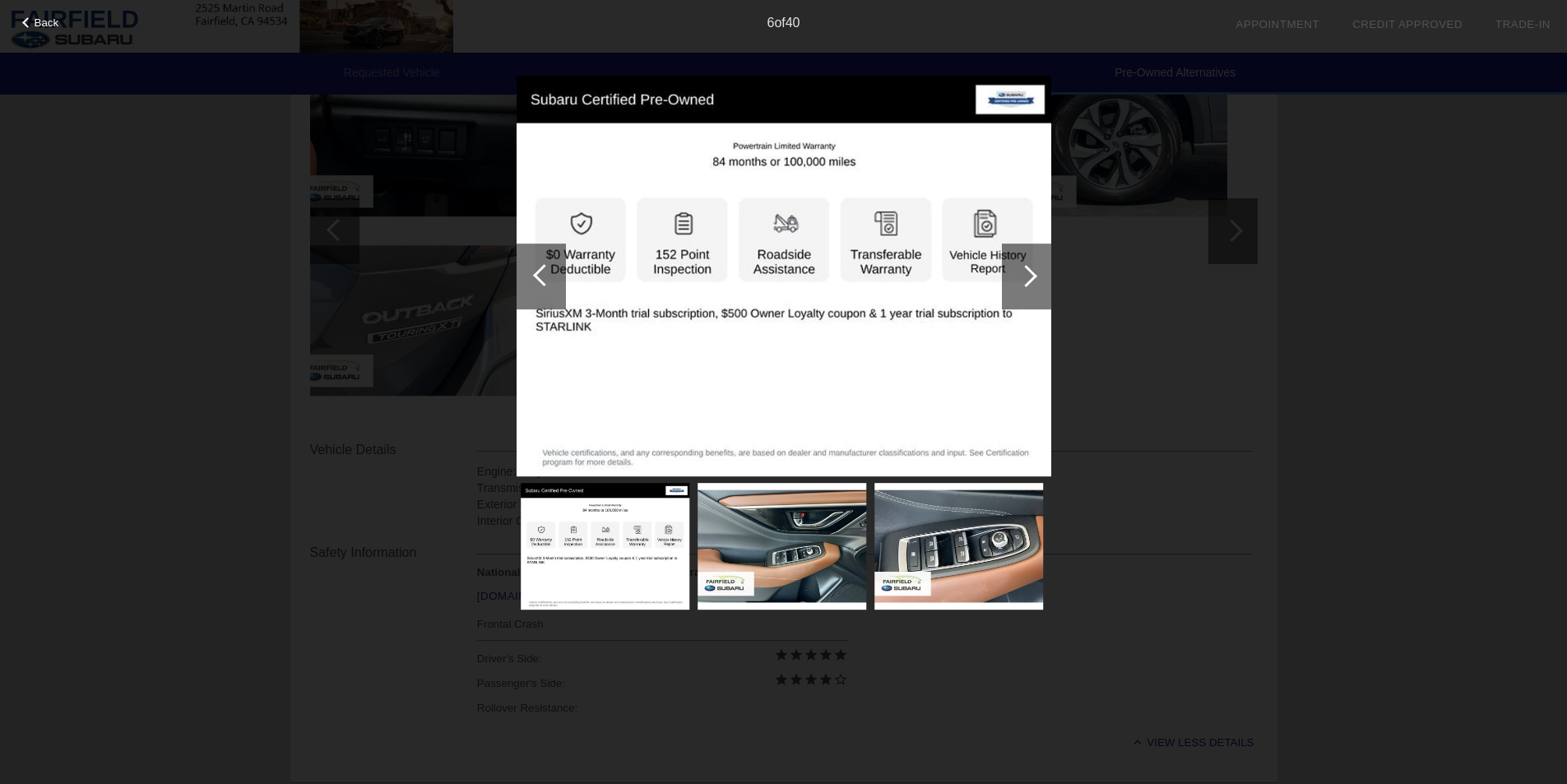
click at [533, 290] on div at bounding box center [541, 276] width 49 height 66
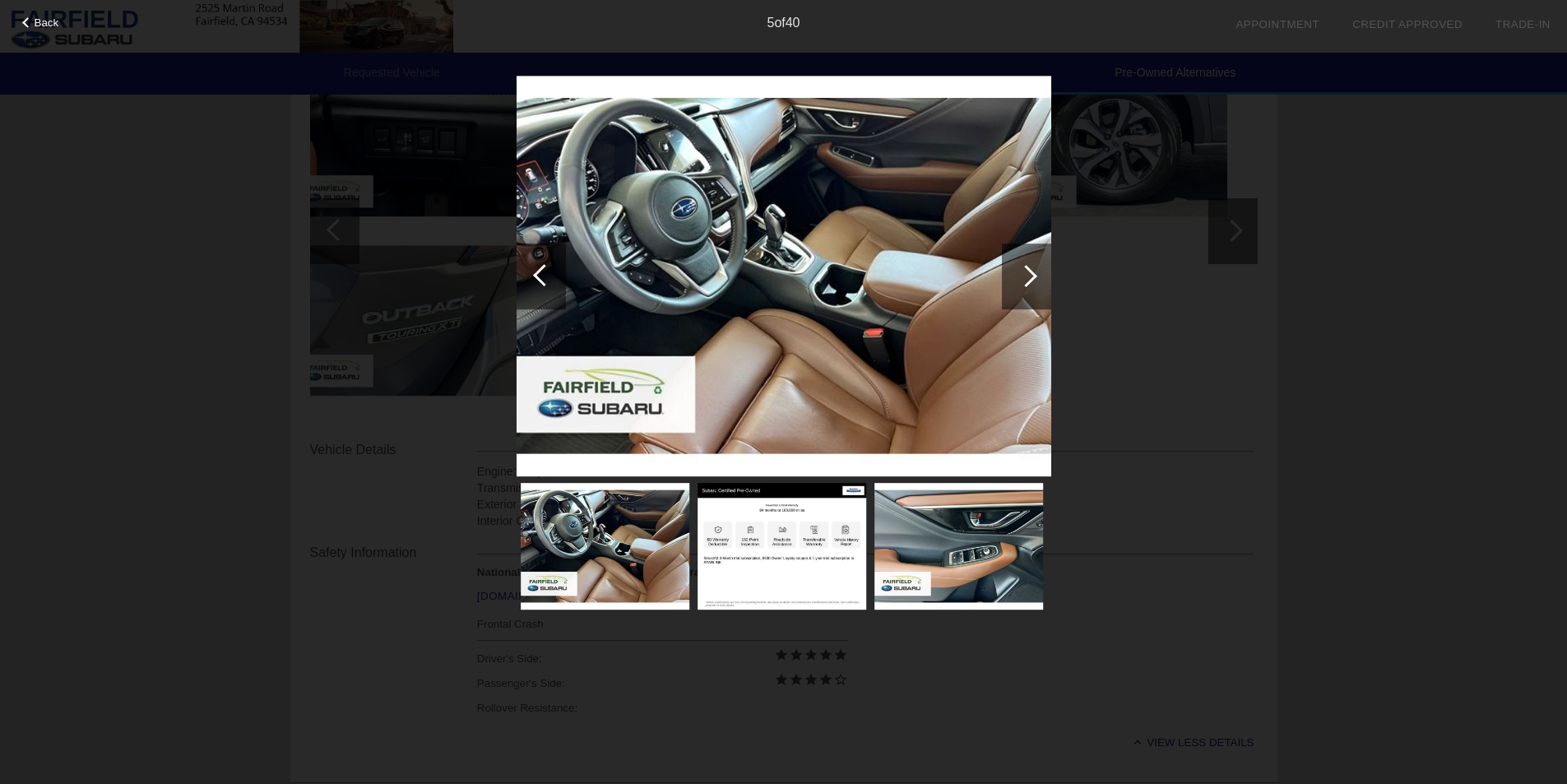
click at [533, 290] on div at bounding box center [541, 276] width 49 height 66
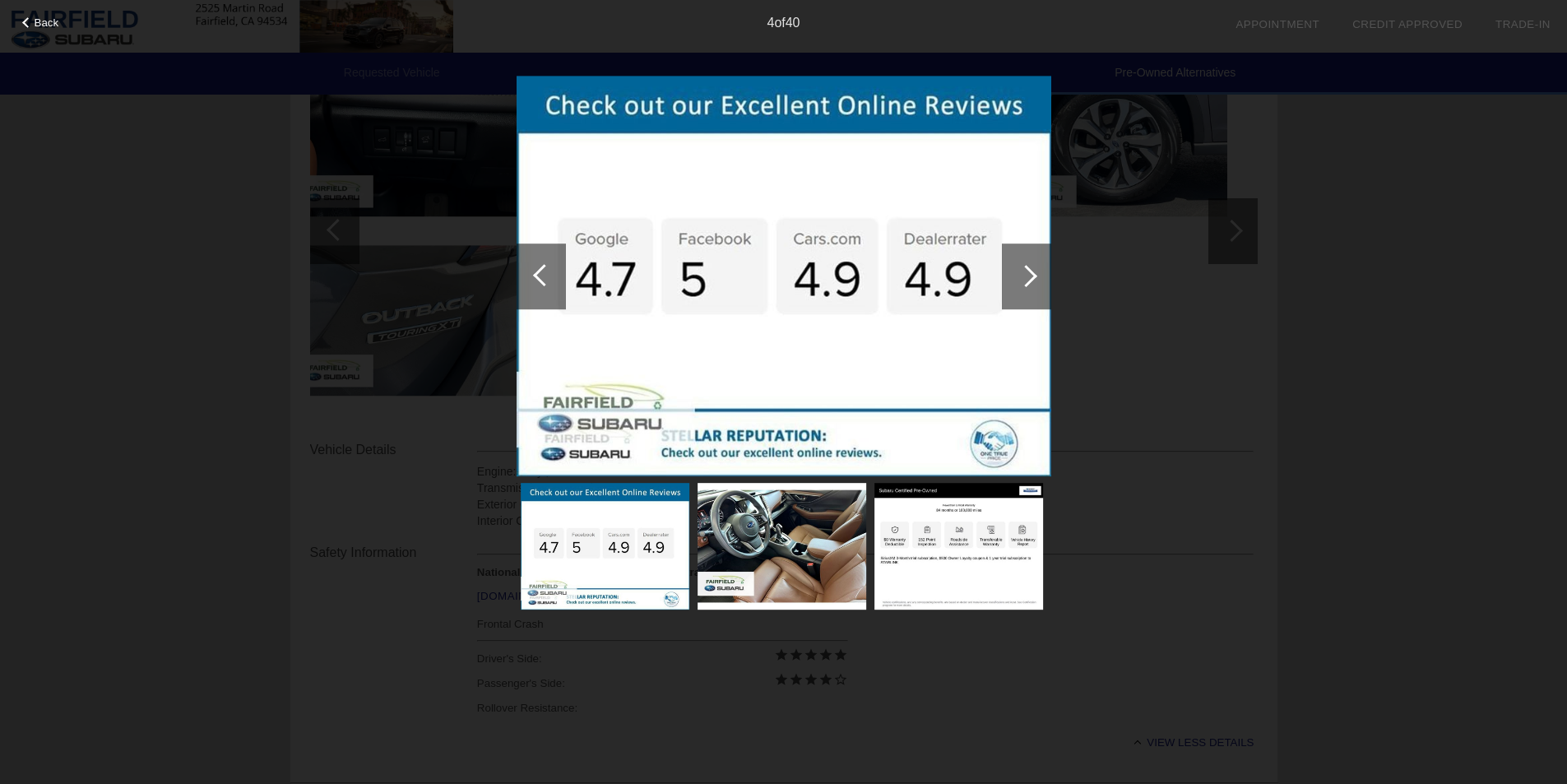
click at [533, 290] on div at bounding box center [541, 276] width 49 height 66
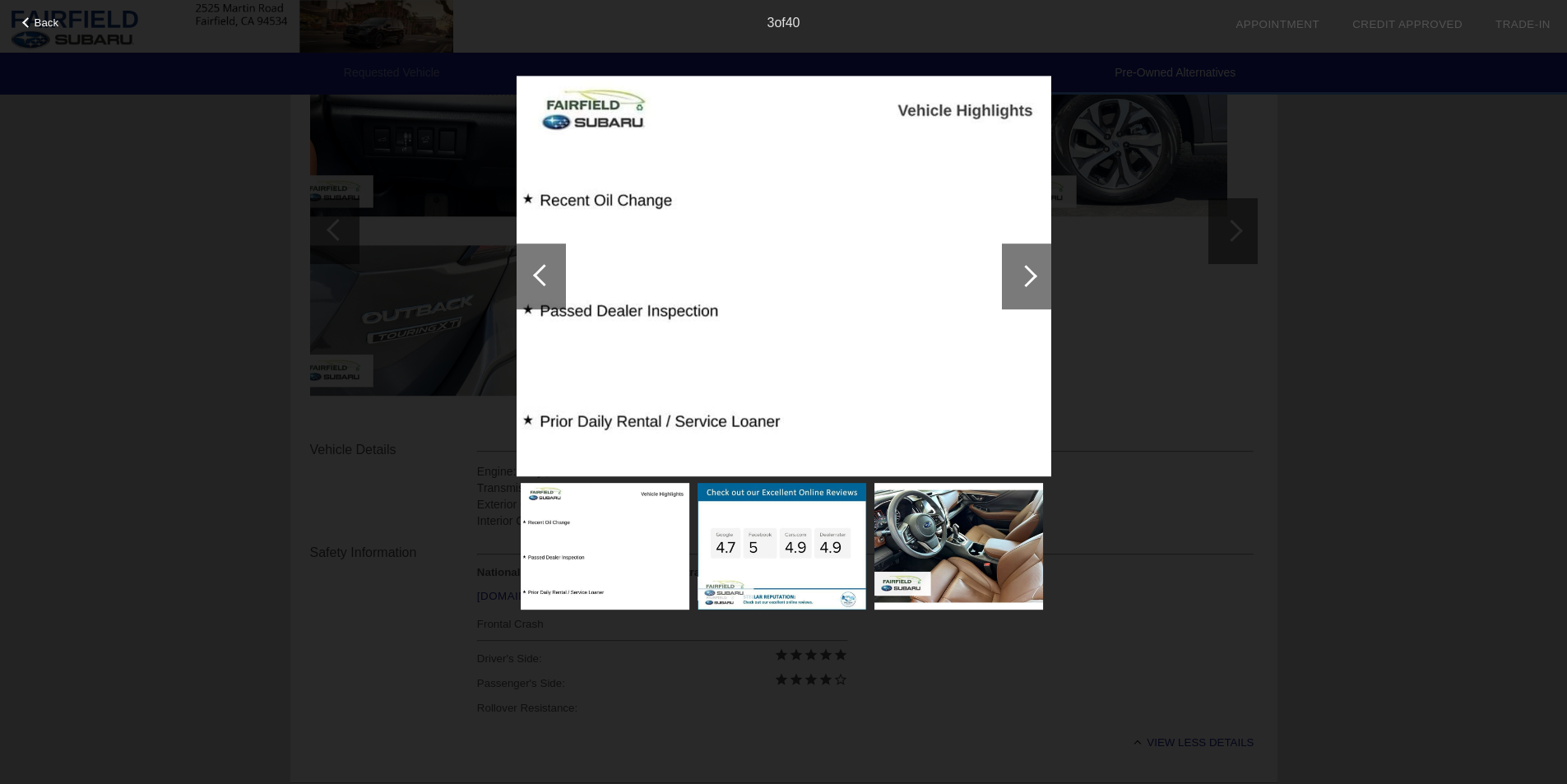
click at [533, 290] on div at bounding box center [541, 276] width 49 height 66
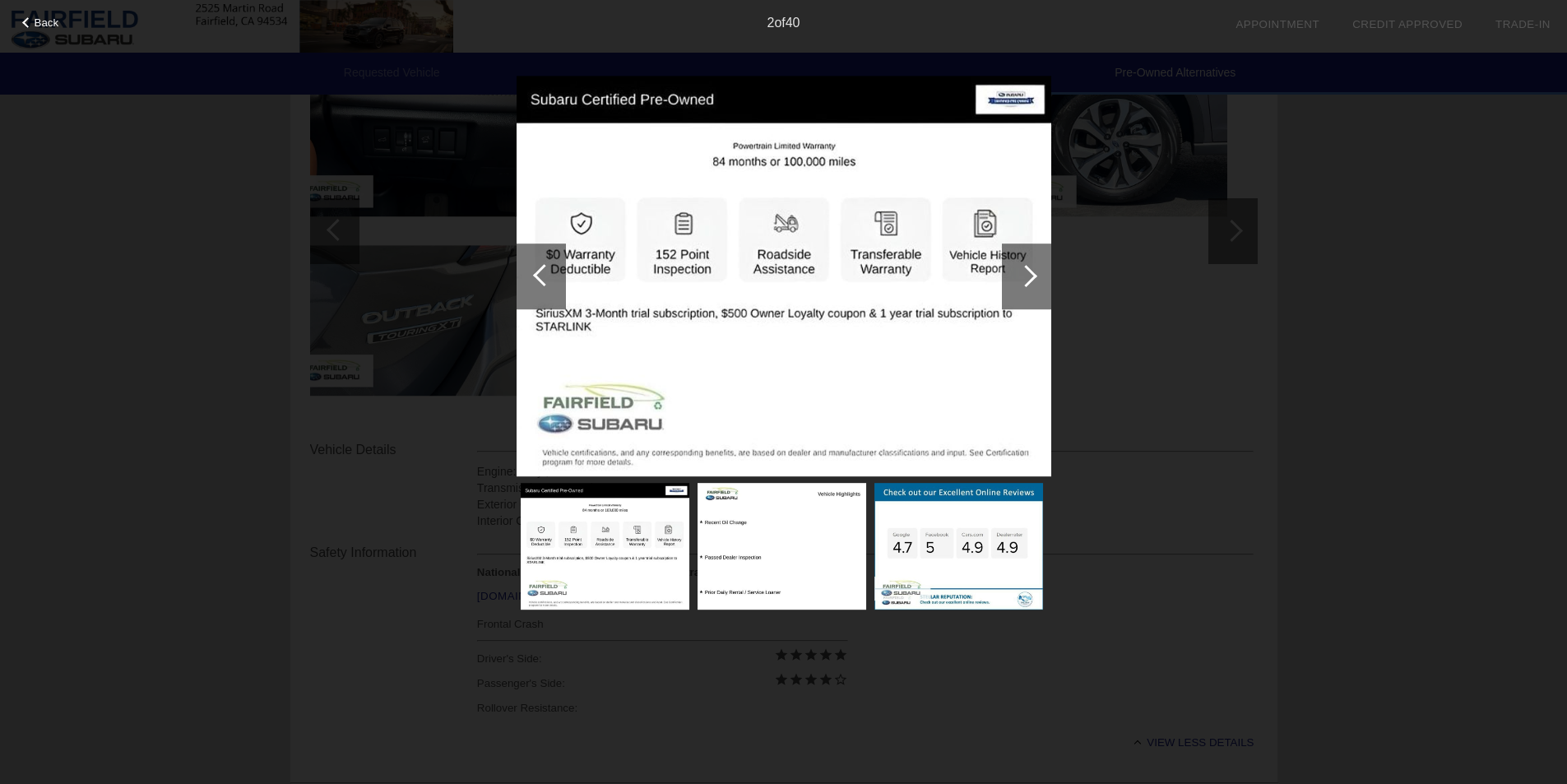
click at [533, 290] on div at bounding box center [541, 276] width 49 height 66
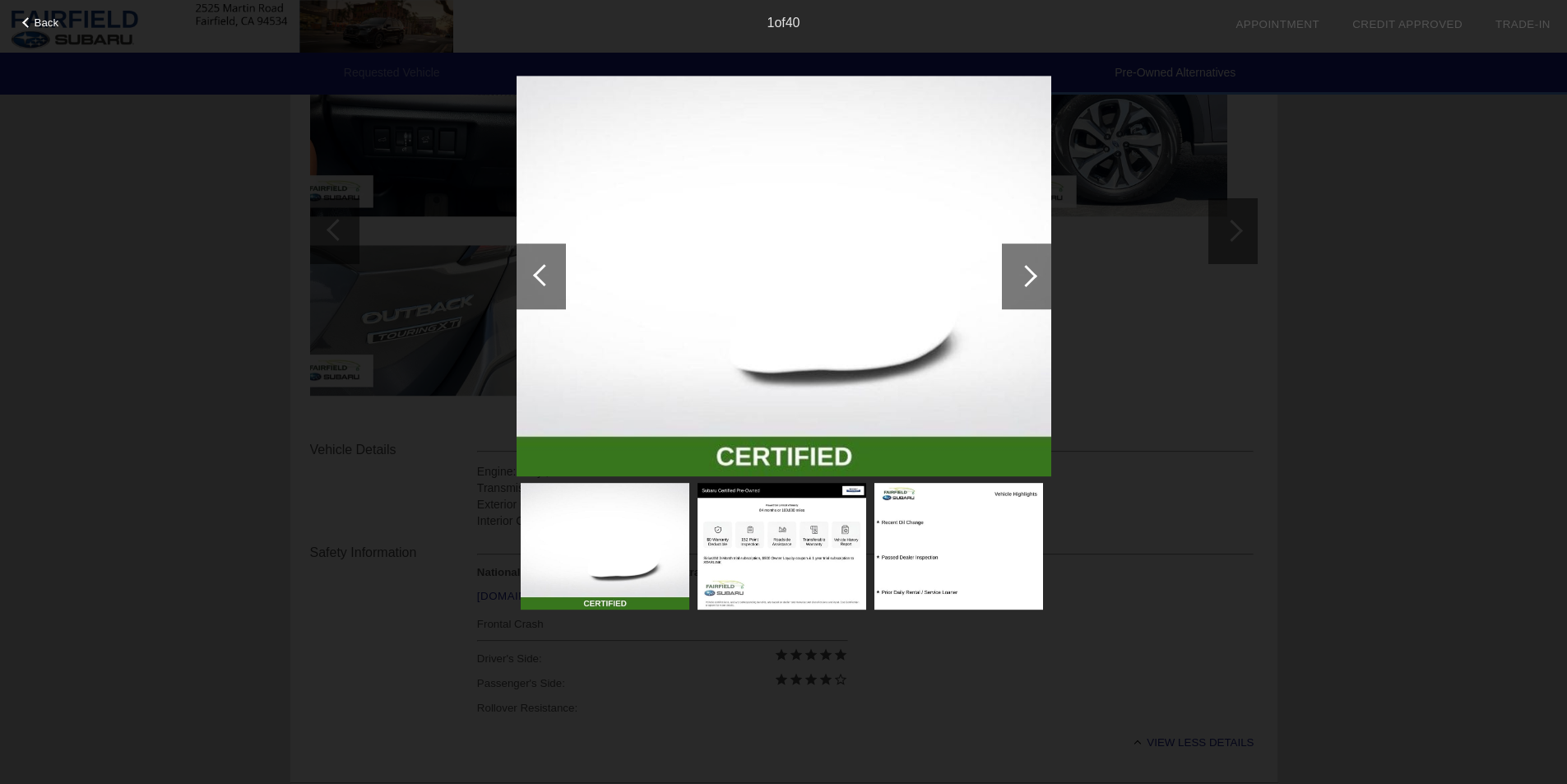
click at [533, 290] on div at bounding box center [541, 276] width 49 height 66
click at [25, 21] on div at bounding box center [27, 22] width 11 height 11
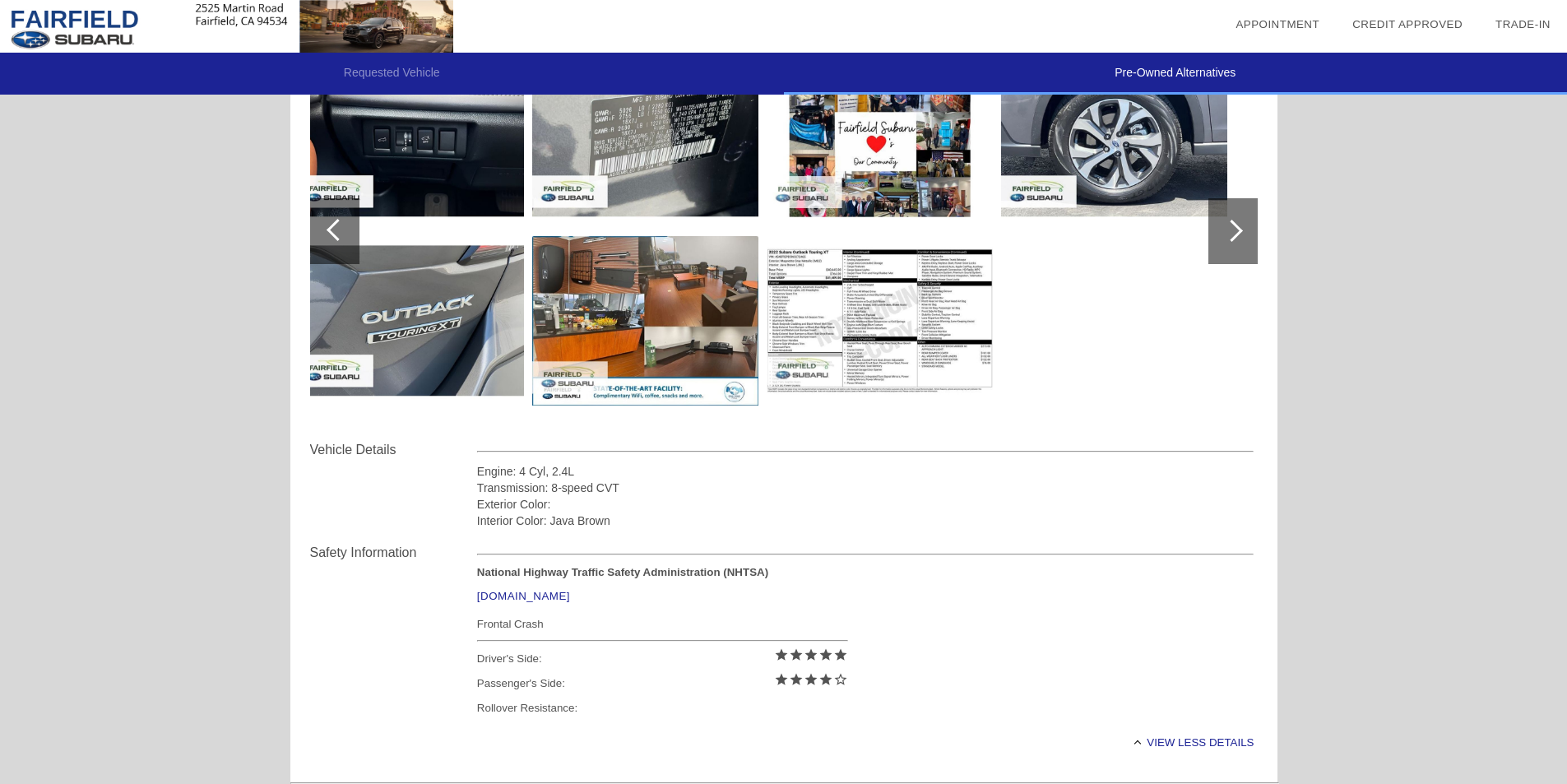
click at [1144, 108] on img at bounding box center [1114, 141] width 226 height 169
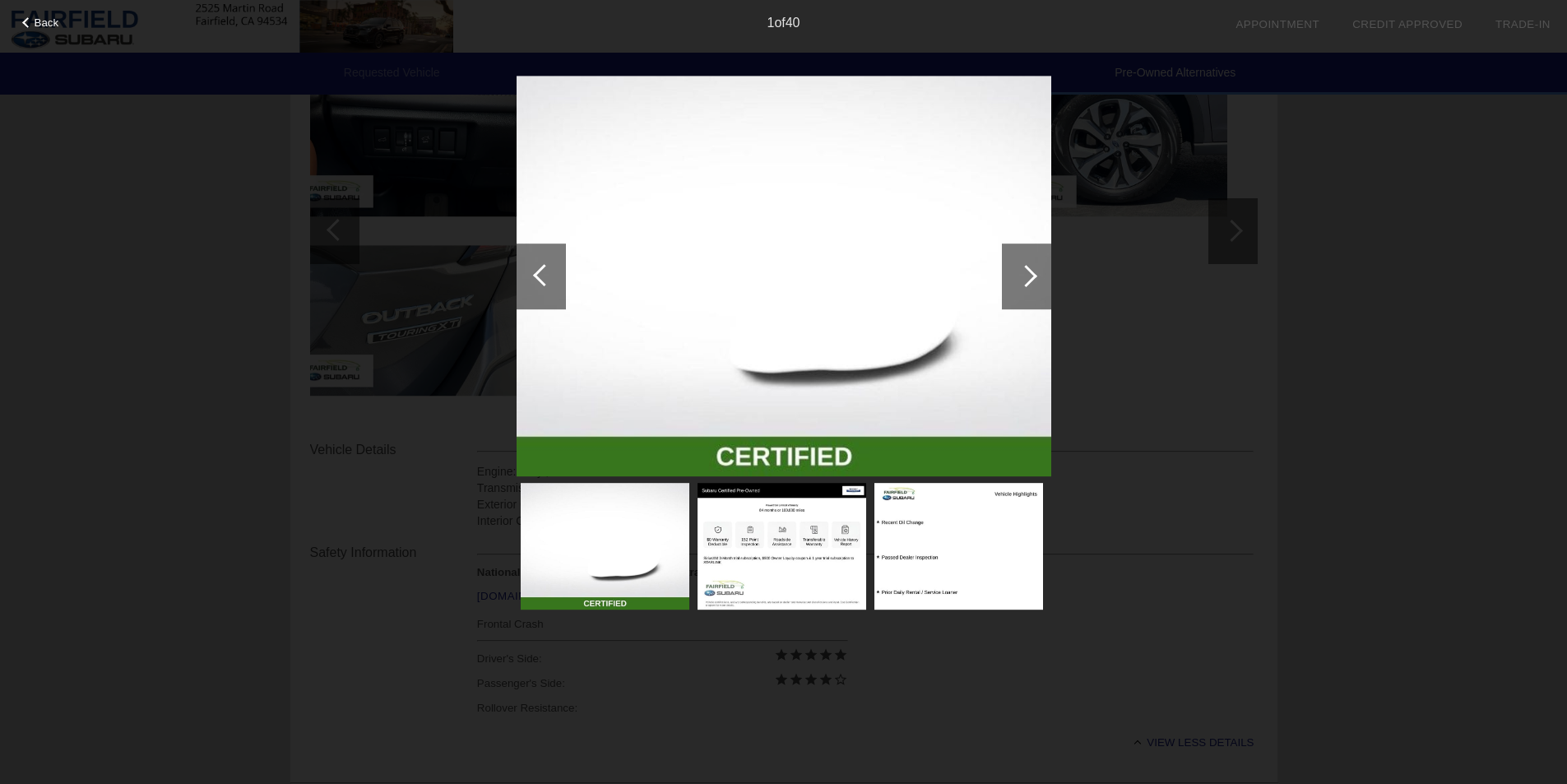
click at [558, 289] on div at bounding box center [541, 276] width 49 height 66
click at [1049, 282] on div at bounding box center [1026, 276] width 49 height 66
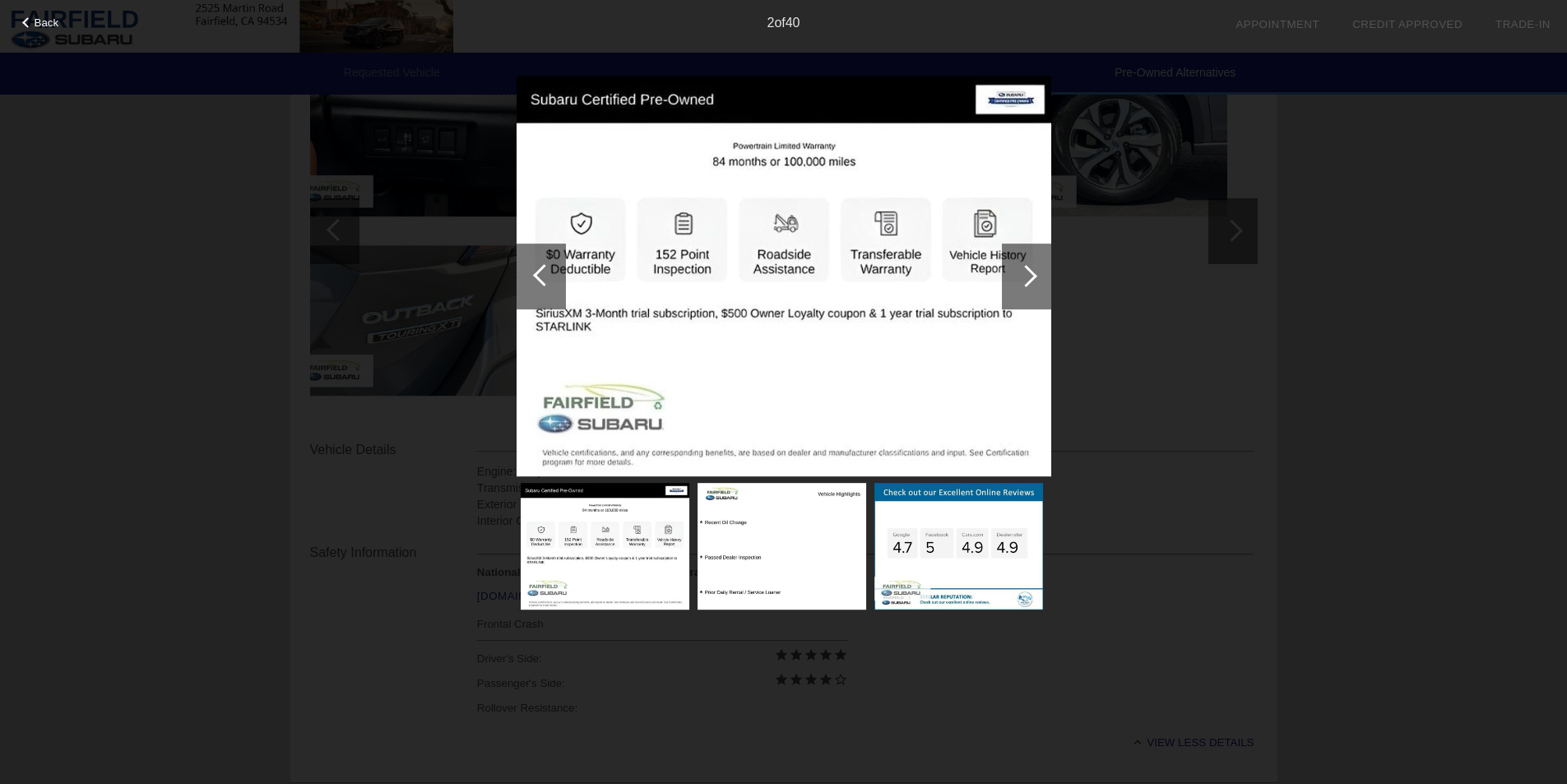
click at [517, 274] on div at bounding box center [541, 276] width 49 height 66
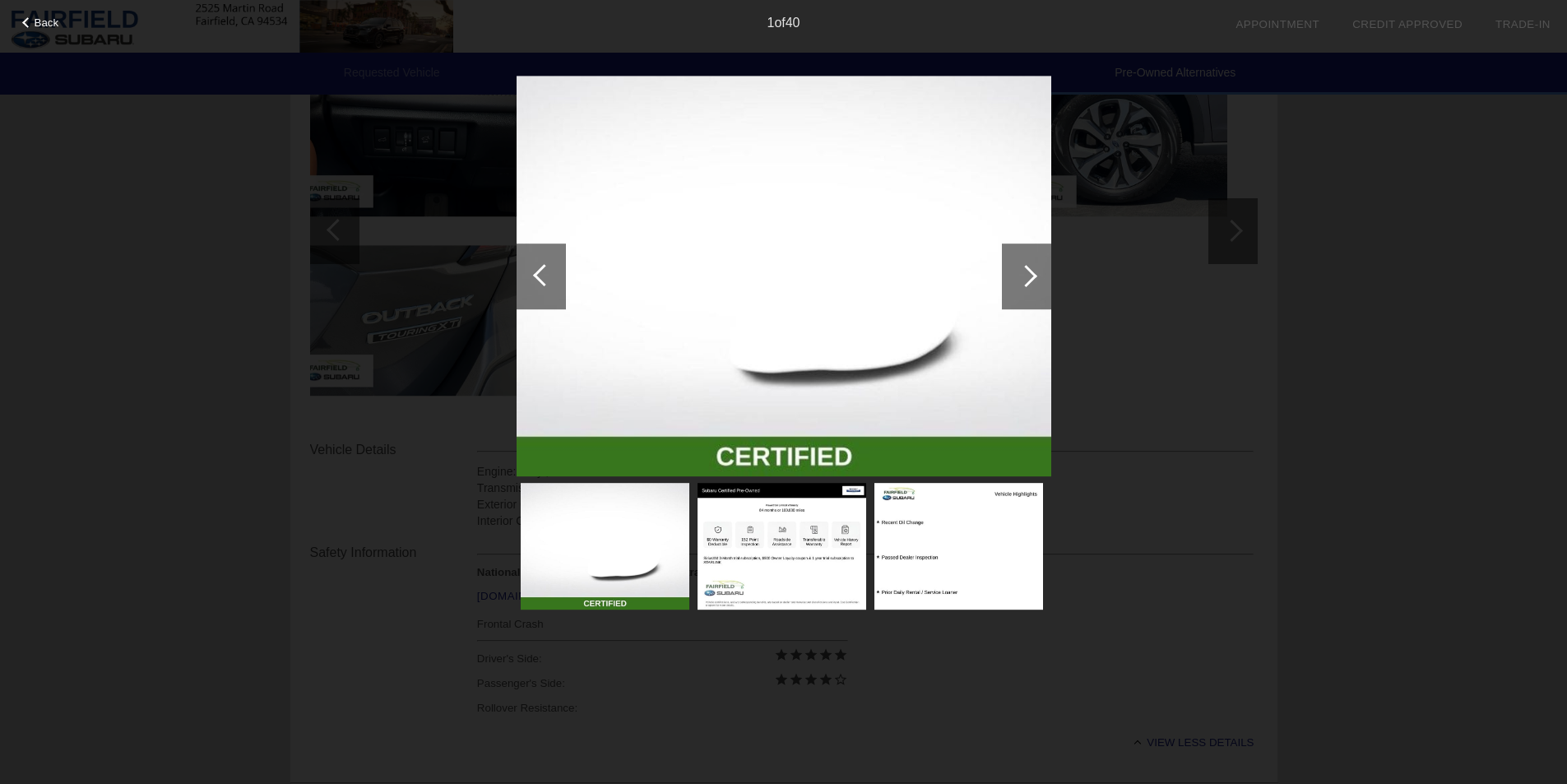
click at [39, 19] on span "Back" at bounding box center [47, 22] width 25 height 12
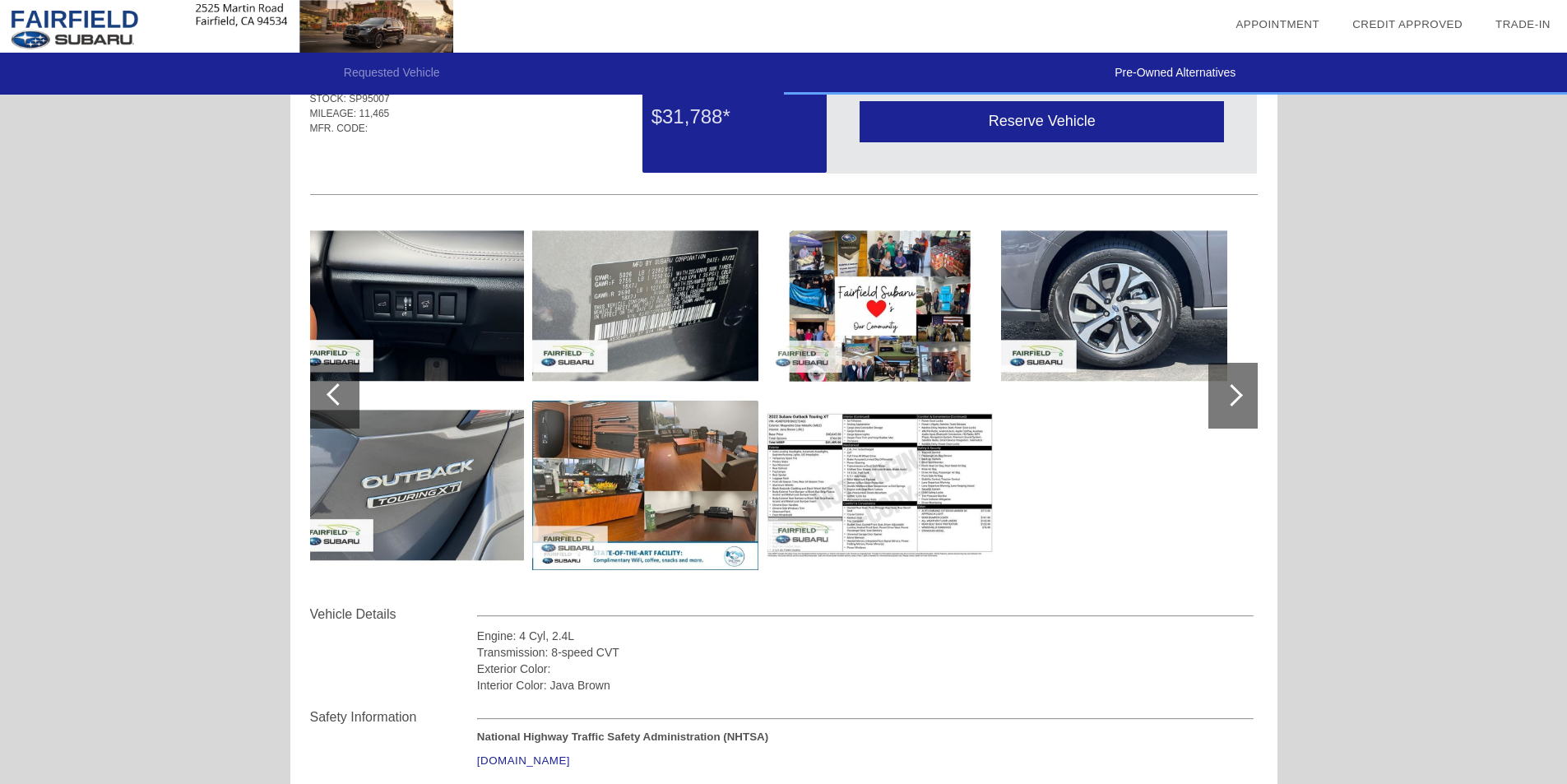
scroll to position [0, 0]
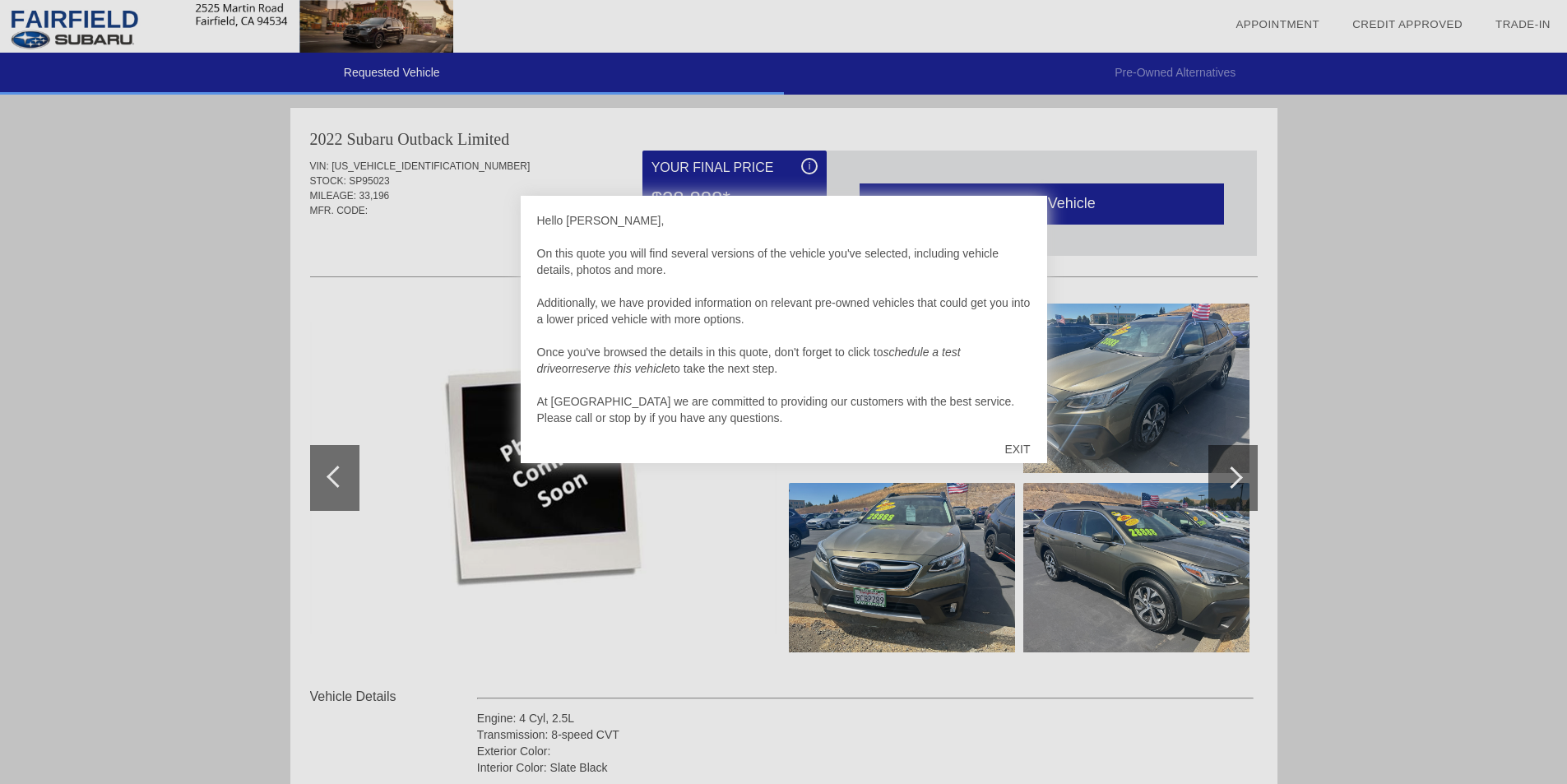
click at [1394, 387] on div at bounding box center [783, 392] width 1567 height 784
click at [1029, 446] on div "EXIT" at bounding box center [1017, 448] width 58 height 49
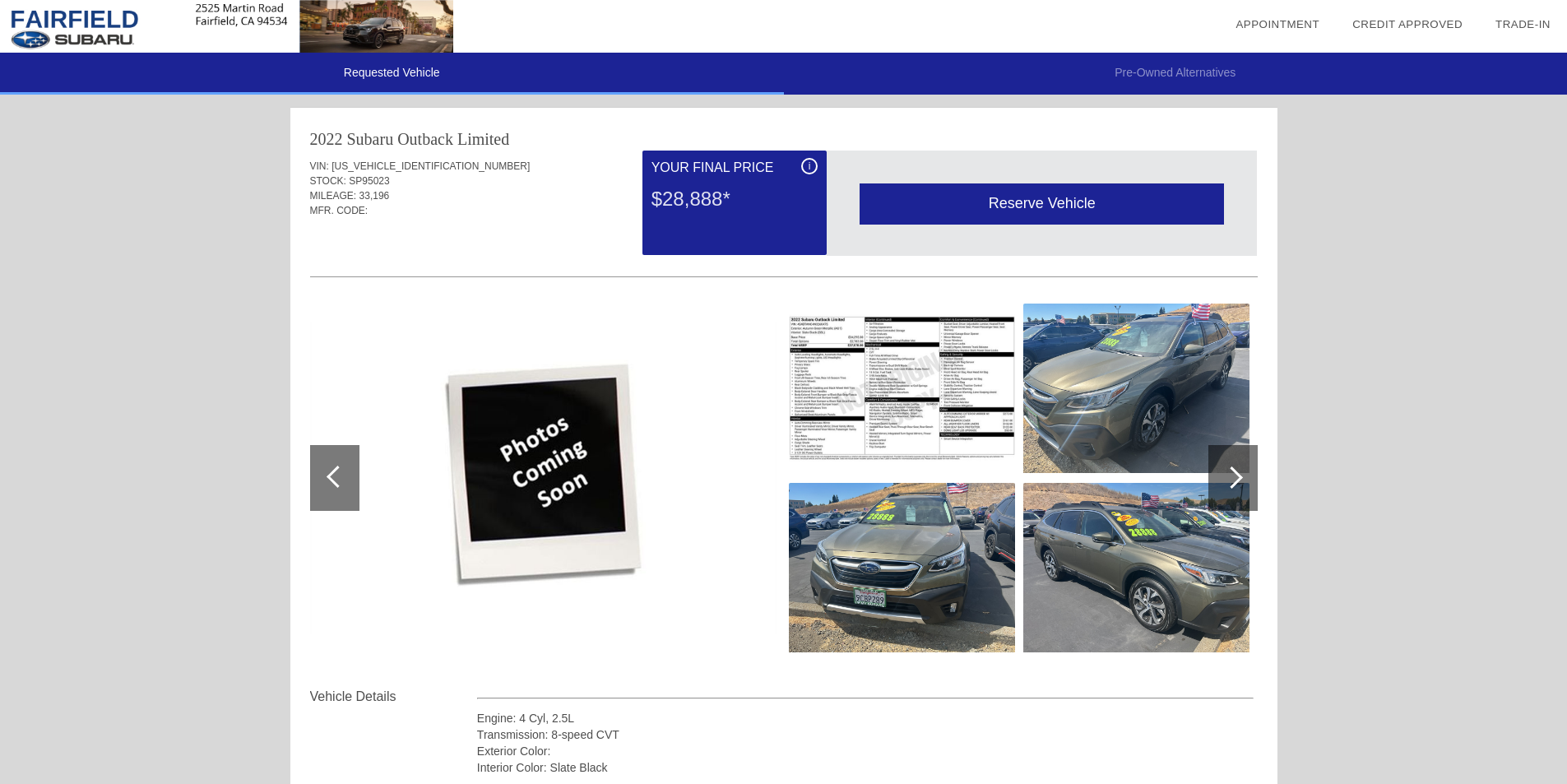
click at [1235, 479] on div at bounding box center [1232, 477] width 22 height 22
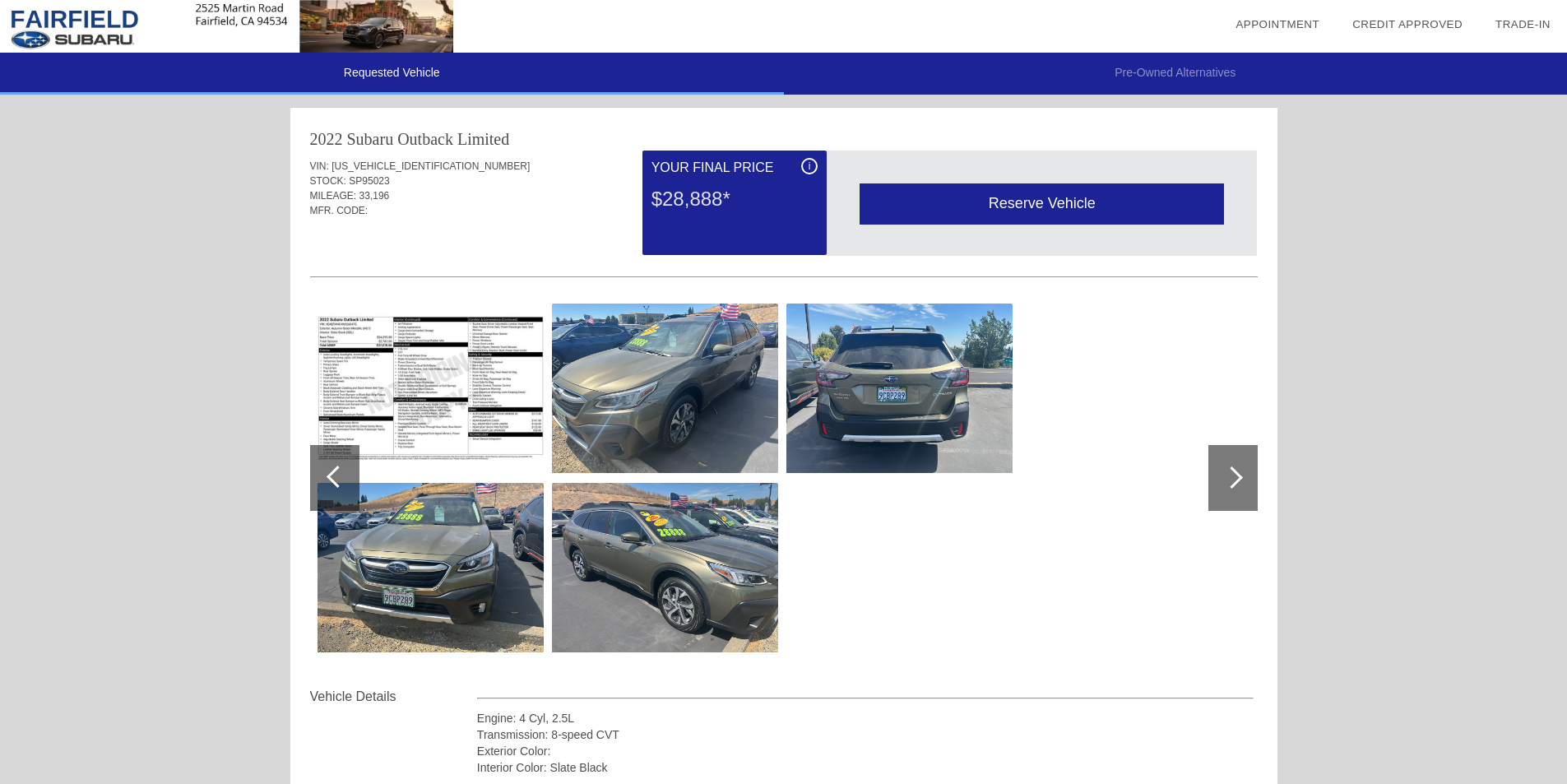
click at [1235, 479] on div at bounding box center [1232, 477] width 22 height 22
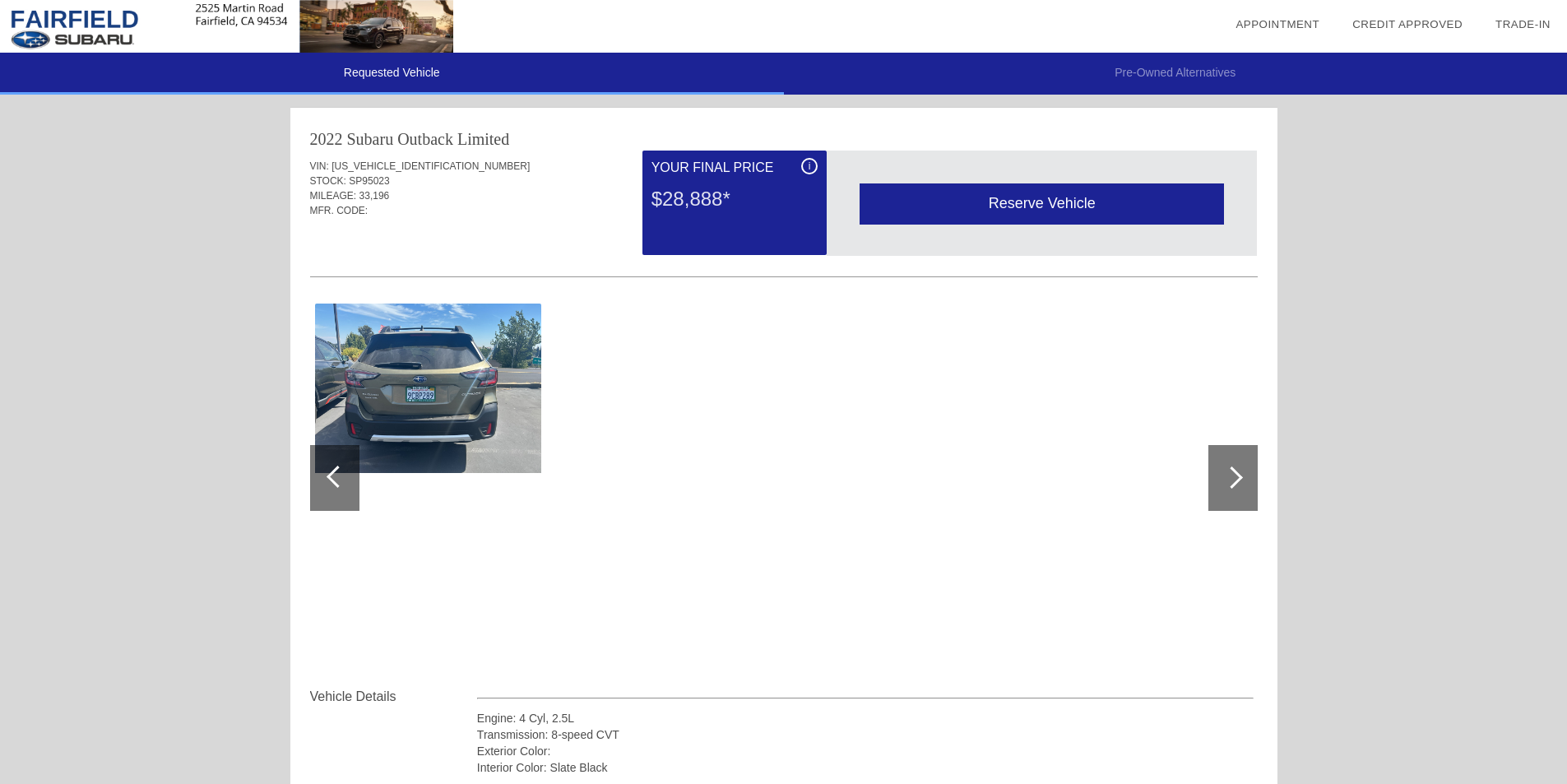
click at [327, 469] on div at bounding box center [334, 478] width 49 height 66
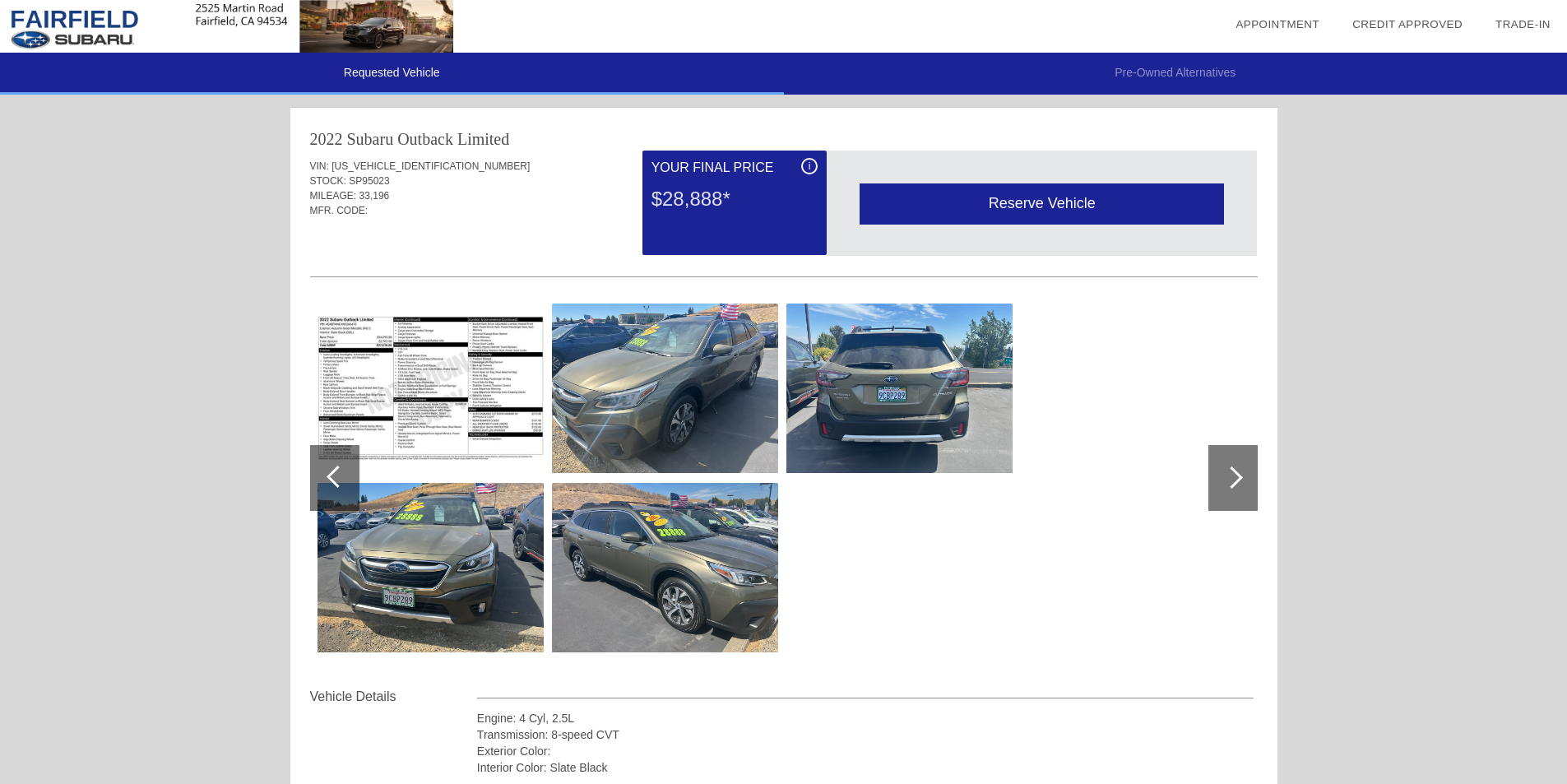
click at [329, 470] on div at bounding box center [334, 478] width 49 height 66
